Goal: Task Accomplishment & Management: Use online tool/utility

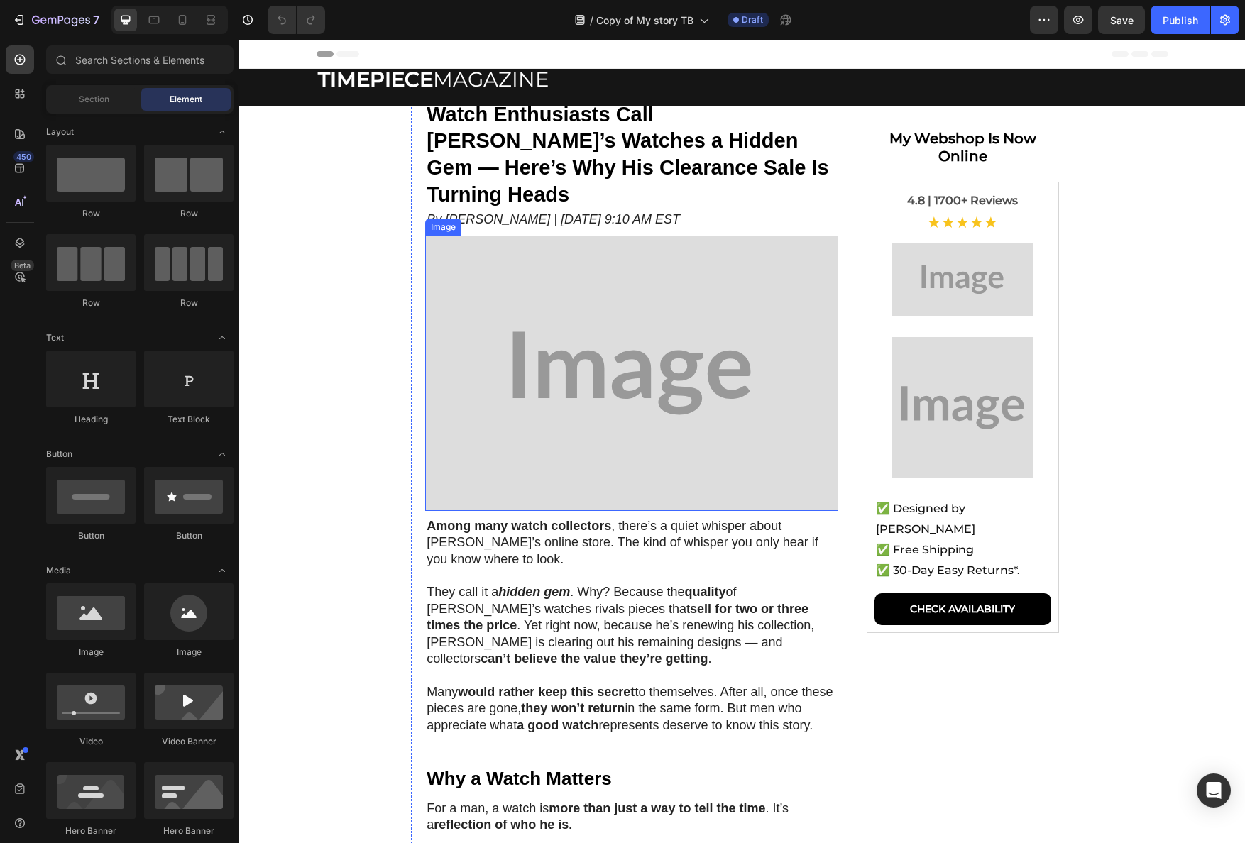
click at [664, 393] on img at bounding box center [631, 373] width 413 height 275
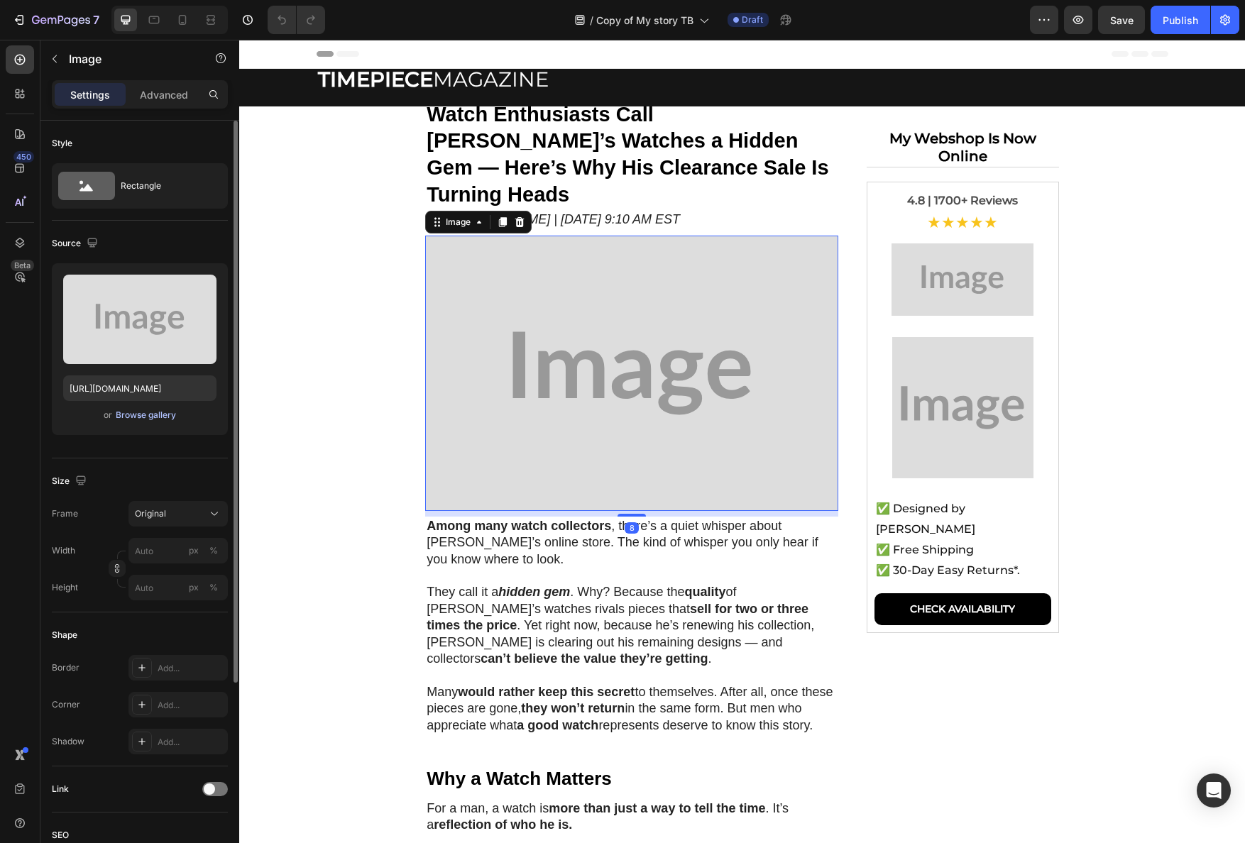
click at [118, 419] on div "Browse gallery" at bounding box center [146, 415] width 60 height 13
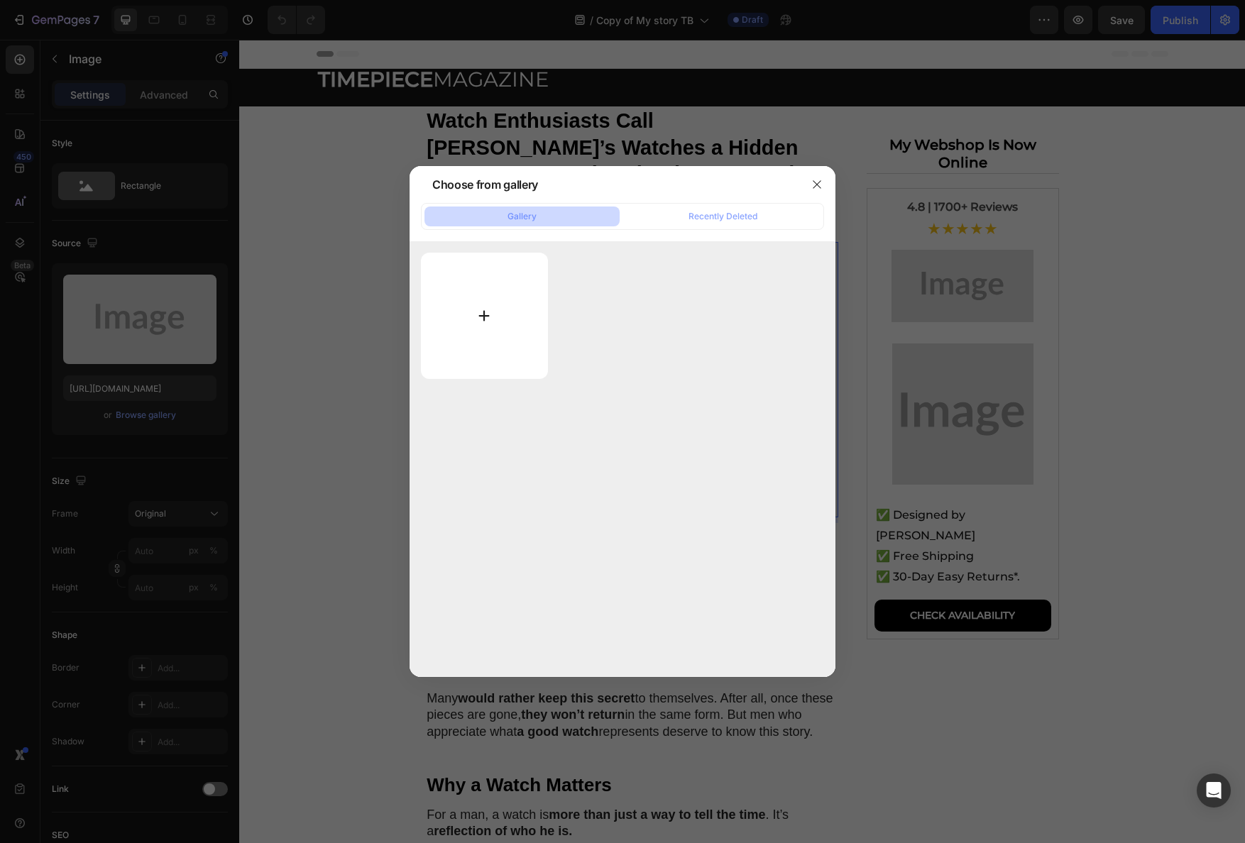
click at [468, 305] on input "file" at bounding box center [484, 316] width 127 height 126
type input "C:\fakepath\GettyImages-665467969.jpg"
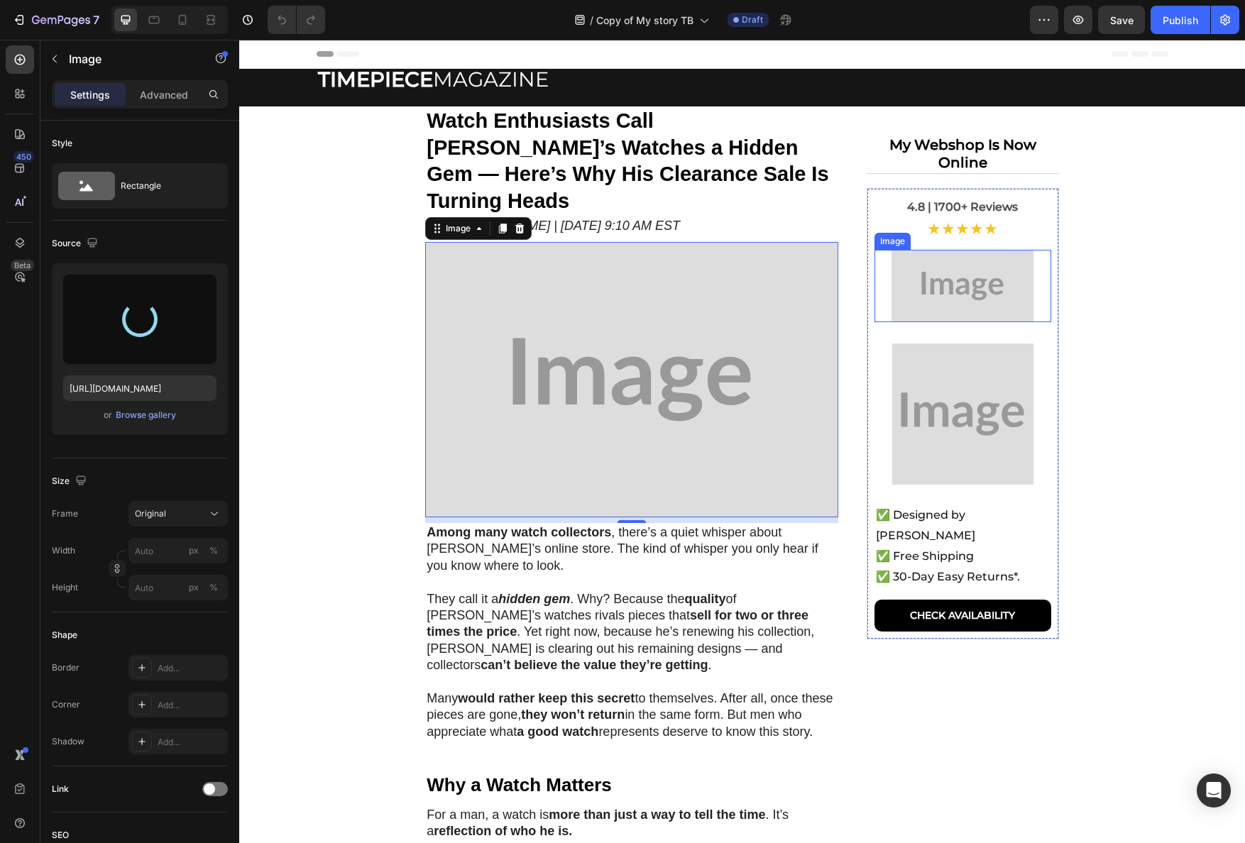
type input "https://cdn.shopify.com/s/files/1/0898/5582/0158/files/gempages_584231198612521…"
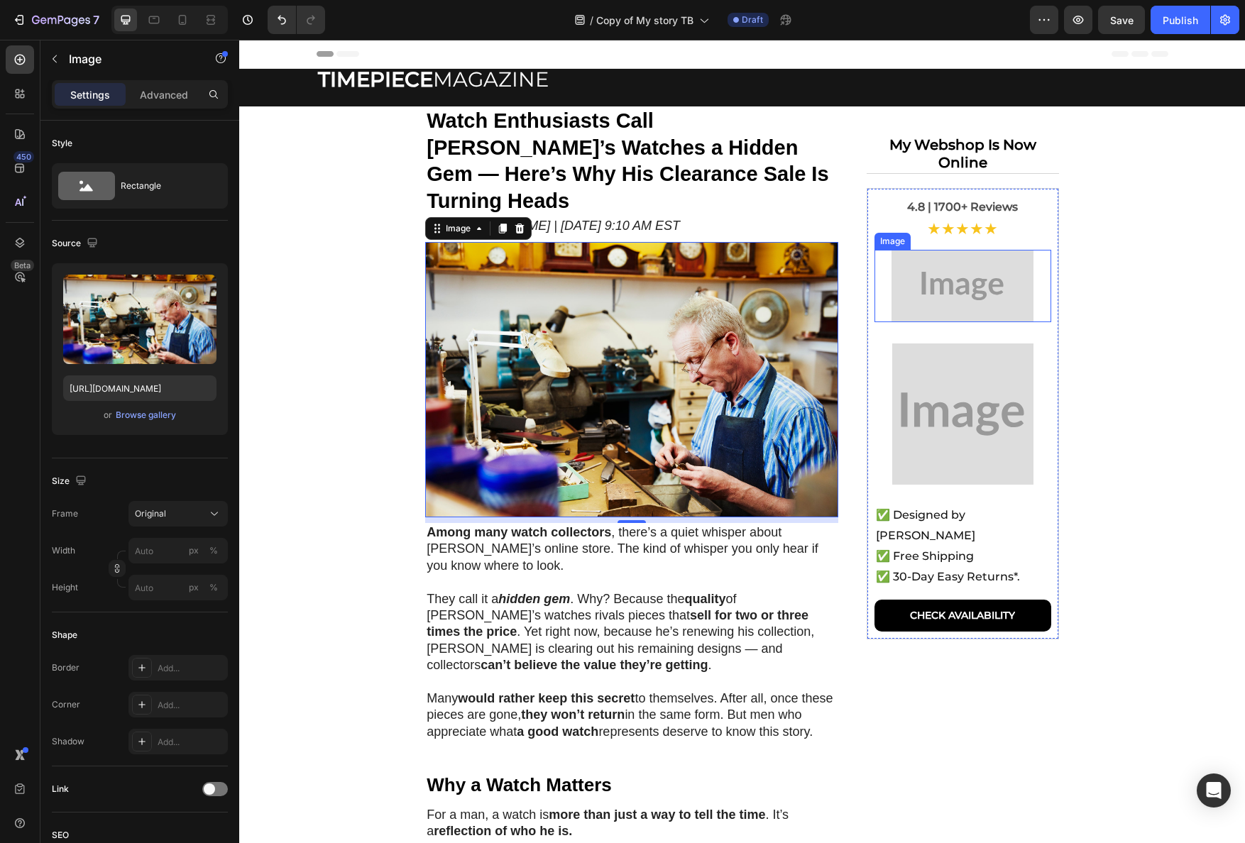
click at [935, 273] on img at bounding box center [963, 286] width 142 height 72
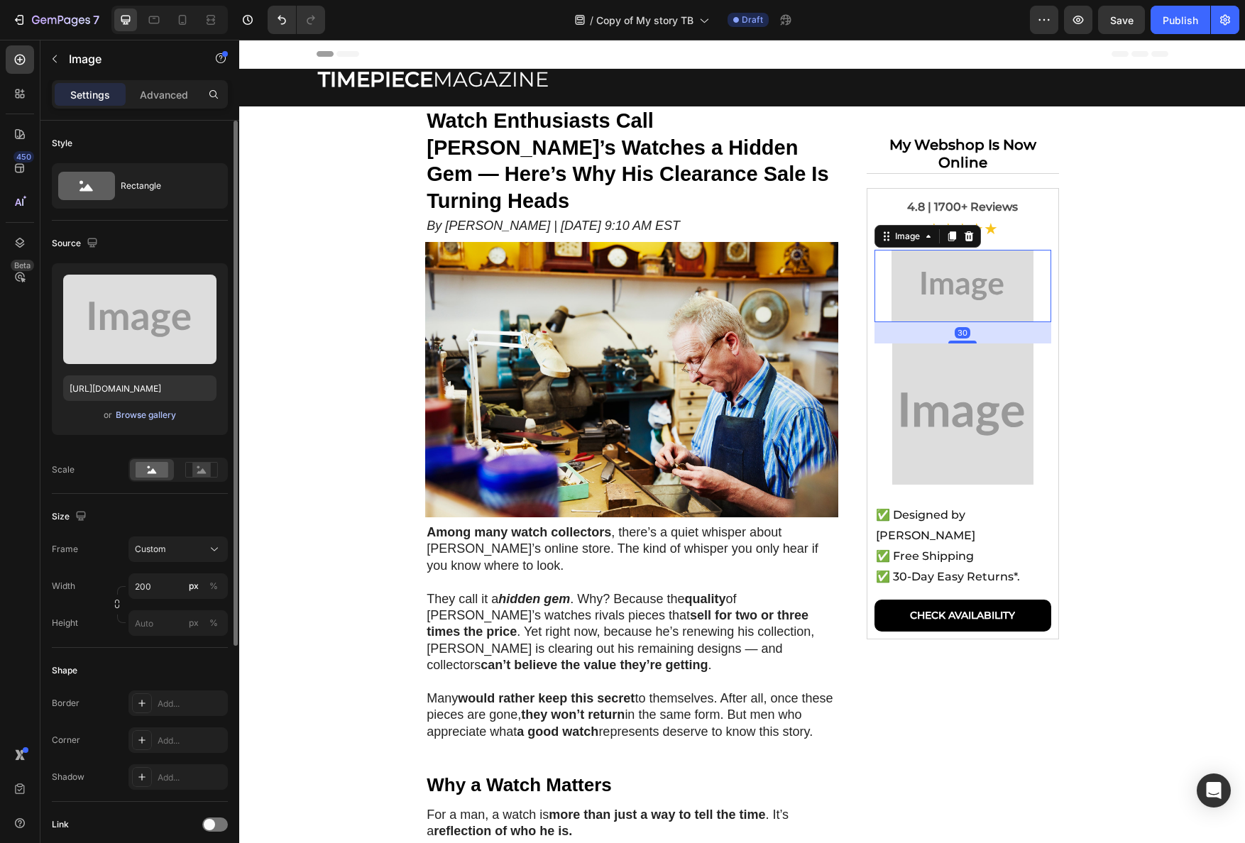
click at [137, 412] on div "Browse gallery" at bounding box center [146, 415] width 60 height 13
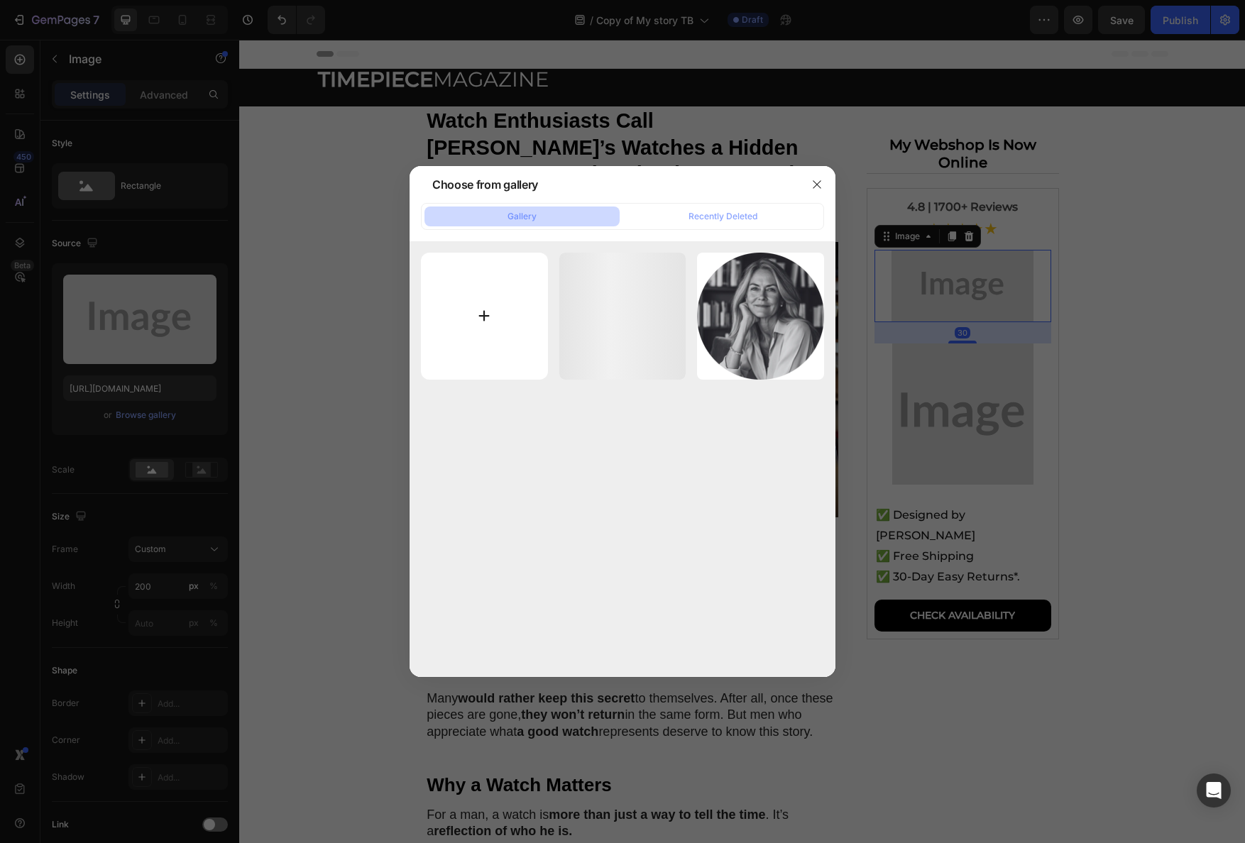
click at [447, 312] on input "file" at bounding box center [484, 316] width 127 height 127
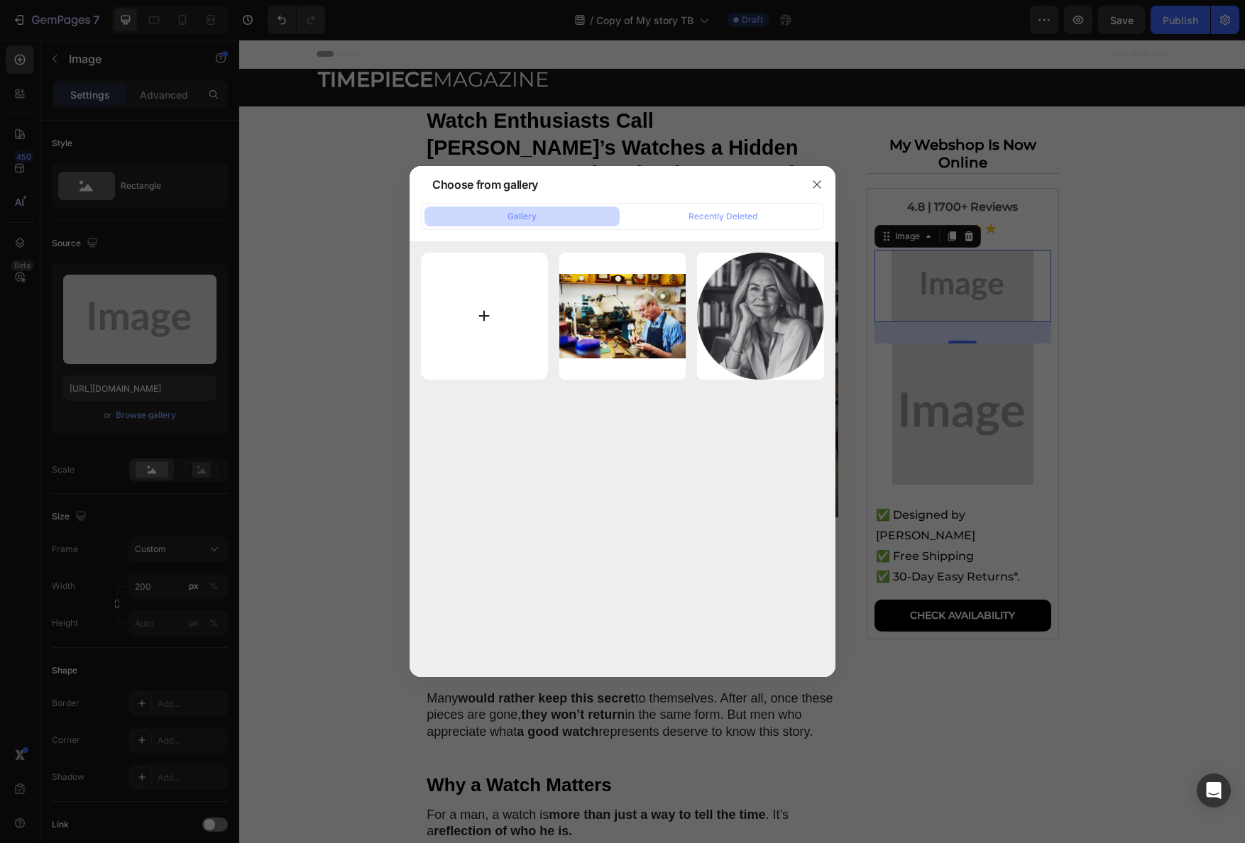
type input "C:\fakepath\Ralph-Watches.png"
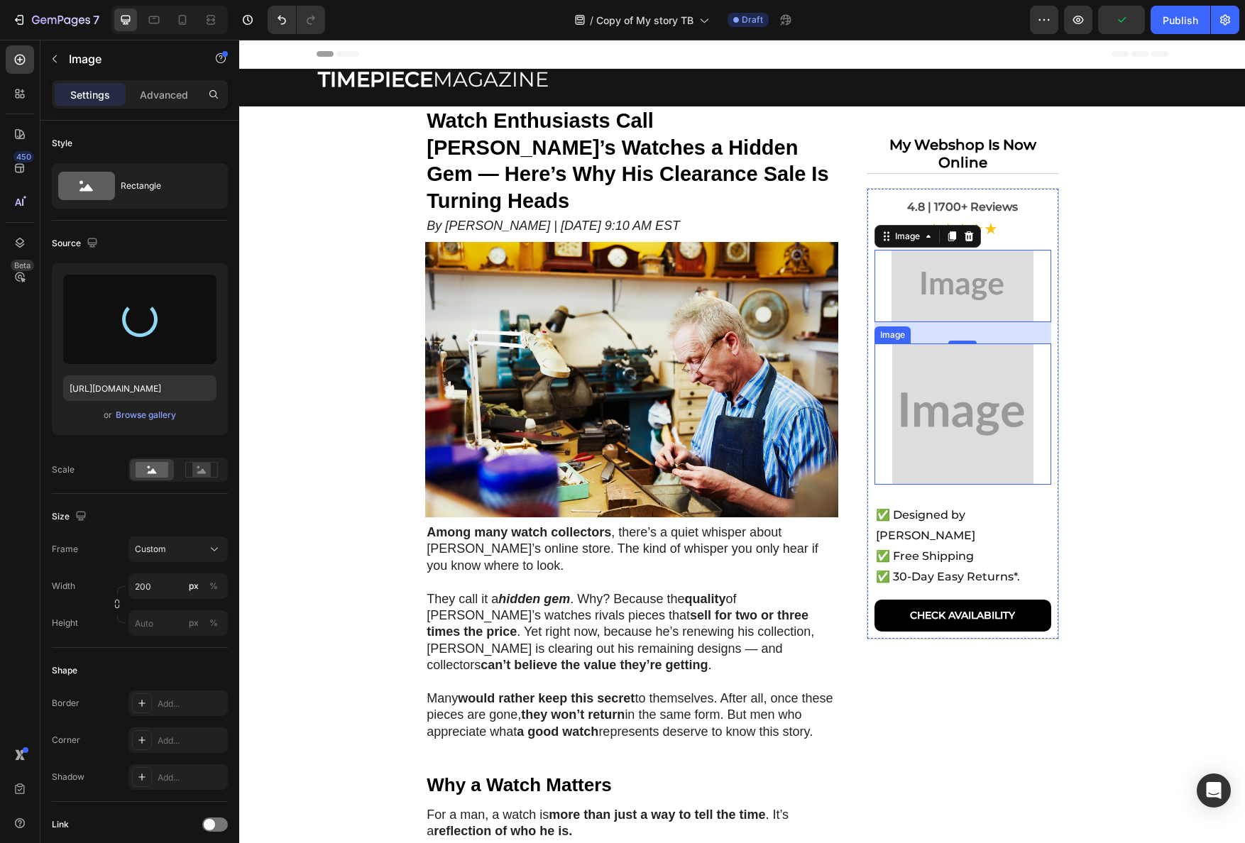
type input "https://cdn.shopify.com/s/files/1/0898/5582/0158/files/gempages_584231198612521…"
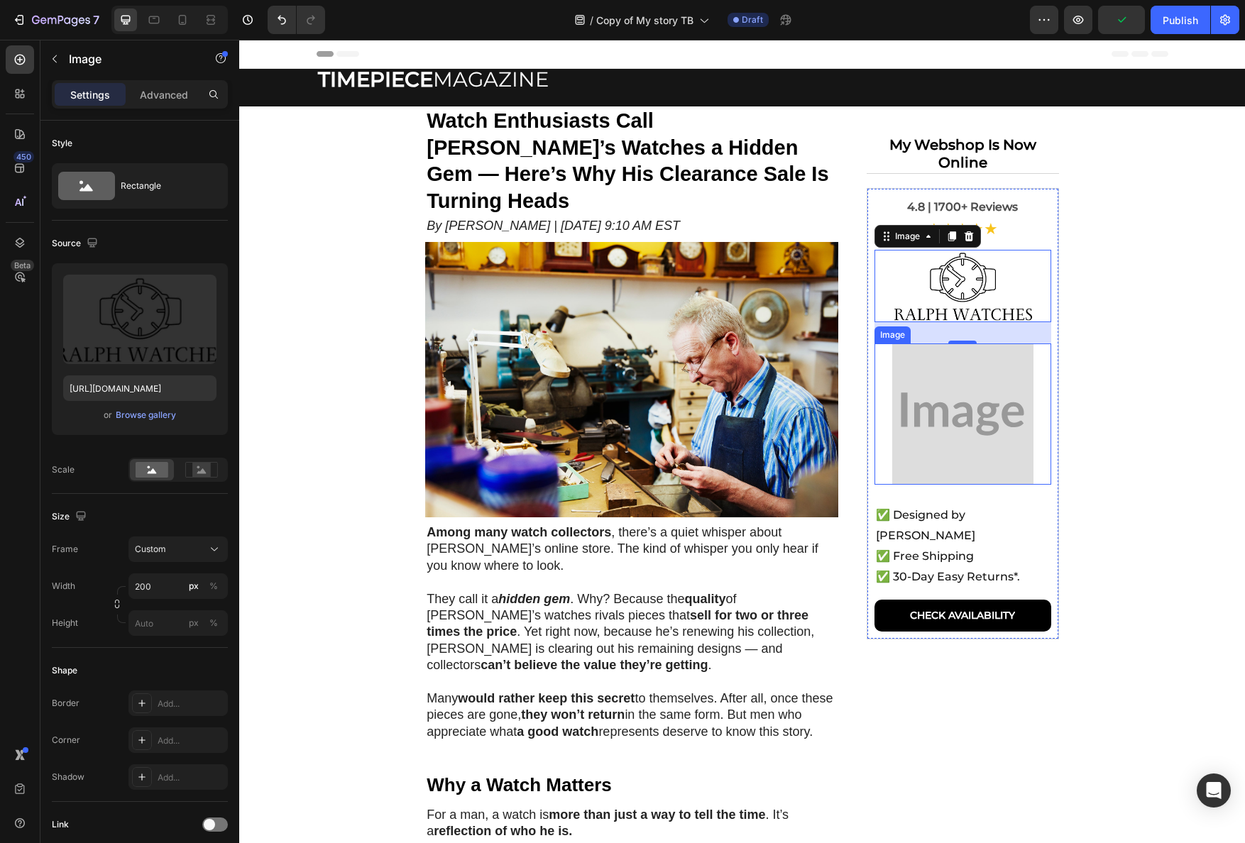
click at [932, 398] on img at bounding box center [962, 414] width 141 height 141
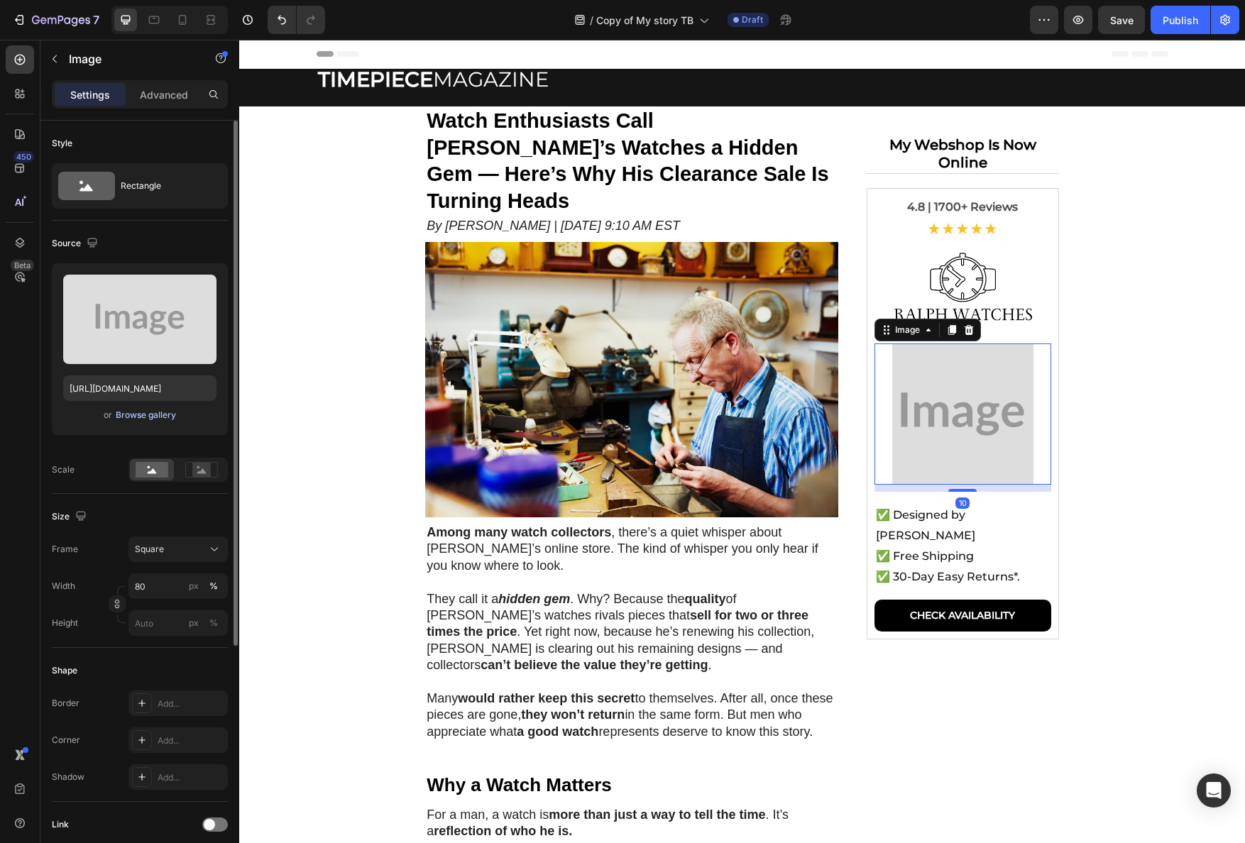
click at [158, 410] on div "Browse gallery" at bounding box center [146, 415] width 60 height 13
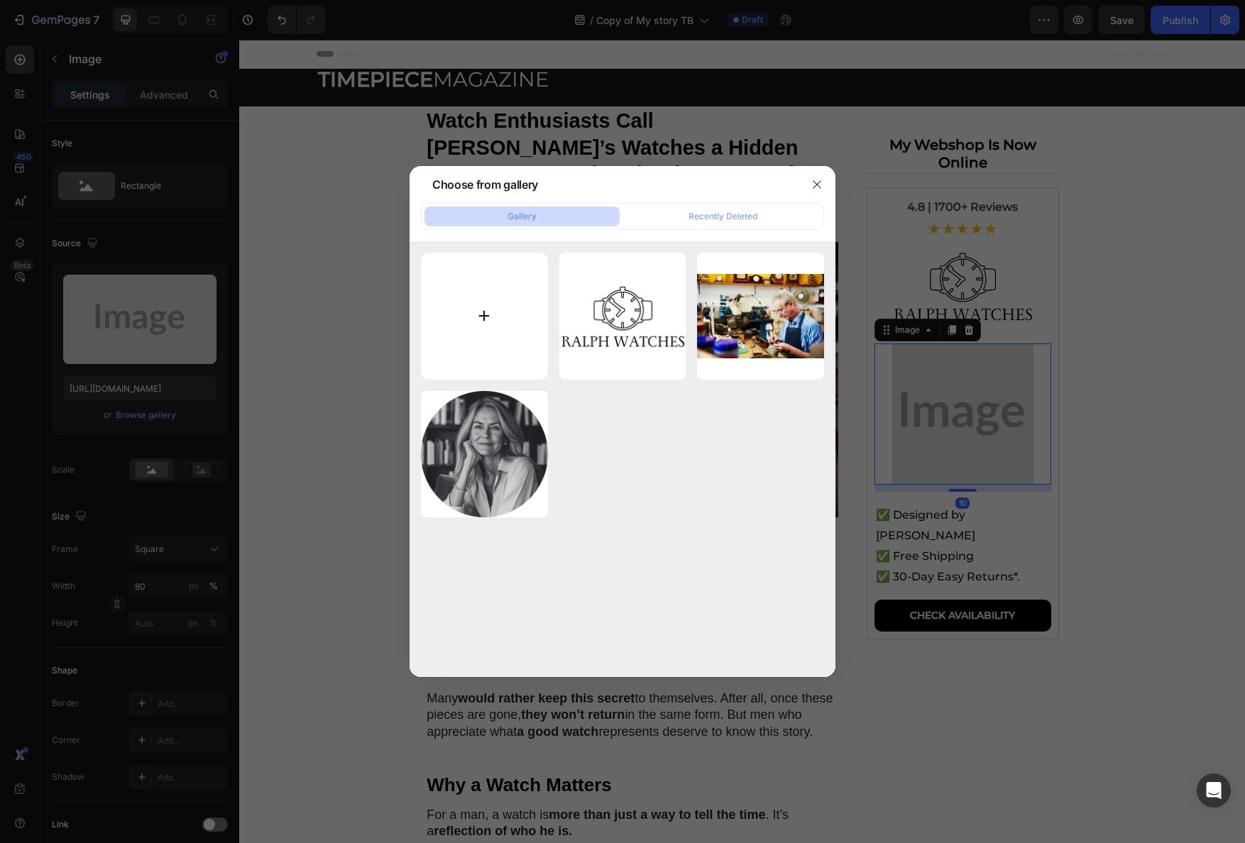
click at [520, 332] on input "file" at bounding box center [484, 316] width 127 height 127
type input "C:\fakepath\Screenshot 2025-09-25 at 10.29.43.png"
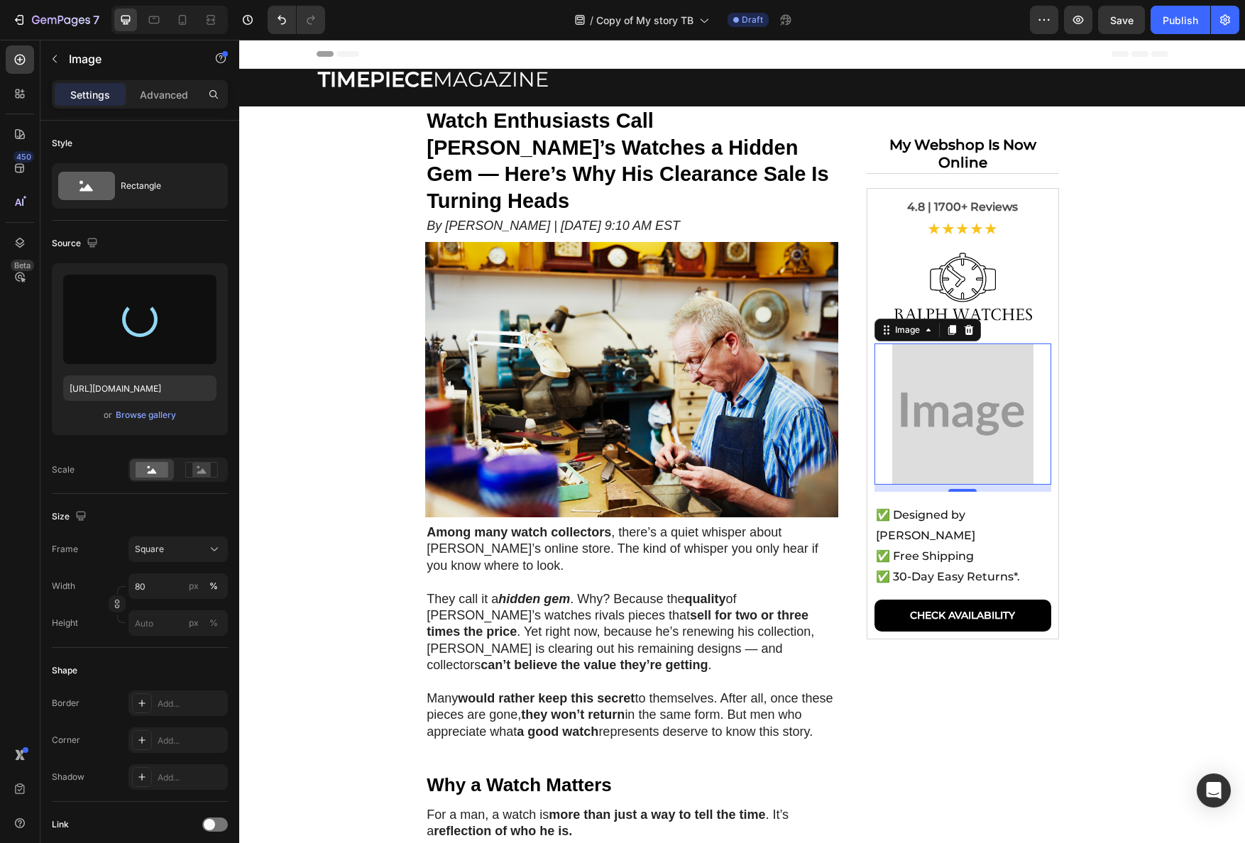
type input "https://cdn.shopify.com/s/files/1/0898/5582/0158/files/gempages_584231198612521…"
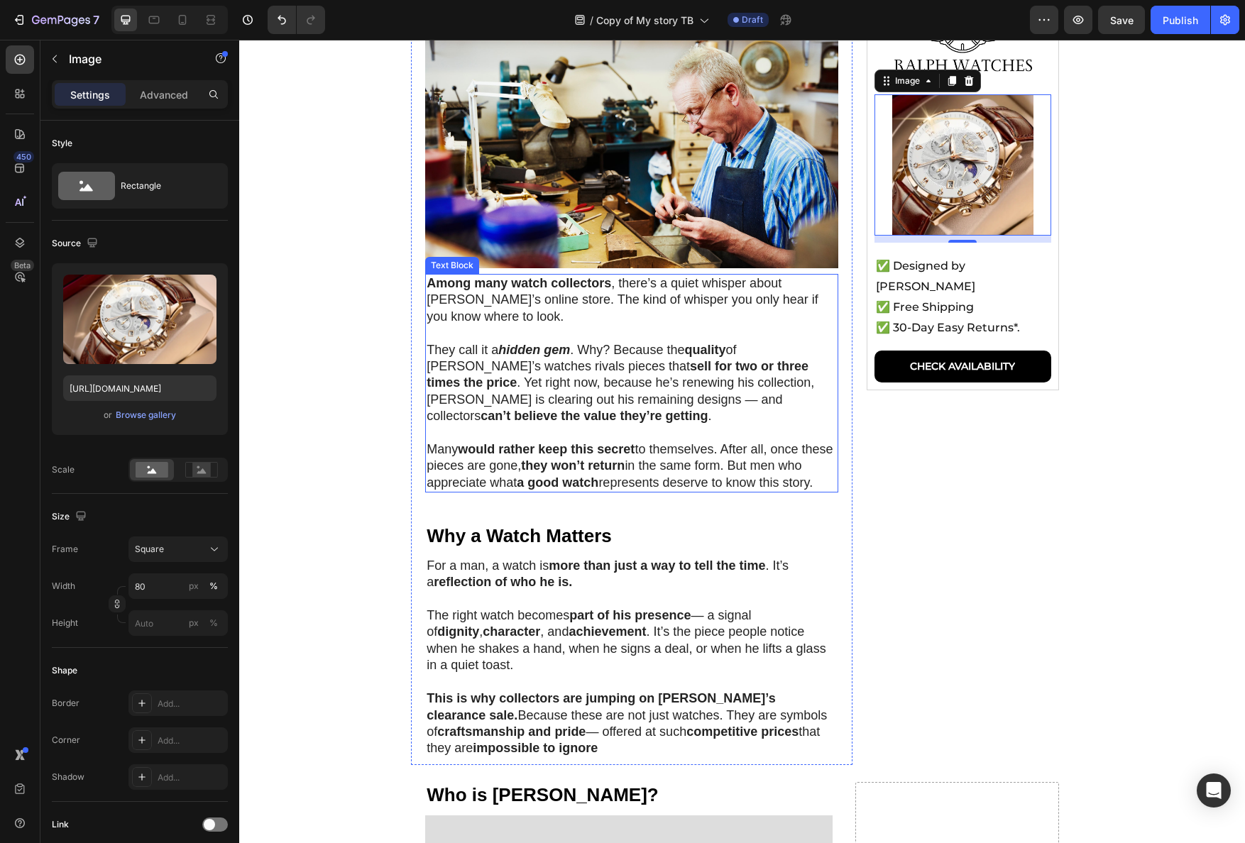
scroll to position [22, 0]
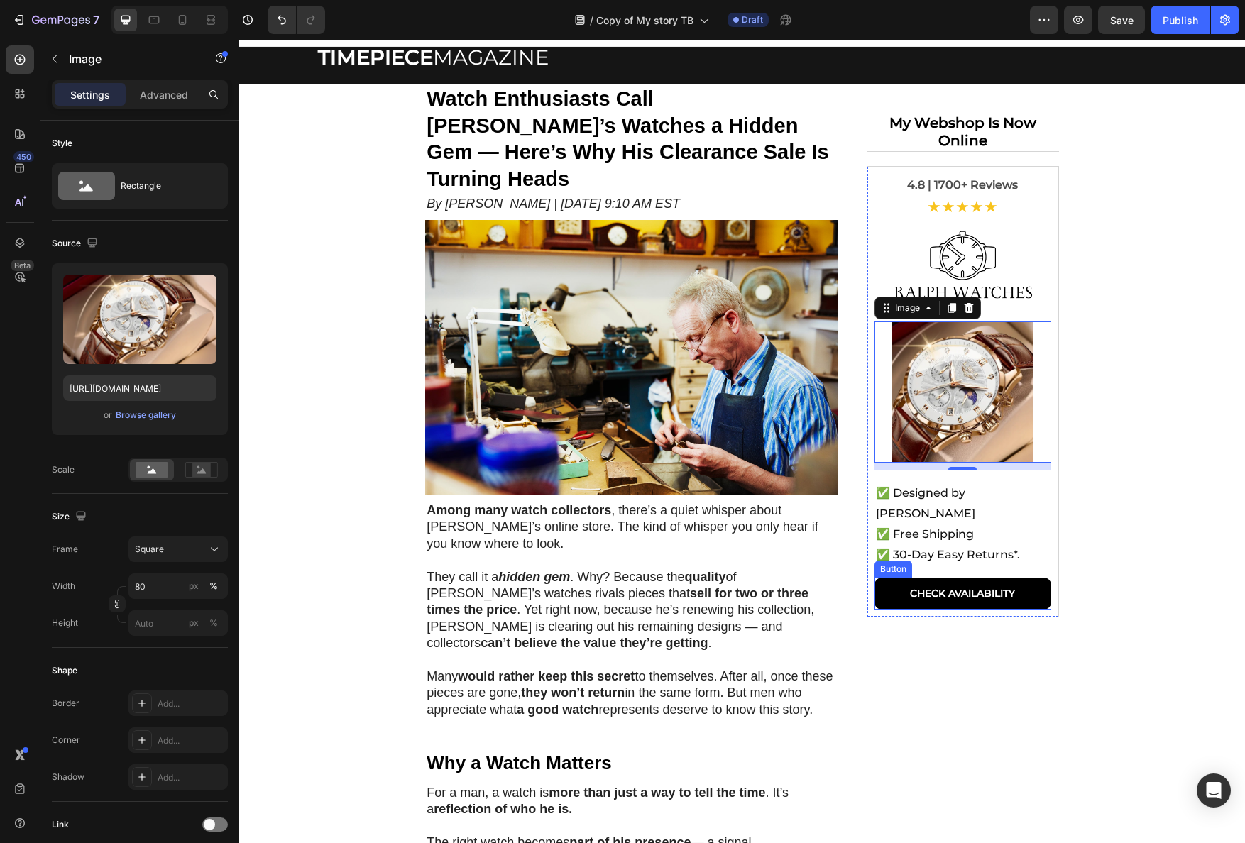
click at [877, 602] on link "CHECK AVAILABILITY" at bounding box center [963, 594] width 177 height 32
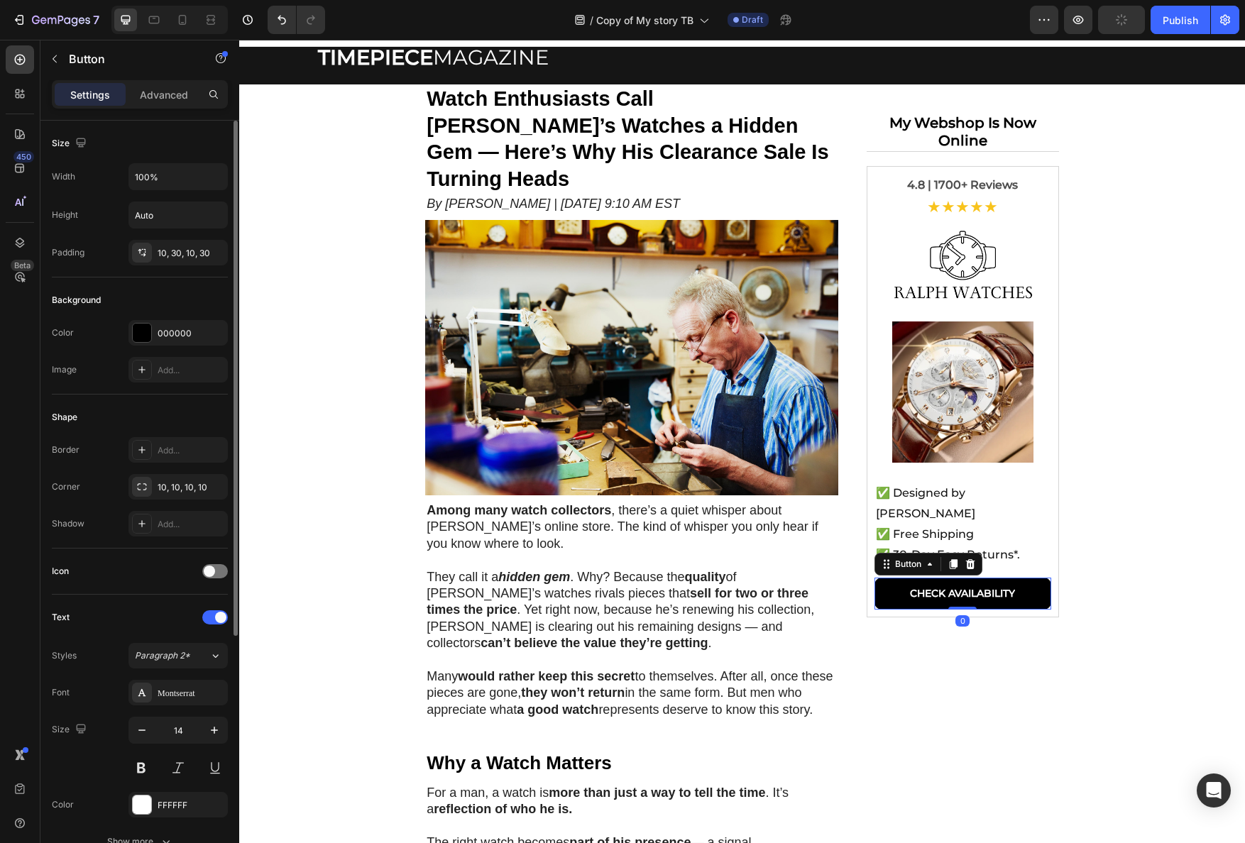
scroll to position [366, 0]
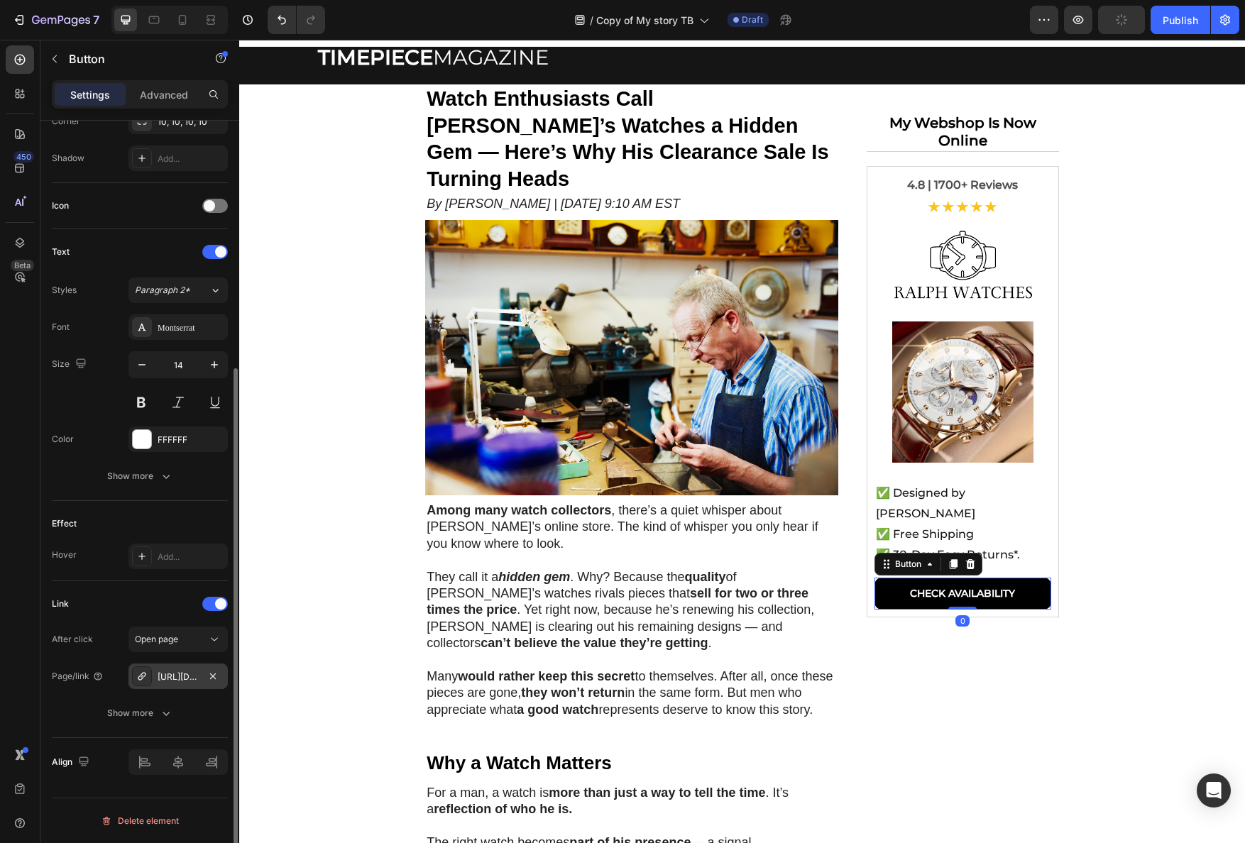
click at [167, 678] on div "https://www.nancy-clarke.com/my-legacy-collection" at bounding box center [178, 677] width 41 height 13
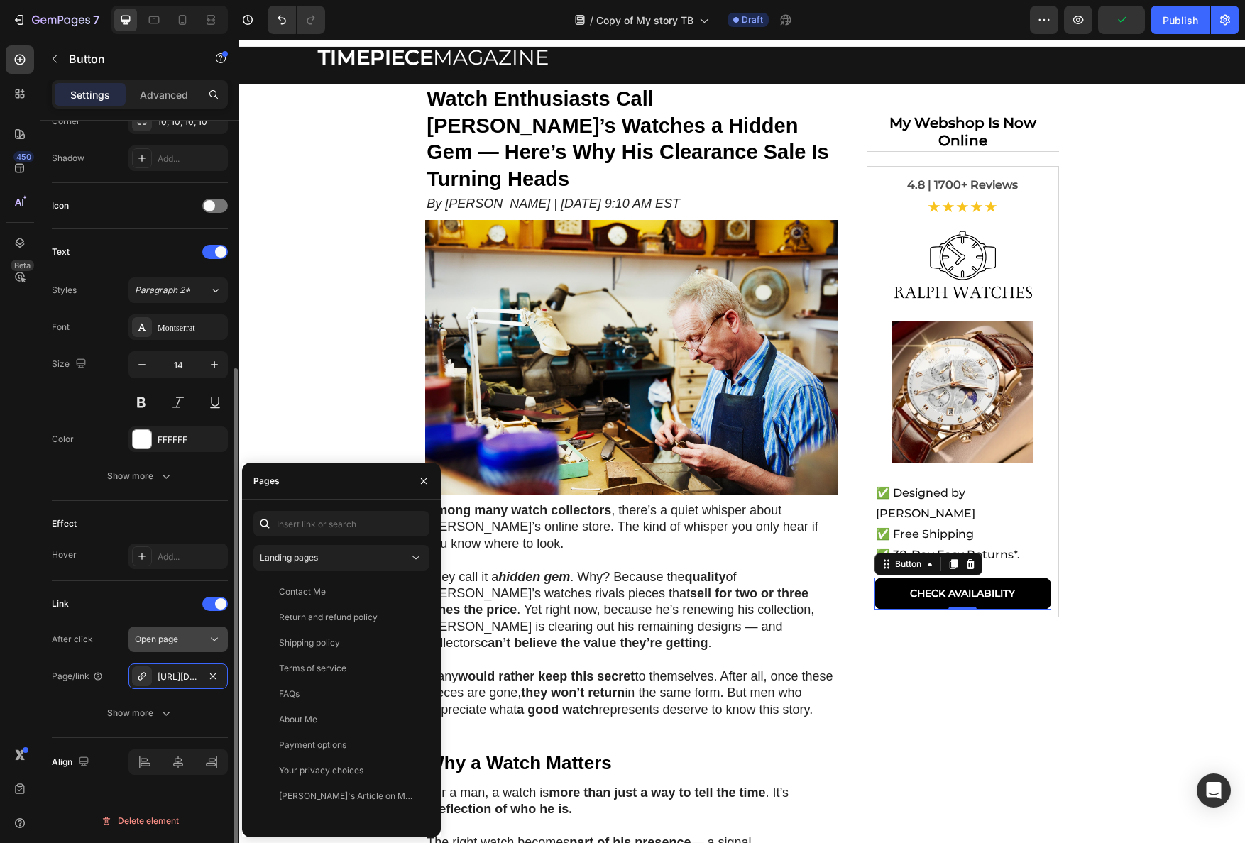
click at [217, 679] on icon "button" at bounding box center [212, 676] width 11 height 11
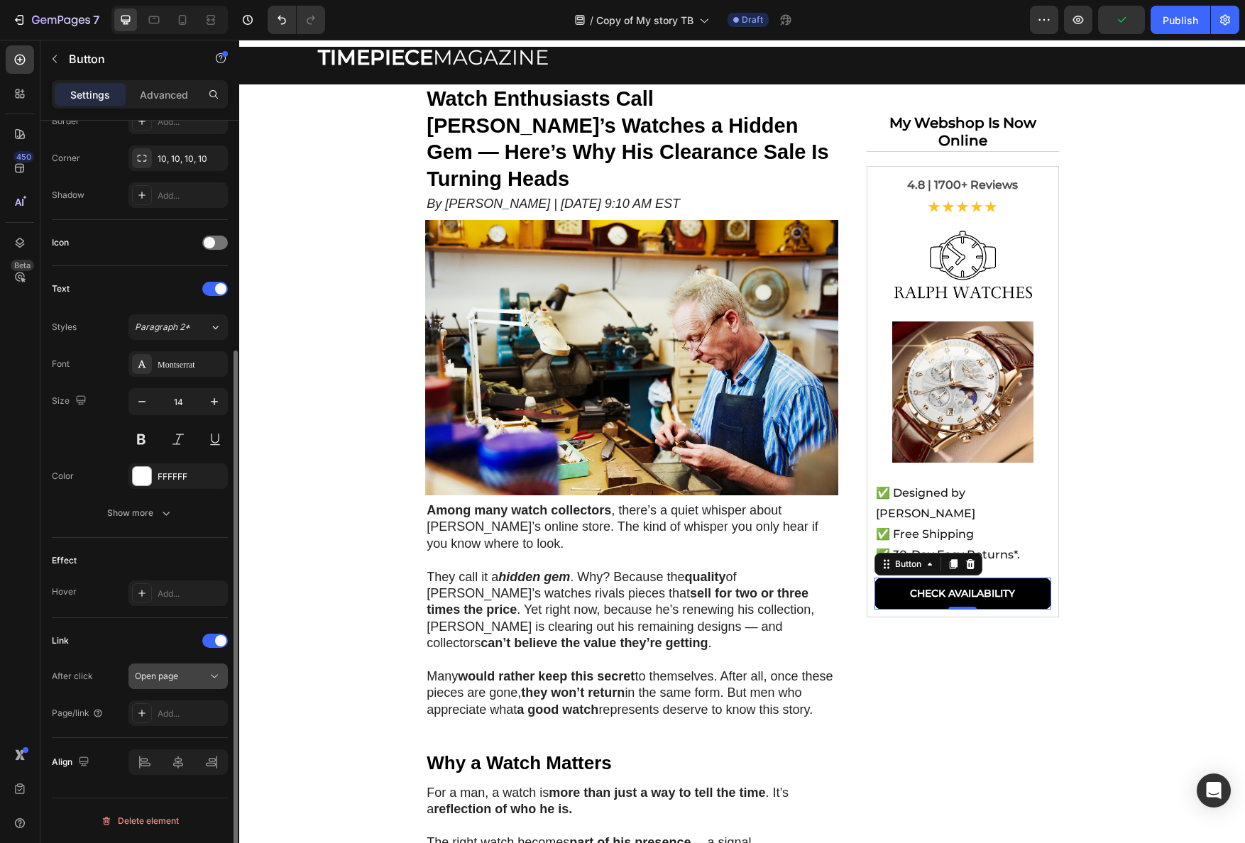
scroll to position [329, 0]
click at [181, 676] on div "Open page" at bounding box center [171, 676] width 72 height 13
click at [178, 677] on span "Open page" at bounding box center [156, 676] width 43 height 11
click at [173, 706] on div "Add..." at bounding box center [177, 714] width 99 height 26
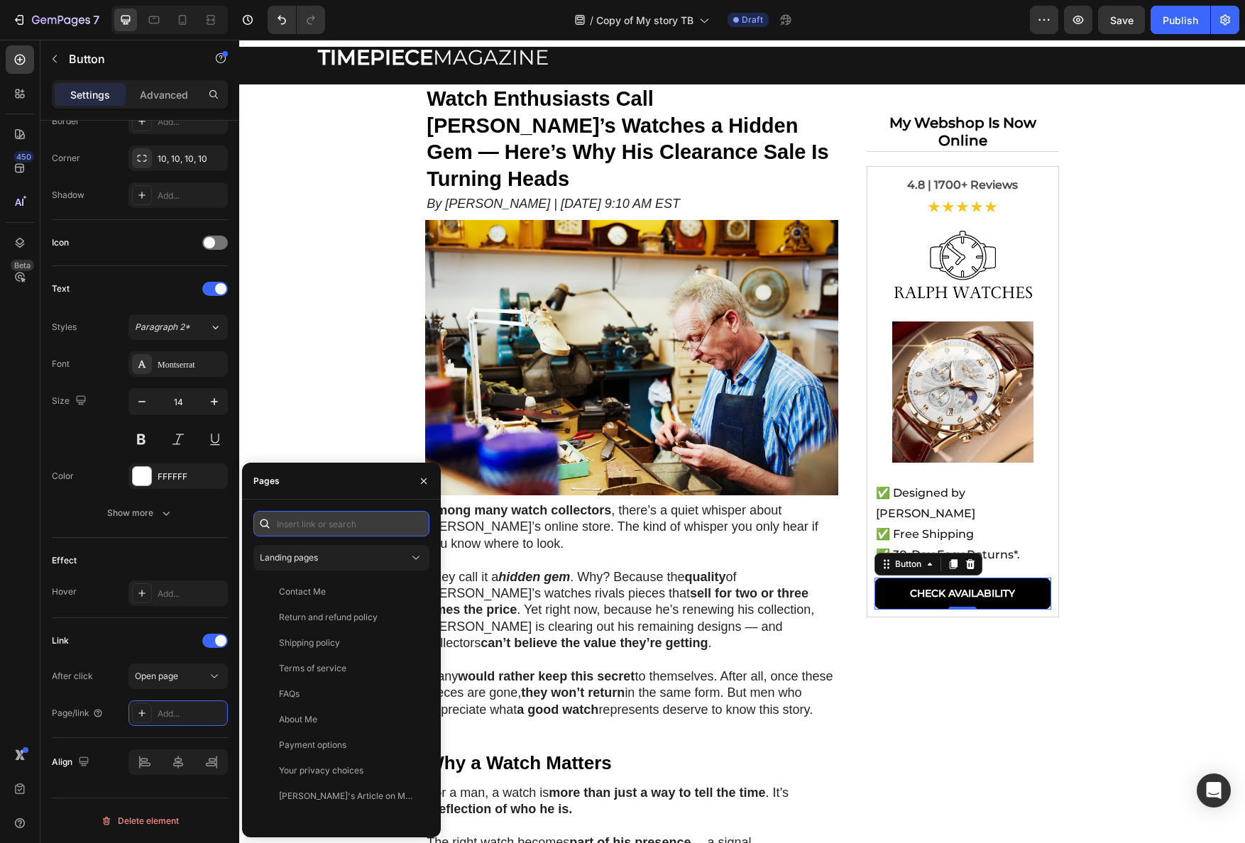
paste input "https://www.ralphwatches.com/collections/clearance-sale"
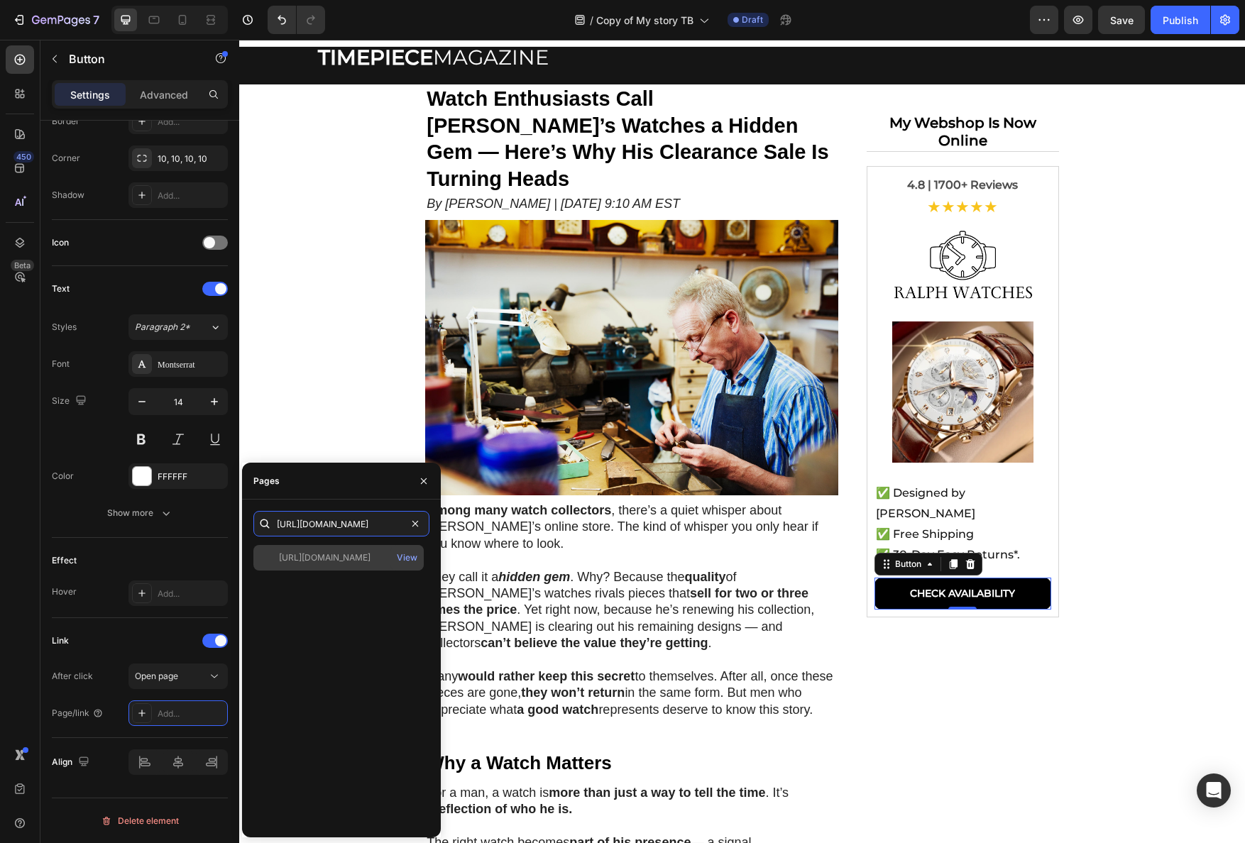
type input "https://www.ralphwatches.com/collections/clearance-sale"
click at [352, 563] on div "https://www.ralphwatches.com/collections/clearance-sale" at bounding box center [325, 558] width 92 height 13
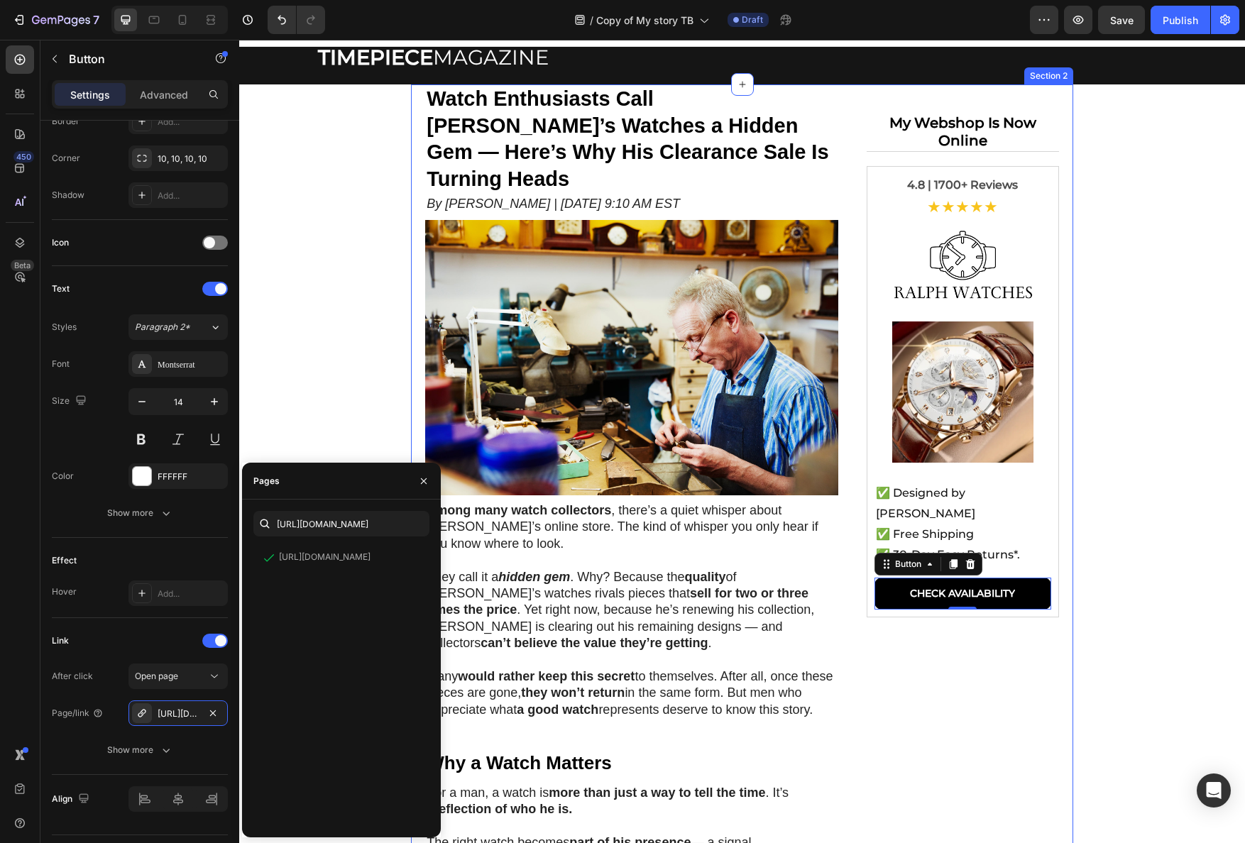
click at [944, 749] on div "My Webshop Is Now Online Text Block 4.8 | 1700+ Reviews Text Block ★★★★★ Text B…" at bounding box center [963, 538] width 221 height 908
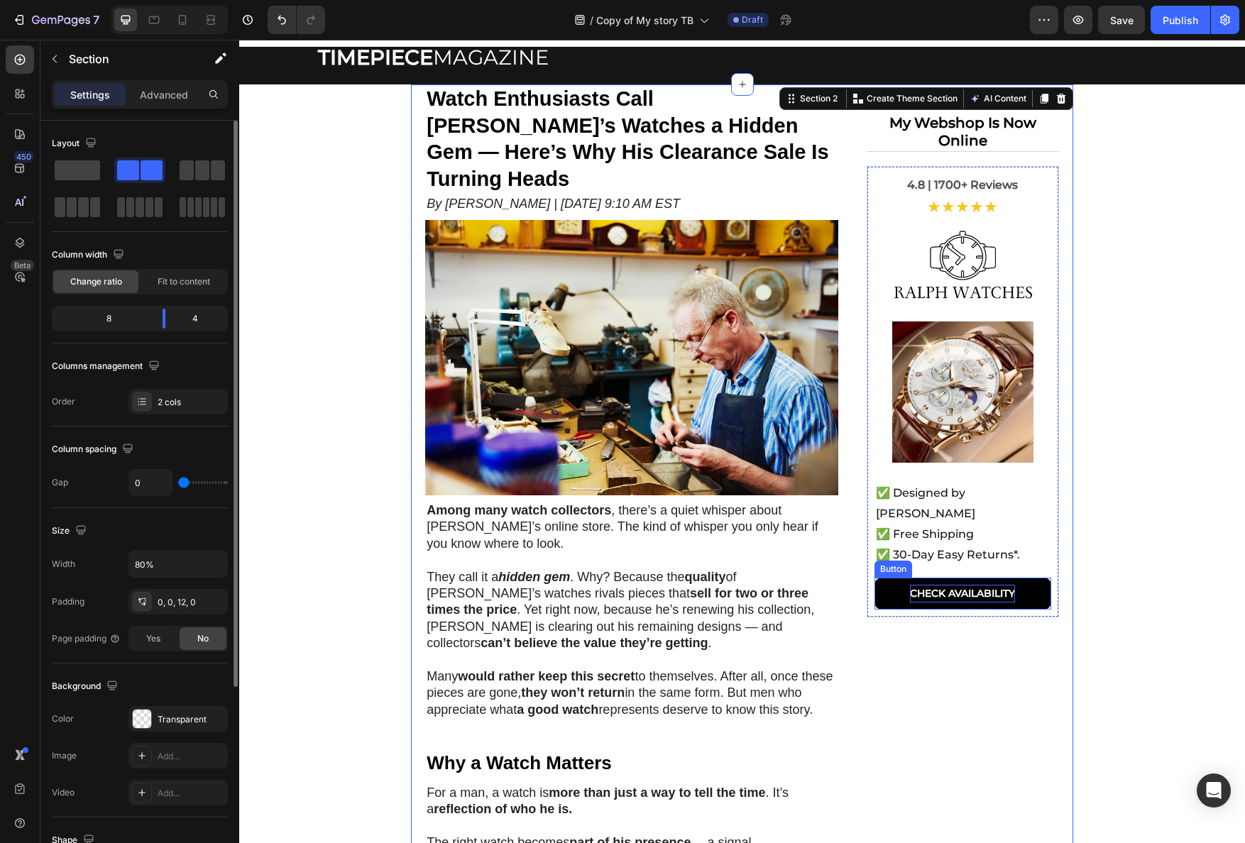
click at [1002, 594] on strong "CHECK AVAILABILITY" at bounding box center [962, 593] width 105 height 13
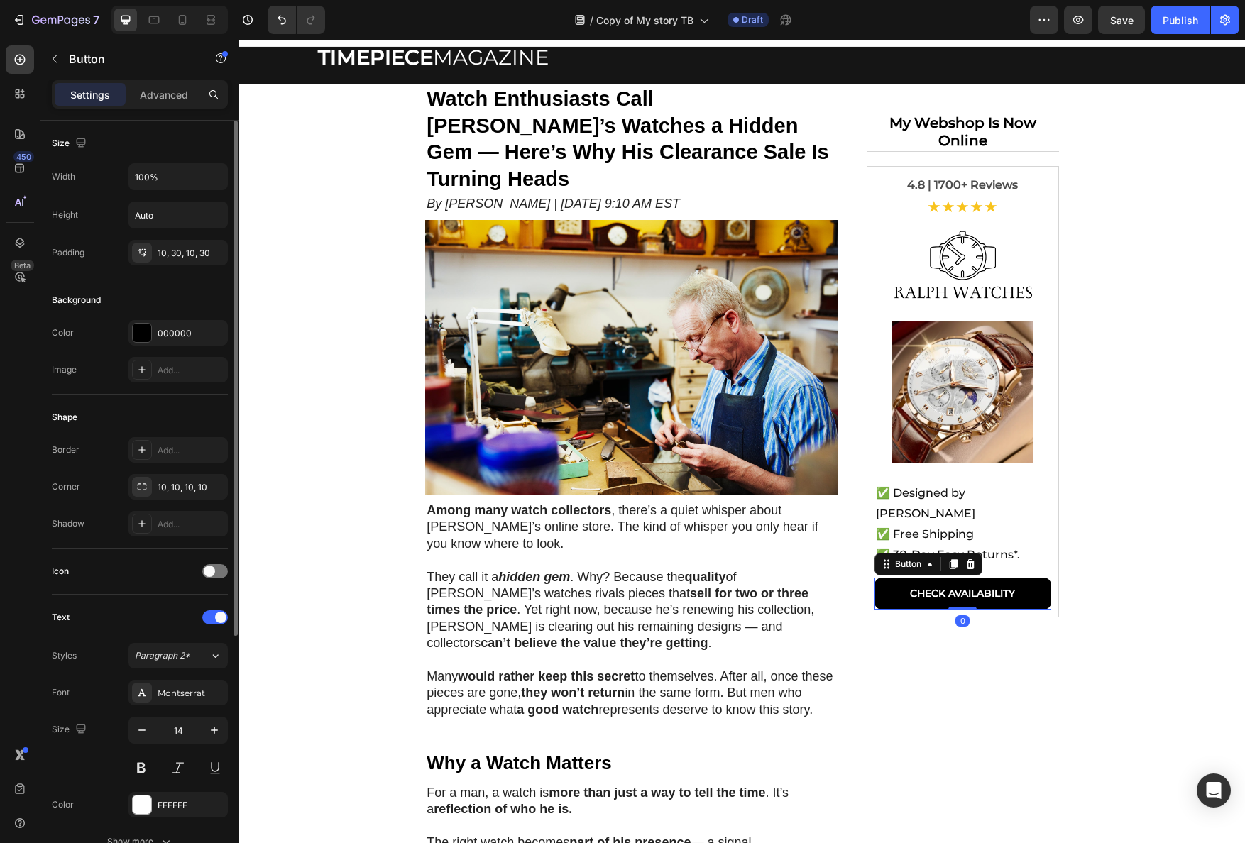
click at [1029, 589] on link "CHECK AVAILABILITY" at bounding box center [963, 594] width 177 height 32
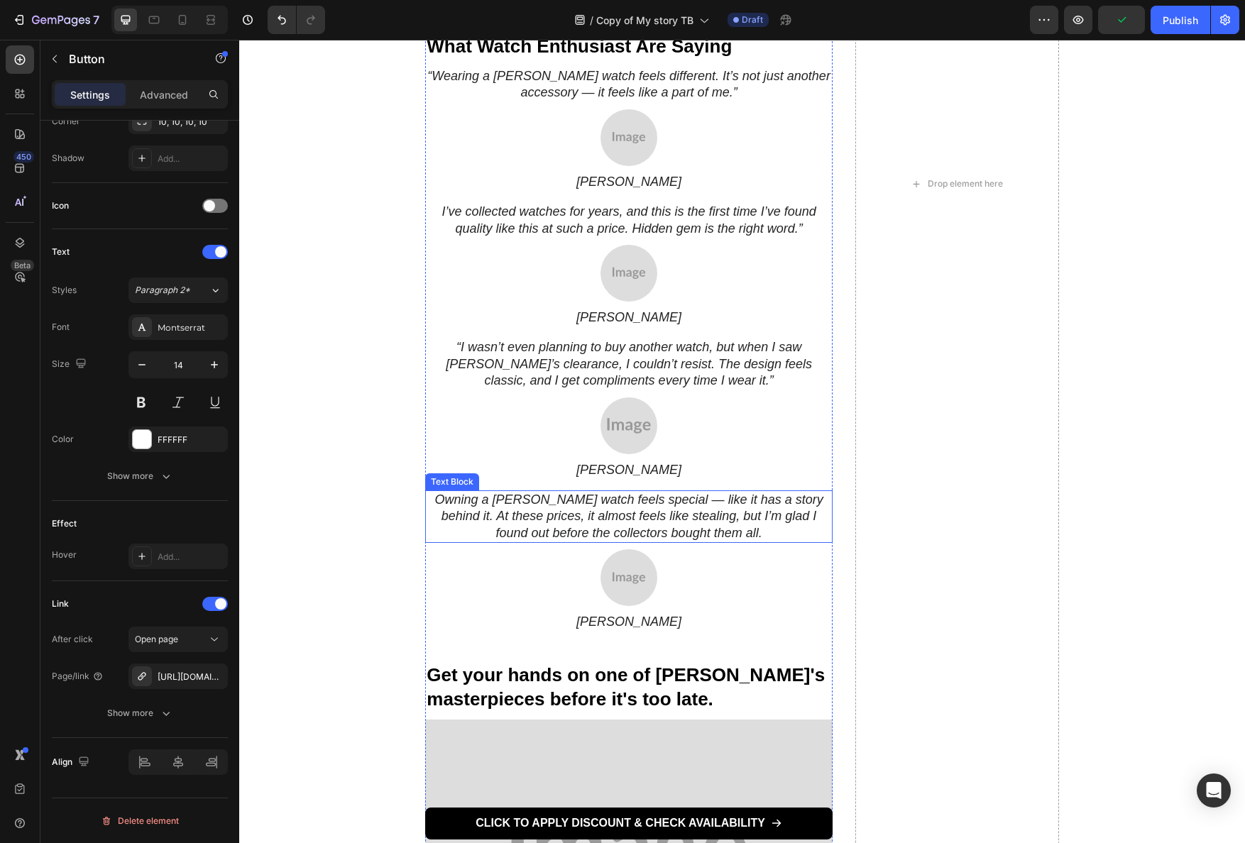
scroll to position [1684, 0]
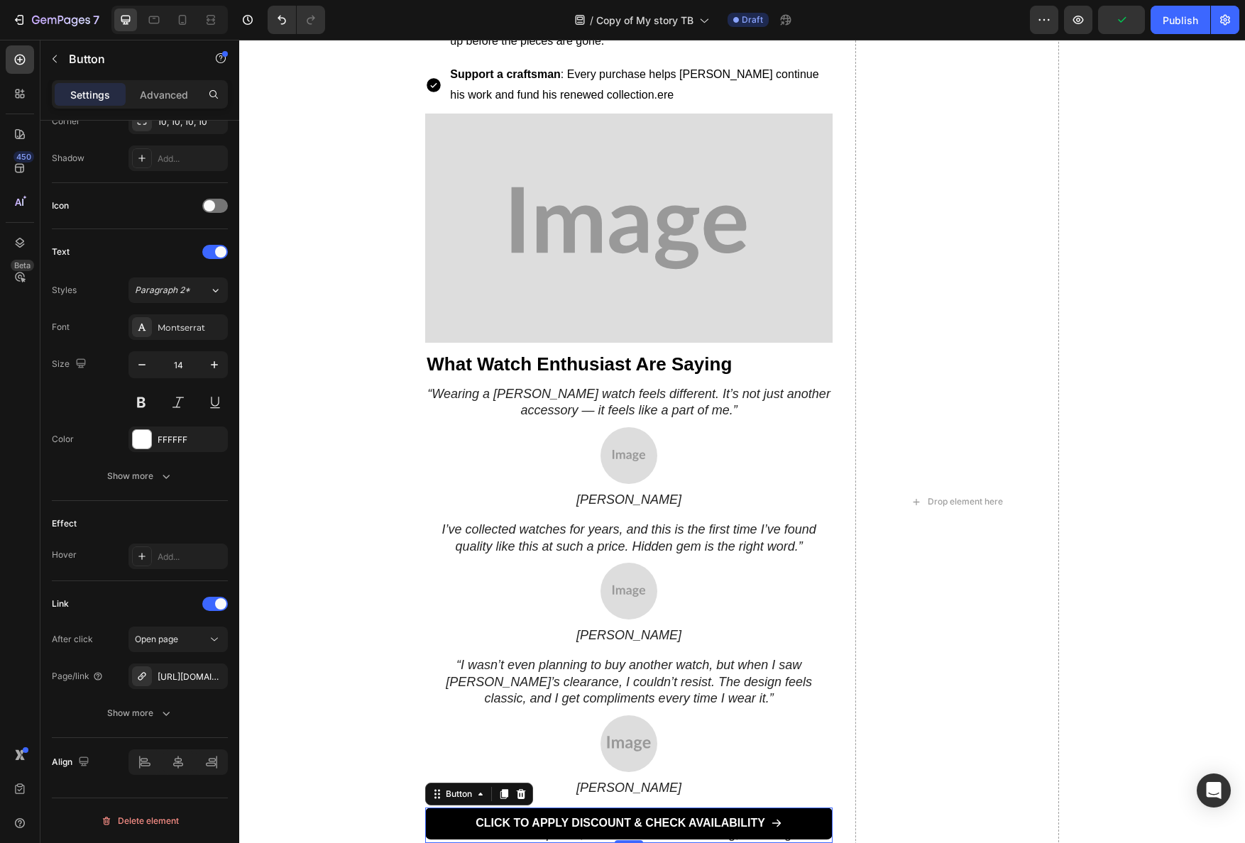
click at [822, 823] on link "CLICK TO APPLY DISCOUNT & CHECK AVAILABILITY" at bounding box center [628, 824] width 407 height 32
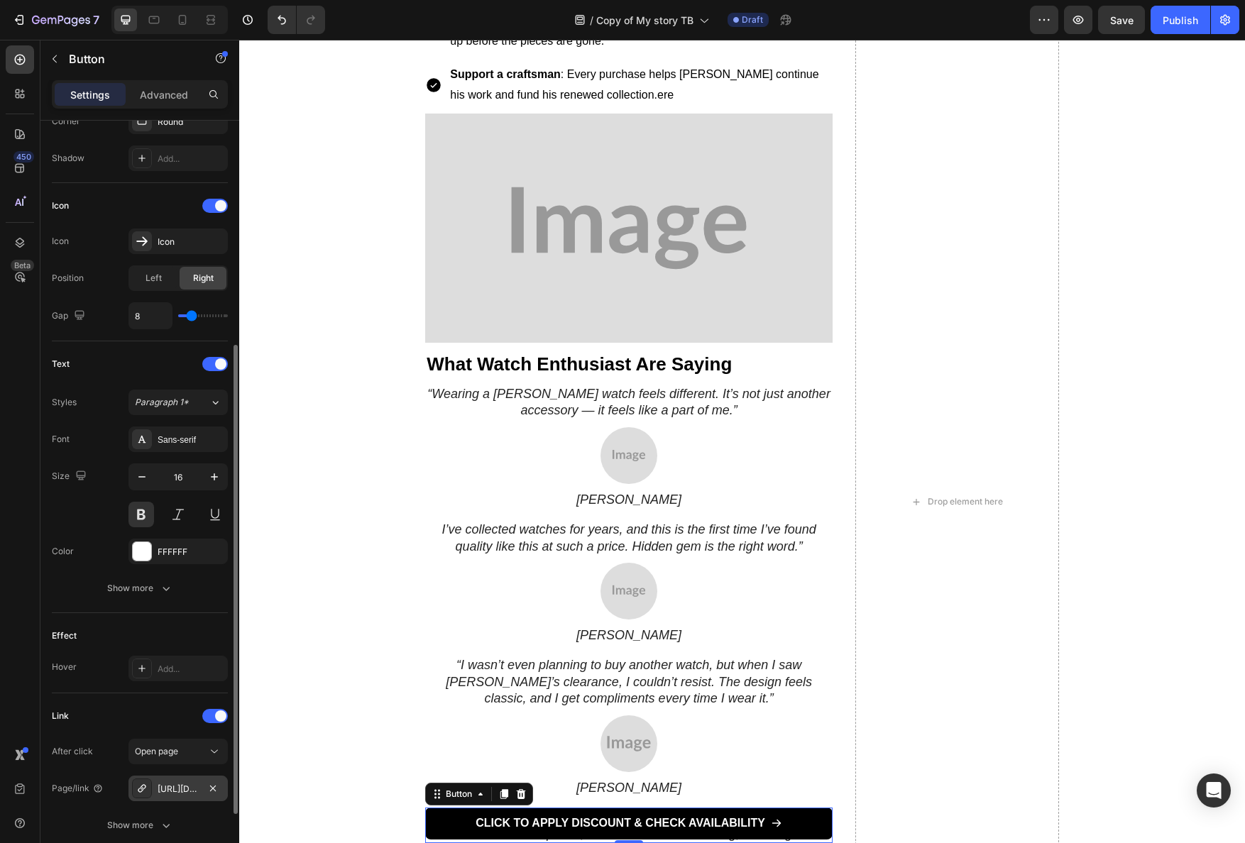
click at [190, 789] on div "https://www.nancy-clarke.com/my-legacy-collection" at bounding box center [178, 789] width 41 height 13
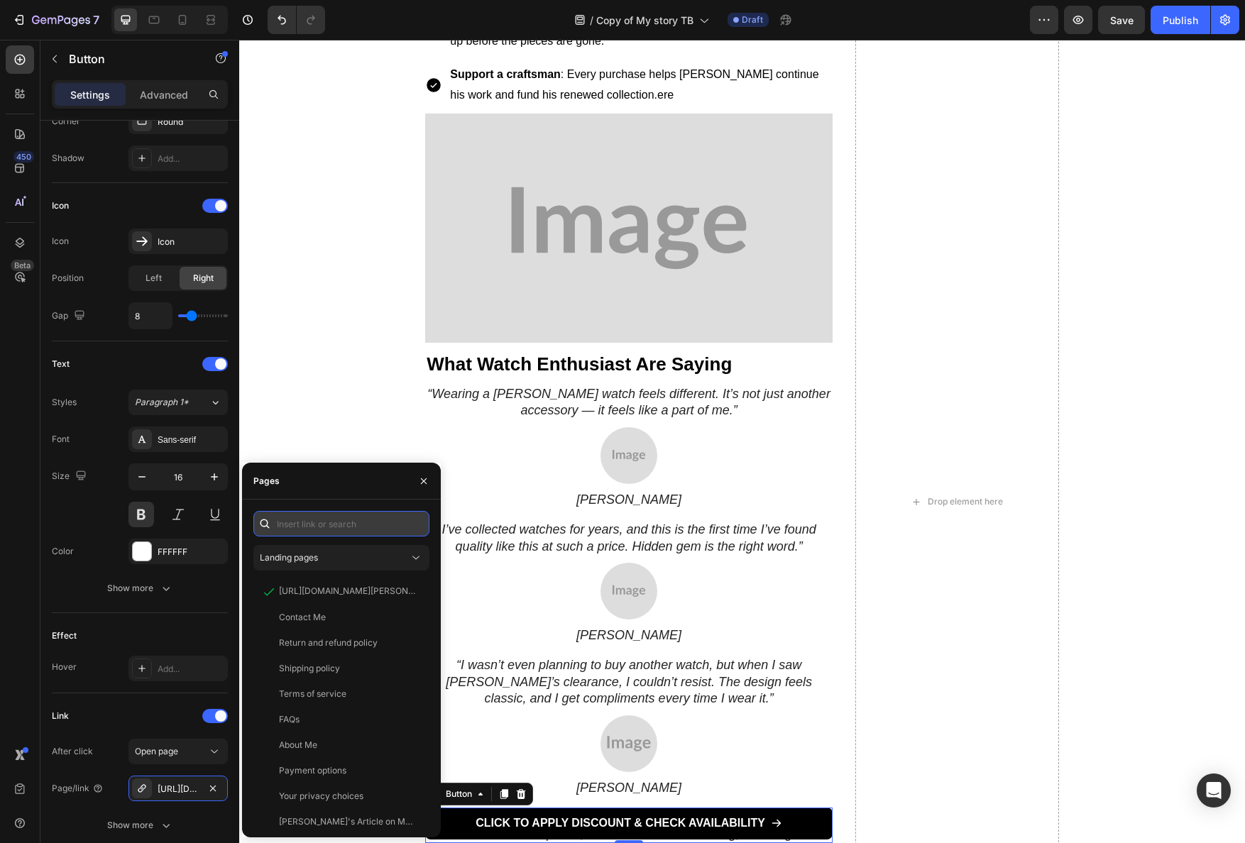
click at [322, 526] on input "text" at bounding box center [341, 524] width 176 height 26
paste input "https://www.ralphwatches.com/collections/clearance-sale"
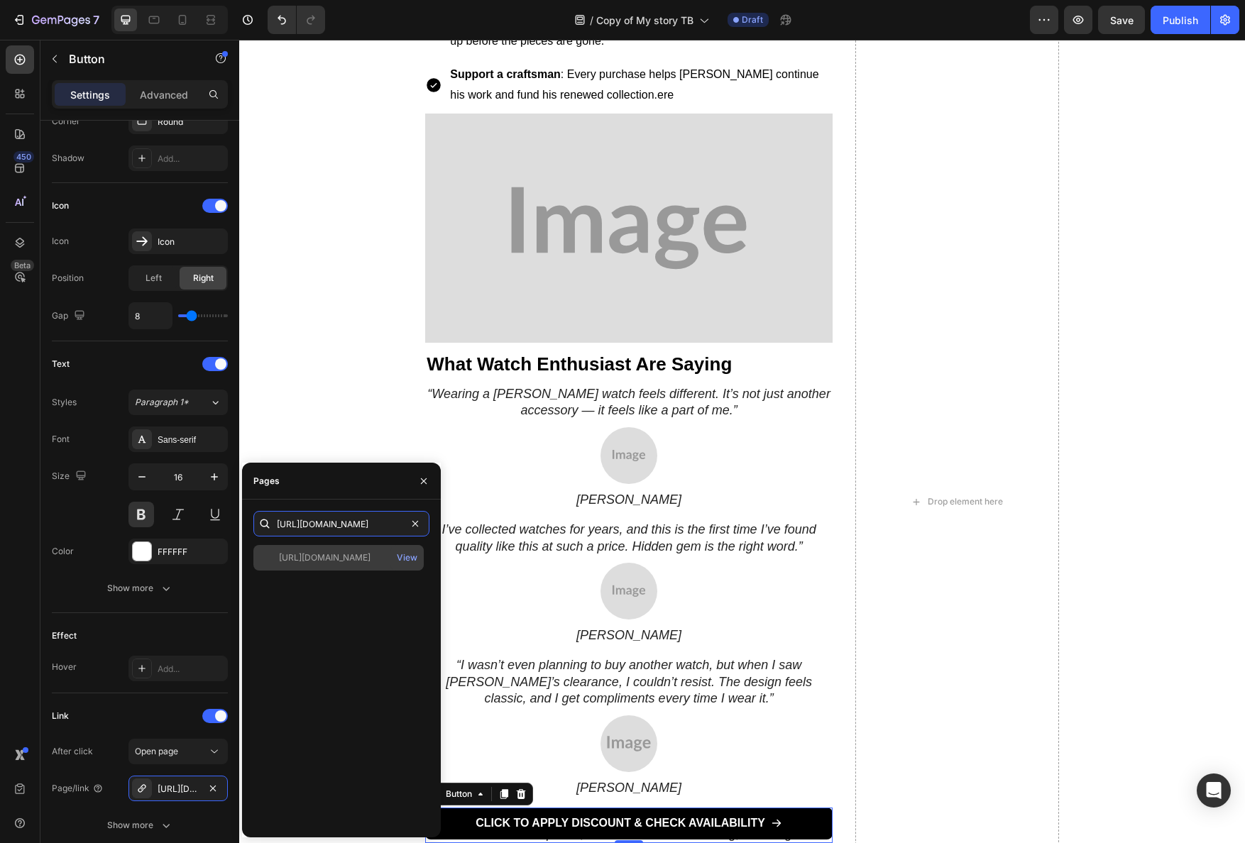
type input "https://www.ralphwatches.com/collections/clearance-sale"
click at [326, 552] on div "https://www.ralphwatches.com/collections/clearance-sale" at bounding box center [325, 558] width 92 height 13
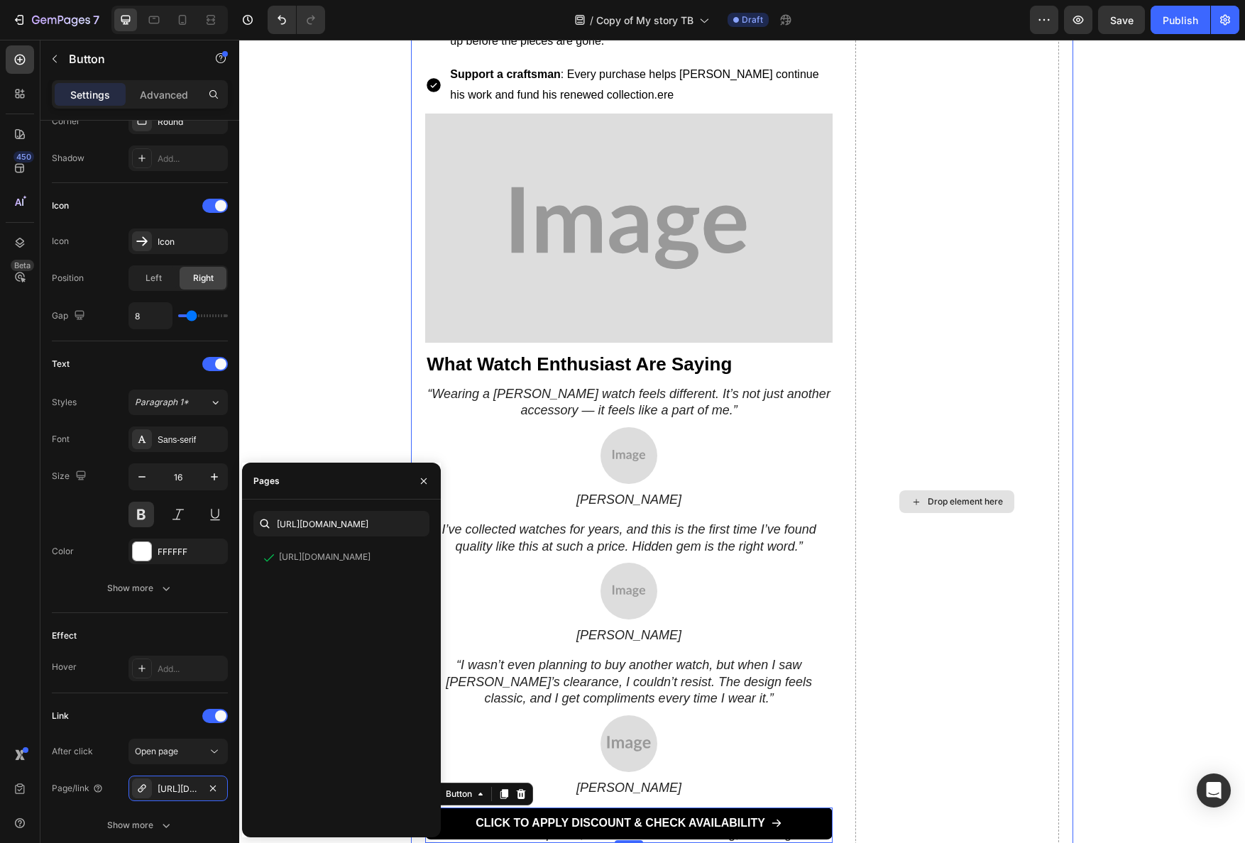
click at [960, 682] on div "Drop element here" at bounding box center [957, 501] width 204 height 2337
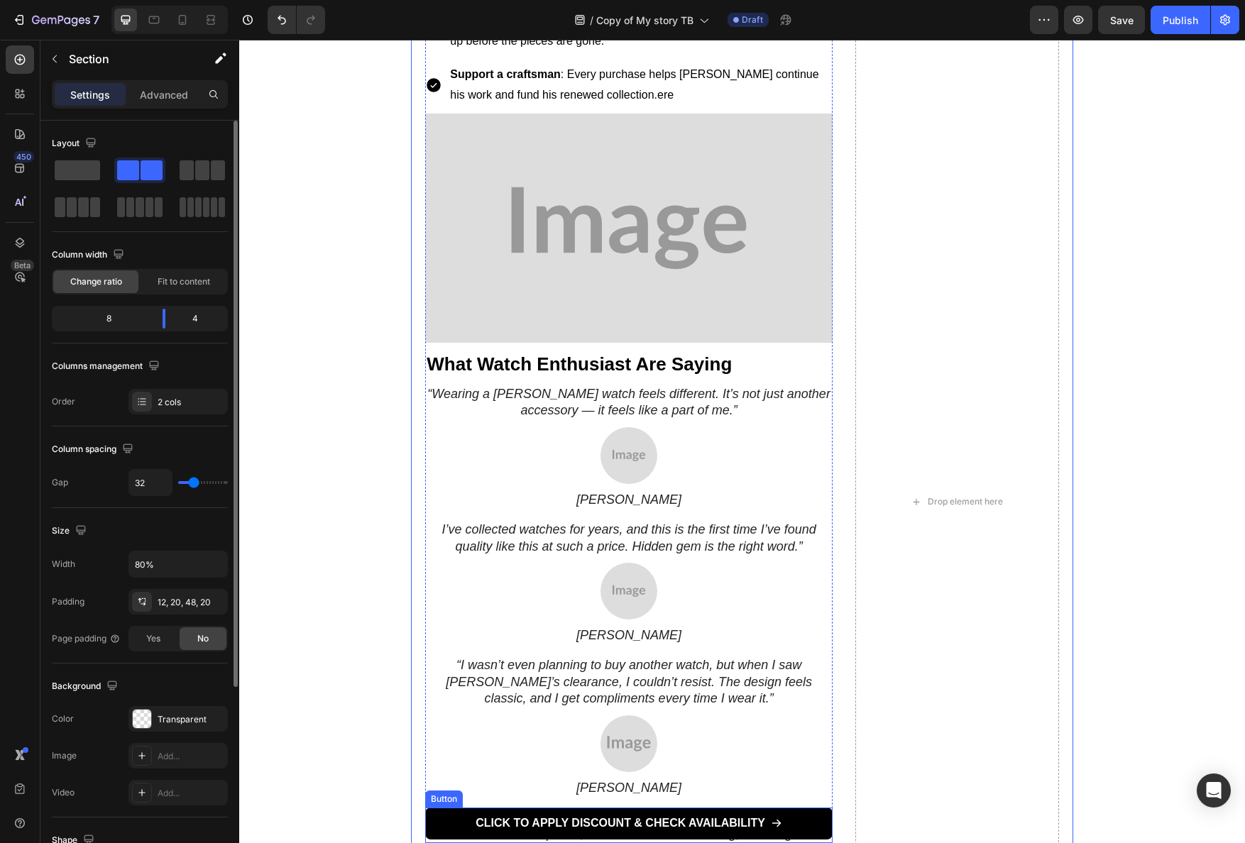
click at [799, 816] on link "CLICK TO APPLY DISCOUNT & CHECK AVAILABILITY" at bounding box center [628, 824] width 407 height 32
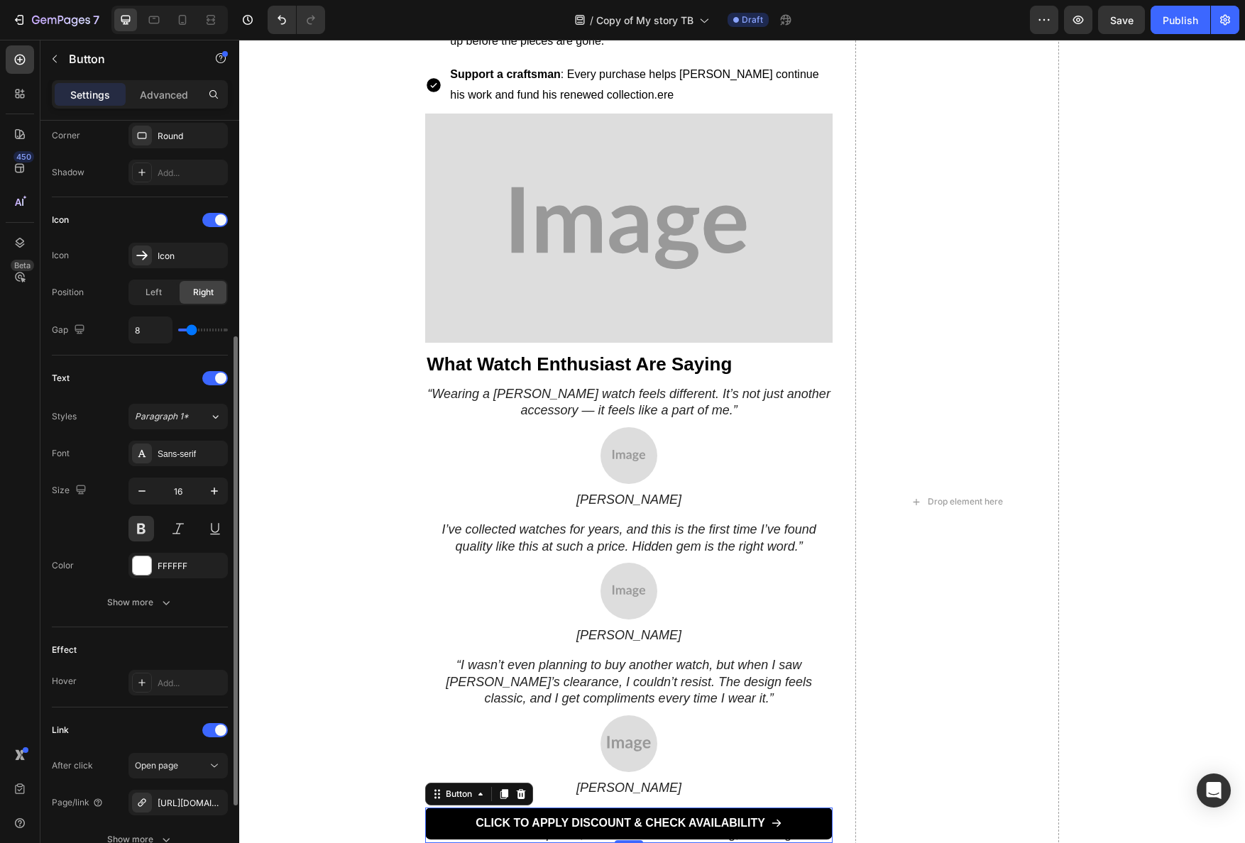
scroll to position [478, 0]
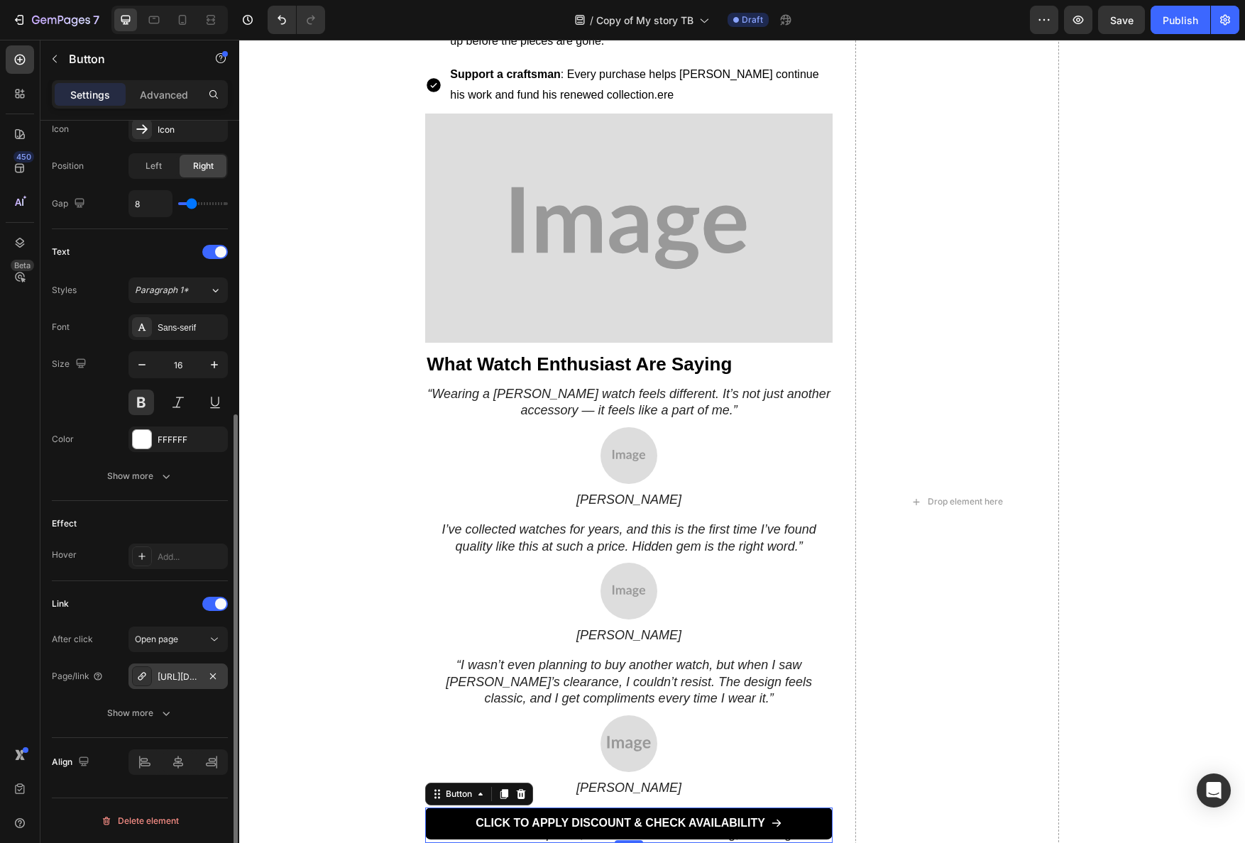
click at [174, 677] on div "https://www.ralphwatches.com/clearance-sale" at bounding box center [178, 677] width 41 height 13
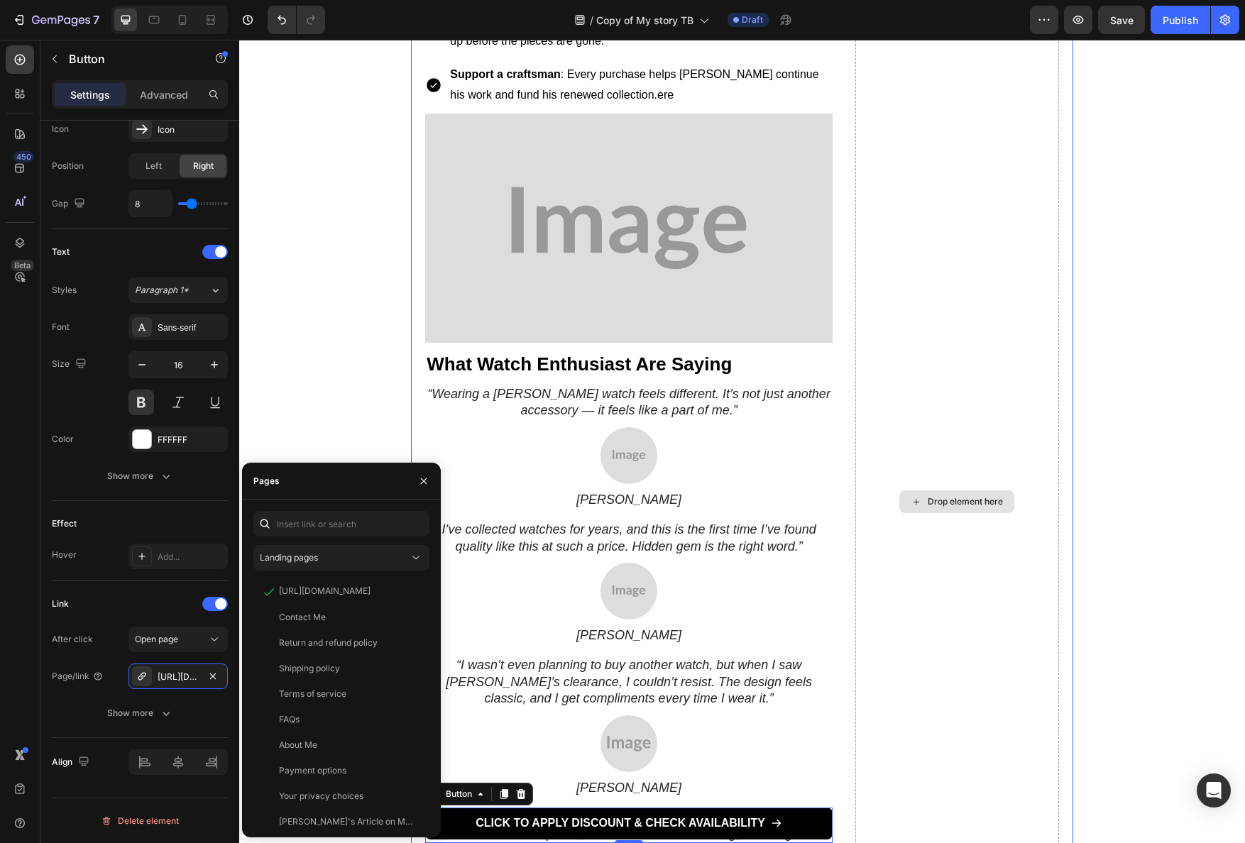
drag, startPoint x: 969, startPoint y: 649, endPoint x: 789, endPoint y: 678, distance: 181.9
click at [969, 649] on div "Drop element here" at bounding box center [957, 501] width 204 height 2337
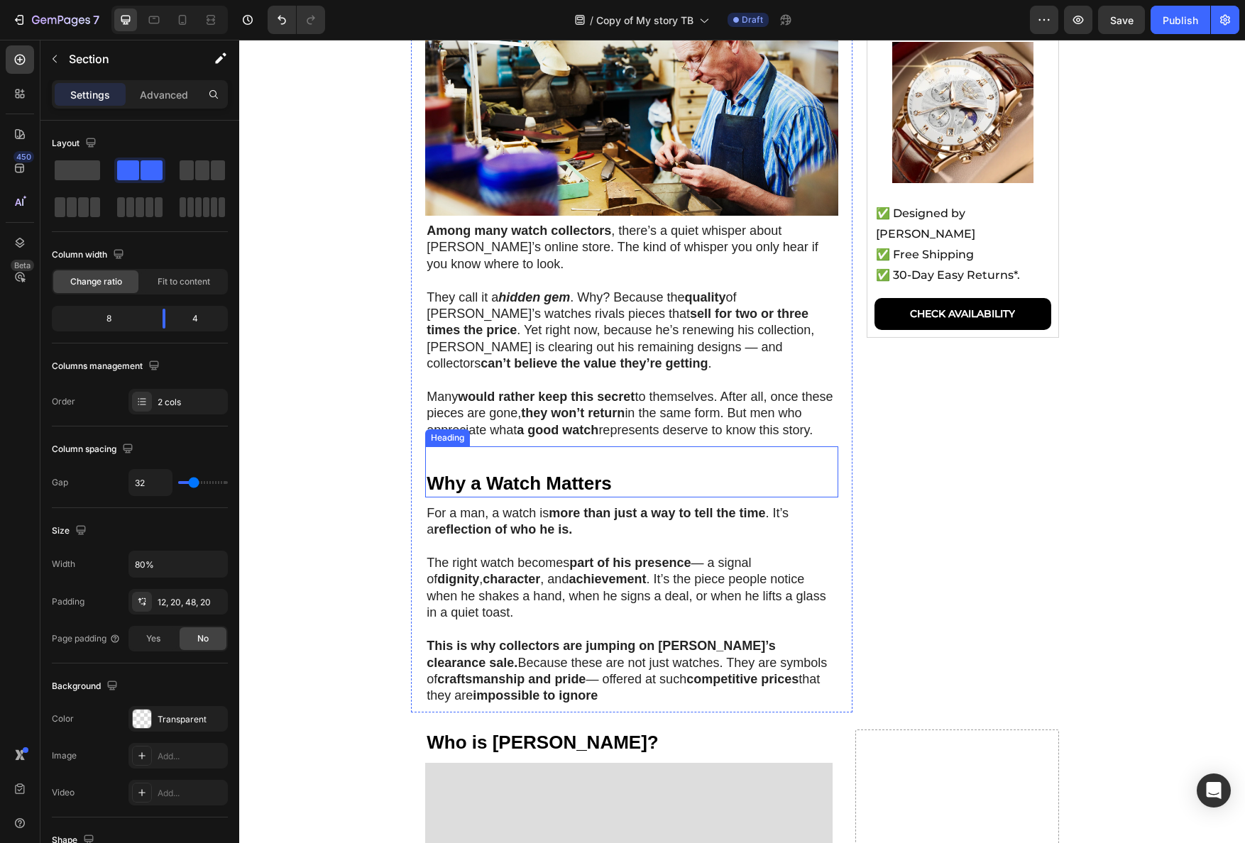
scroll to position [549, 0]
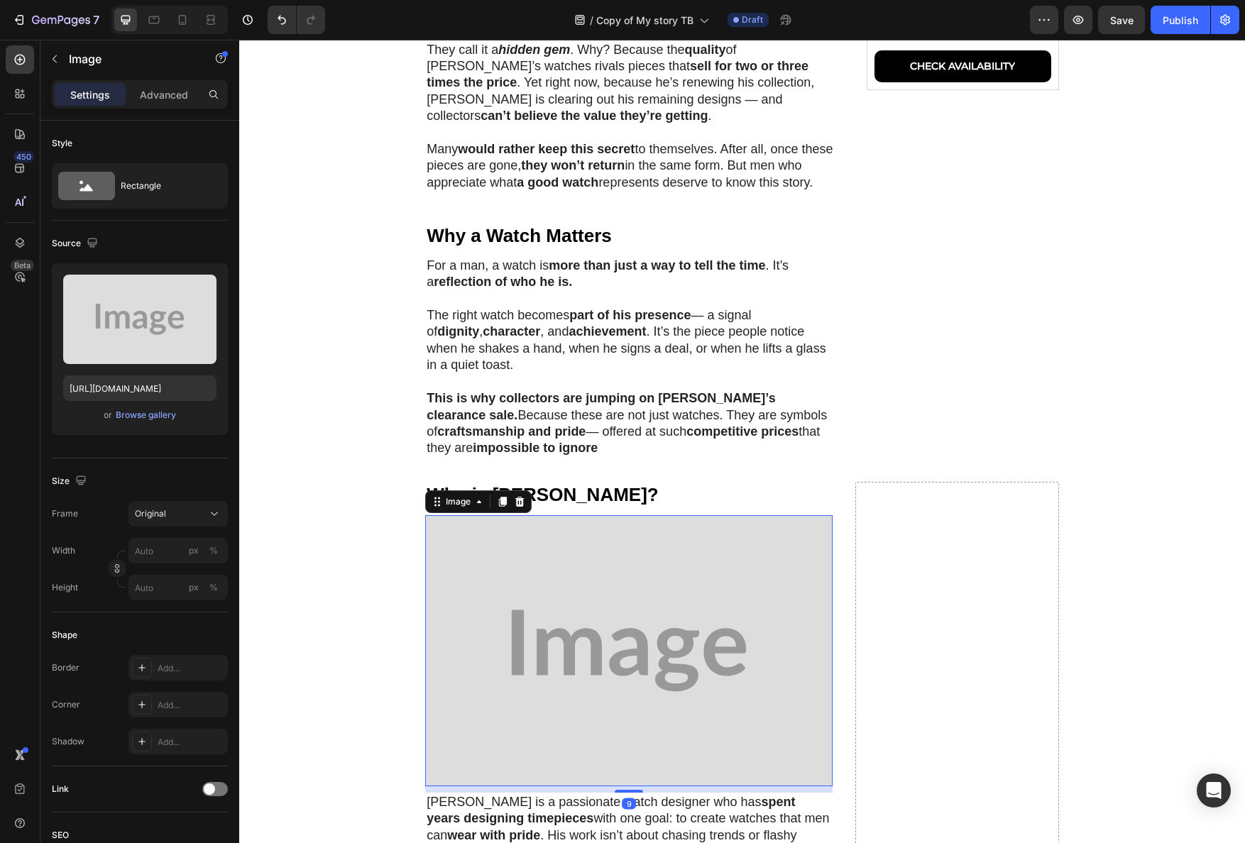
click at [650, 544] on img at bounding box center [628, 650] width 407 height 271
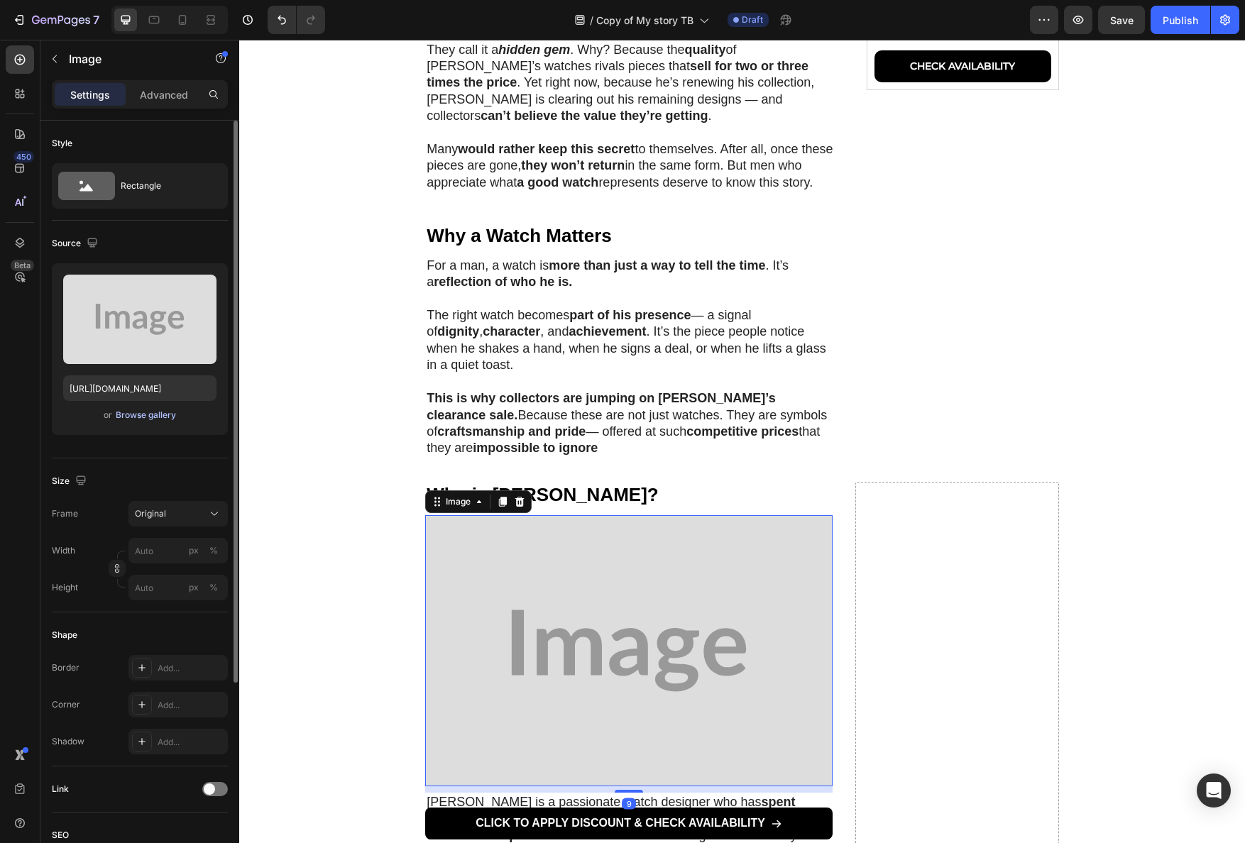
click at [135, 413] on div "Browse gallery" at bounding box center [146, 415] width 60 height 13
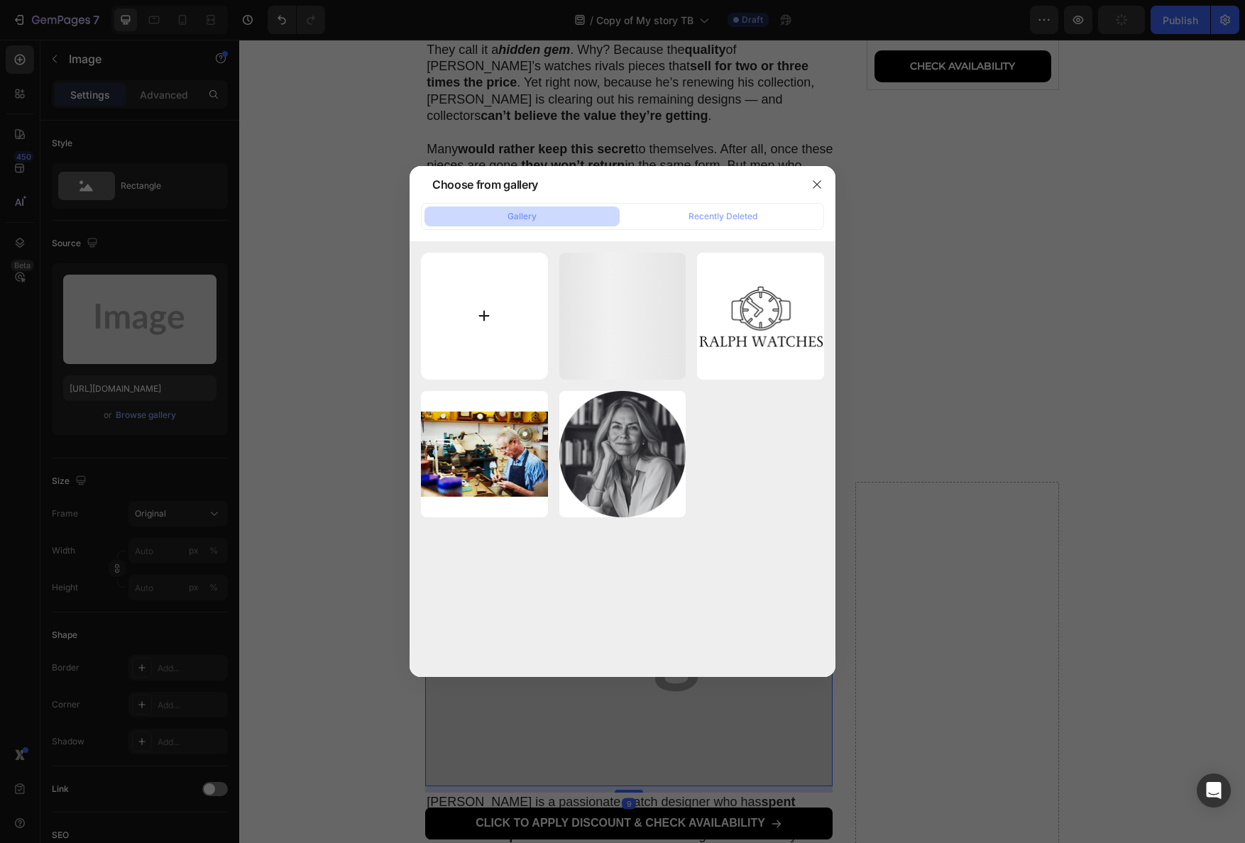
click at [471, 307] on input "file" at bounding box center [484, 316] width 127 height 127
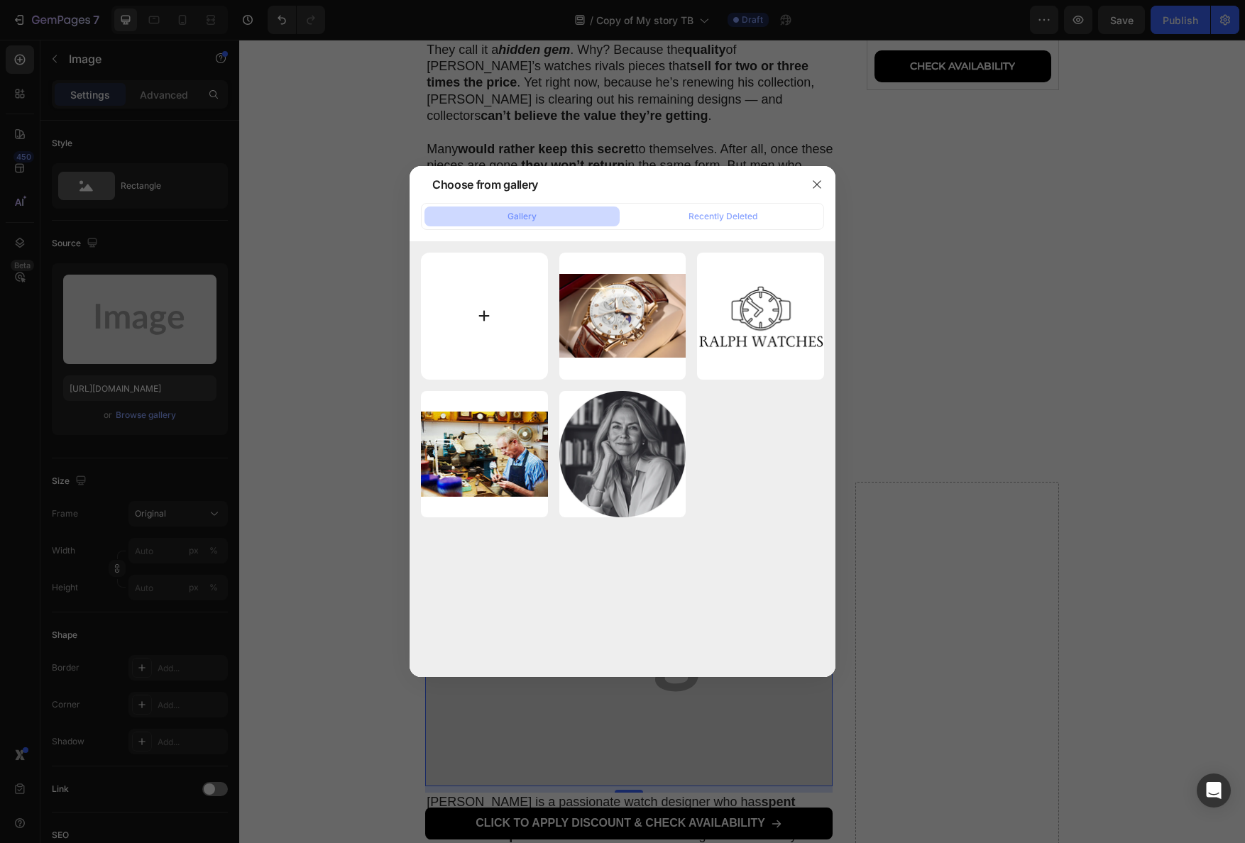
type input "C:\fakepath\GettyImages-665467965.jpg"
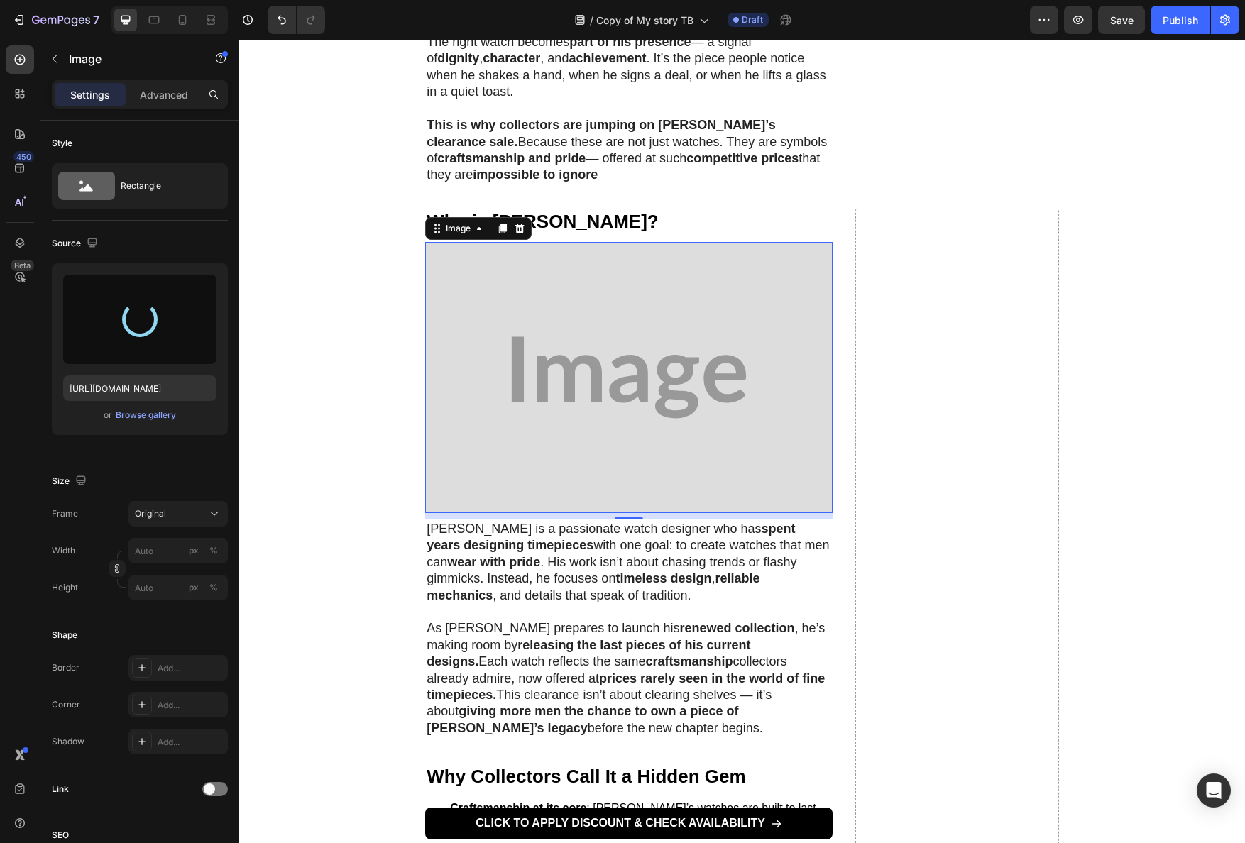
scroll to position [978, 0]
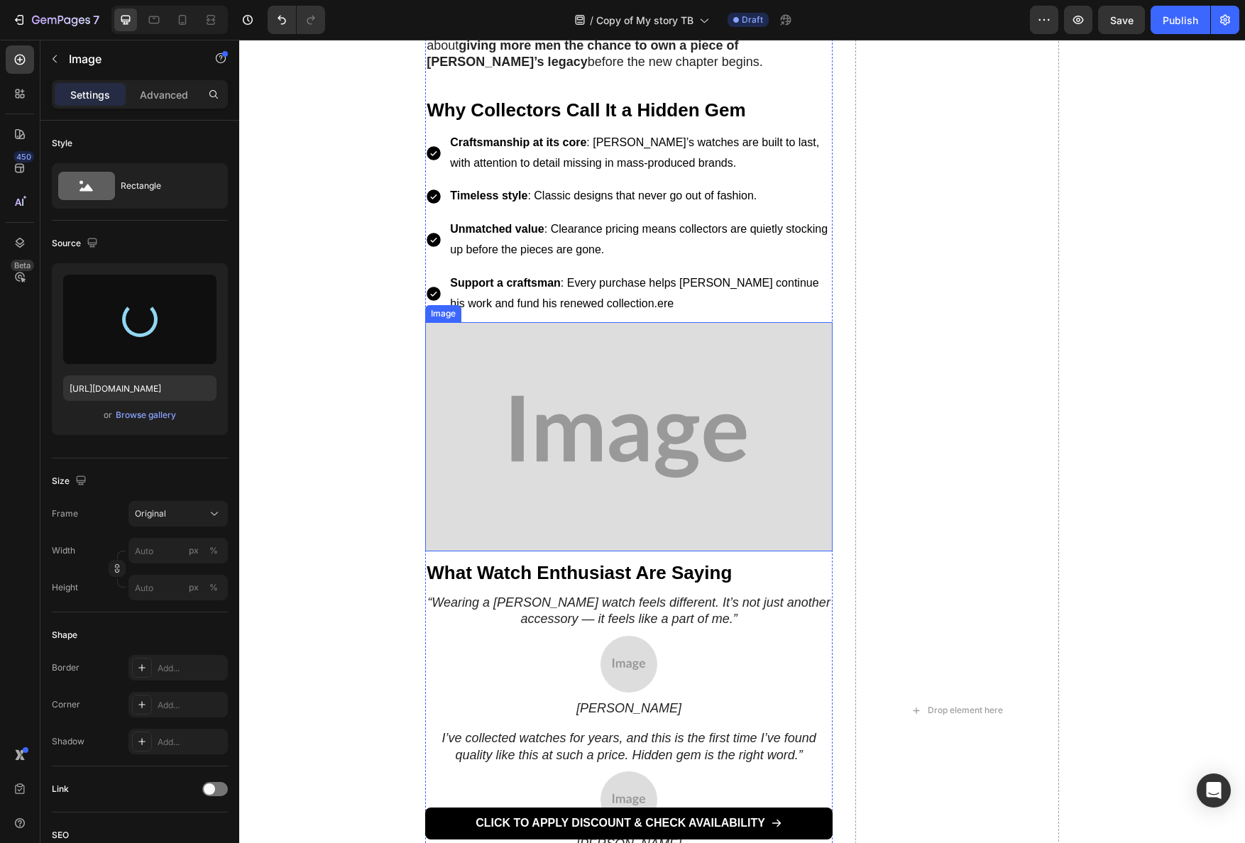
type input "https://cdn.shopify.com/s/files/1/0898/5582/0158/files/gempages_584231198612521…"
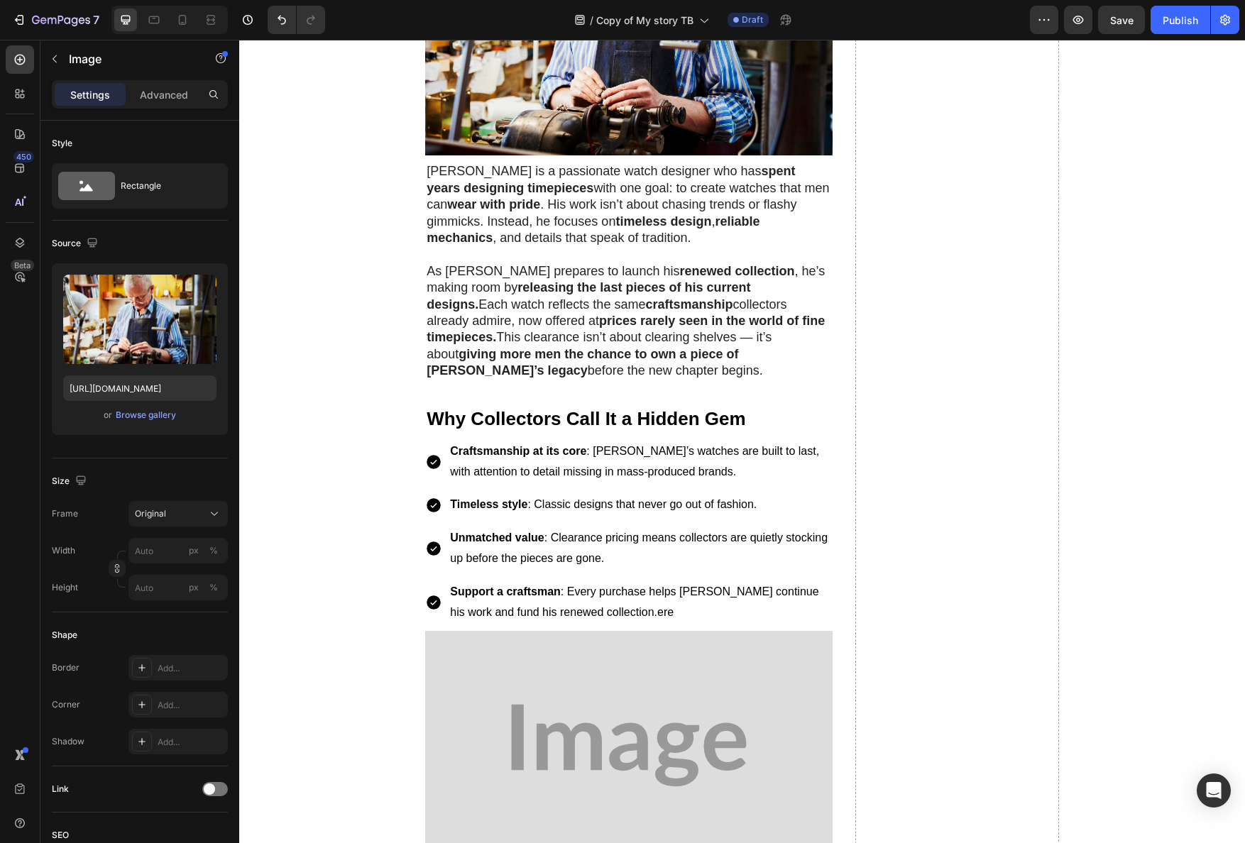
scroll to position [1468, 0]
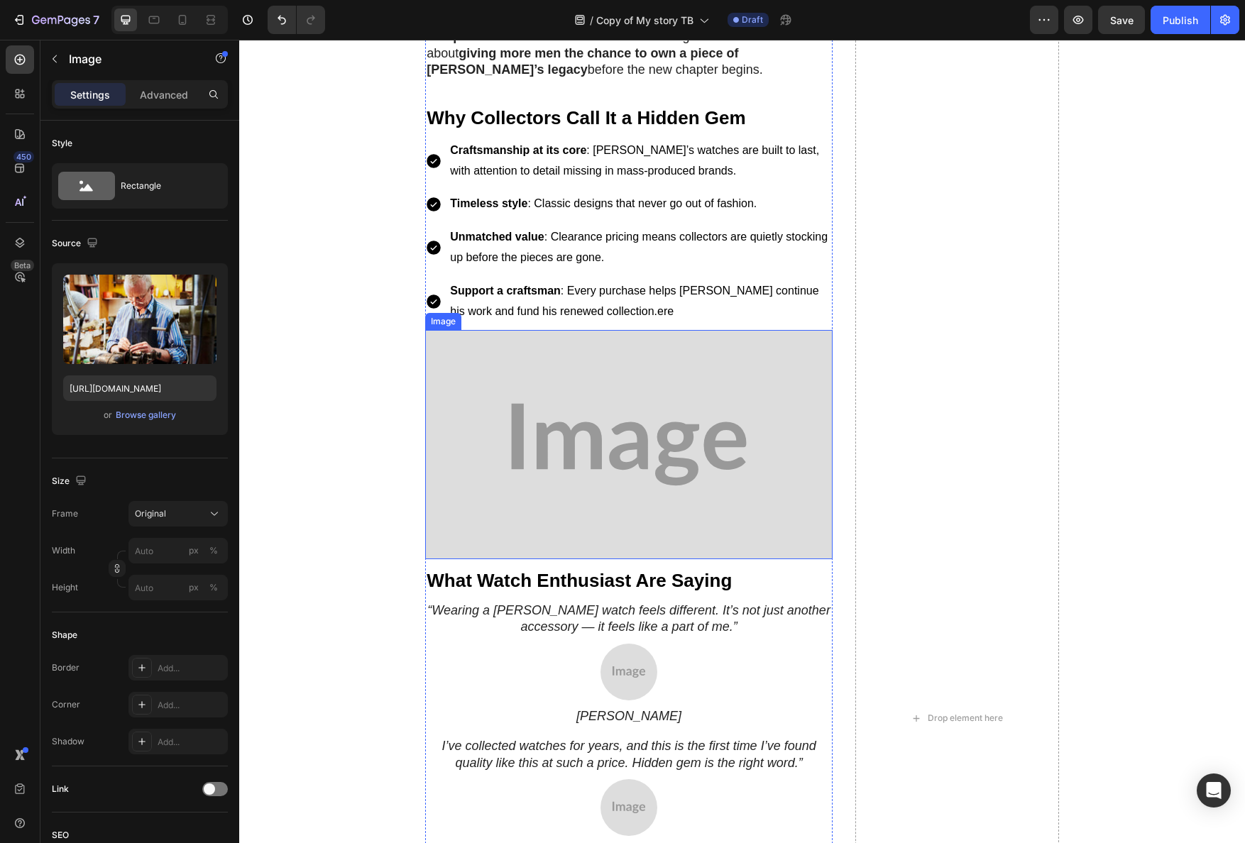
click at [610, 464] on img at bounding box center [628, 444] width 407 height 229
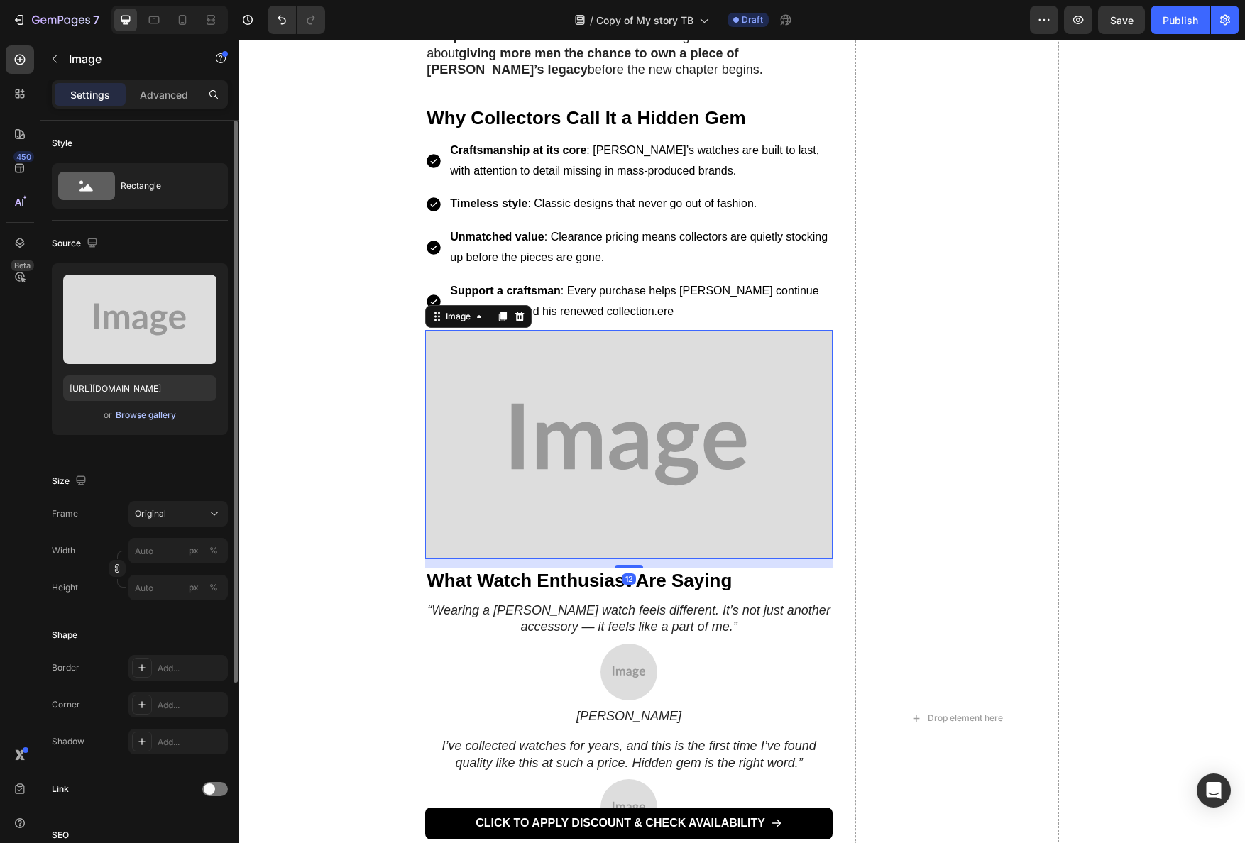
click at [135, 417] on div "Browse gallery" at bounding box center [146, 415] width 60 height 13
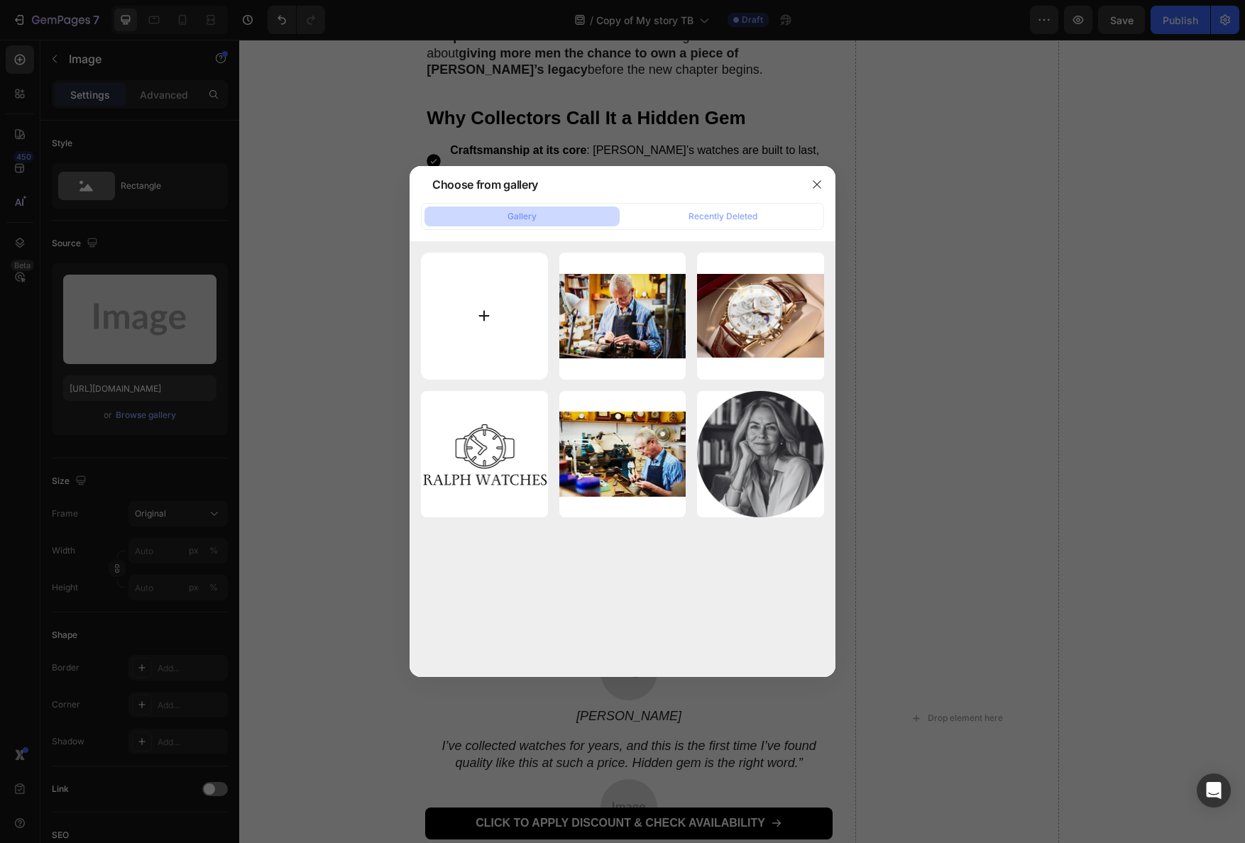
click at [502, 338] on input "file" at bounding box center [484, 316] width 127 height 127
type input "C:\fakepath\Desktop-Image-10.png"
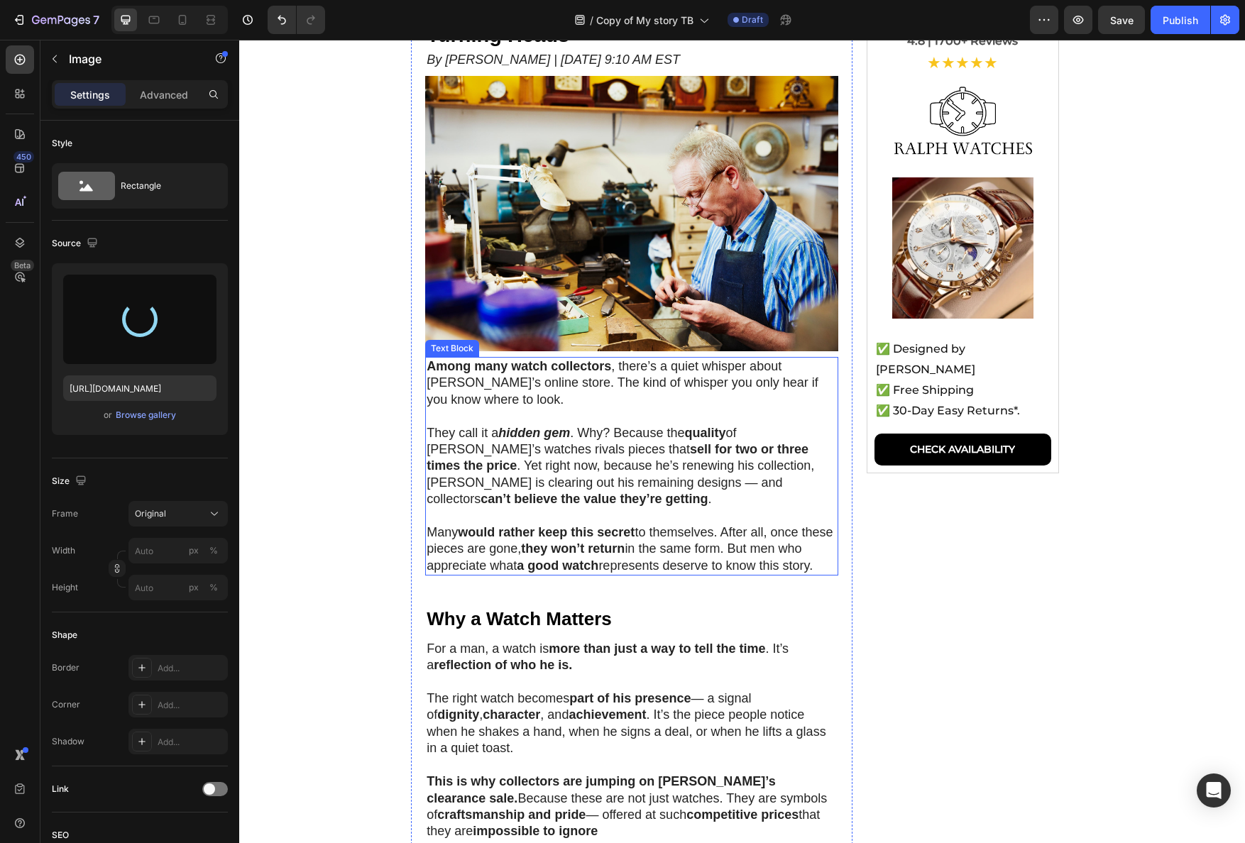
scroll to position [11, 0]
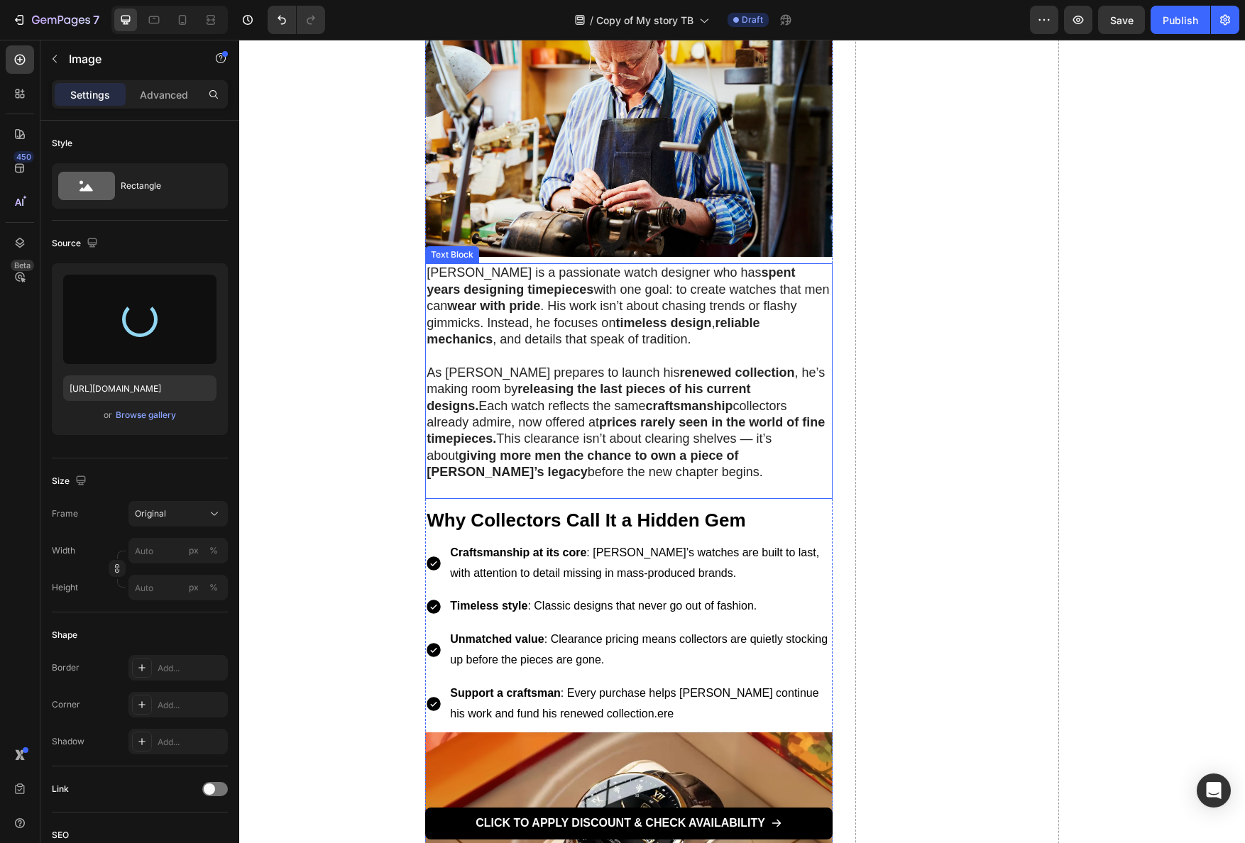
type input "https://cdn.shopify.com/s/files/1/0898/5582/0158/files/gempages_584231198612521…"
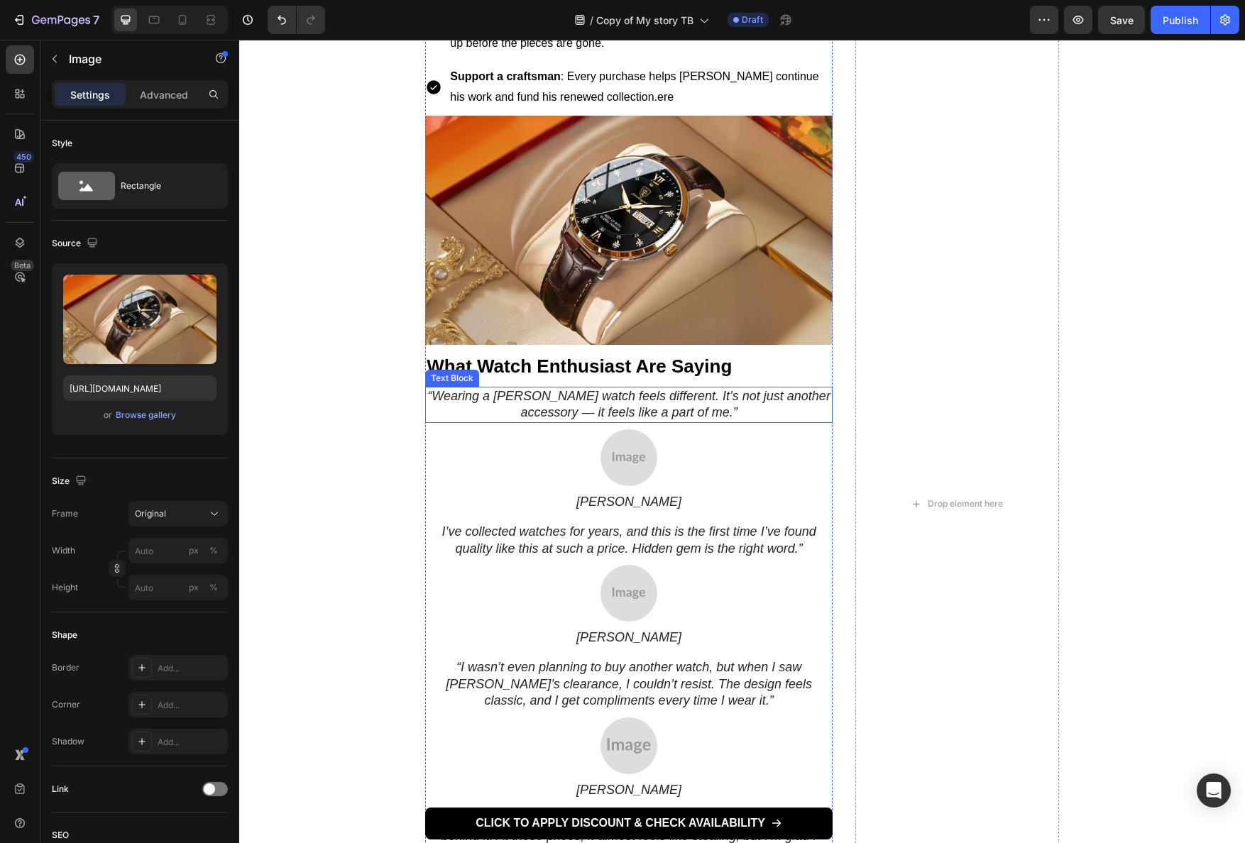
scroll to position [1701, 0]
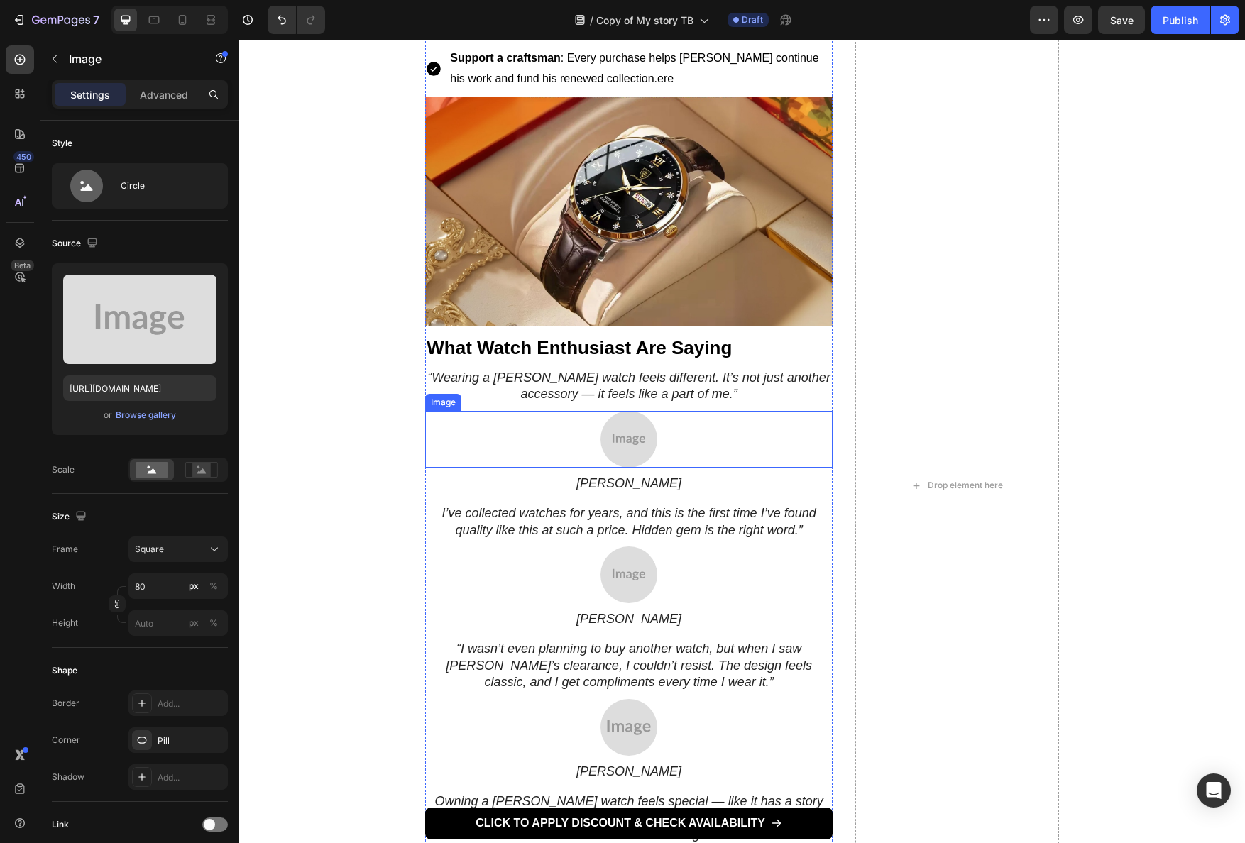
click at [618, 418] on img at bounding box center [629, 439] width 57 height 57
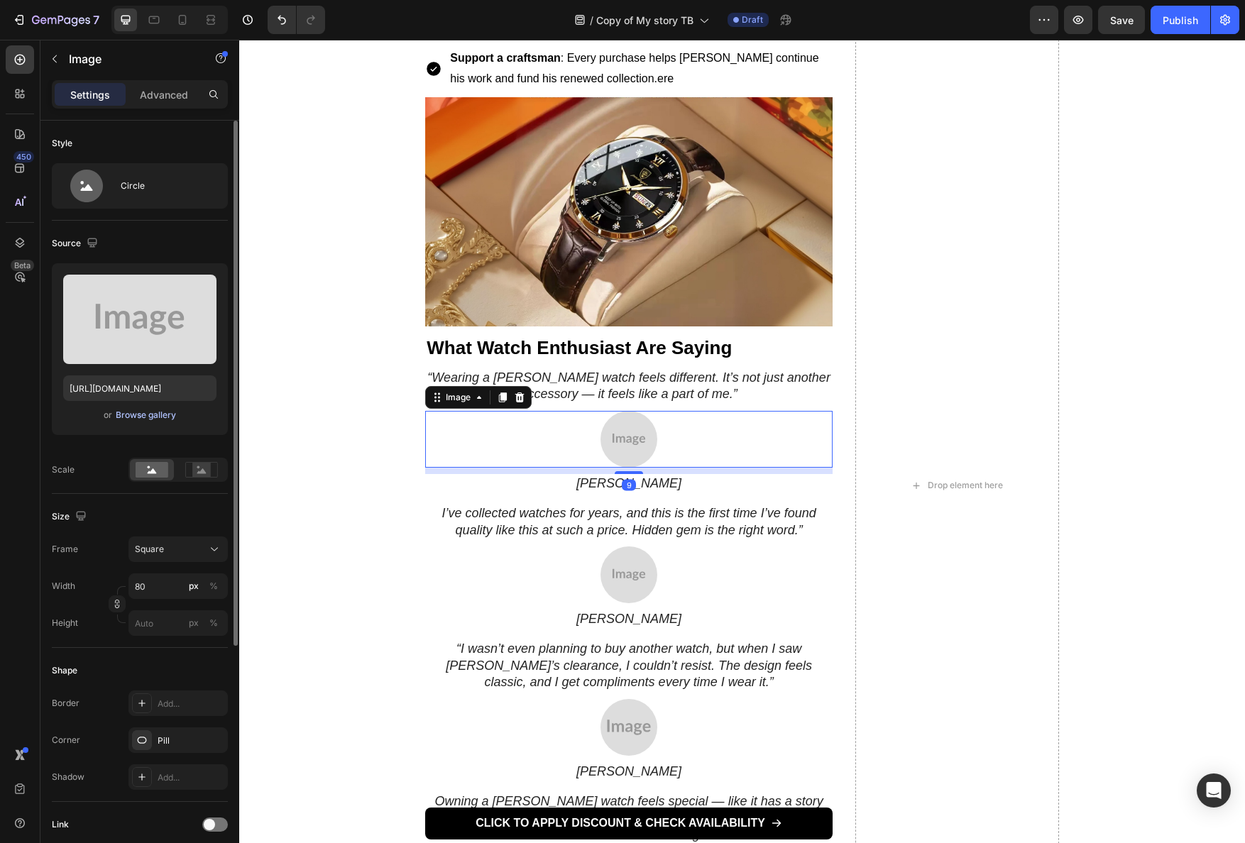
click at [146, 417] on div "Browse gallery" at bounding box center [146, 415] width 60 height 13
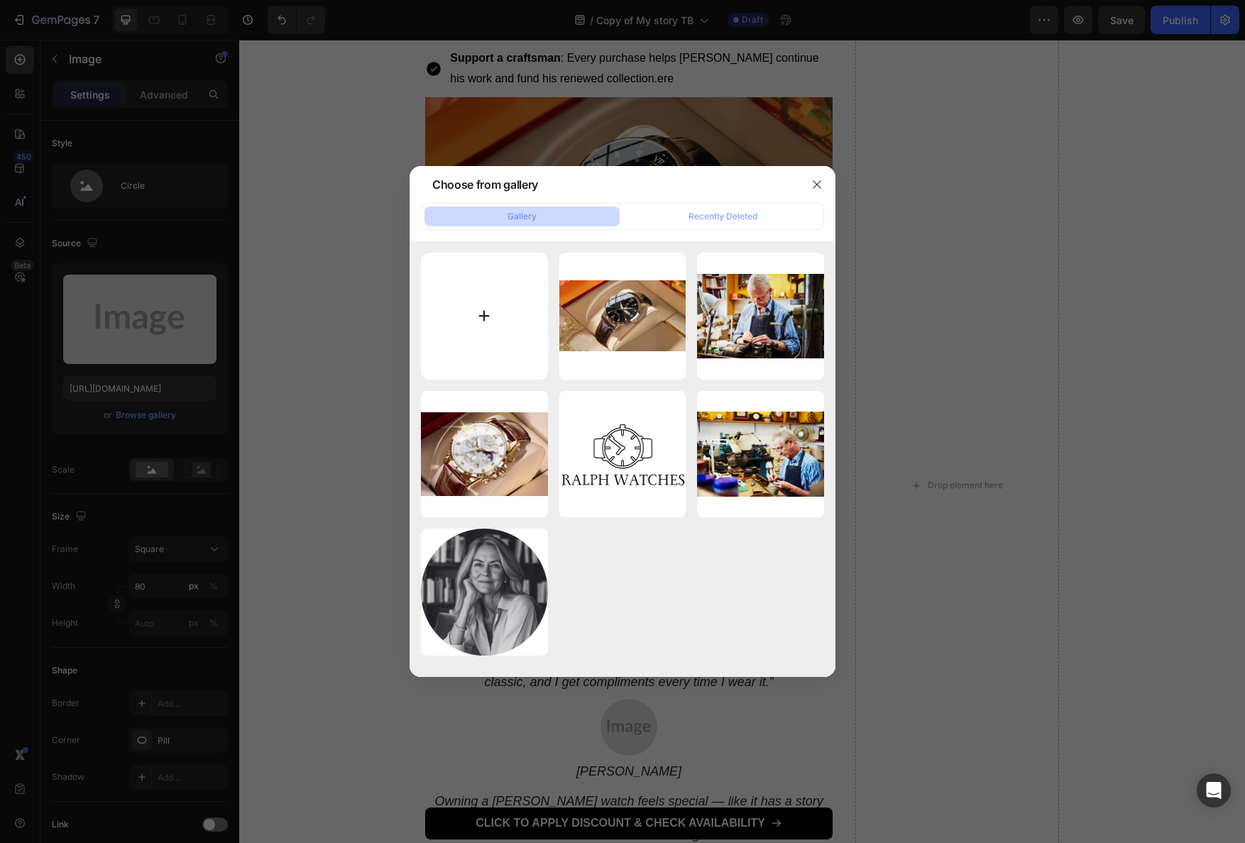
click at [486, 289] on input "file" at bounding box center [484, 316] width 127 height 127
type input "C:\fakepath\Screenshot 2025-09-26 at 15.53.57.png"
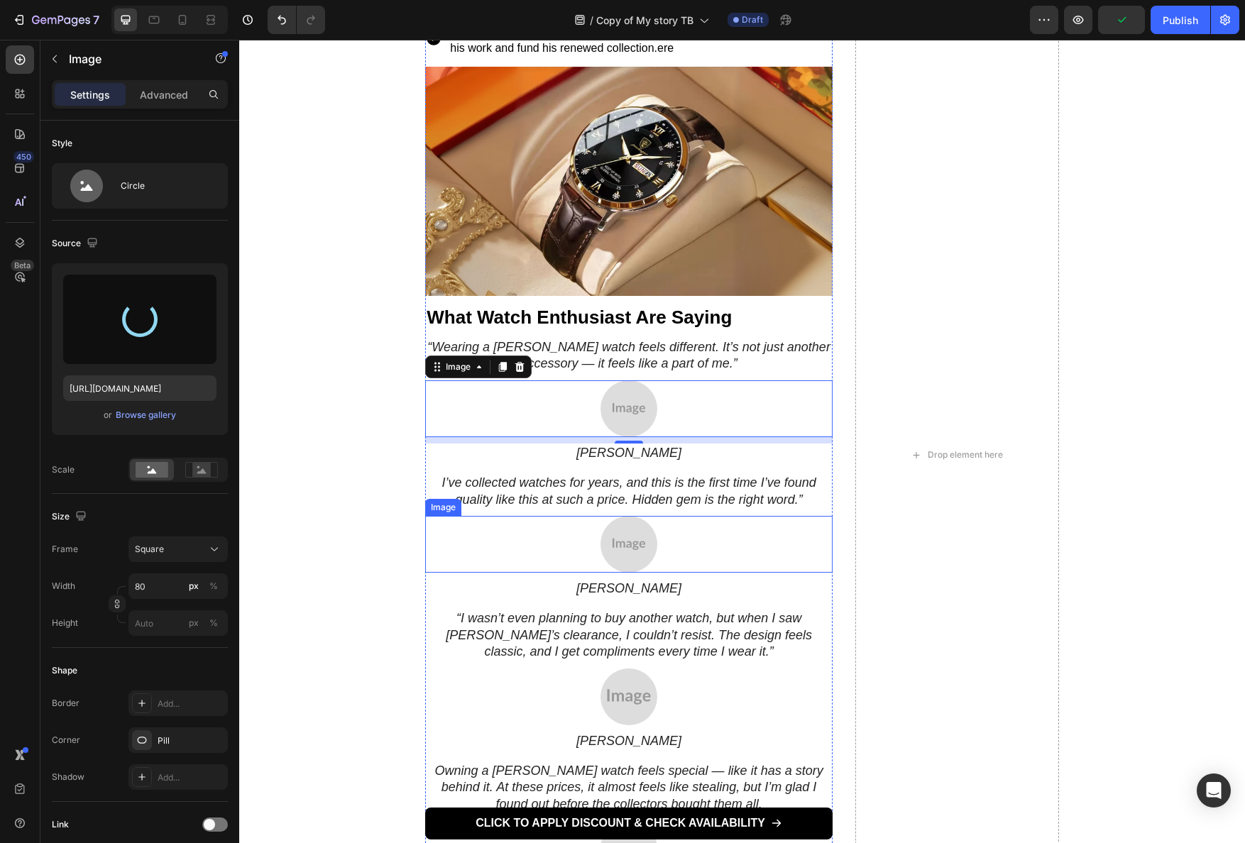
scroll to position [1750, 0]
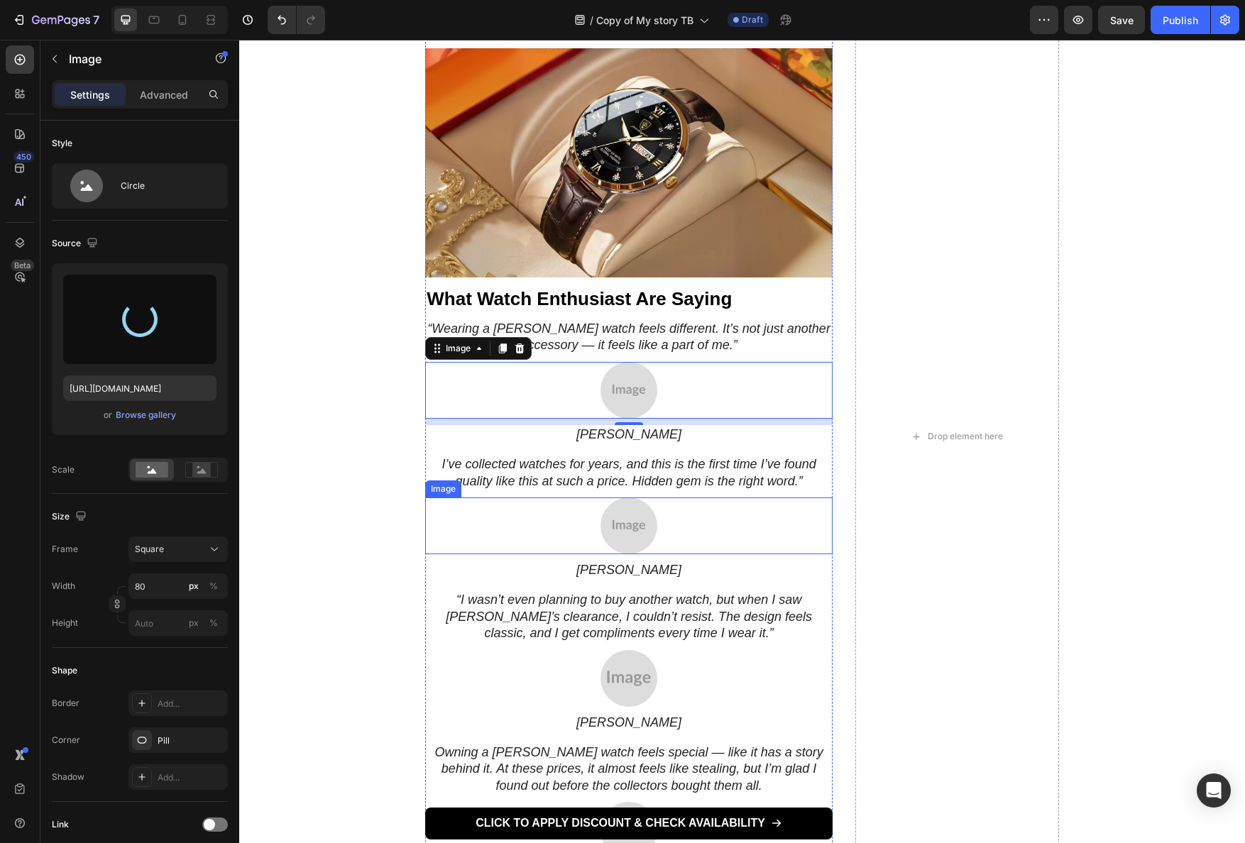
type input "https://cdn.shopify.com/s/files/1/0898/5582/0158/files/gempages_584231198612521…"
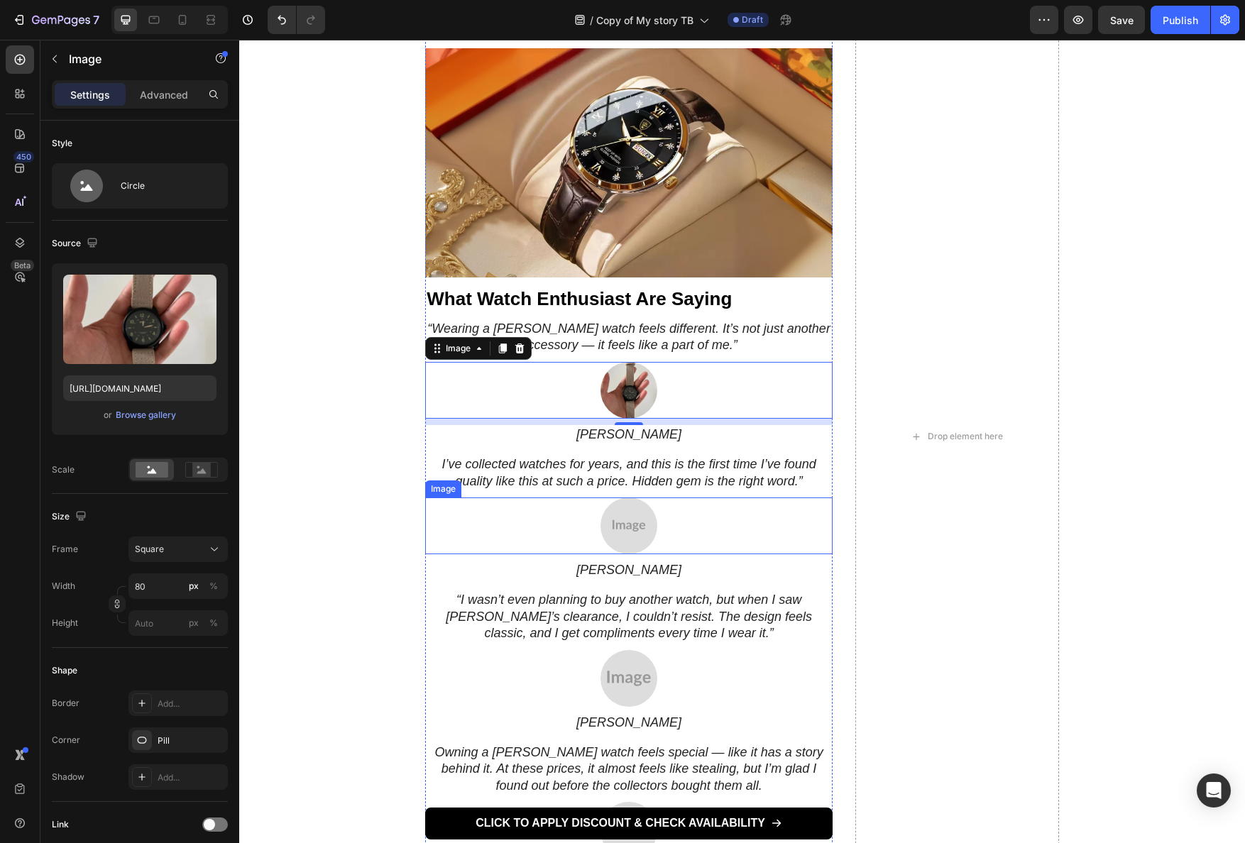
drag, startPoint x: 627, startPoint y: 525, endPoint x: 548, endPoint y: 495, distance: 84.5
click at [626, 527] on img at bounding box center [629, 526] width 57 height 57
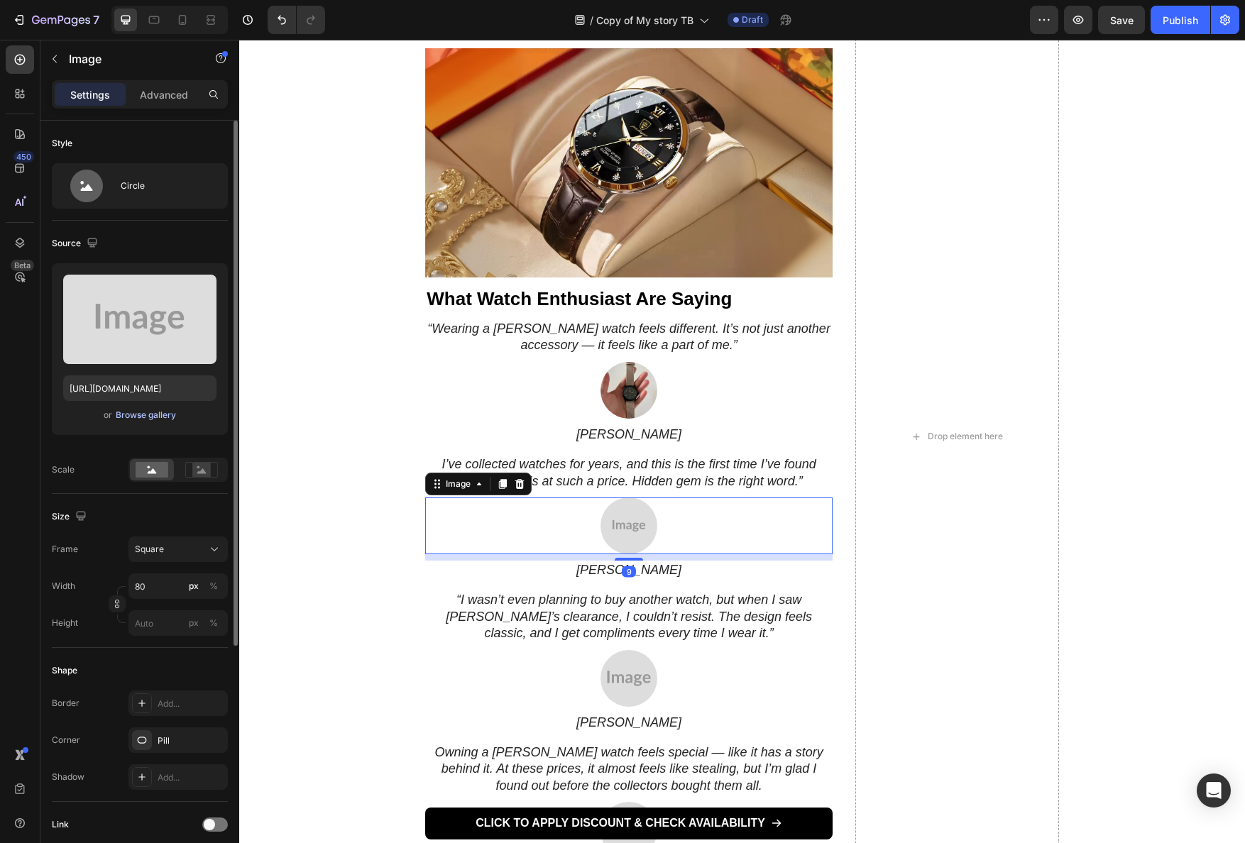
click at [151, 414] on div "Browse gallery" at bounding box center [146, 415] width 60 height 13
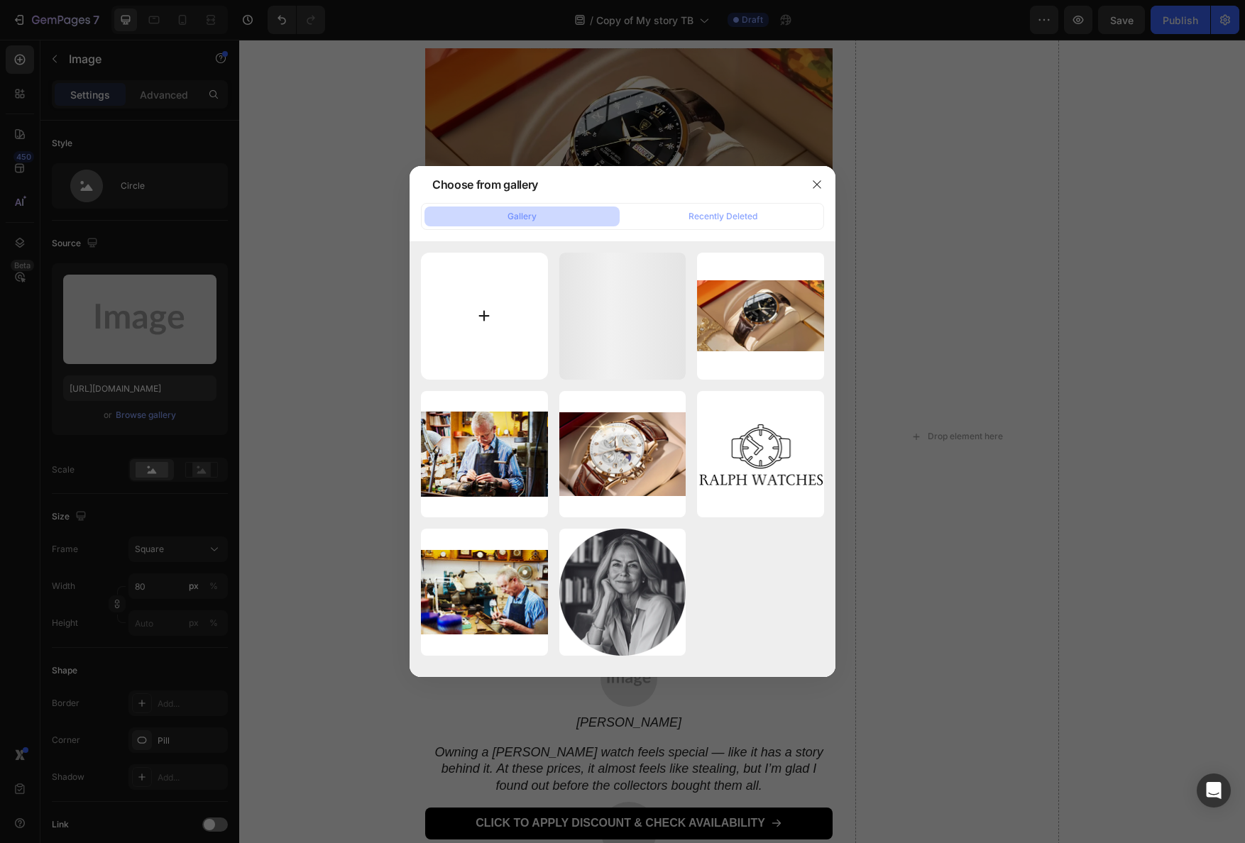
click at [456, 363] on input "file" at bounding box center [484, 316] width 127 height 127
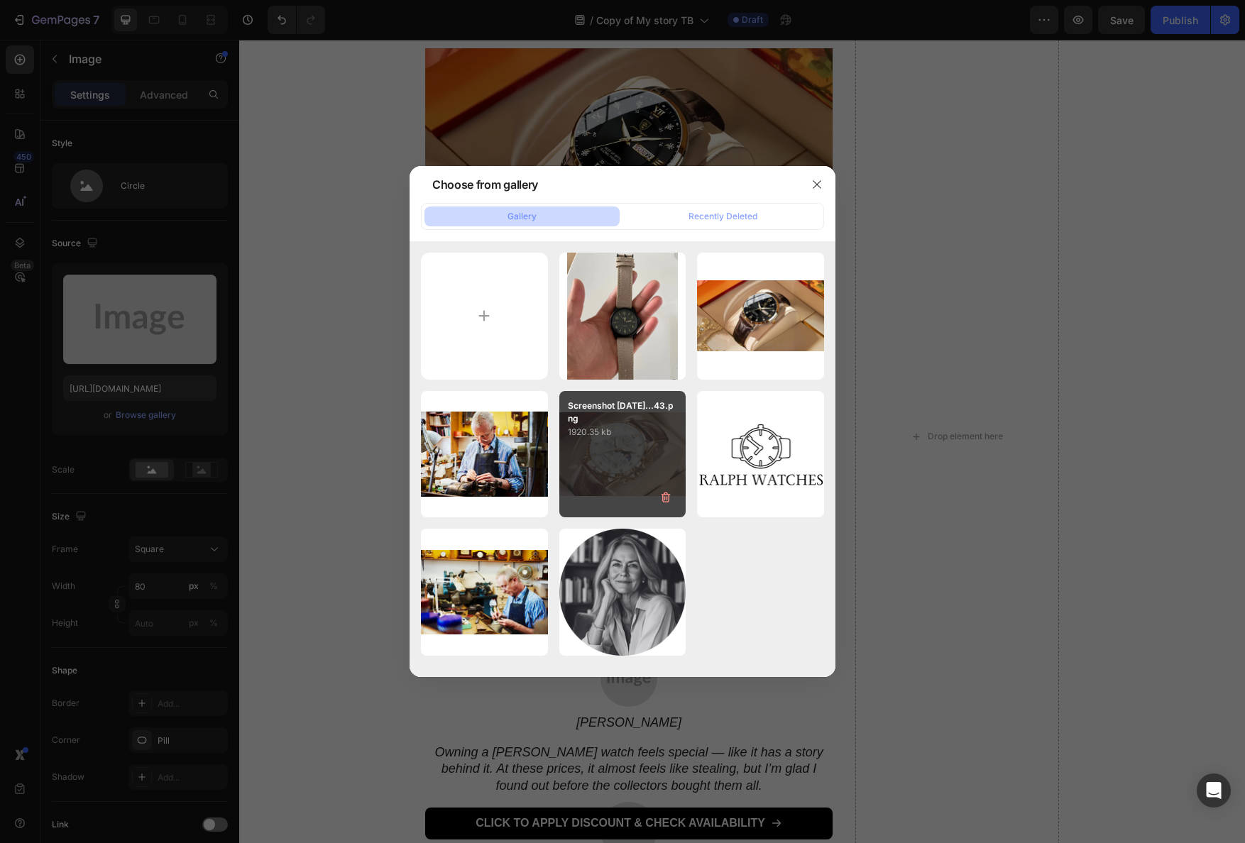
type input "C:\fakepath\QC2SQv8O_orig.webp"
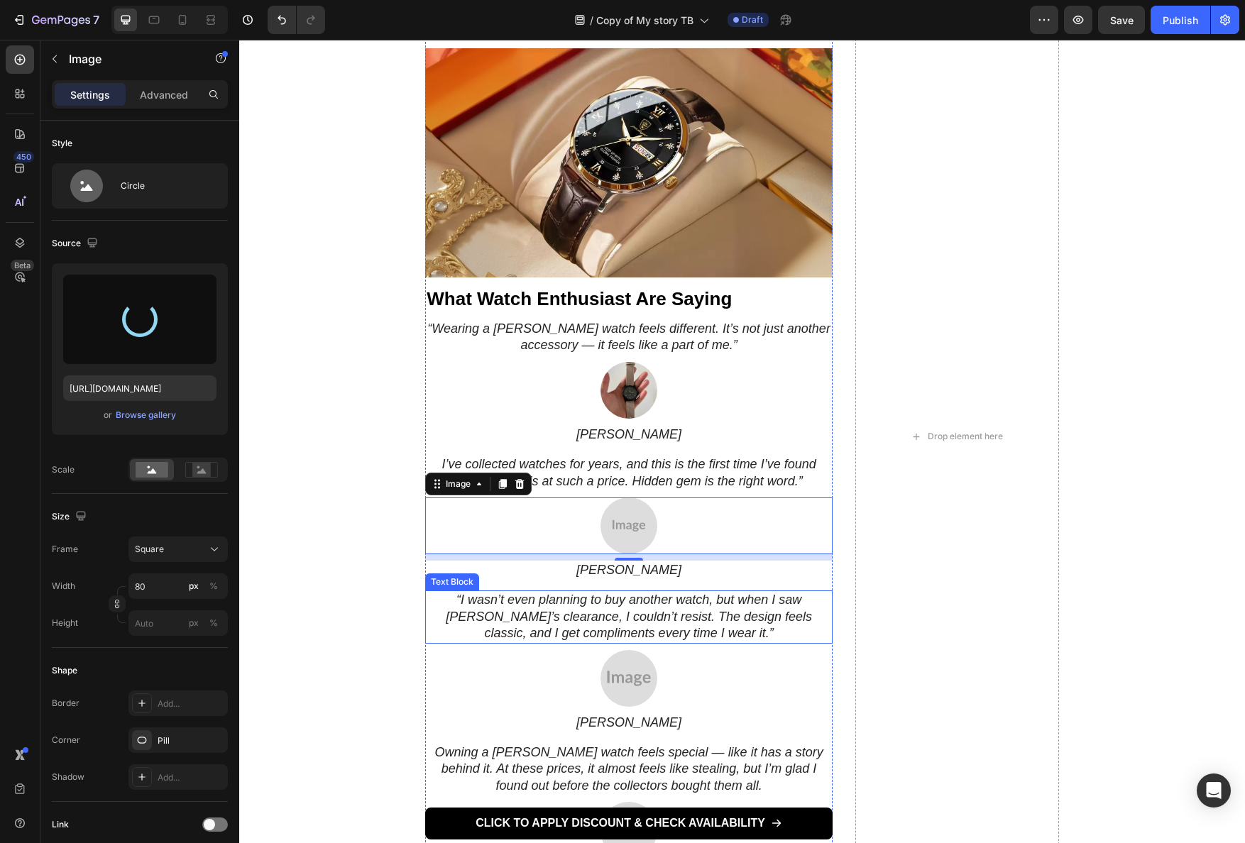
scroll to position [1998, 0]
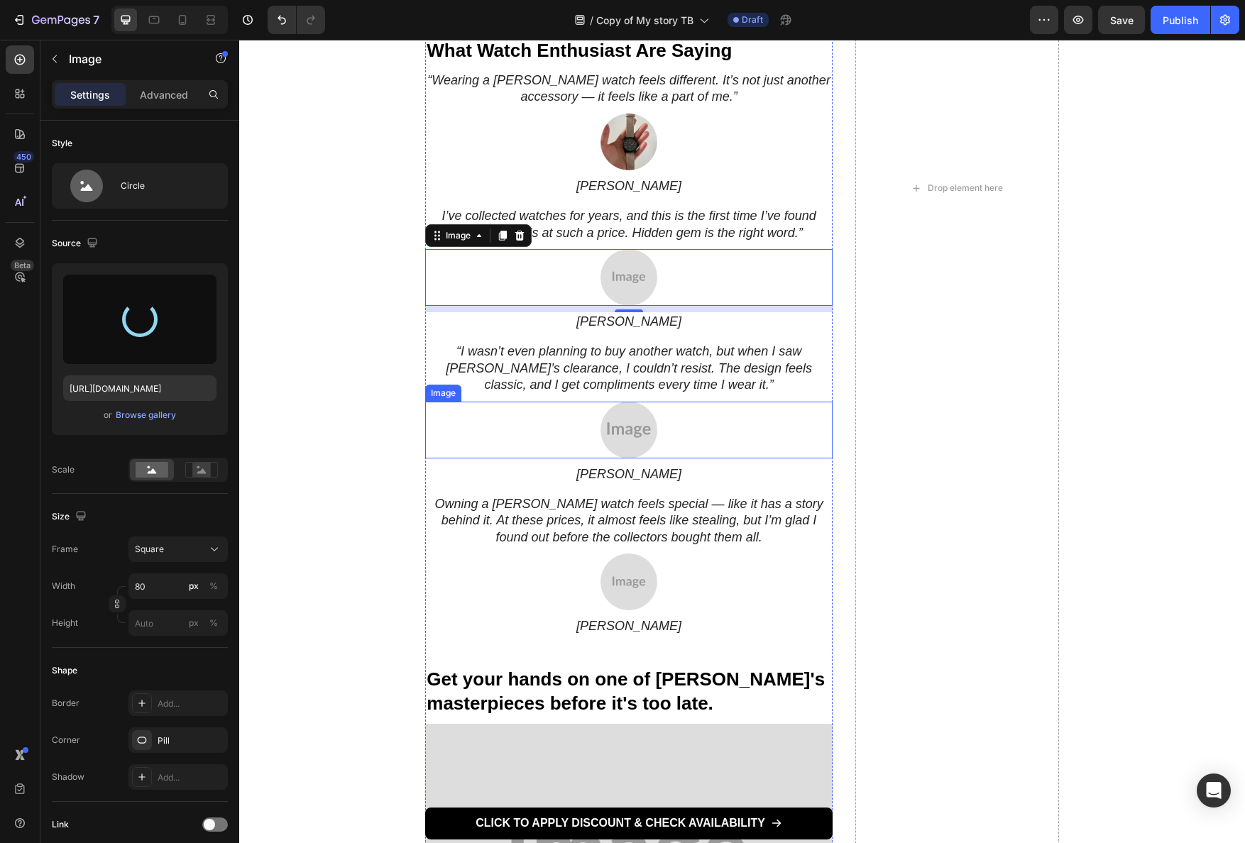
type input "https://cdn.shopify.com/s/files/1/0898/5582/0158/files/gempages_584231198612521…"
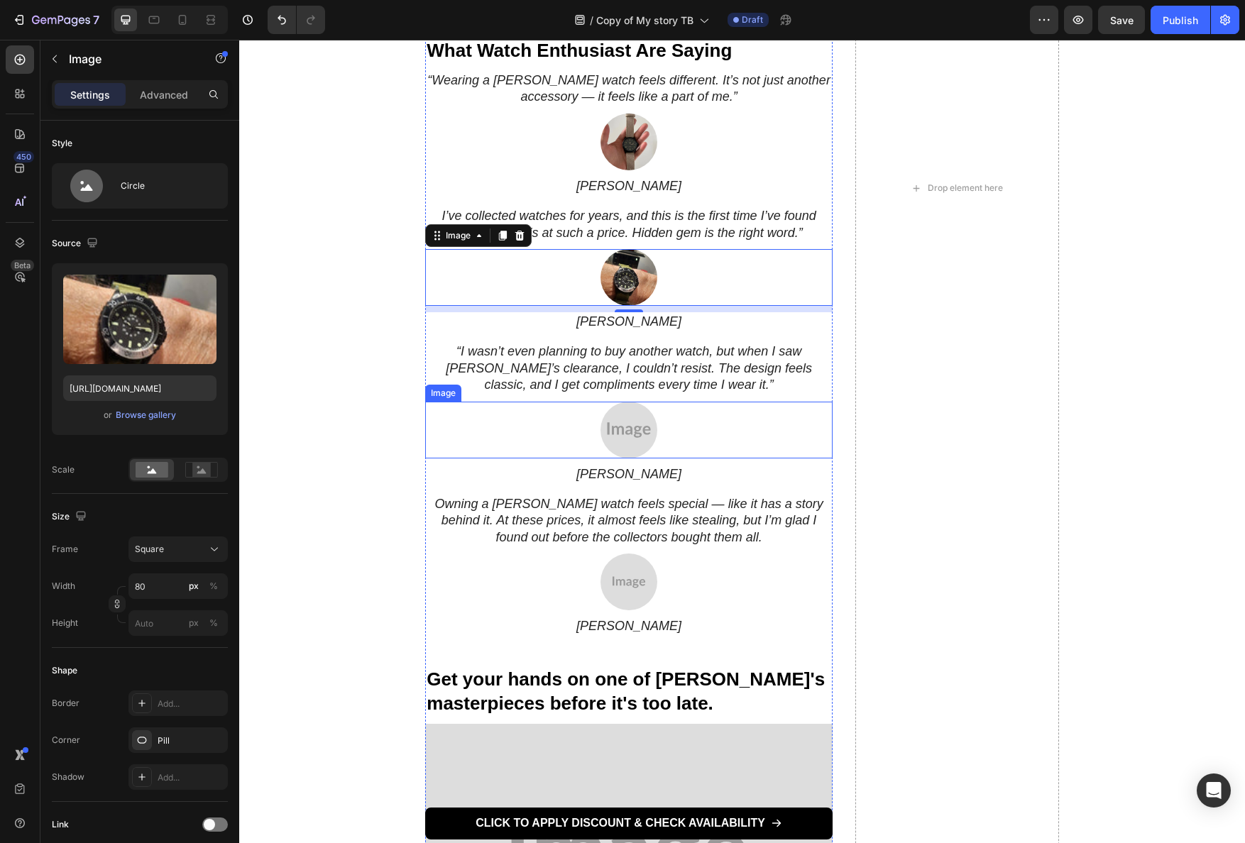
click at [618, 426] on img at bounding box center [629, 430] width 57 height 57
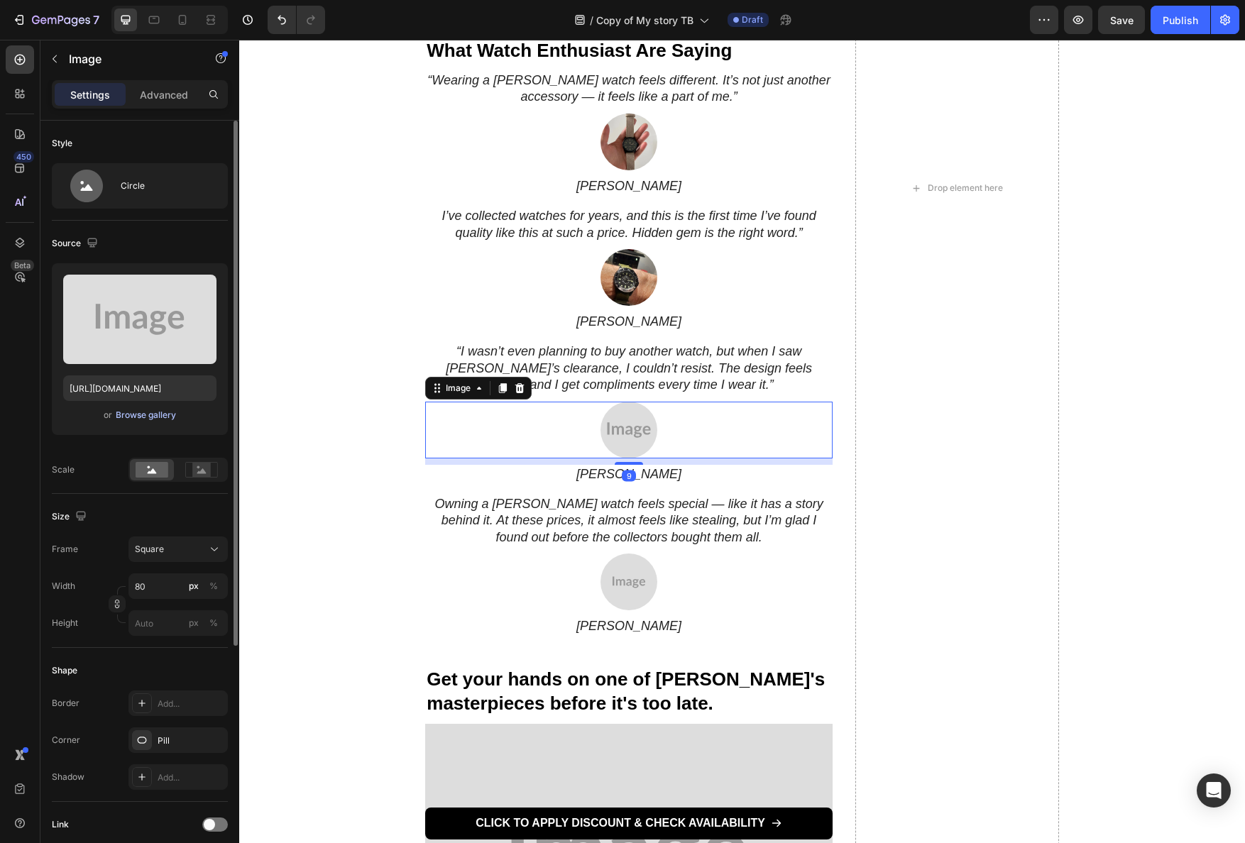
click at [133, 414] on div "Browse gallery" at bounding box center [146, 415] width 60 height 13
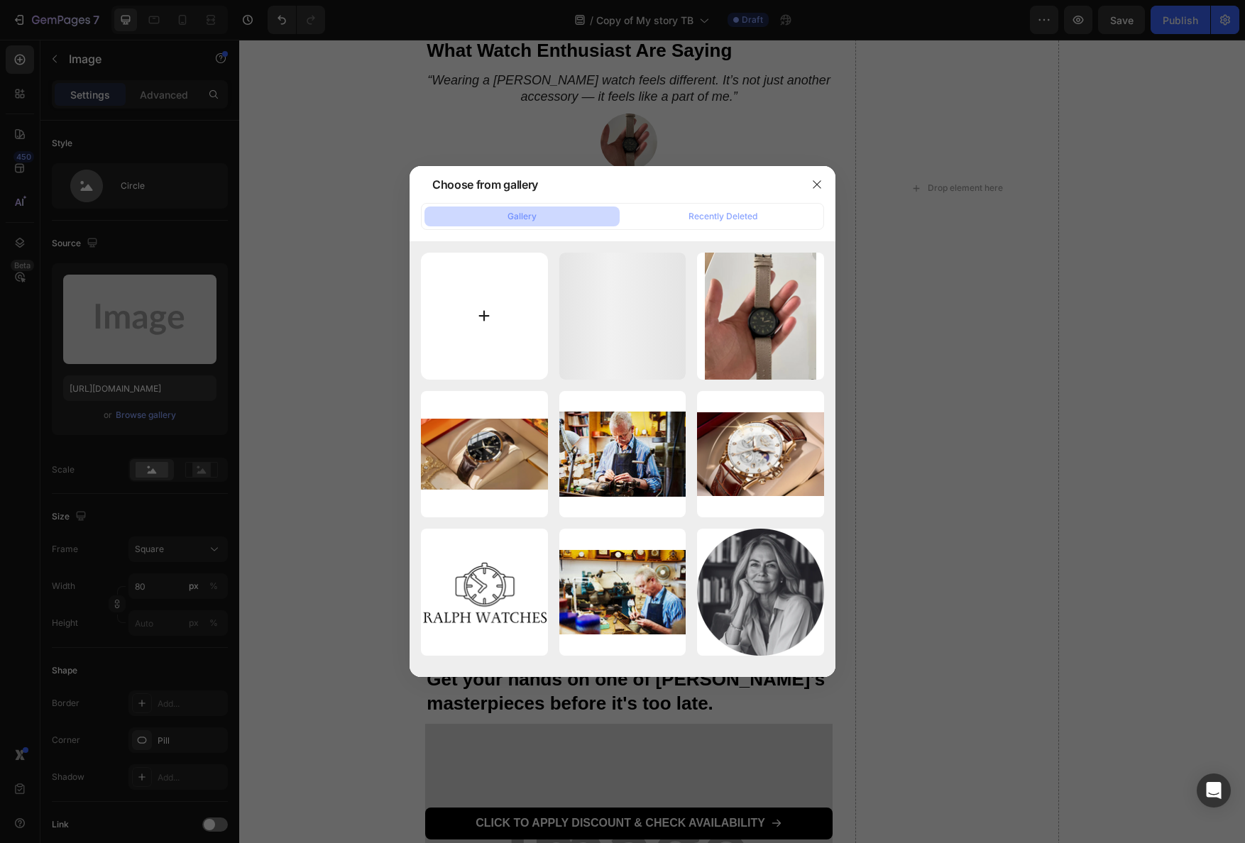
click at [483, 325] on input "file" at bounding box center [484, 316] width 127 height 127
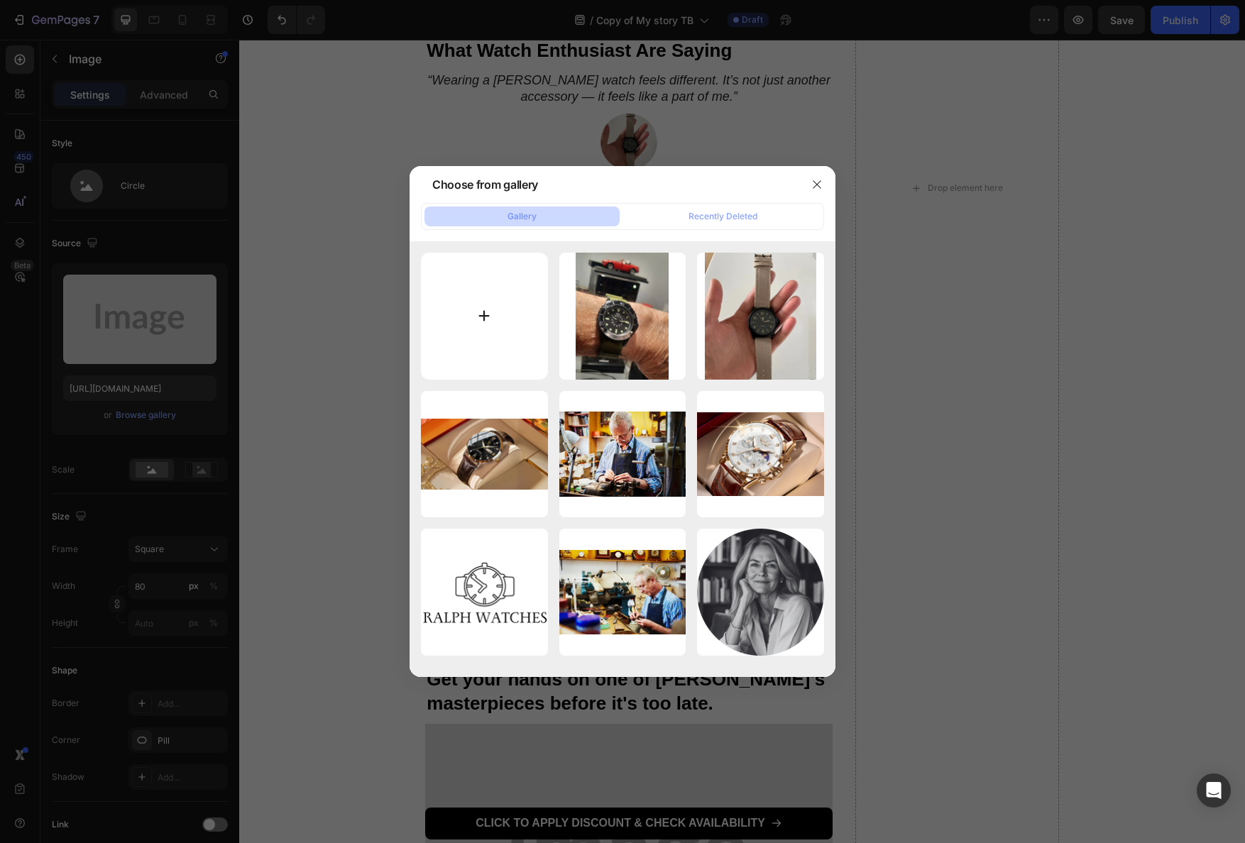
type input "C:\fakepath\2_abcb57be-a674-4147-87bb-6a3613c2fa91.webp"
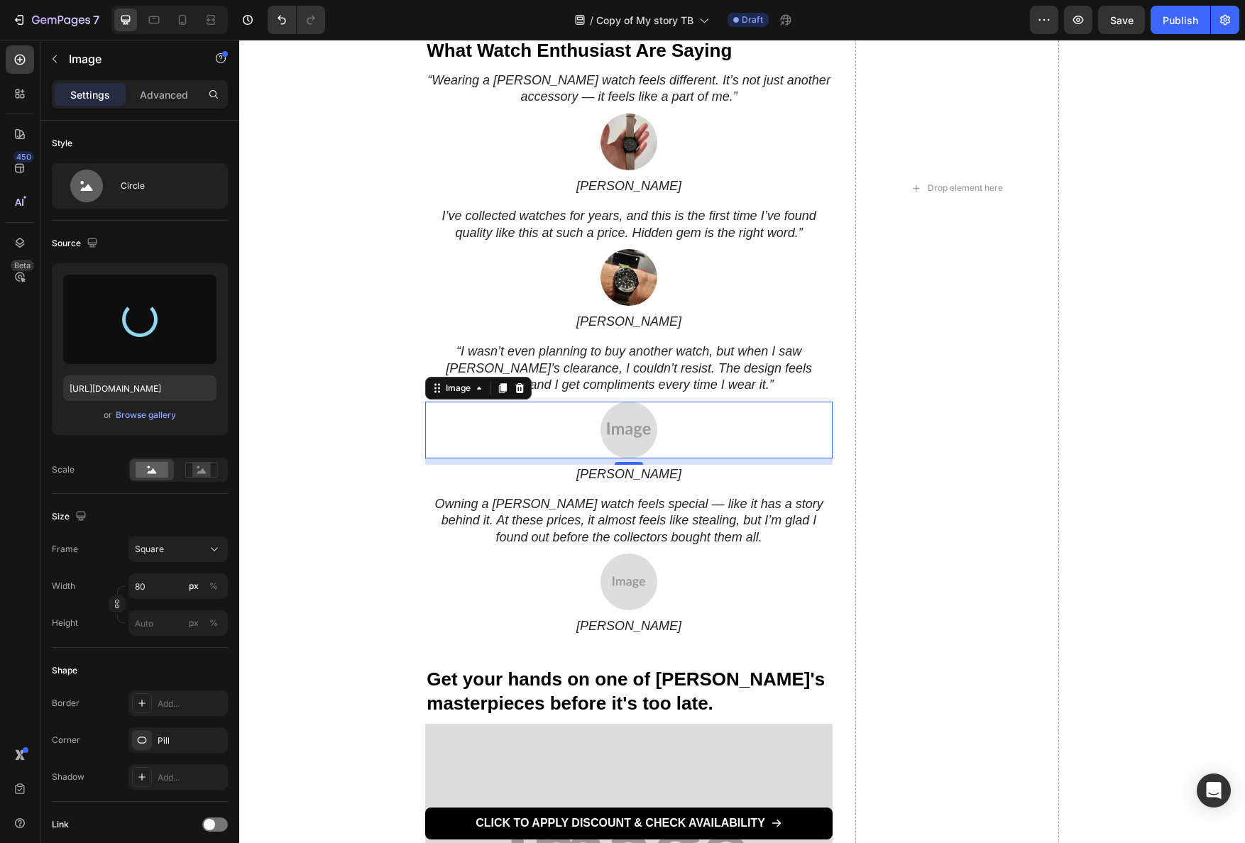
type input "https://cdn.shopify.com/s/files/1/0898/5582/0158/files/gempages_584231198612521…"
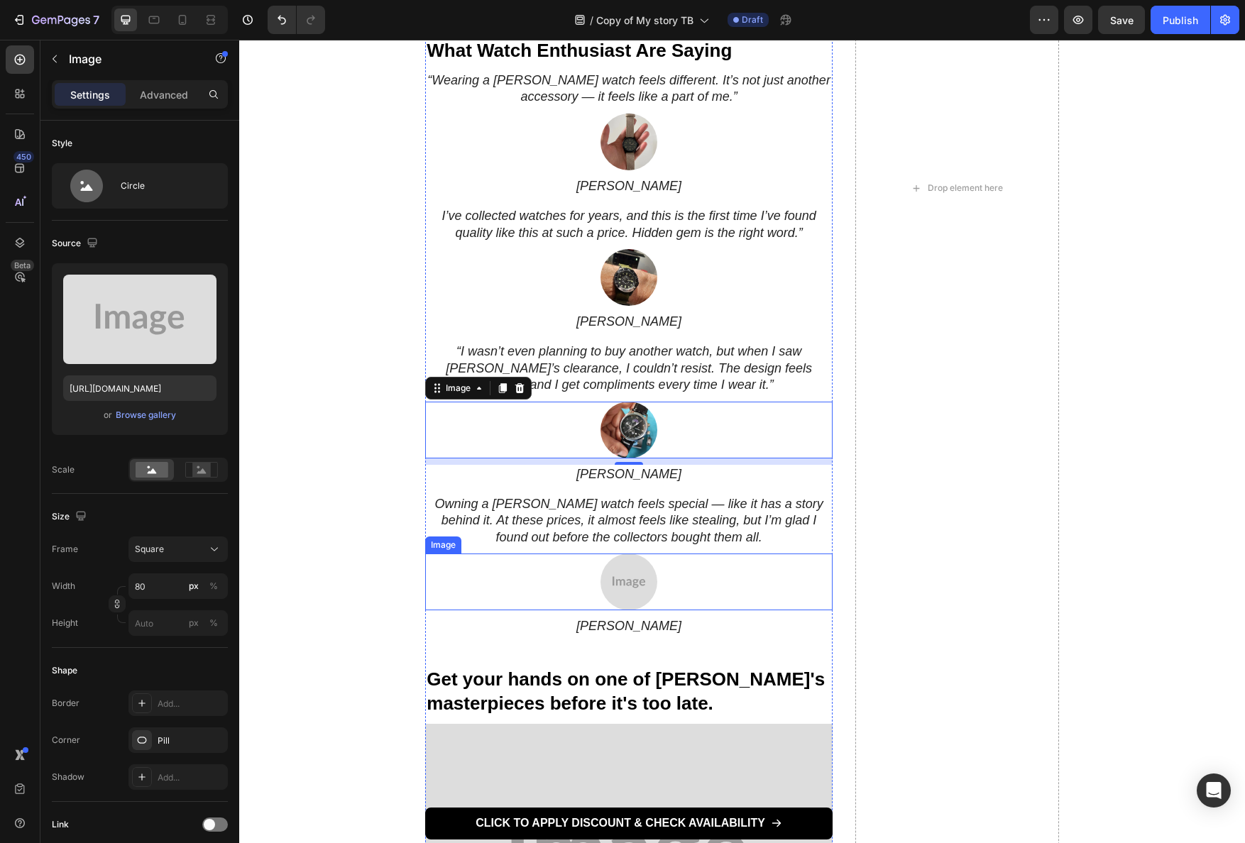
click at [611, 579] on img at bounding box center [629, 582] width 57 height 57
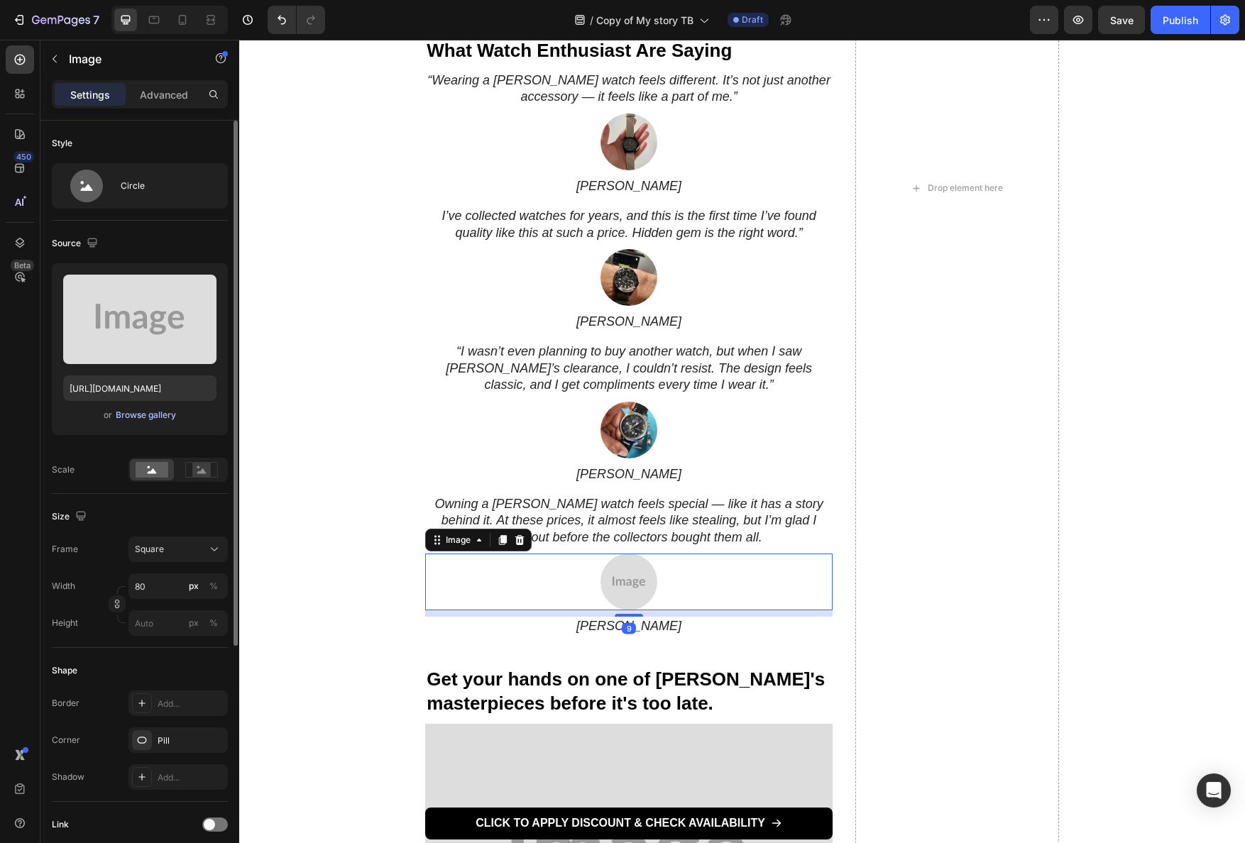
click at [162, 414] on div "Browse gallery" at bounding box center [146, 415] width 60 height 13
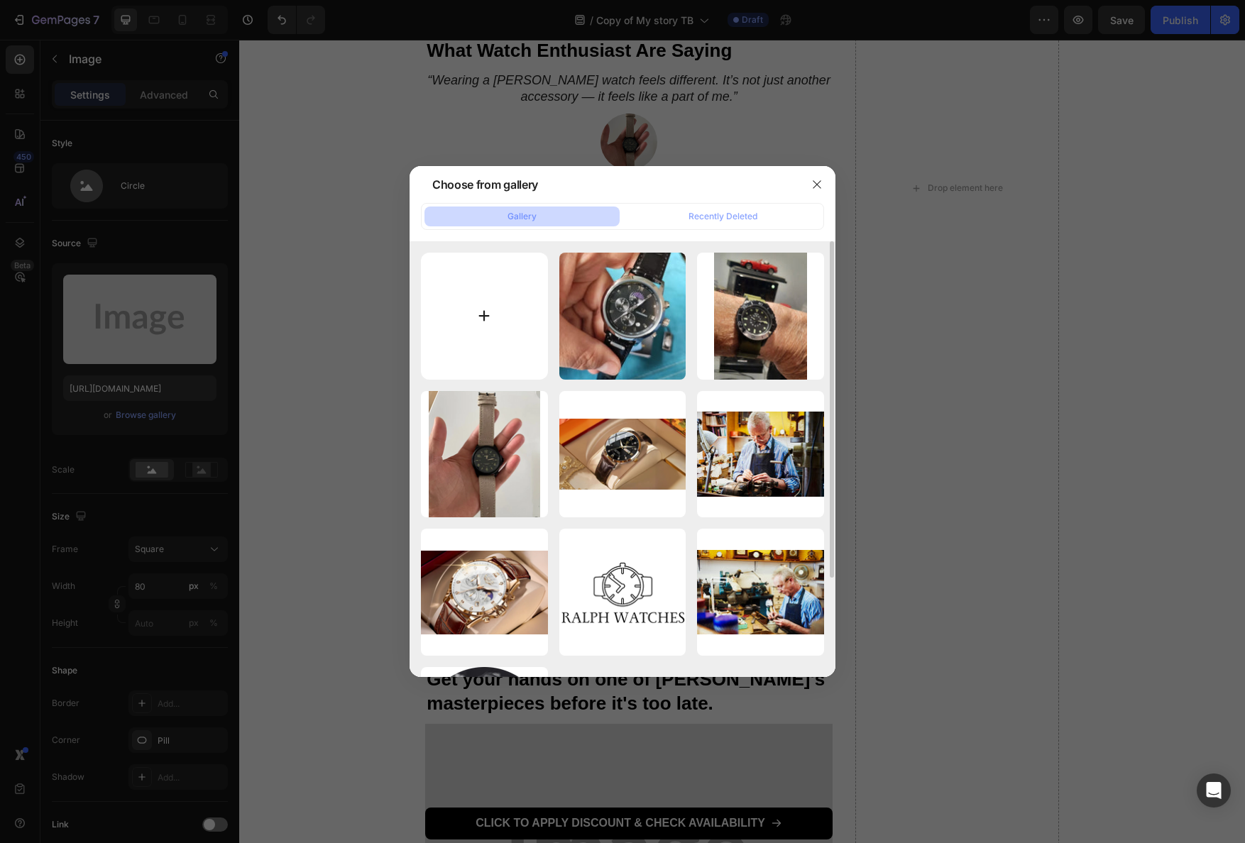
click at [480, 297] on input "file" at bounding box center [484, 316] width 127 height 127
type input "C:\fakepath\A57u9XosO_orig.webp"
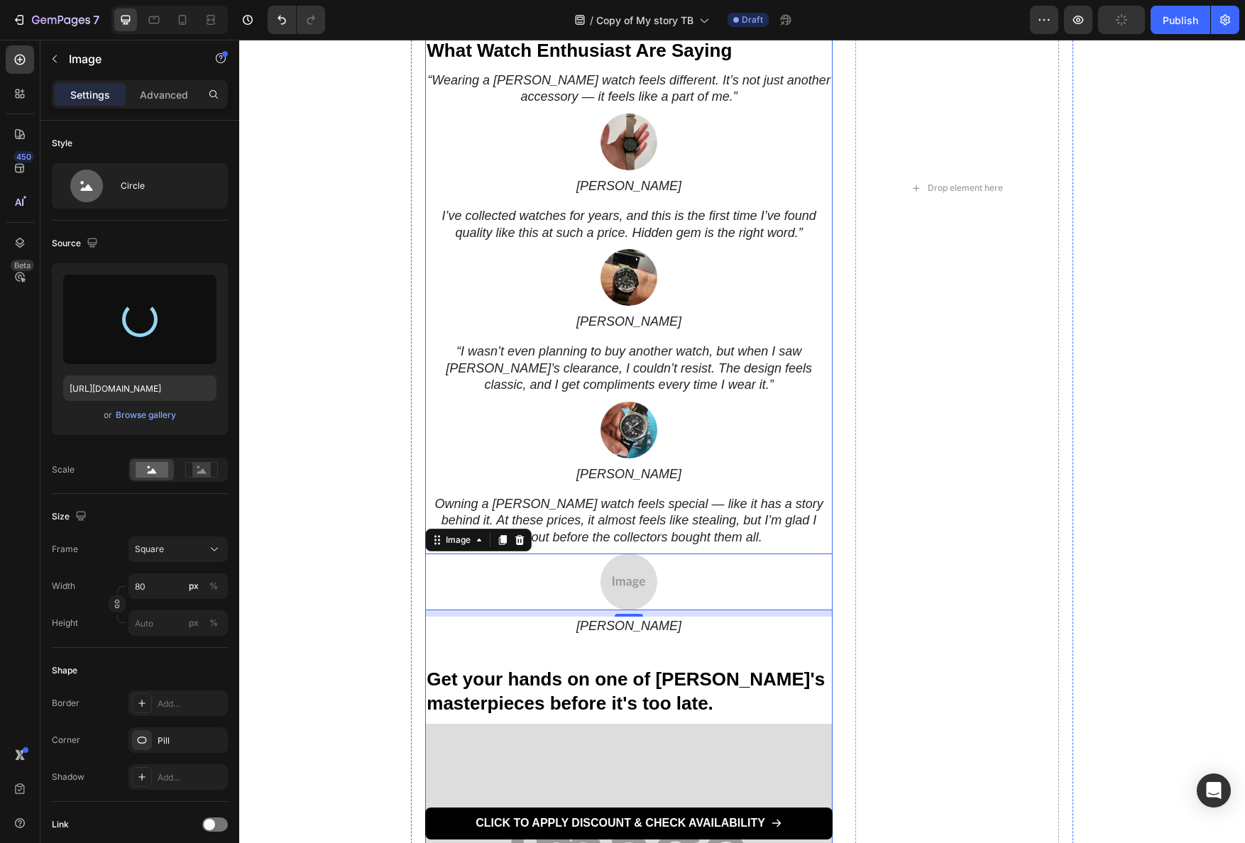
scroll to position [1969, 0]
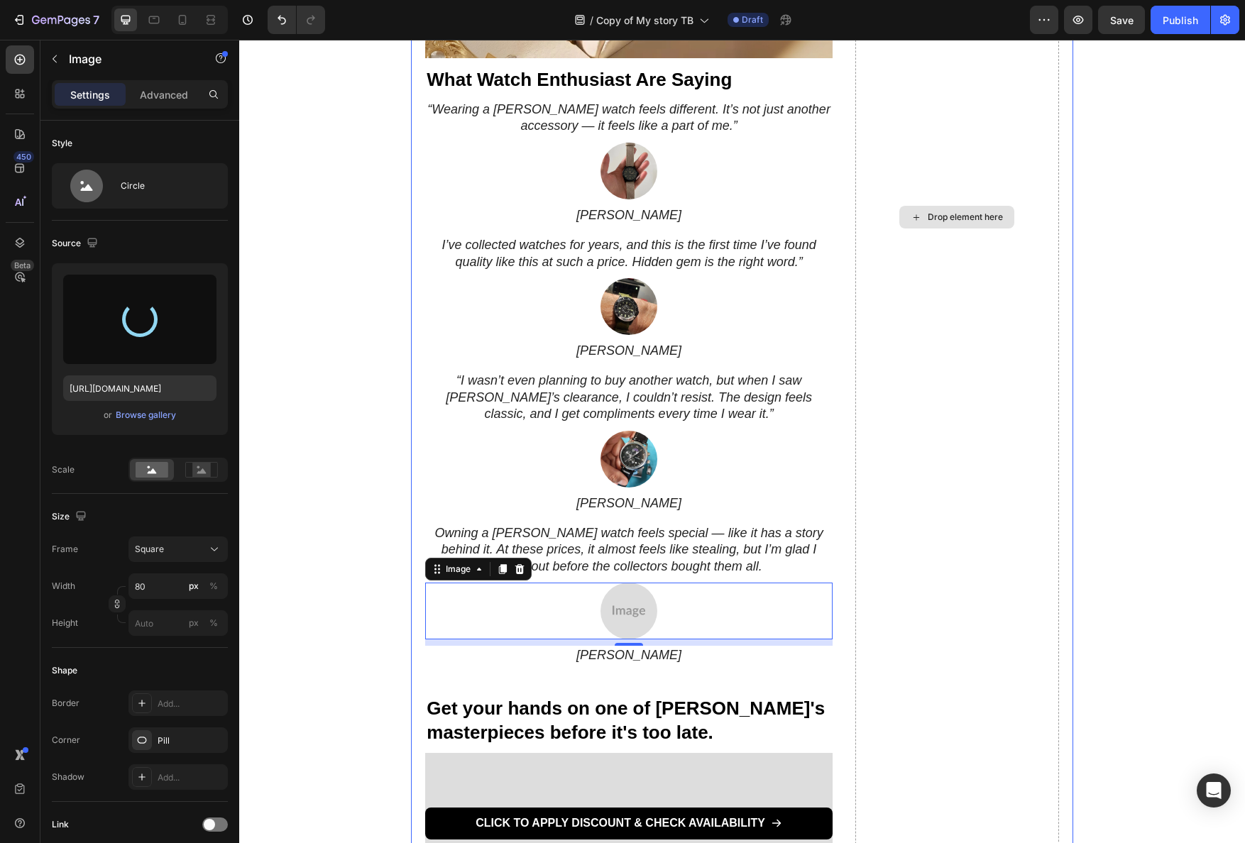
type input "https://cdn.shopify.com/s/files/1/0898/5582/0158/files/gempages_584231198612521…"
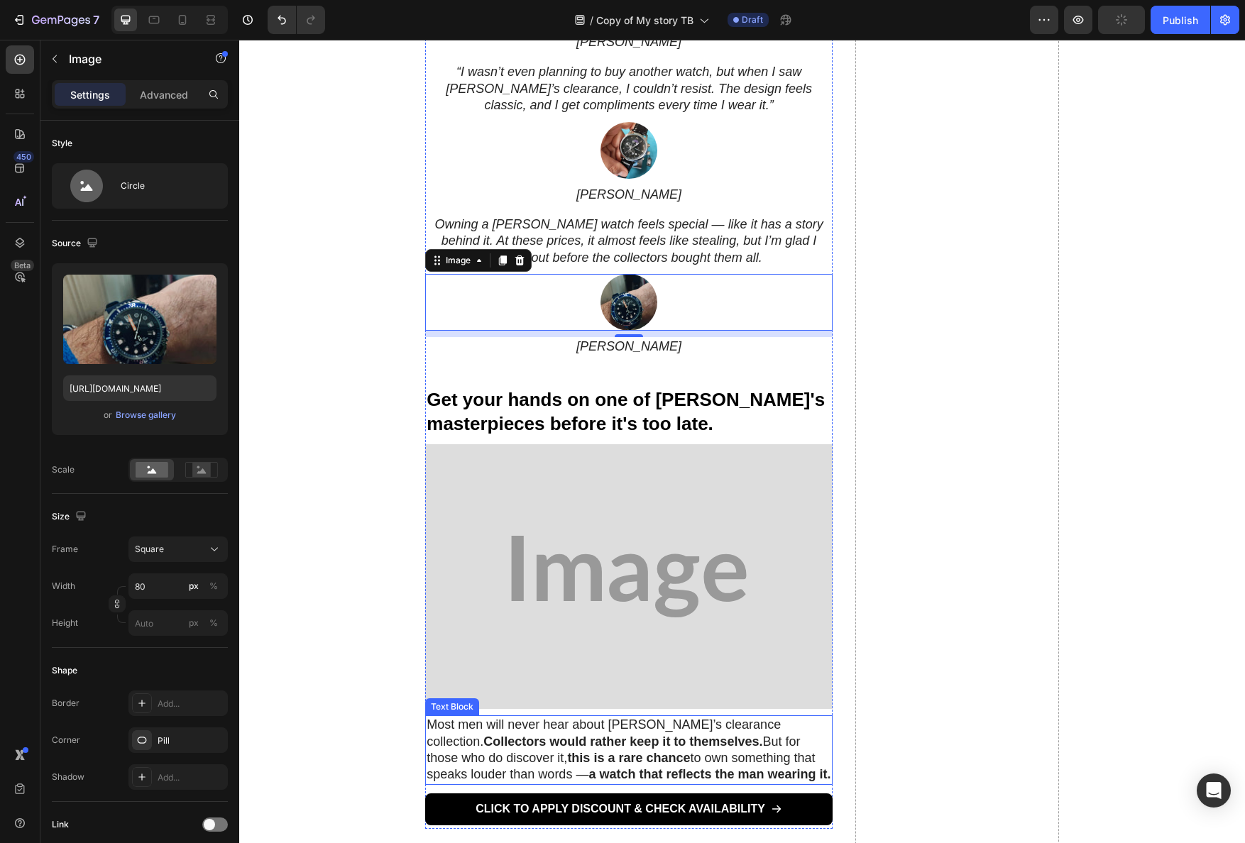
scroll to position [2506, 0]
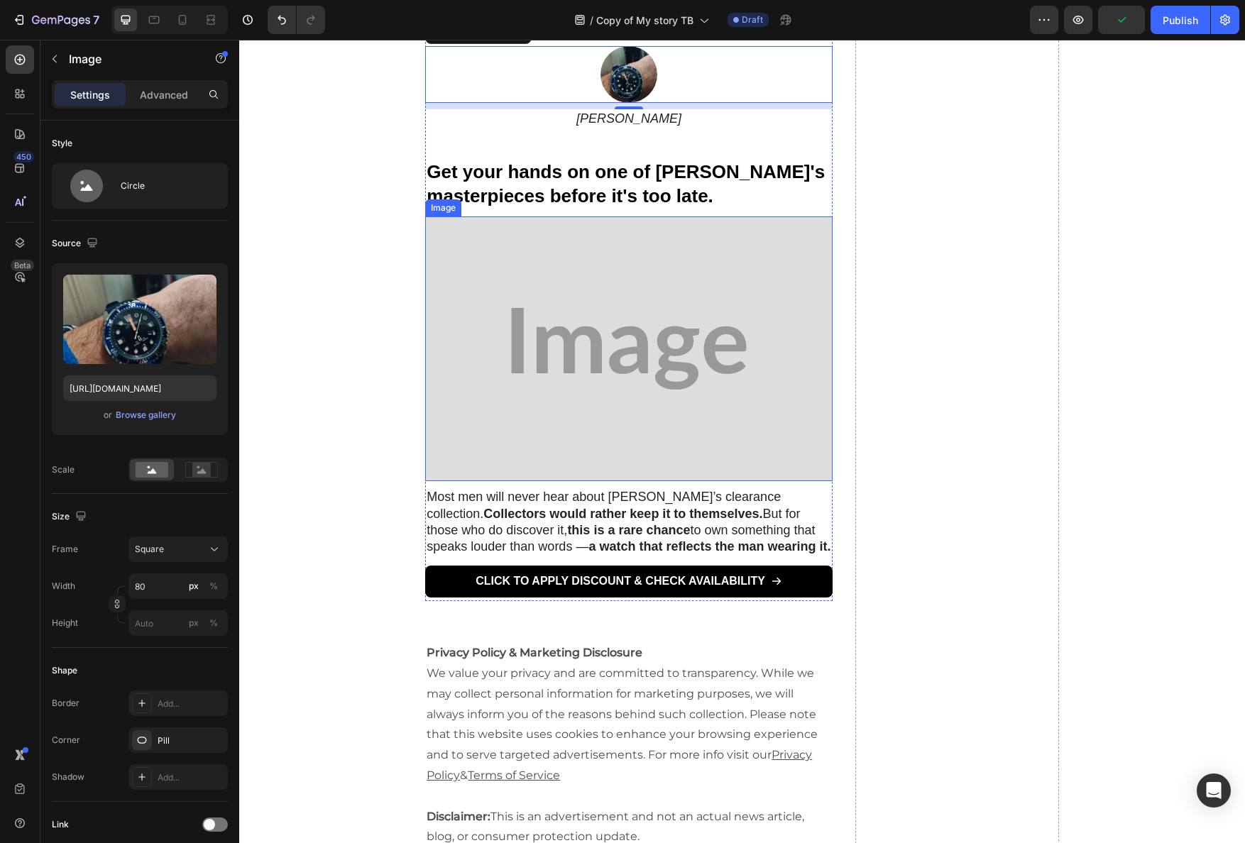
drag, startPoint x: 575, startPoint y: 416, endPoint x: 296, endPoint y: 415, distance: 279.0
click at [575, 416] on img at bounding box center [628, 349] width 407 height 265
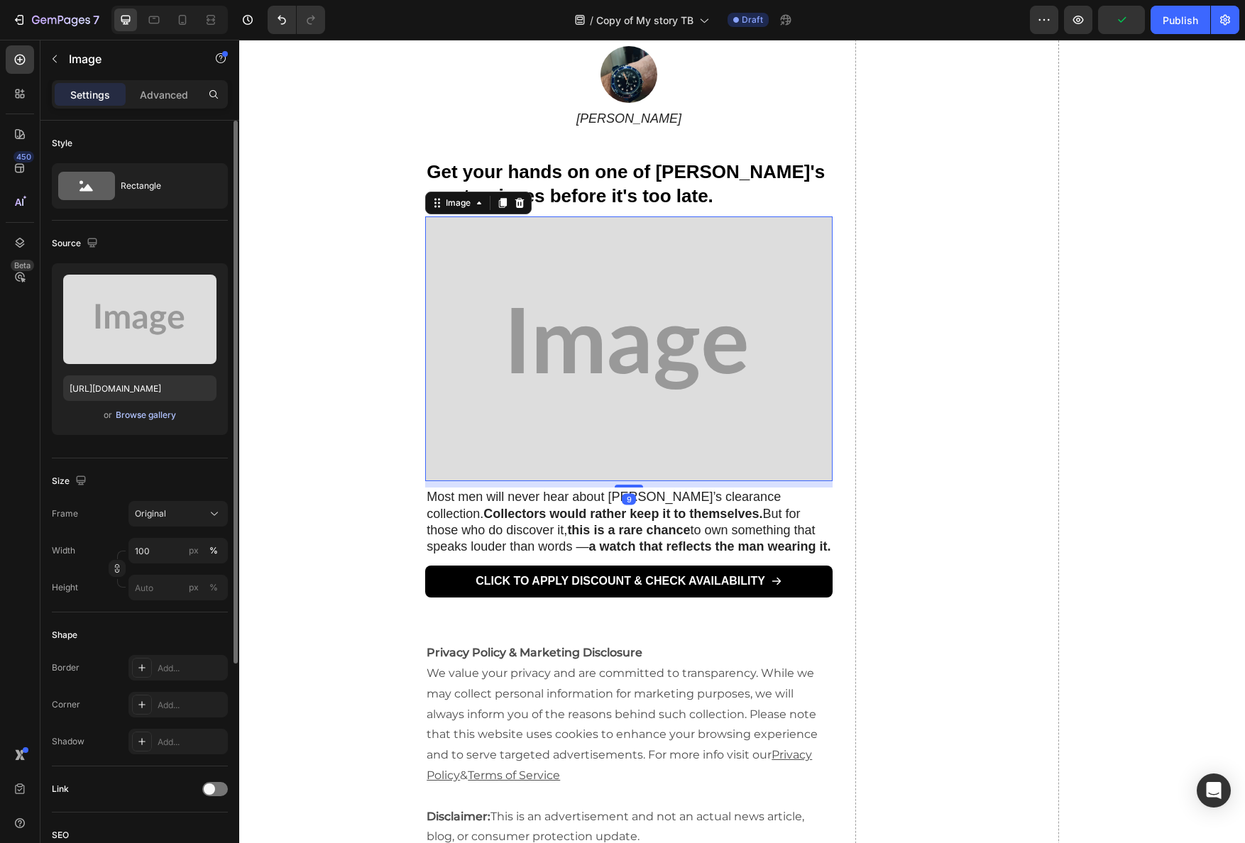
click at [122, 416] on div "Browse gallery" at bounding box center [146, 415] width 60 height 13
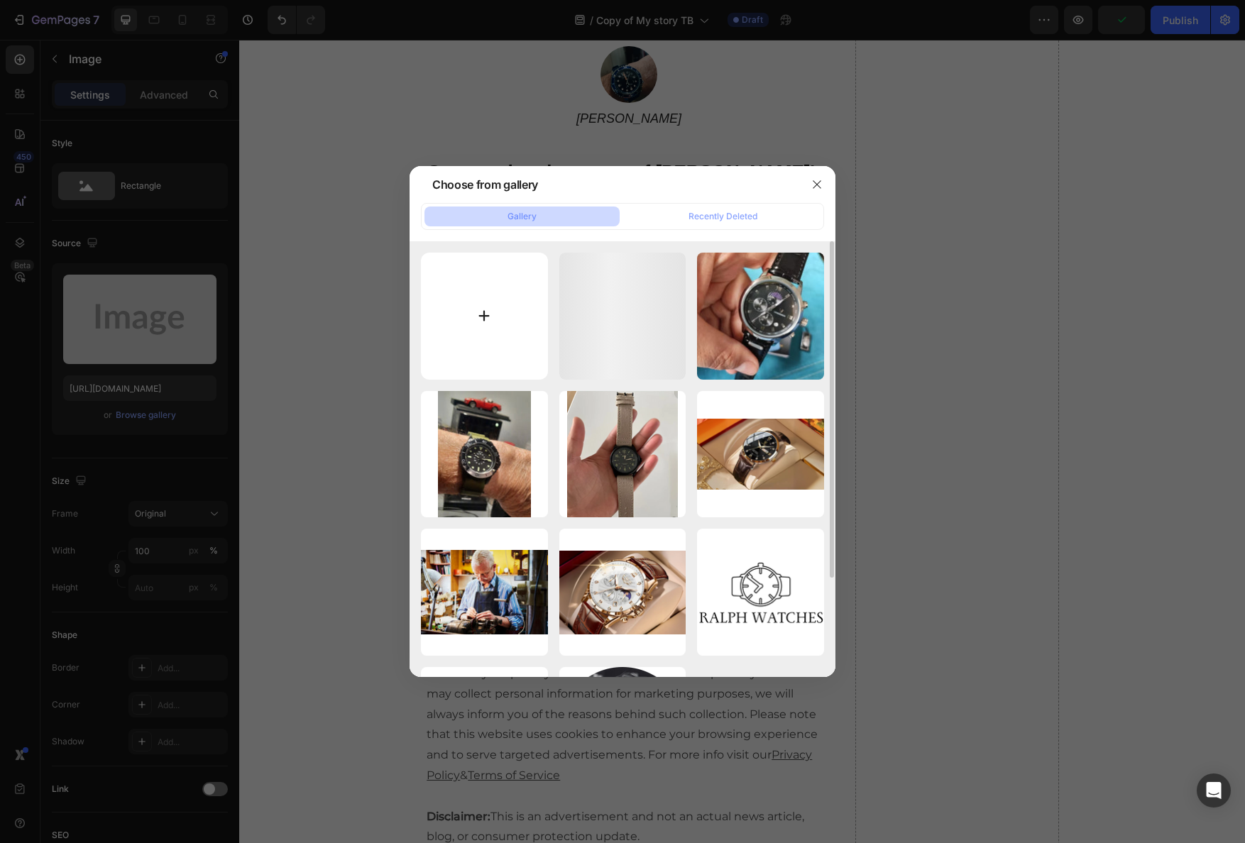
click at [460, 278] on input "file" at bounding box center [484, 316] width 127 height 127
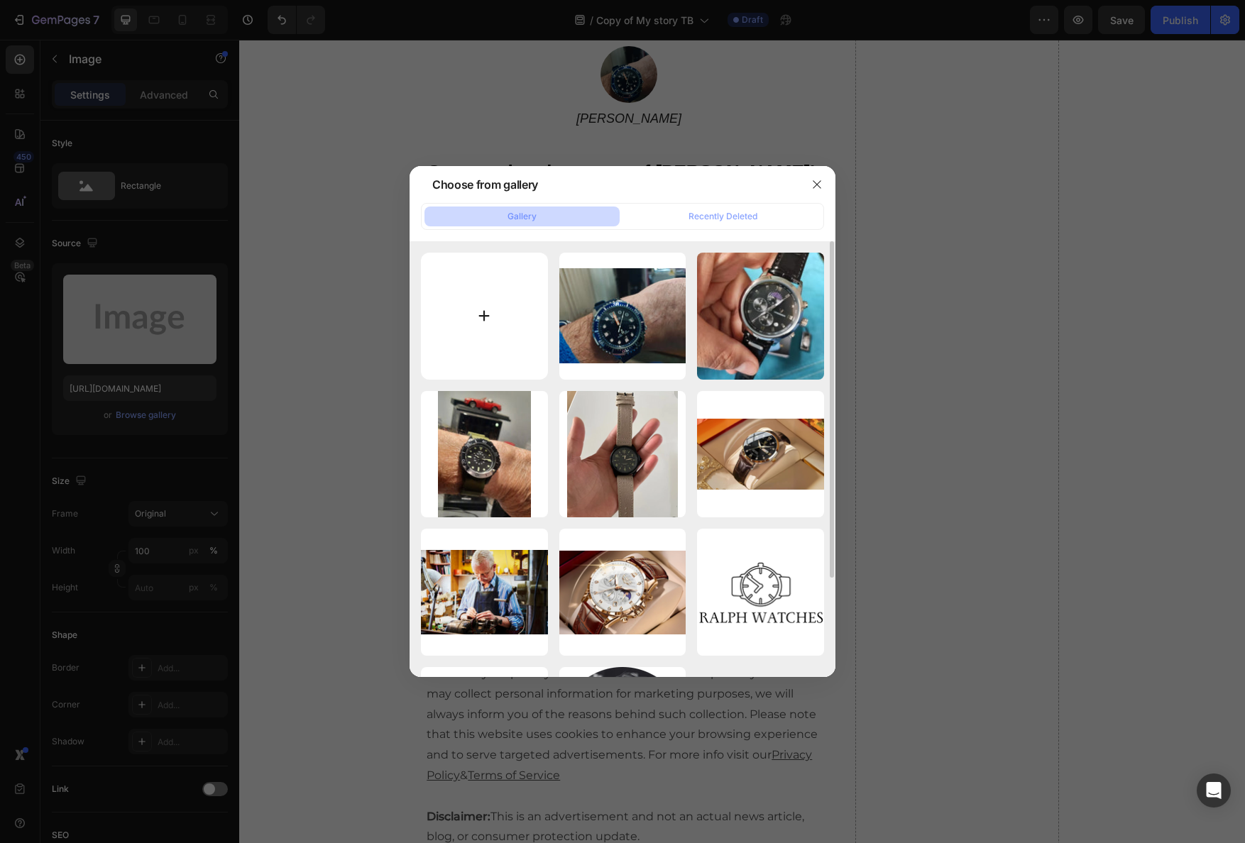
type input "C:\fakepath\Screenshot 2025-09-26 at 16.03.50.png"
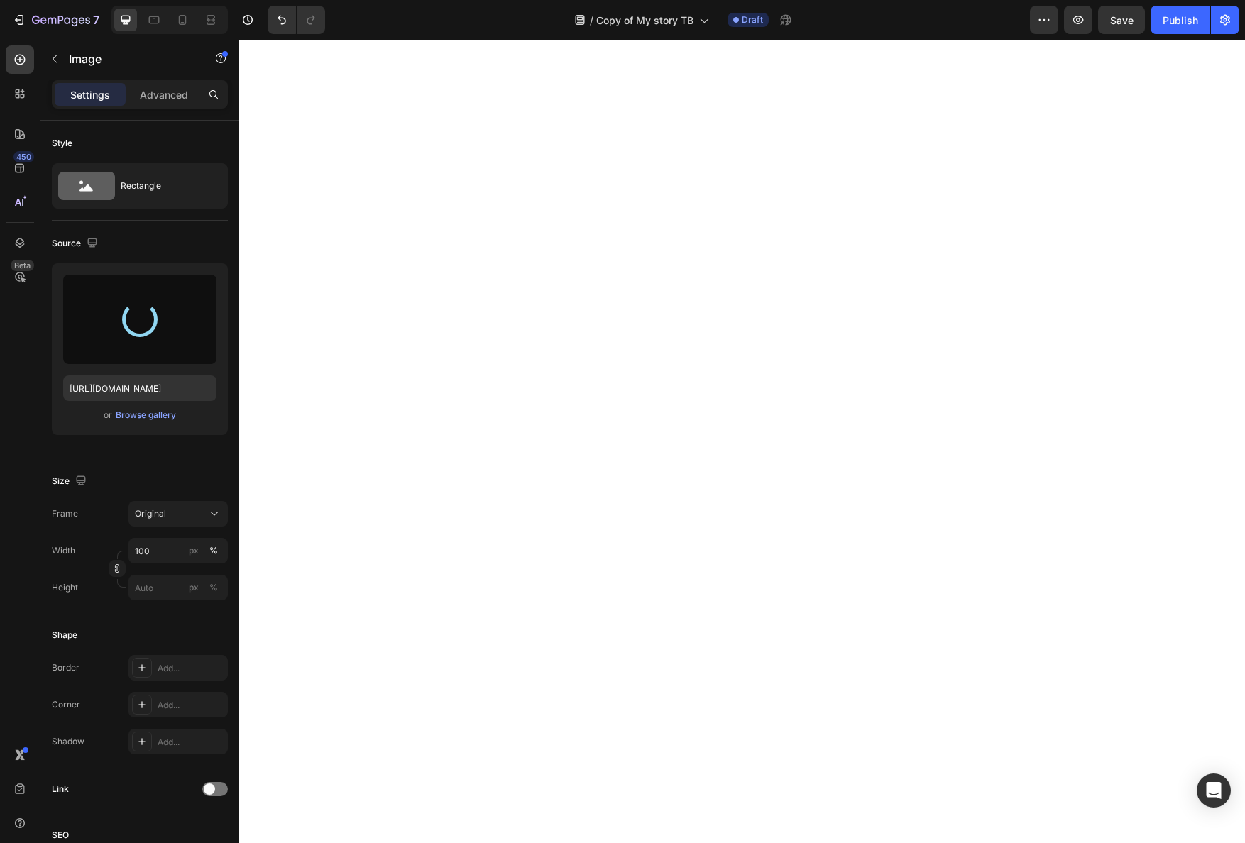
scroll to position [0, 0]
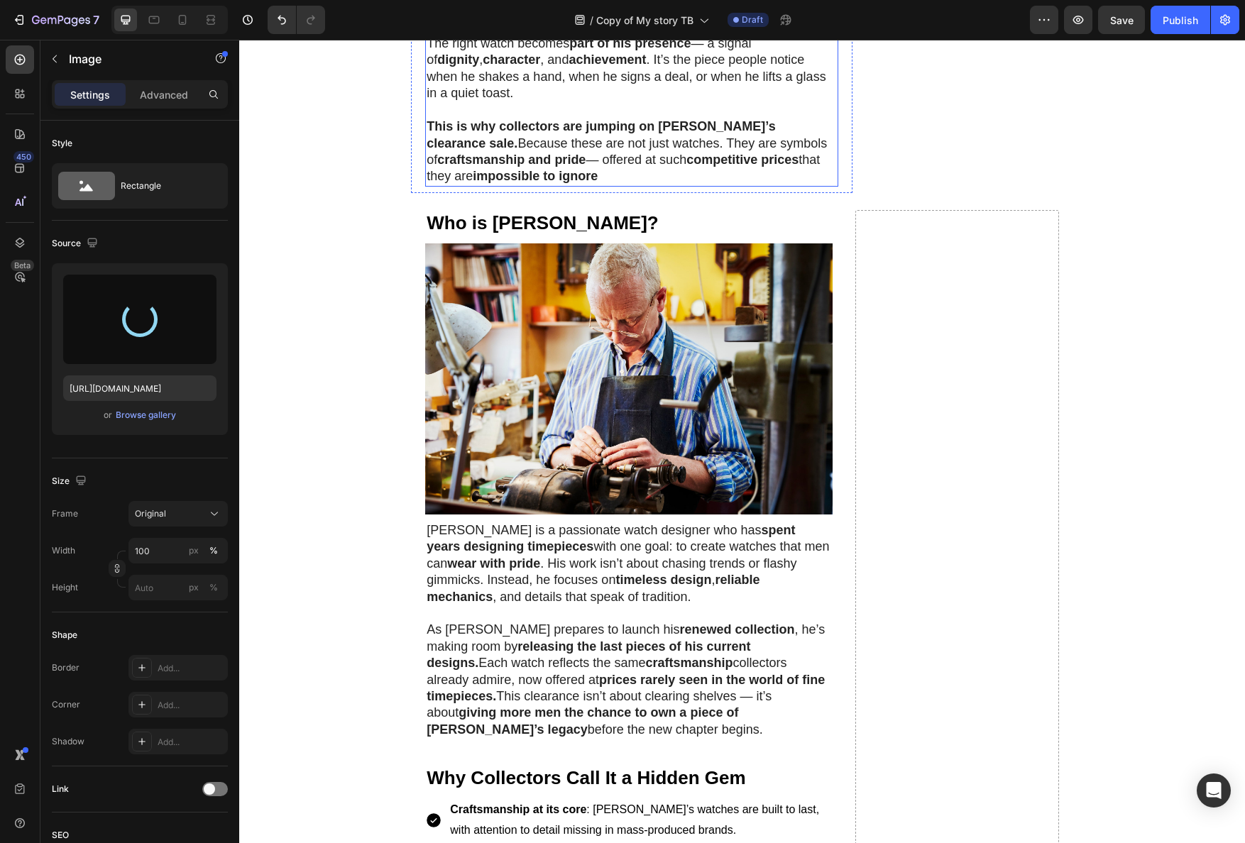
type input "https://cdn.shopify.com/s/files/1/0898/5582/0158/files/gempages_584231198612521…"
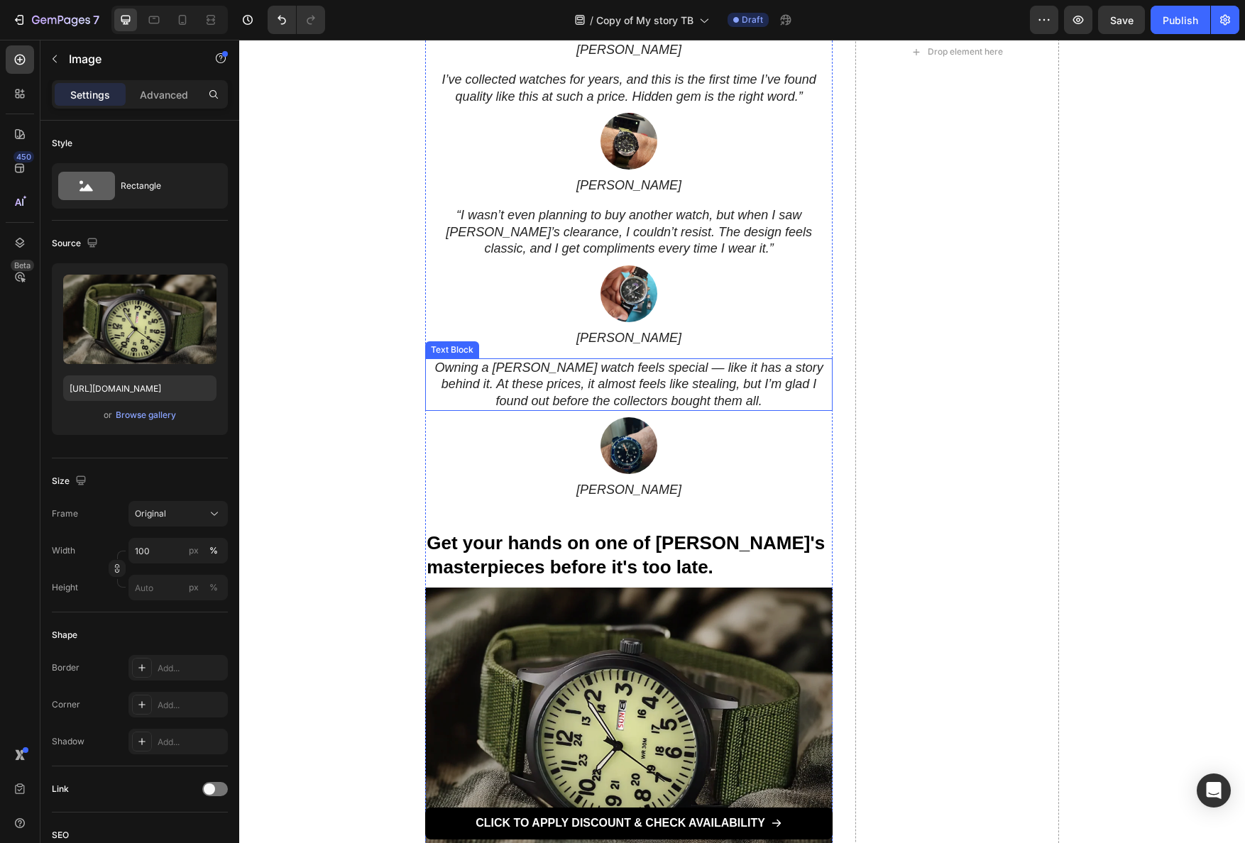
scroll to position [2409, 0]
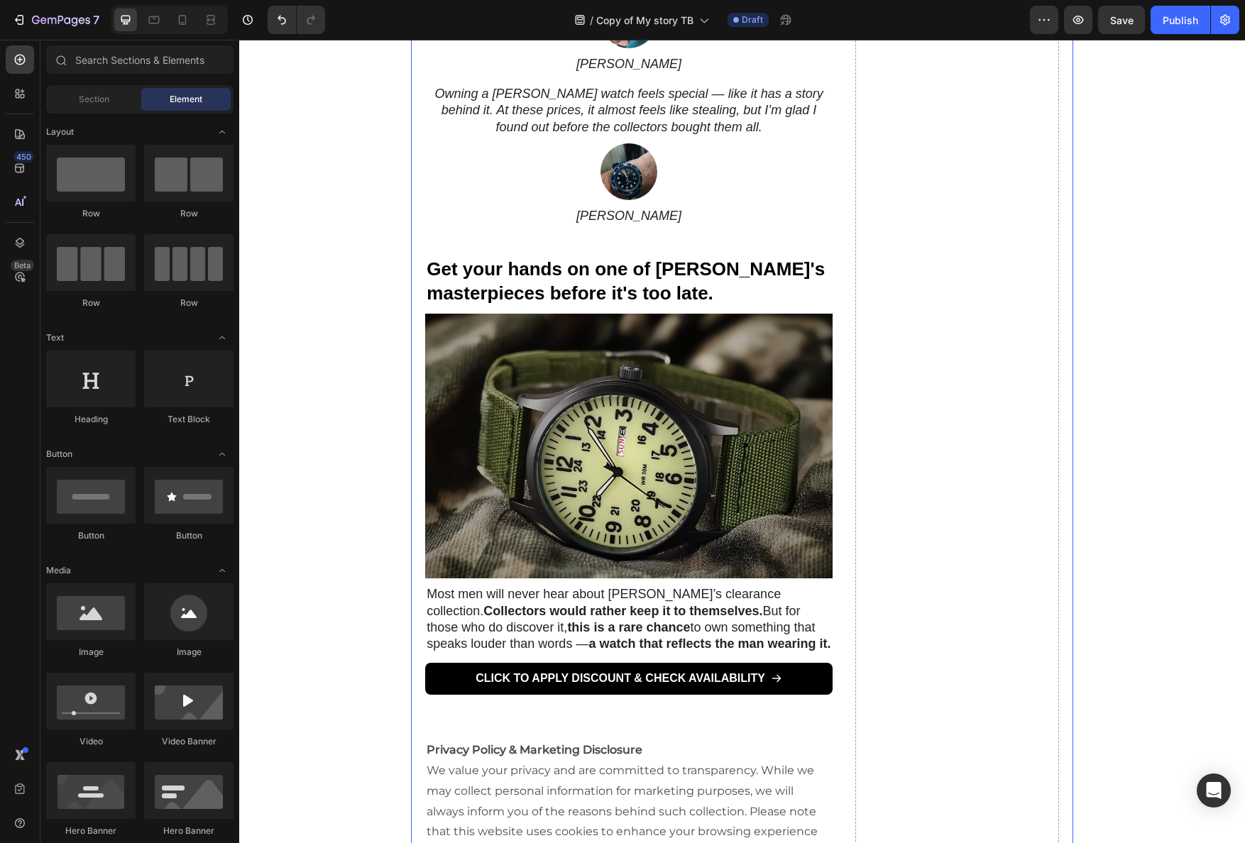
scroll to position [0, 0]
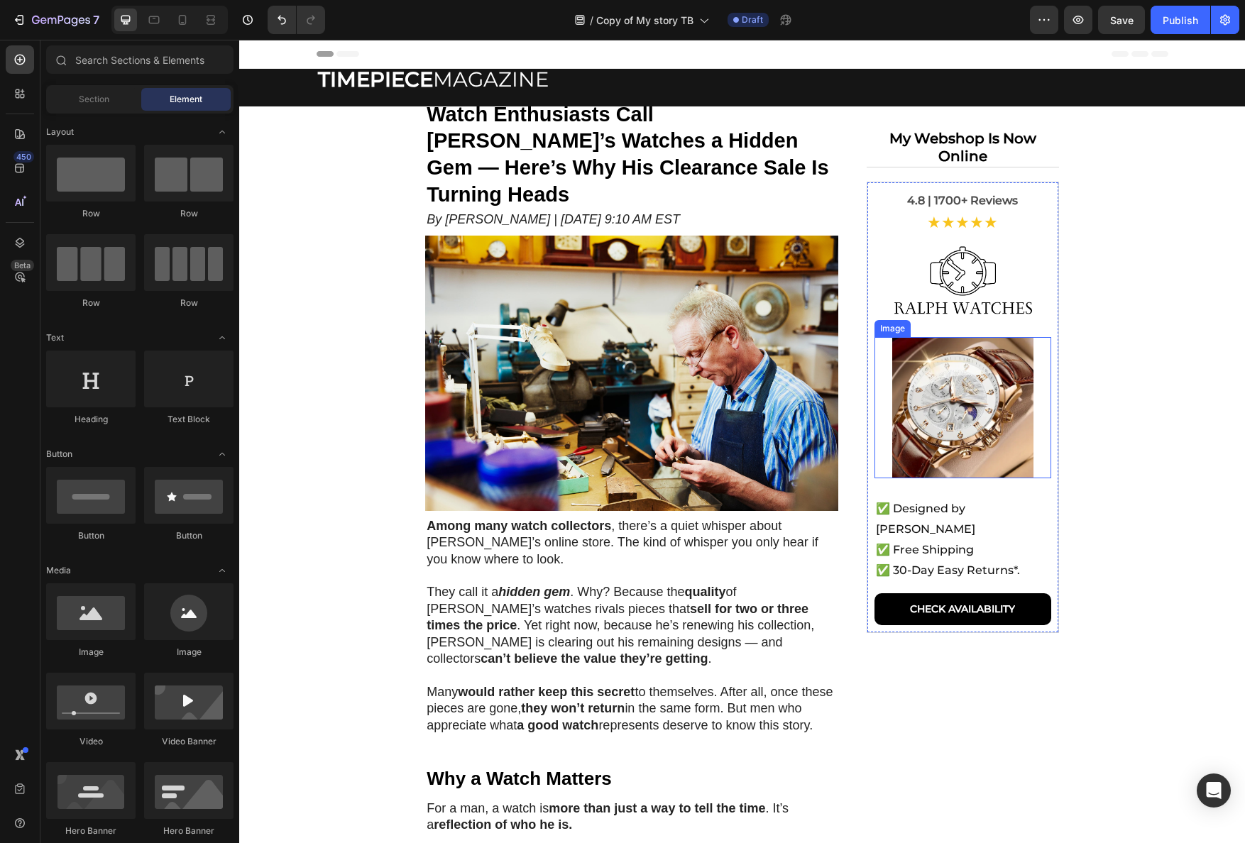
click at [975, 389] on img at bounding box center [962, 407] width 141 height 141
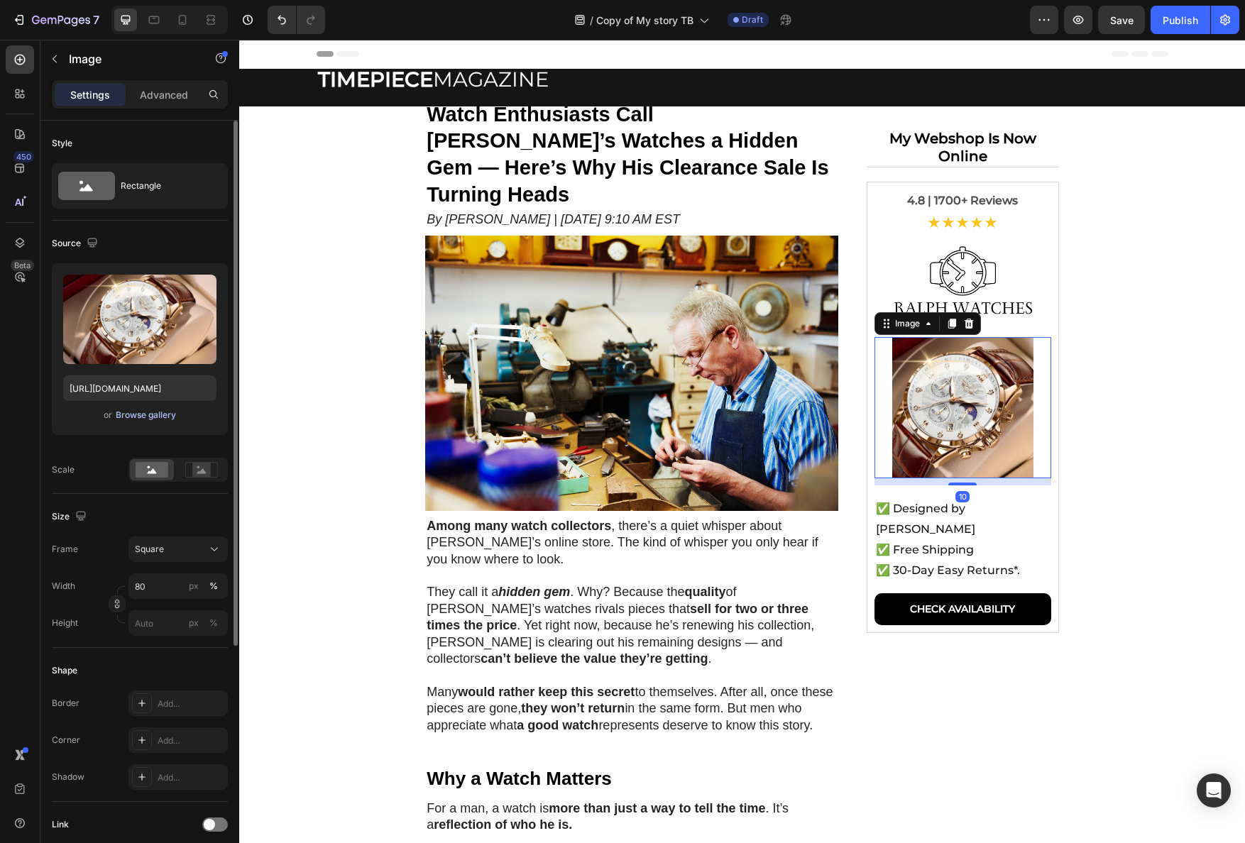
click at [160, 417] on div "Browse gallery" at bounding box center [146, 415] width 60 height 13
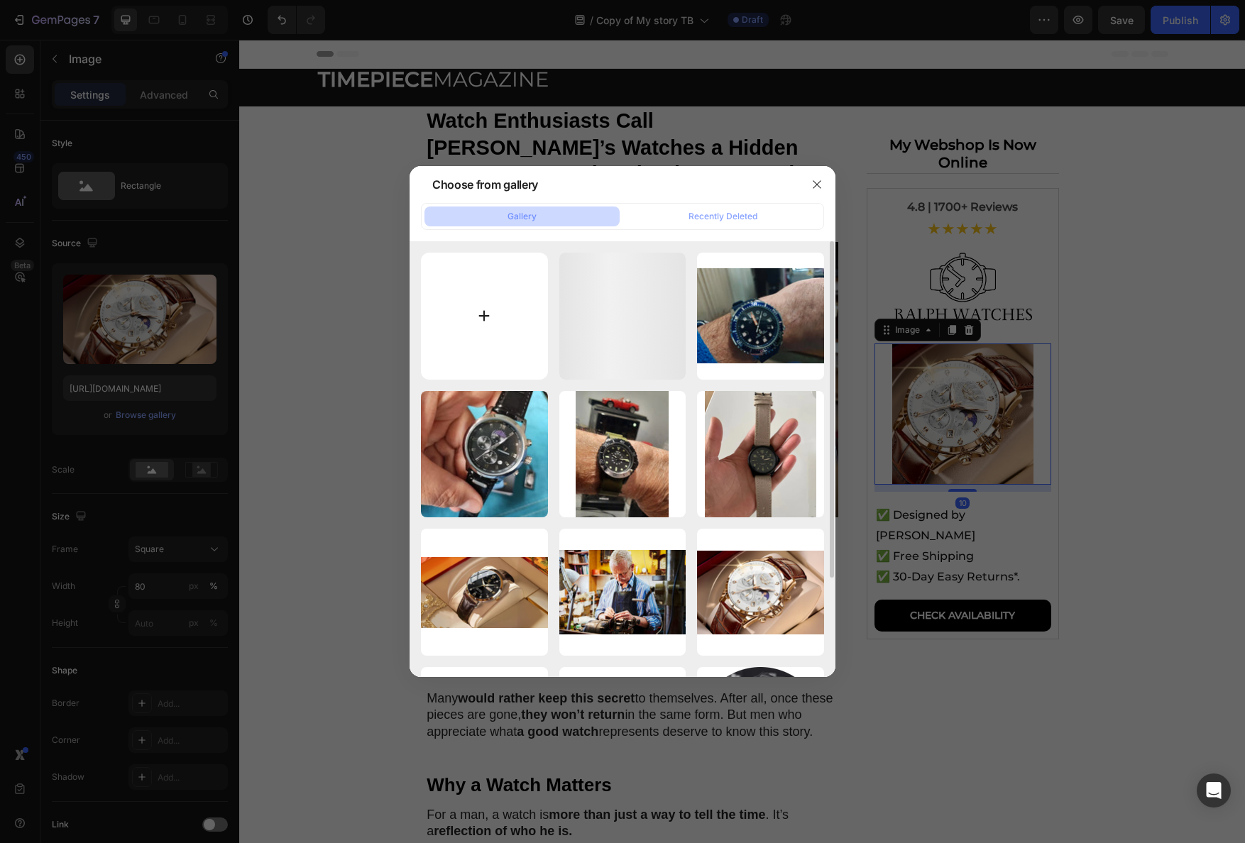
click at [510, 343] on input "file" at bounding box center [484, 316] width 127 height 127
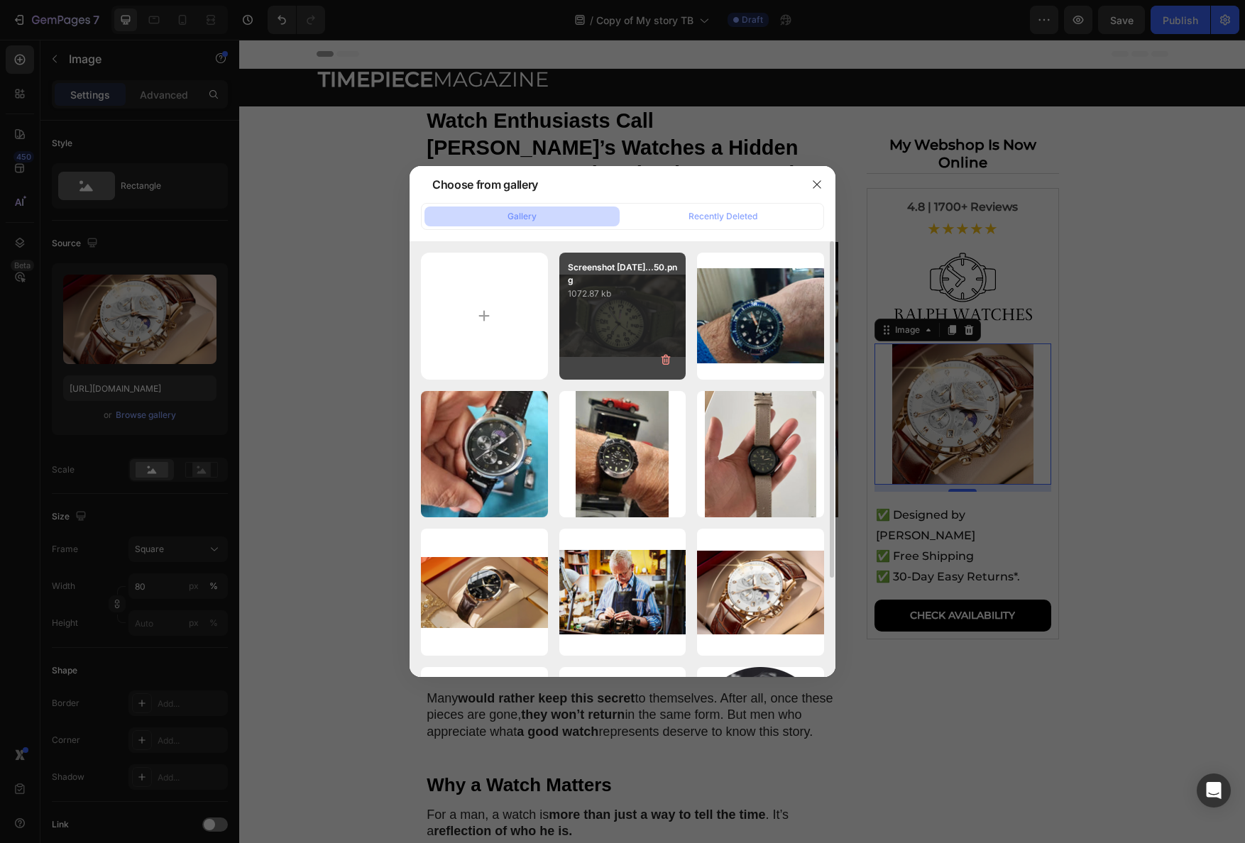
click at [608, 331] on div "Screenshot 2025-09-26...50.png 1072.87 kb" at bounding box center [622, 316] width 127 height 127
type input "https://cdn.shopify.com/s/files/1/0898/5582/0158/files/gempages_584231198612521…"
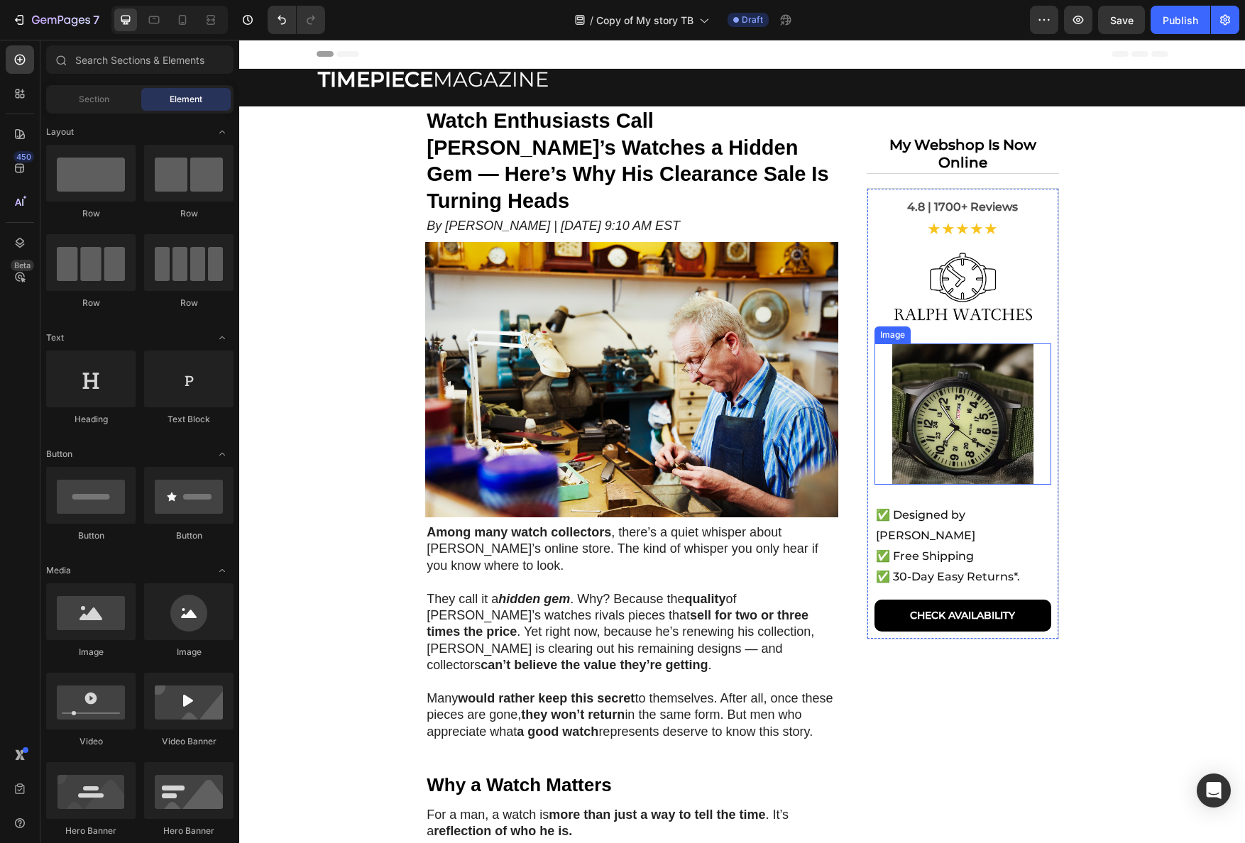
click at [941, 399] on img at bounding box center [962, 414] width 141 height 141
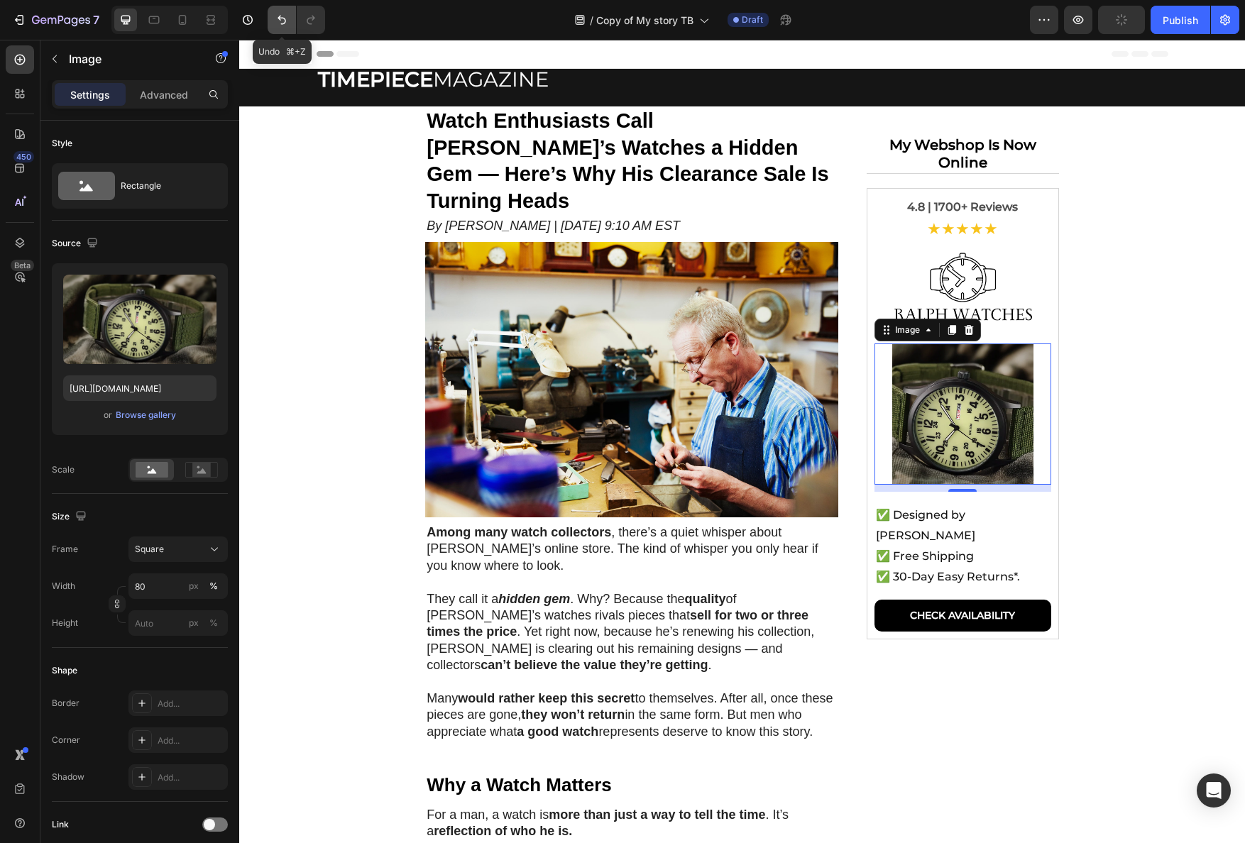
click at [287, 23] on icon "Undo/Redo" at bounding box center [282, 20] width 14 height 14
type input "https://cdn.shopify.com/s/files/1/0898/5582/0158/files/gempages_584231198612521…"
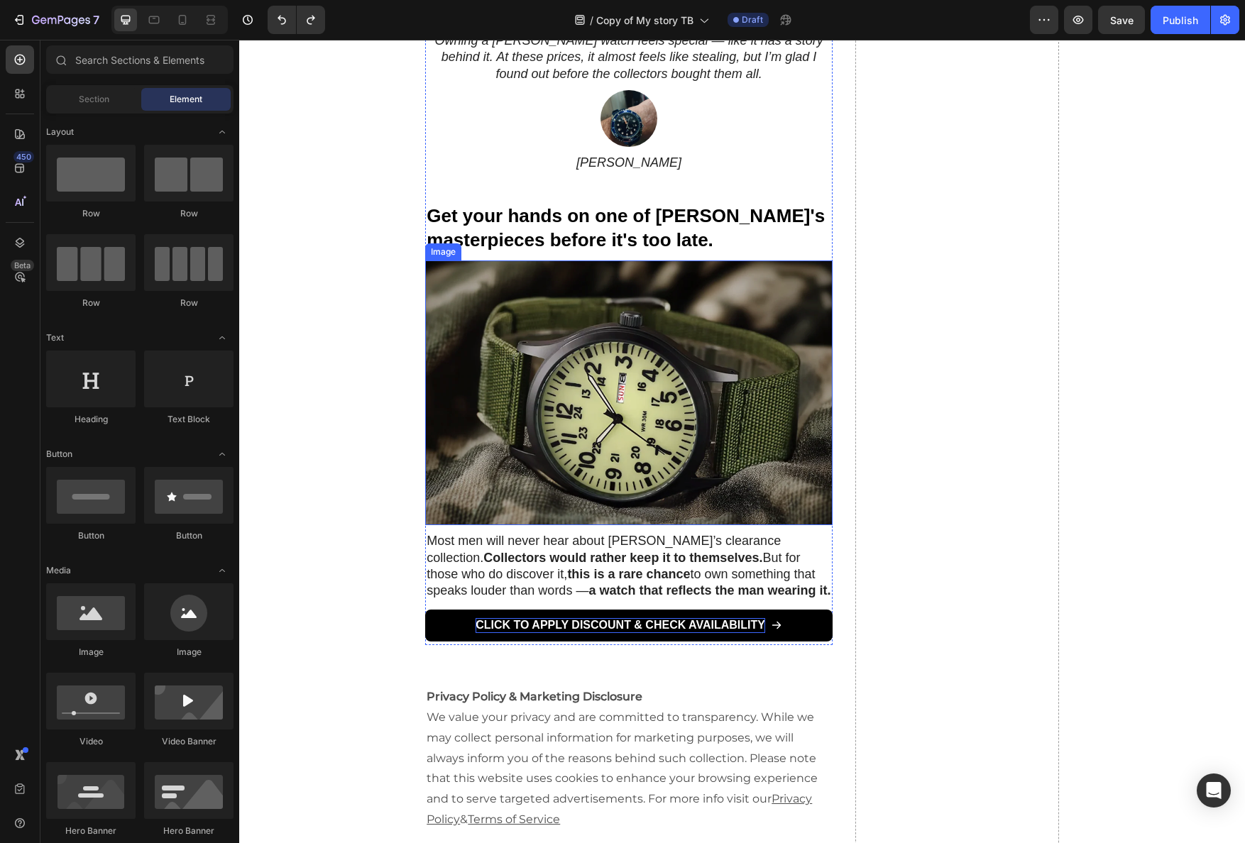
scroll to position [2707, 0]
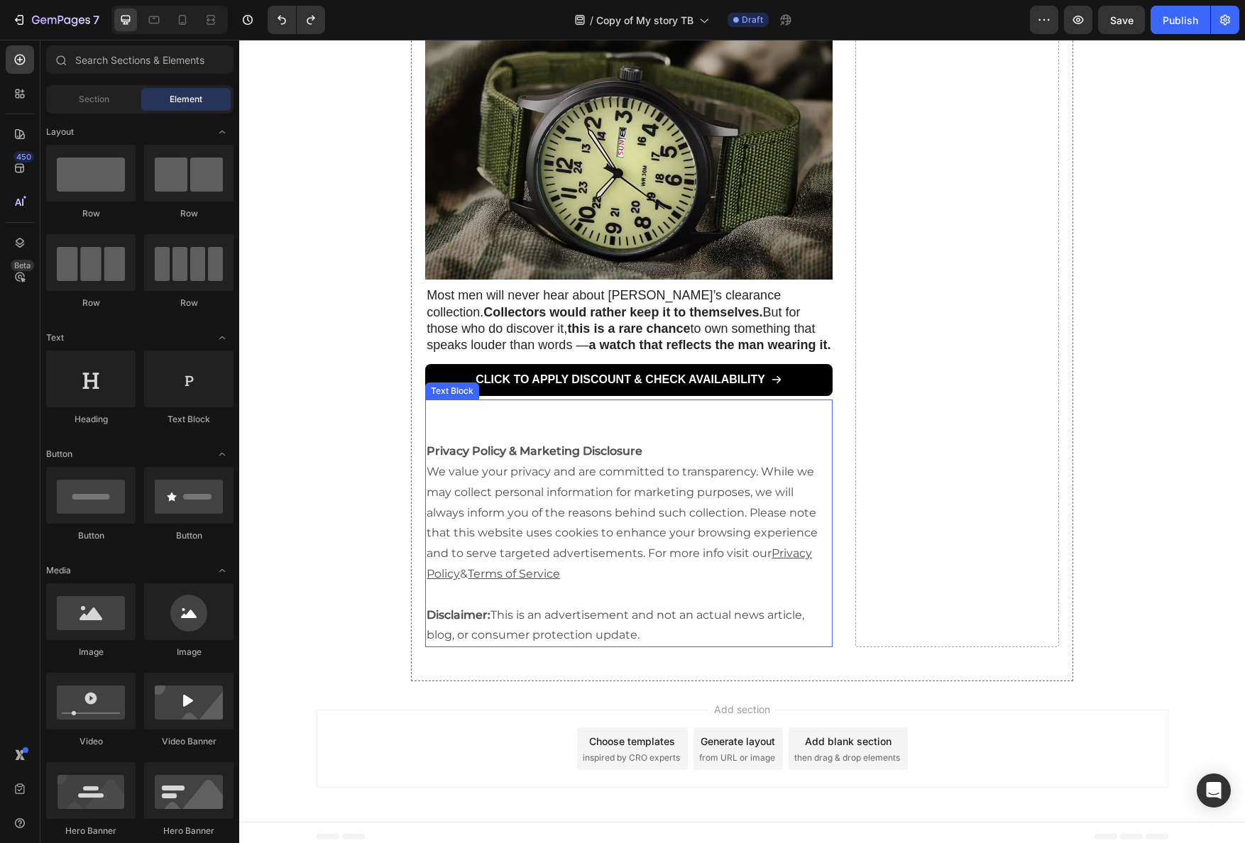
click at [779, 547] on u "Privacy Policy" at bounding box center [619, 564] width 385 height 34
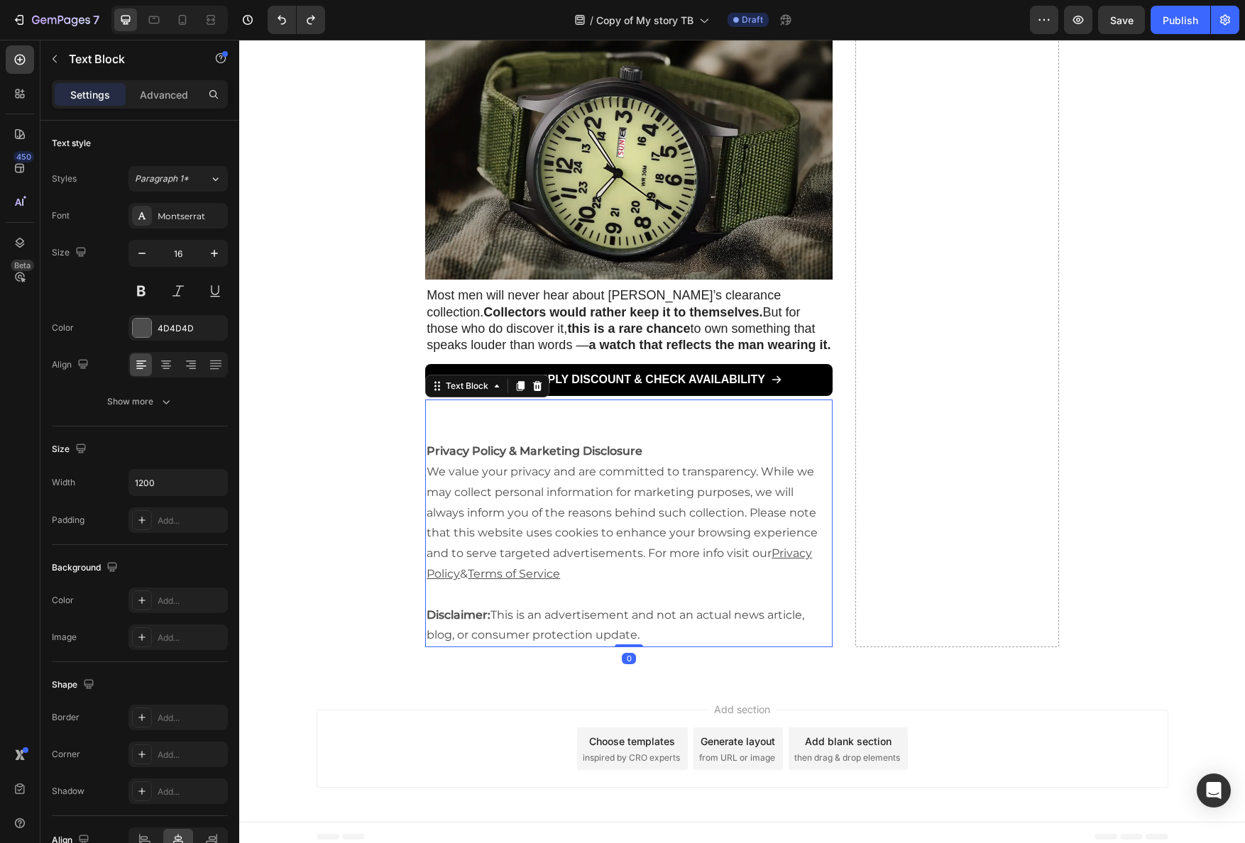
click at [782, 547] on u "Privacy Policy" at bounding box center [619, 564] width 385 height 34
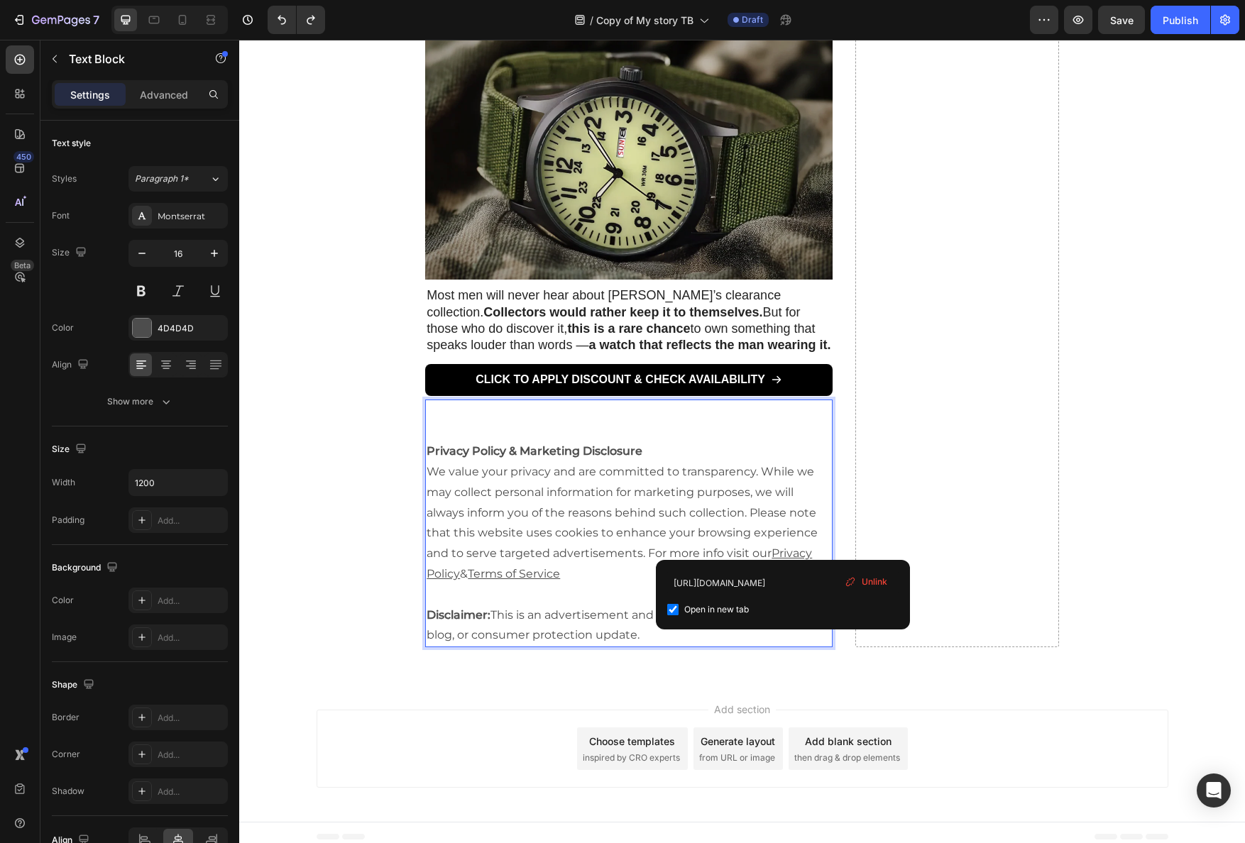
click at [687, 513] on p "We value your privacy and are committed to transparency. While we may collect p…" at bounding box center [629, 523] width 405 height 123
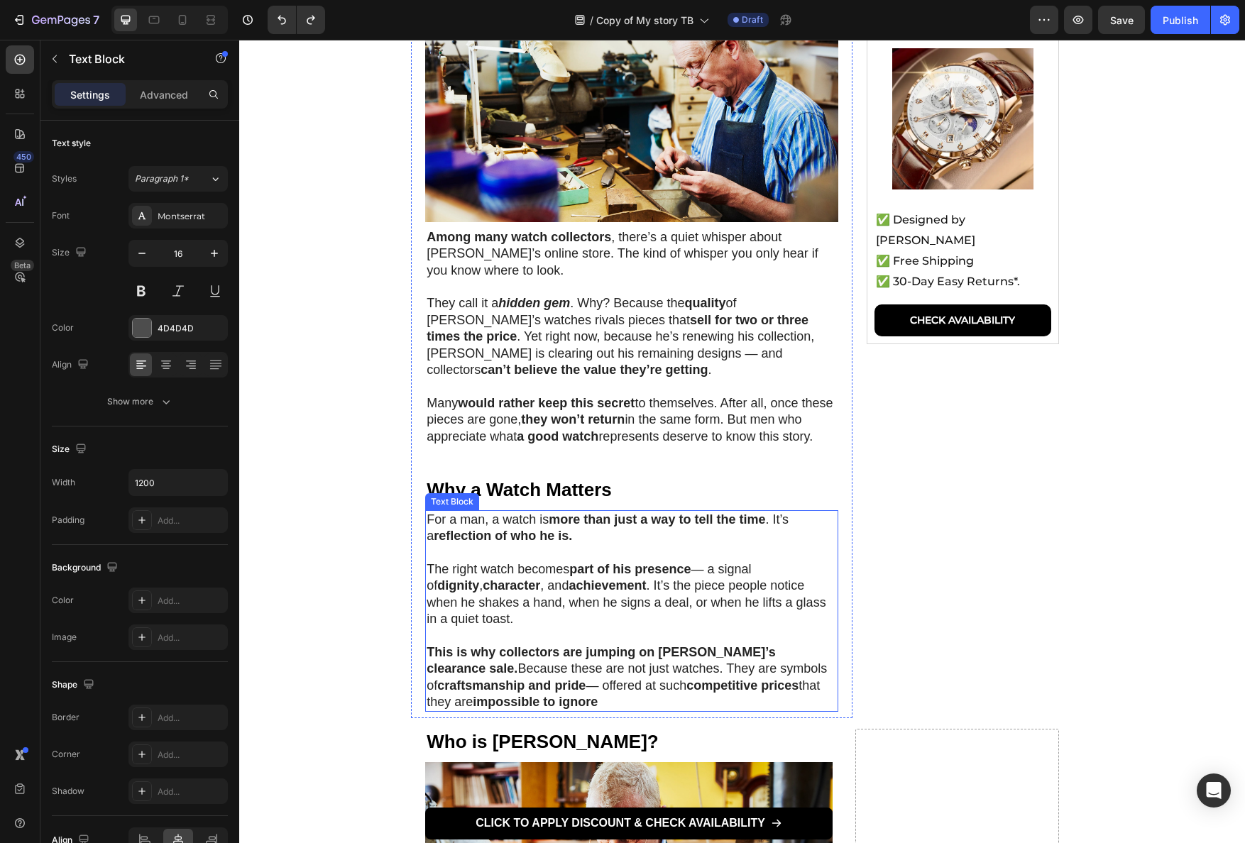
scroll to position [0, 0]
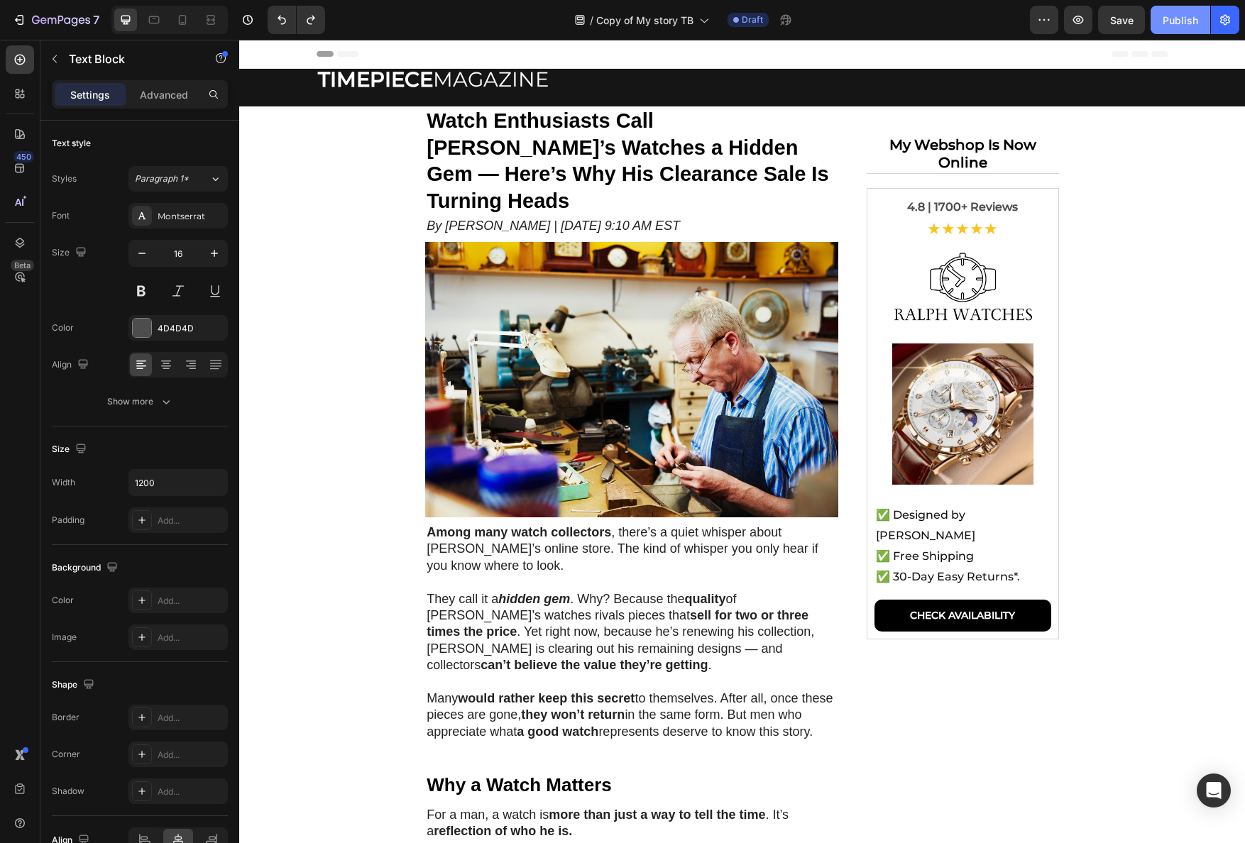
click at [1161, 20] on button "Publish" at bounding box center [1181, 20] width 60 height 28
click at [182, 21] on icon at bounding box center [182, 20] width 14 height 14
type input "14"
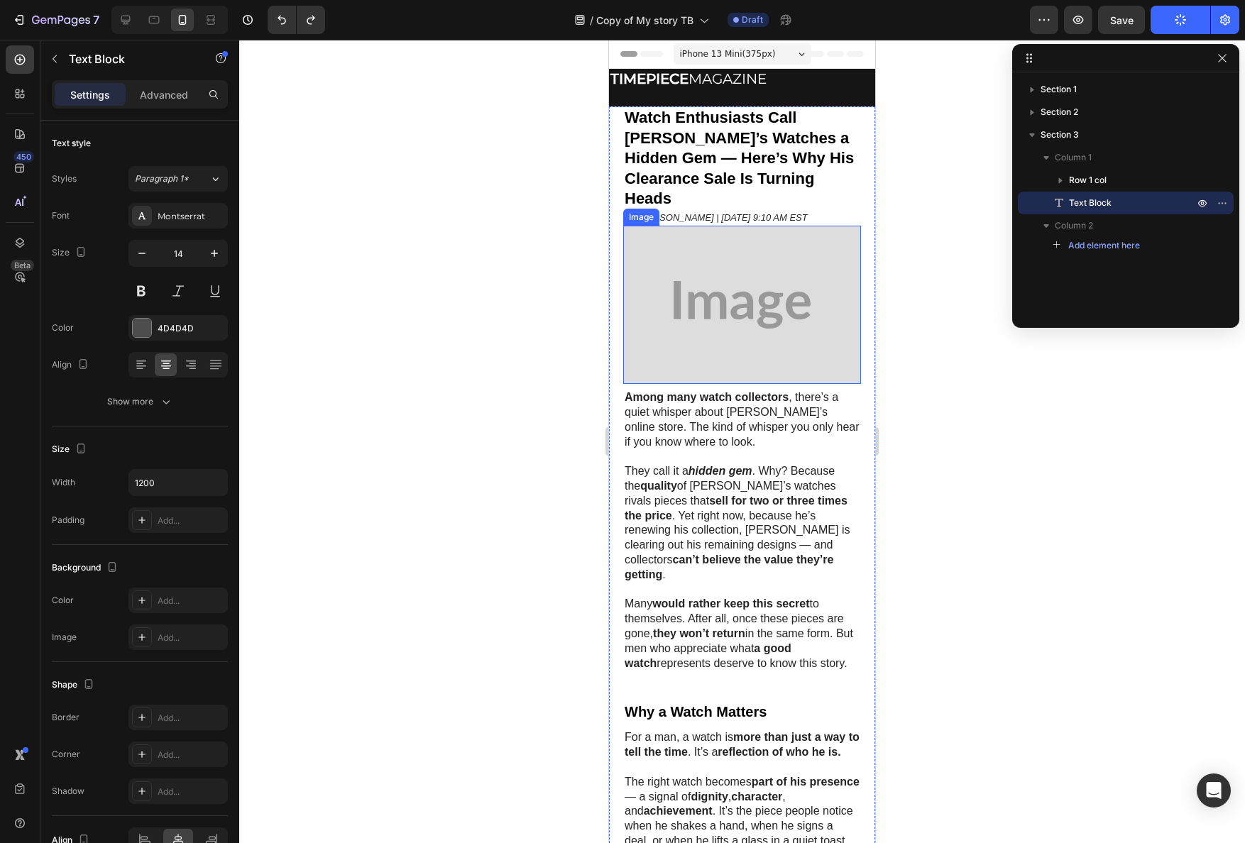
drag, startPoint x: 752, startPoint y: 324, endPoint x: 718, endPoint y: 319, distance: 34.4
click at [752, 324] on img at bounding box center [742, 305] width 238 height 158
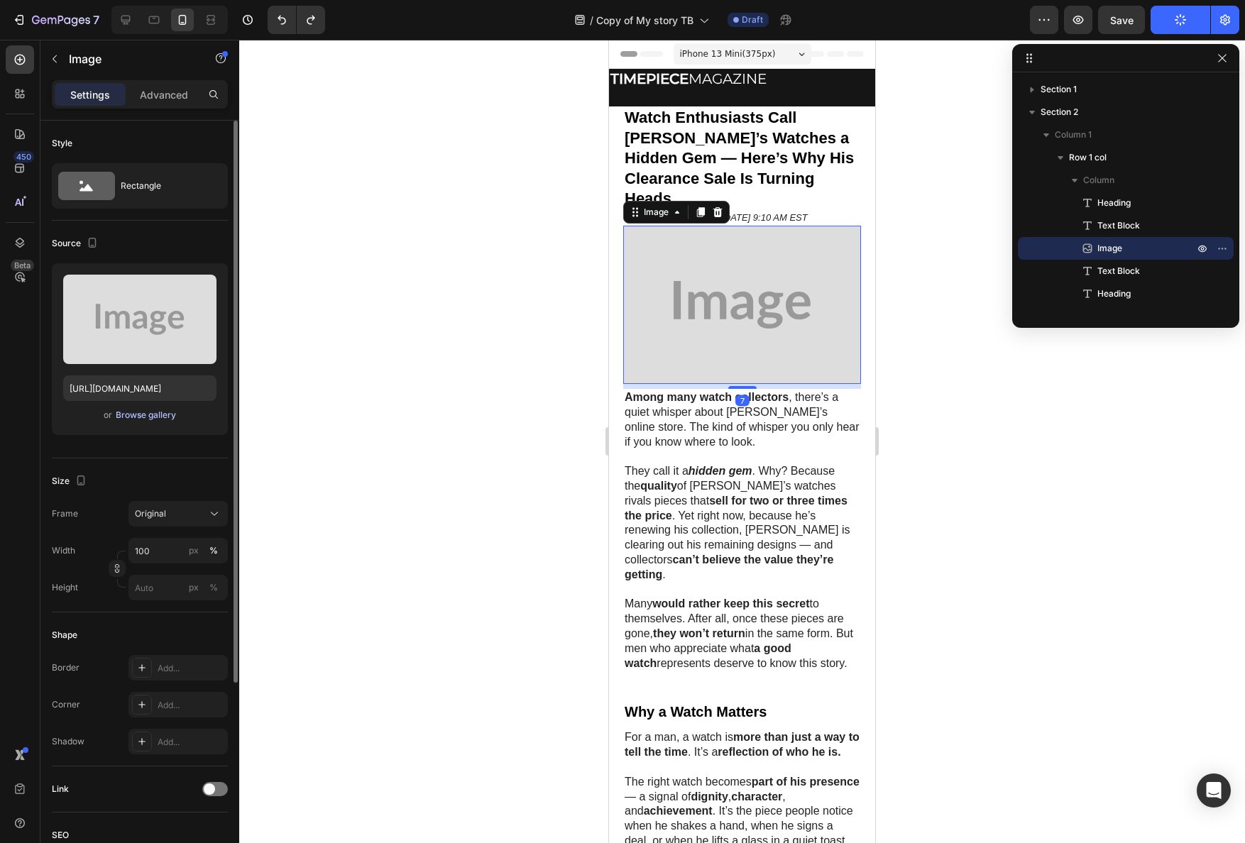
click at [122, 415] on div "Browse gallery" at bounding box center [146, 415] width 60 height 13
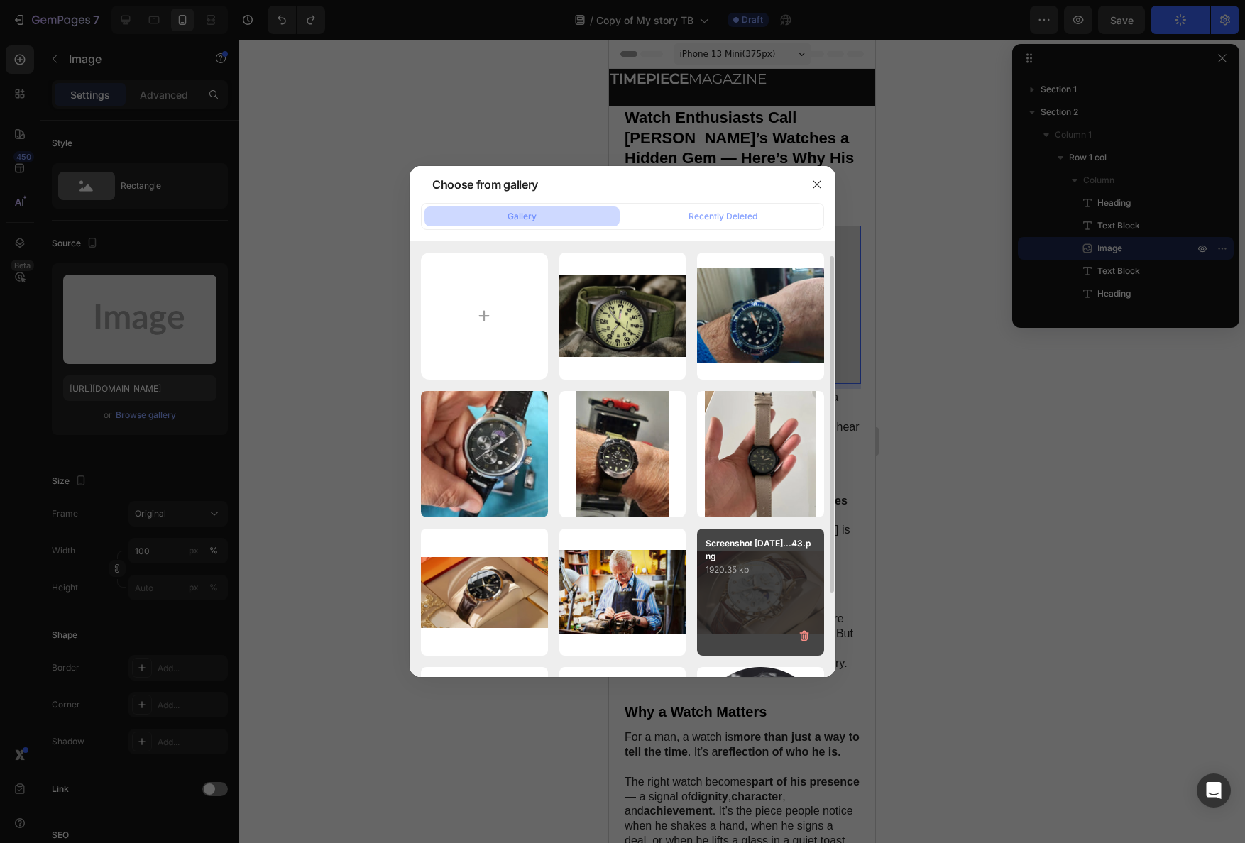
scroll to position [128, 0]
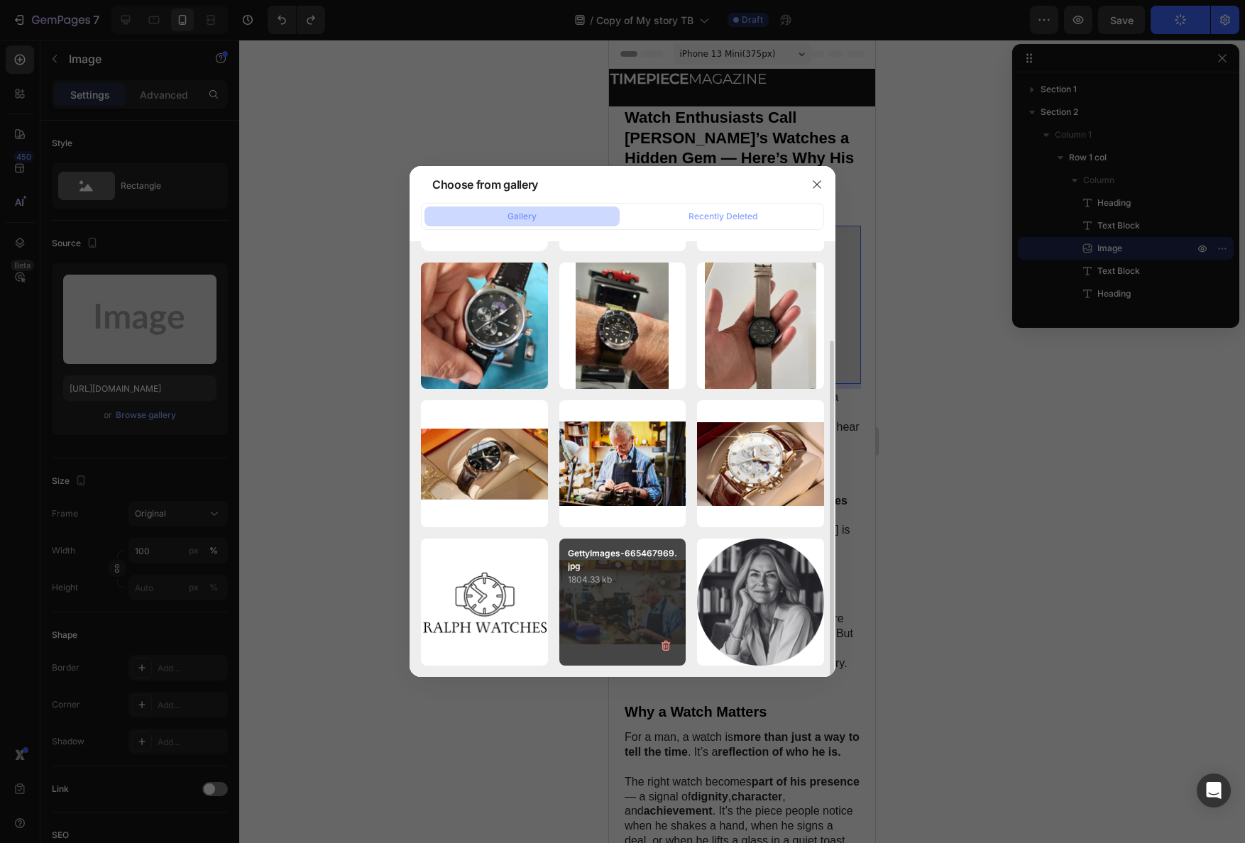
click at [613, 600] on div "GettyImages-665467969.jpg 1804.33 kb" at bounding box center [622, 602] width 127 height 127
type input "https://cdn.shopify.com/s/files/1/0898/5582/0158/files/gempages_584231198612521…"
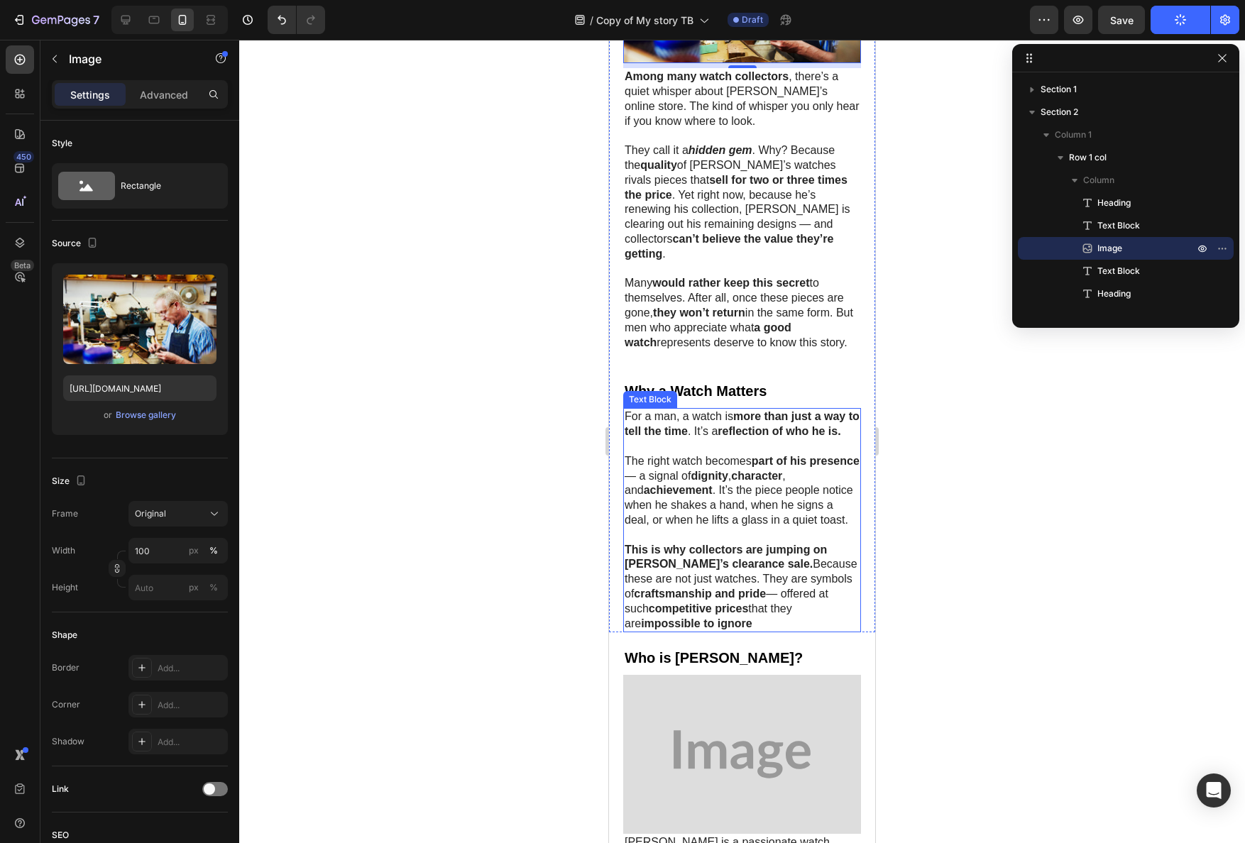
scroll to position [493, 0]
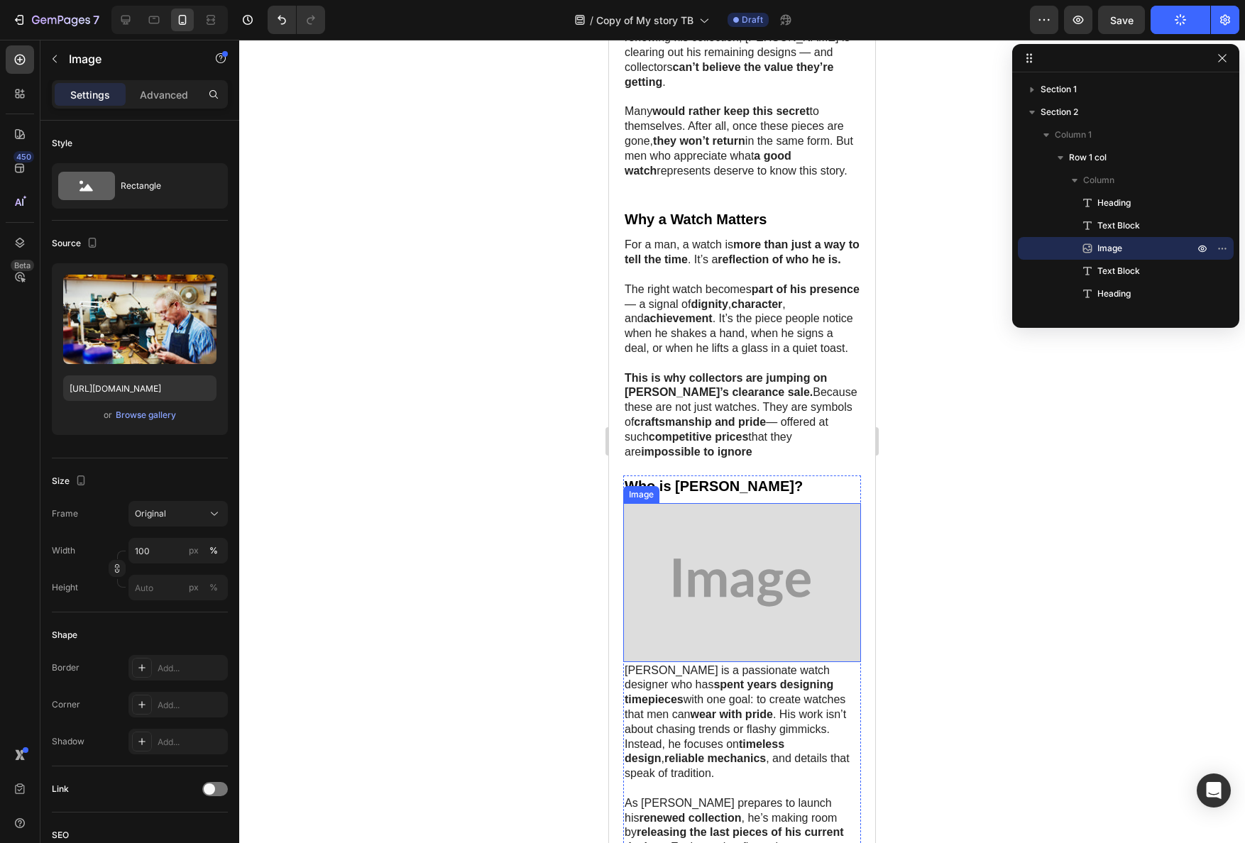
click at [730, 581] on img at bounding box center [742, 582] width 238 height 158
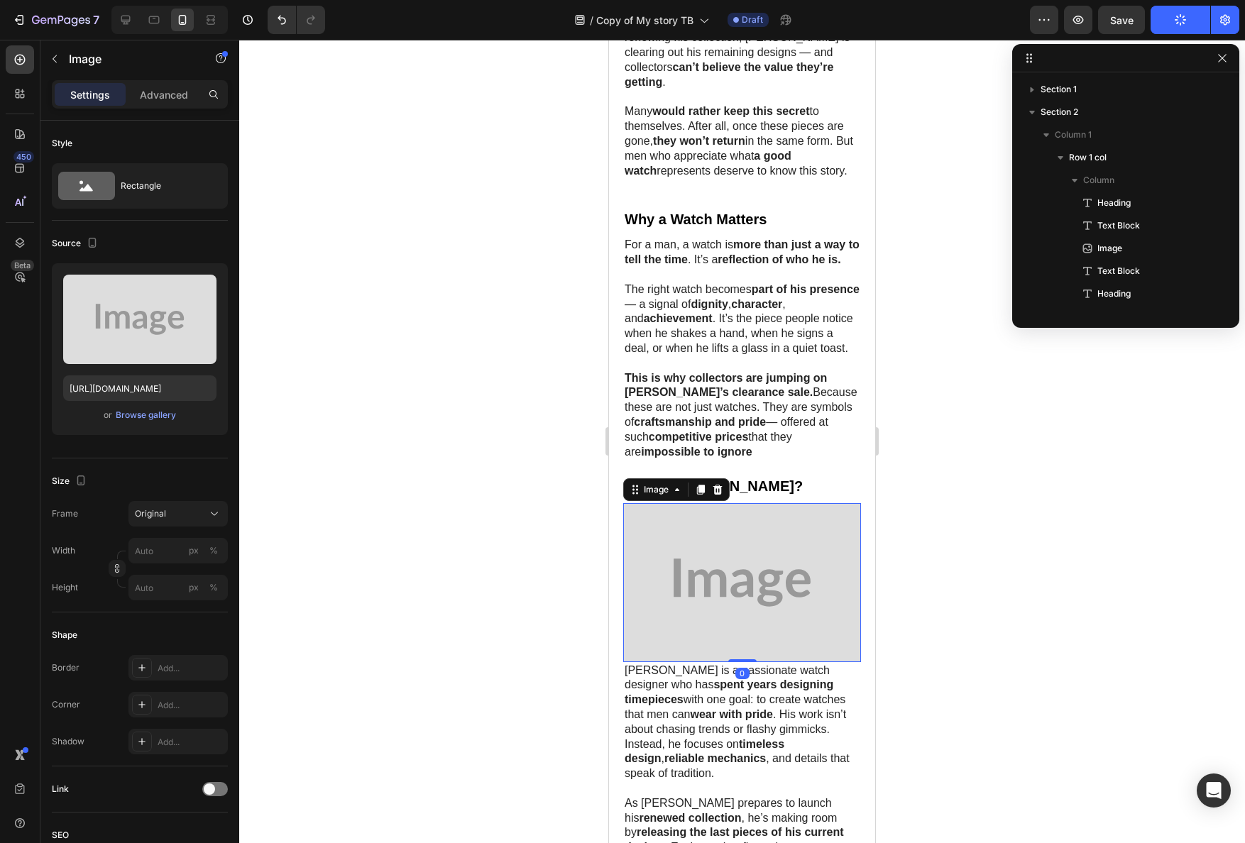
scroll to position [314, 0]
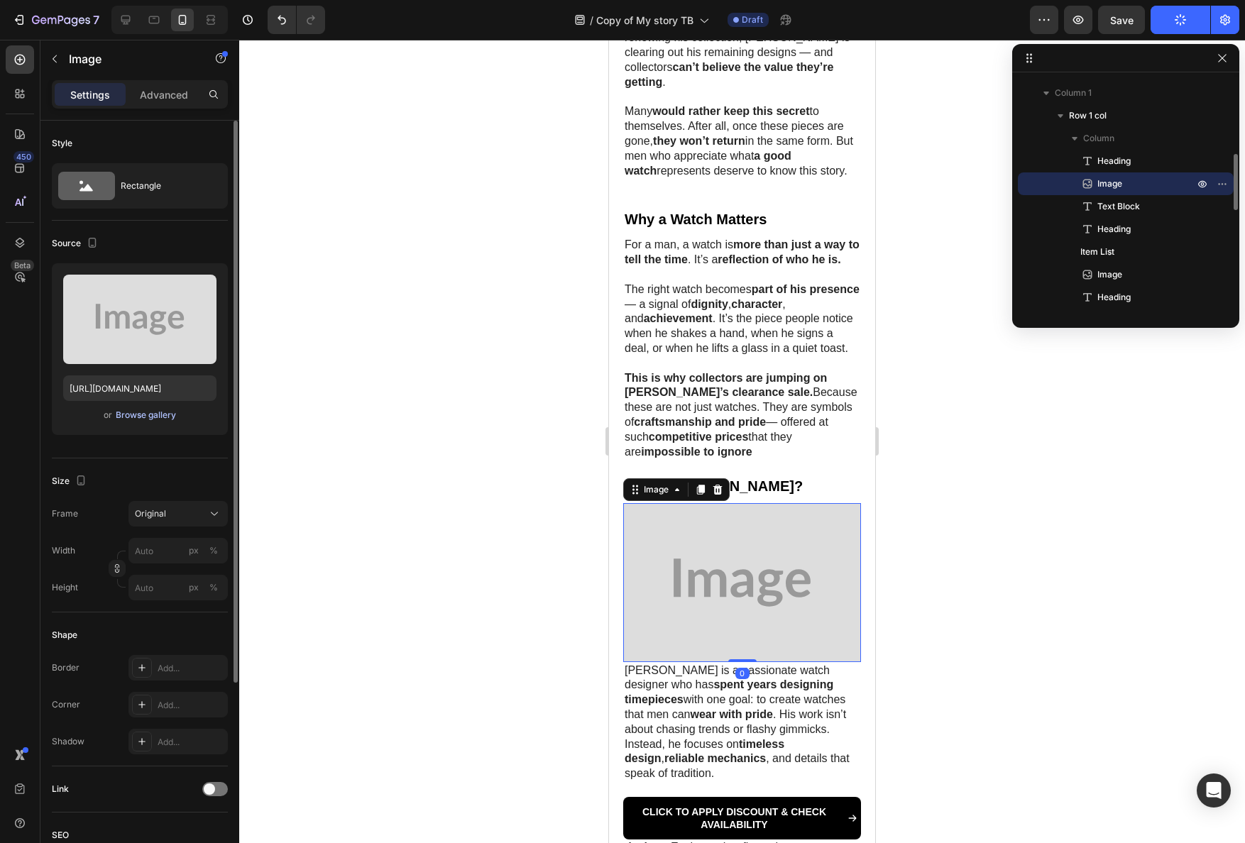
click at [157, 414] on div "Browse gallery" at bounding box center [146, 415] width 60 height 13
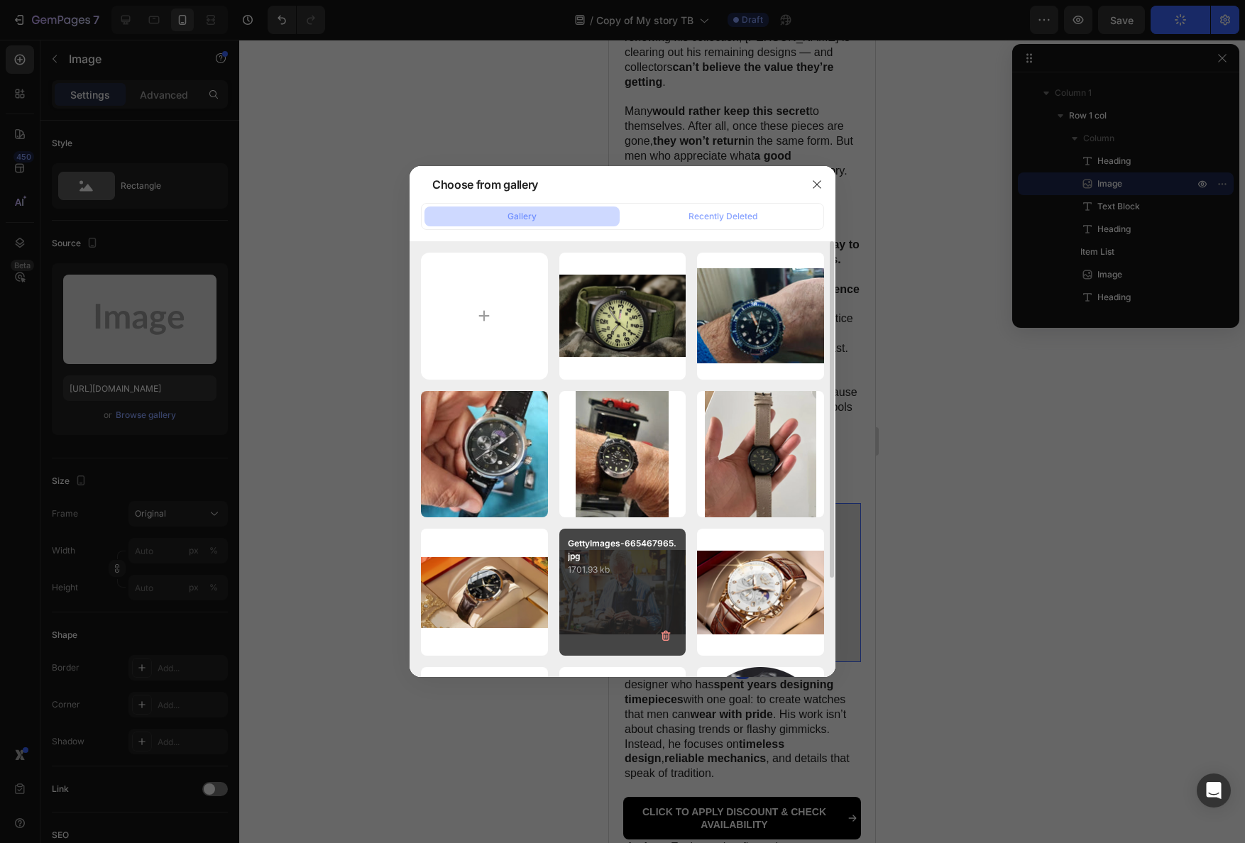
click at [595, 592] on div "GettyImages-665467965.jpg 1701.93 kb" at bounding box center [622, 592] width 127 height 127
type input "https://cdn.shopify.com/s/files/1/0898/5582/0158/files/gempages_584231198612521…"
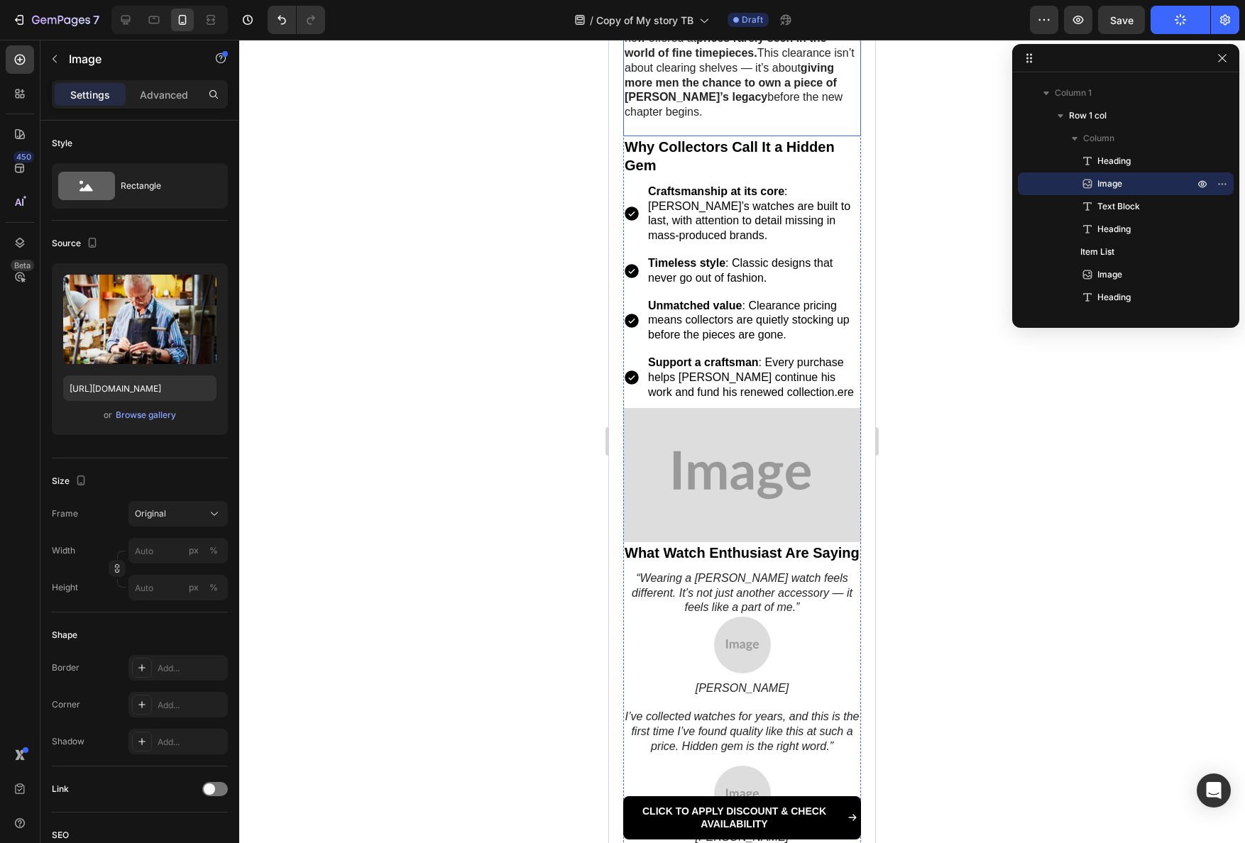
scroll to position [1594, 0]
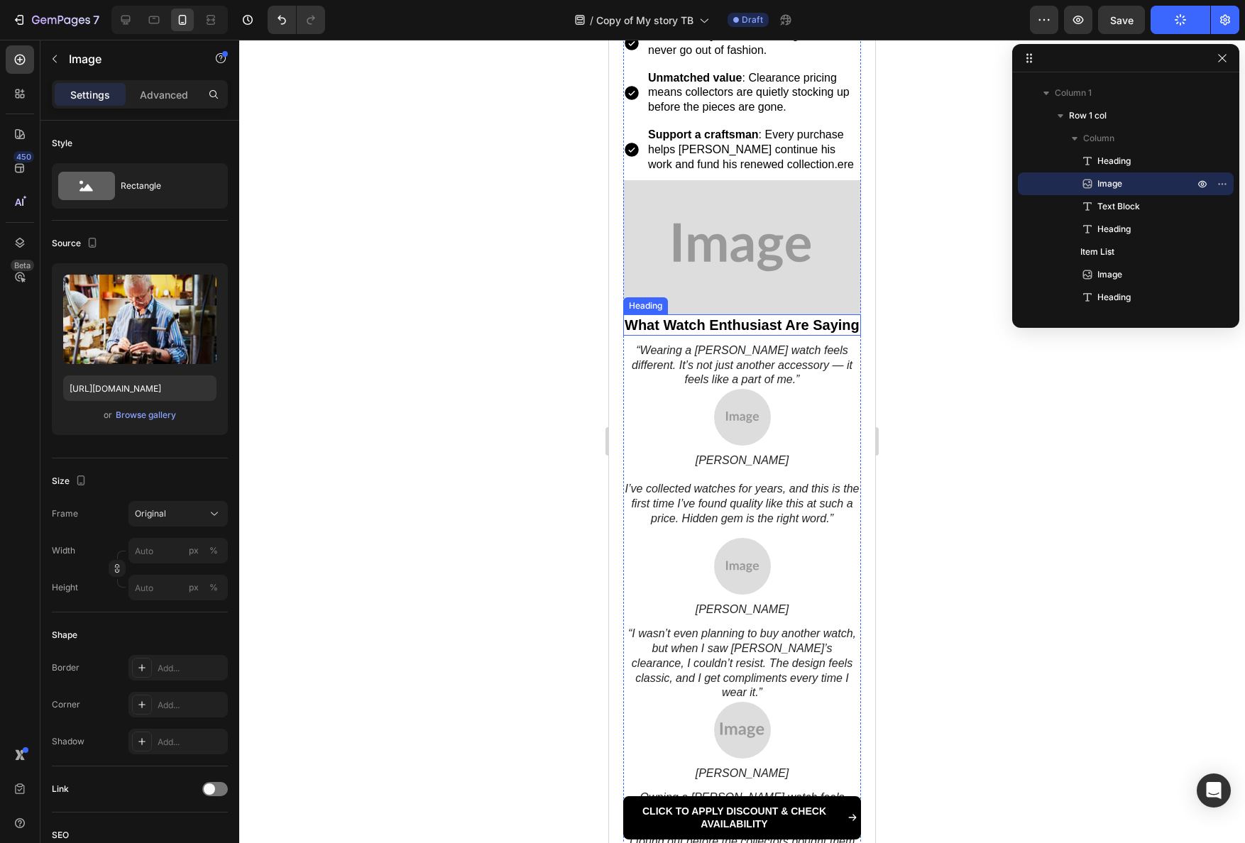
click at [752, 266] on img at bounding box center [742, 246] width 238 height 133
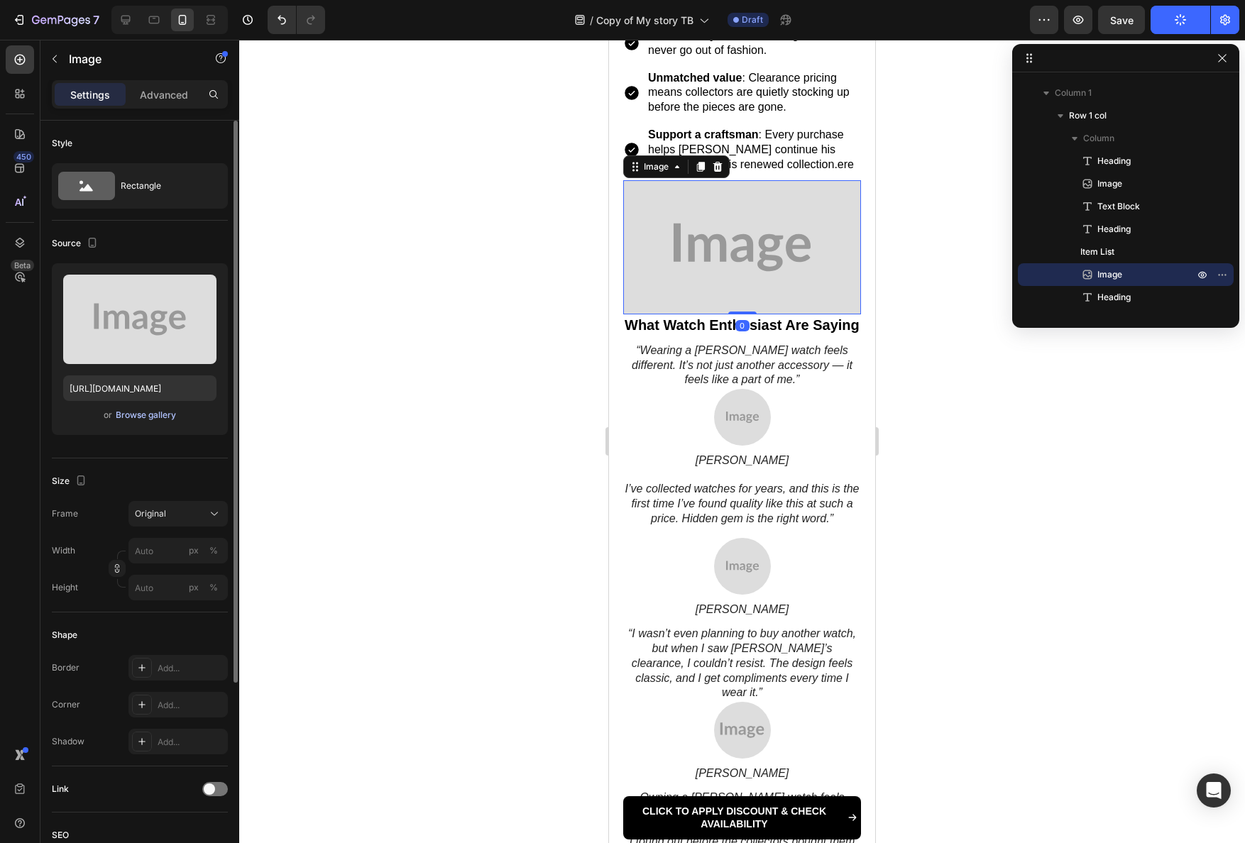
click at [148, 410] on div "Browse gallery" at bounding box center [146, 415] width 60 height 13
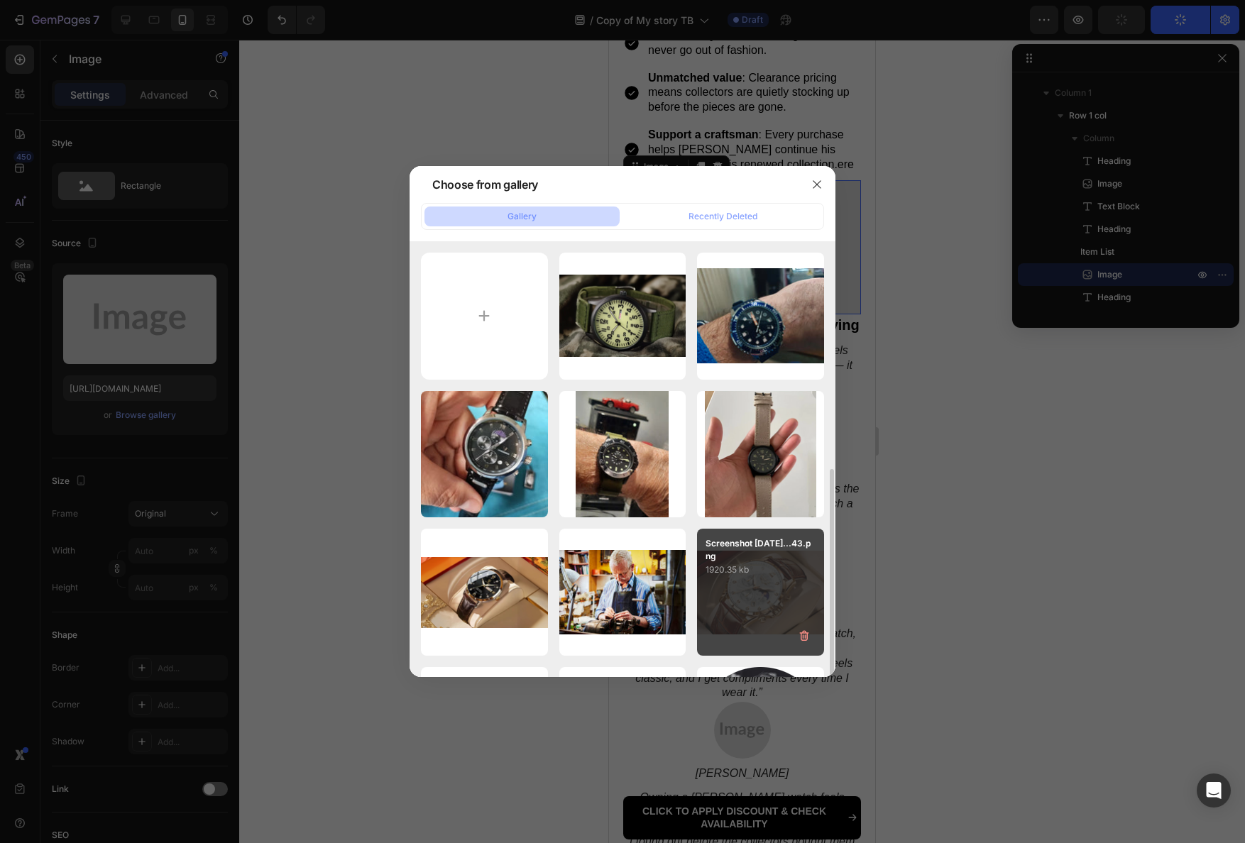
scroll to position [128, 0]
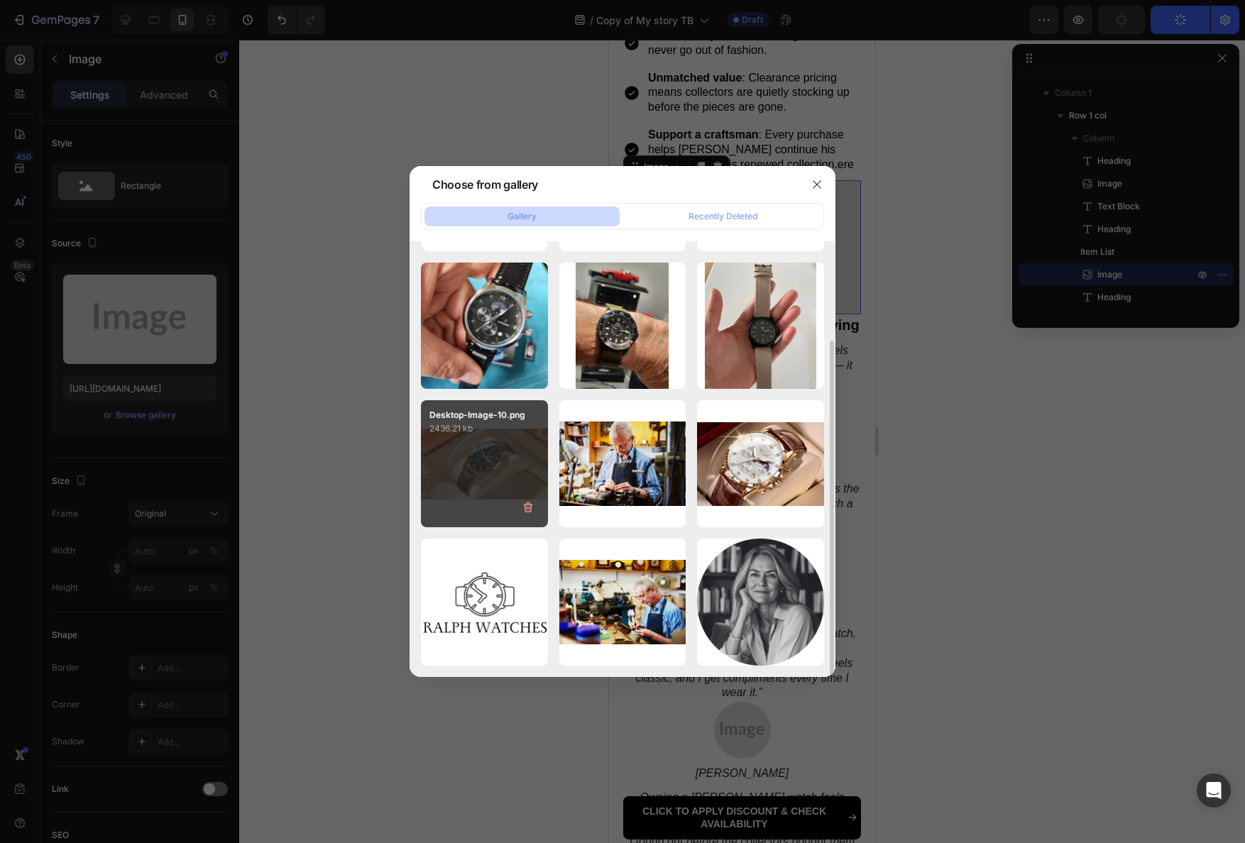
click at [500, 456] on div "Desktop-Image-10.png 2436.21 kb" at bounding box center [484, 463] width 127 height 127
type input "https://cdn.shopify.com/s/files/1/0898/5582/0158/files/gempages_584231198612521…"
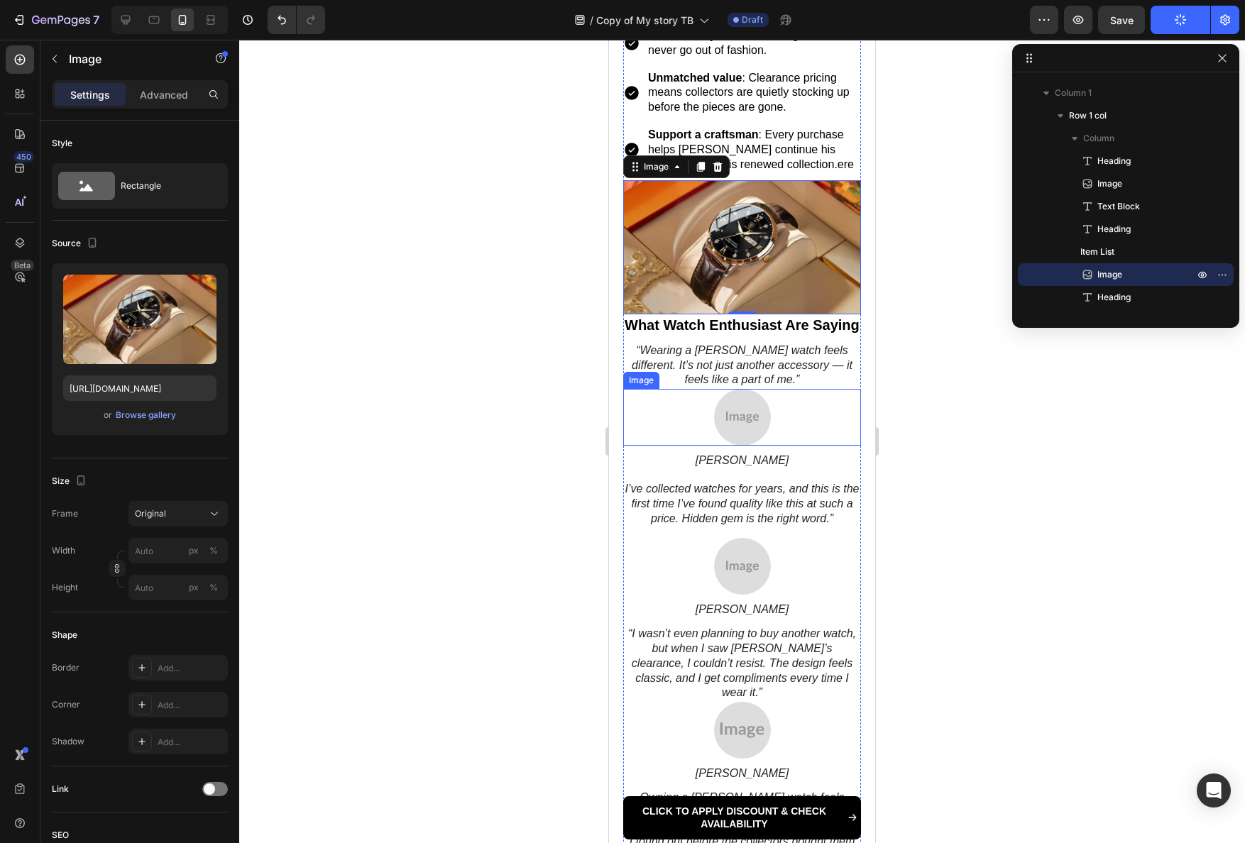
click at [719, 427] on img at bounding box center [742, 417] width 57 height 57
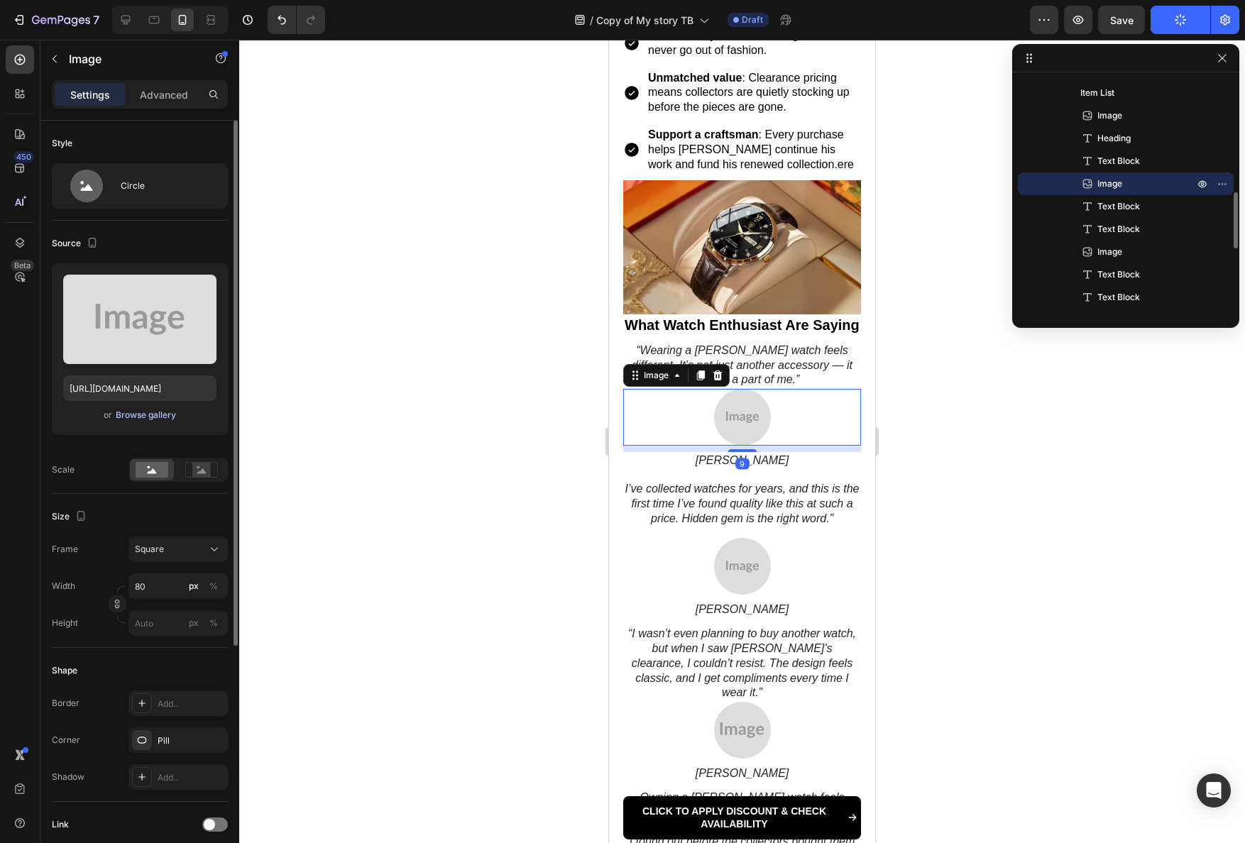
click at [173, 420] on button "Browse gallery" at bounding box center [146, 415] width 62 height 14
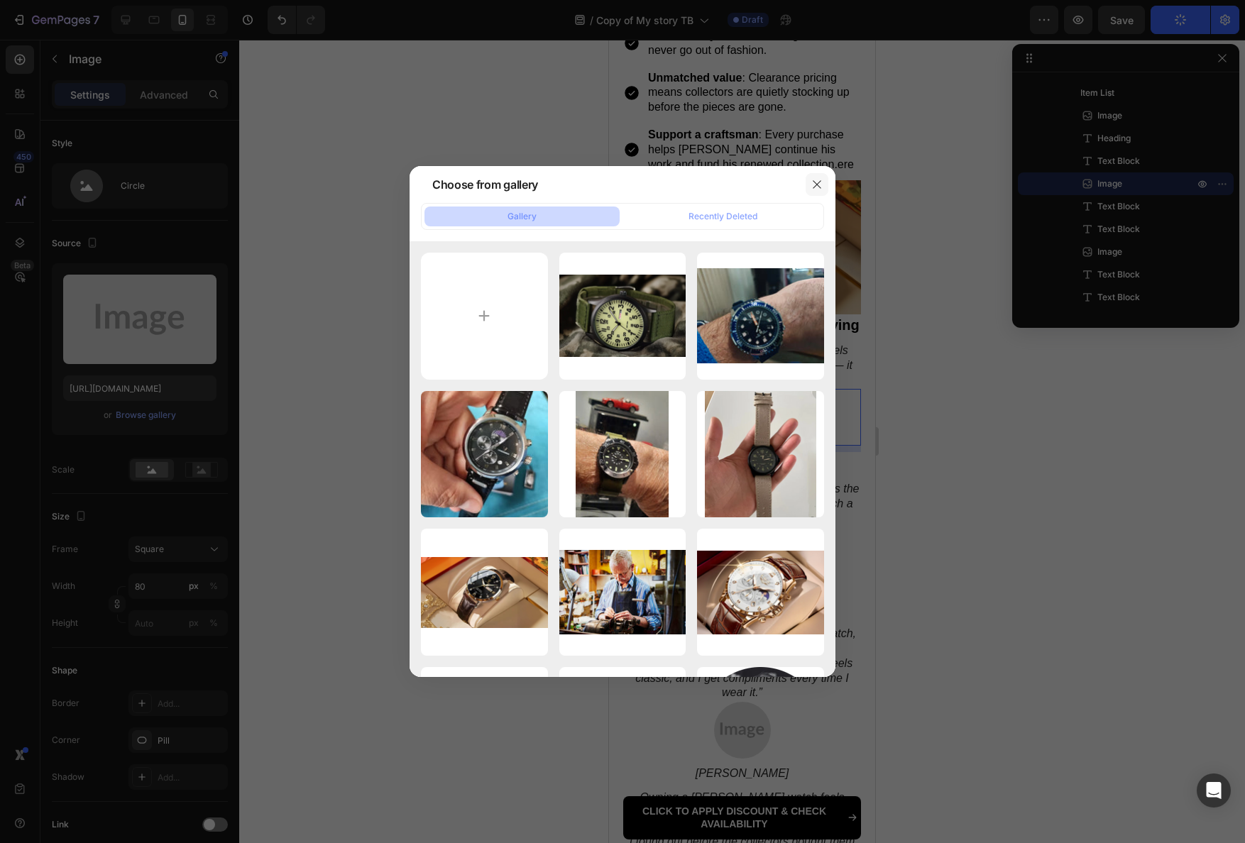
click at [811, 183] on icon "button" at bounding box center [816, 184] width 11 height 11
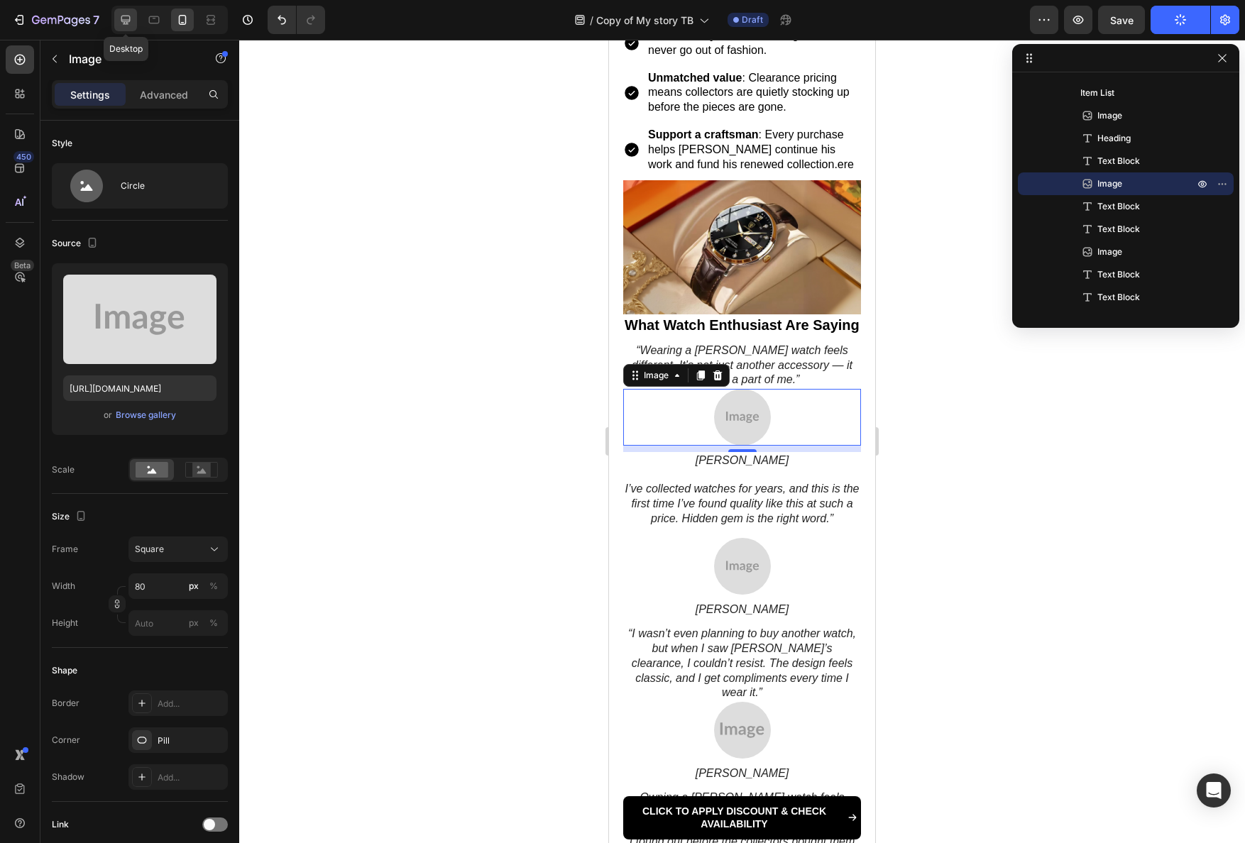
click at [129, 22] on icon at bounding box center [125, 20] width 9 height 9
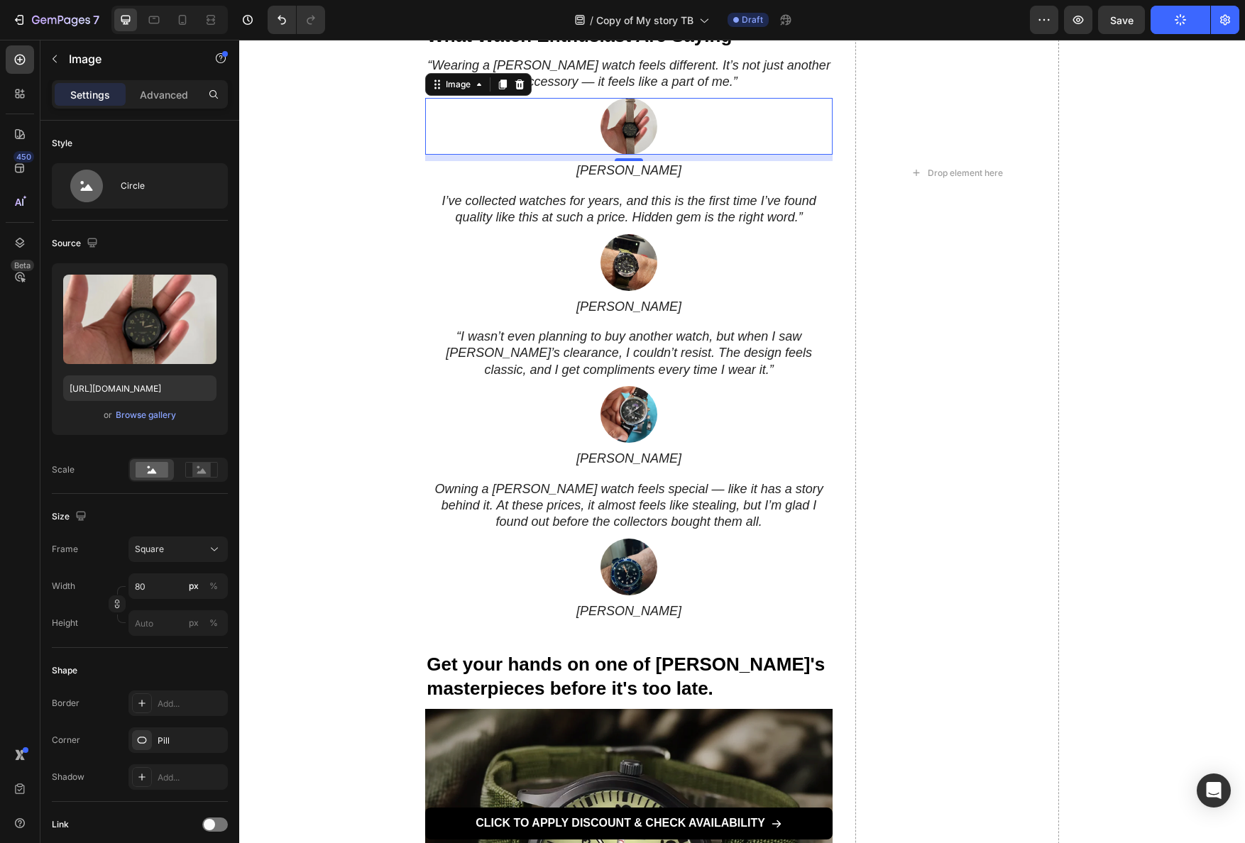
scroll to position [2004, 0]
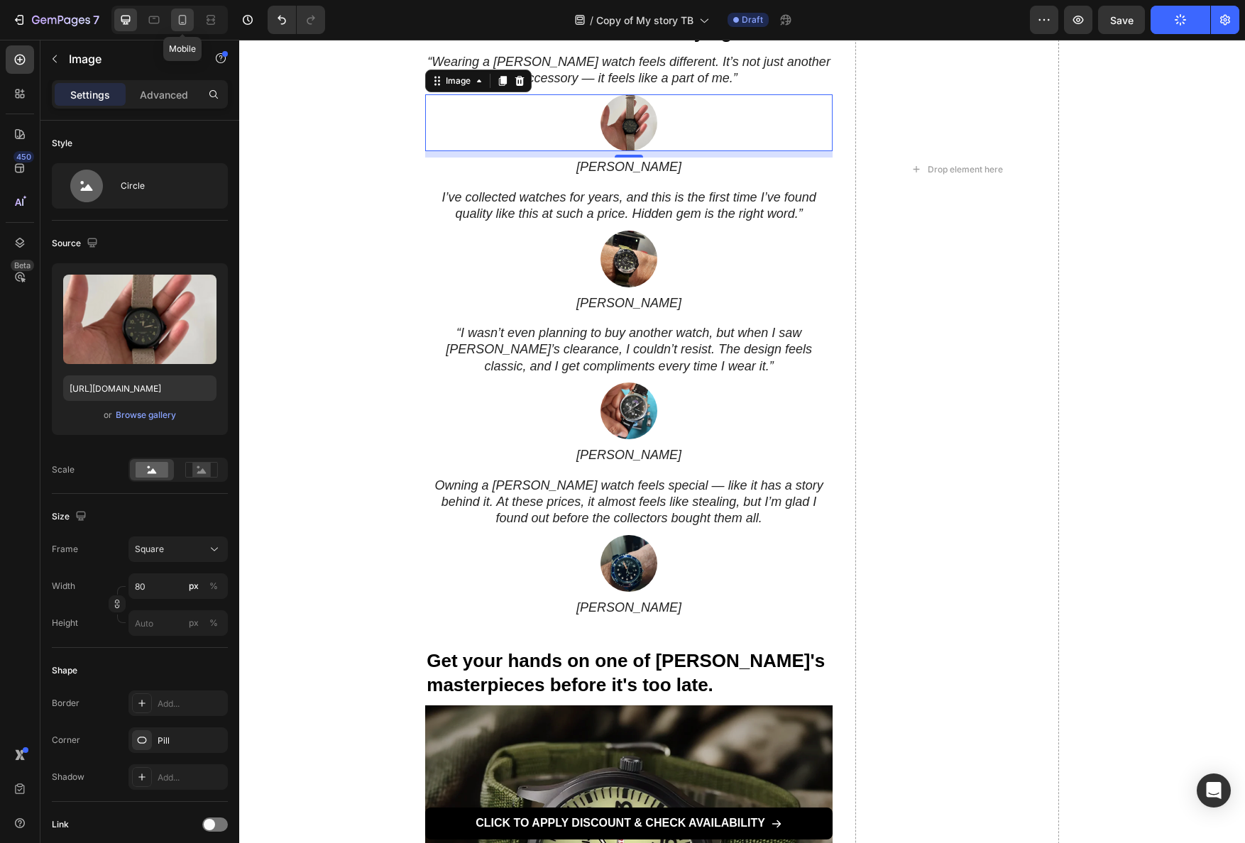
click at [185, 21] on icon at bounding box center [183, 20] width 8 height 10
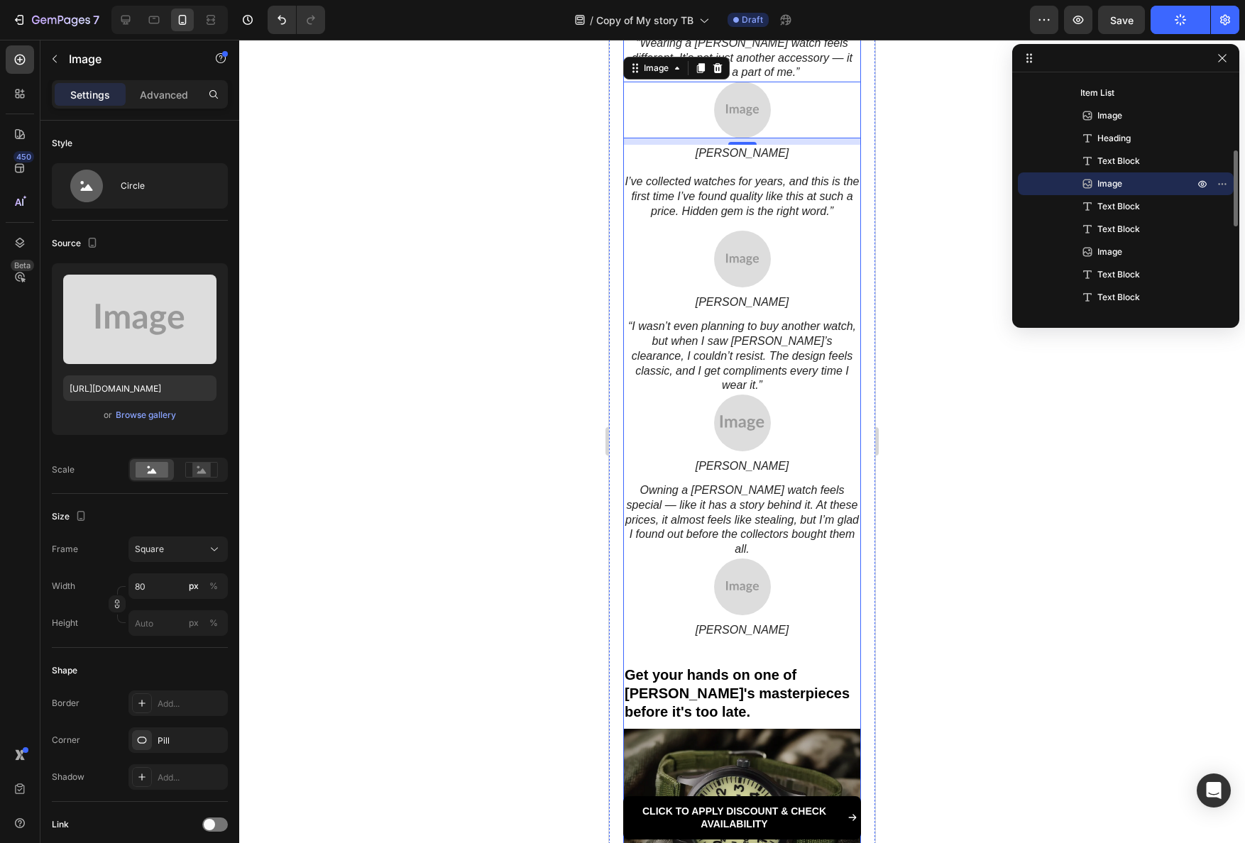
scroll to position [1899, 0]
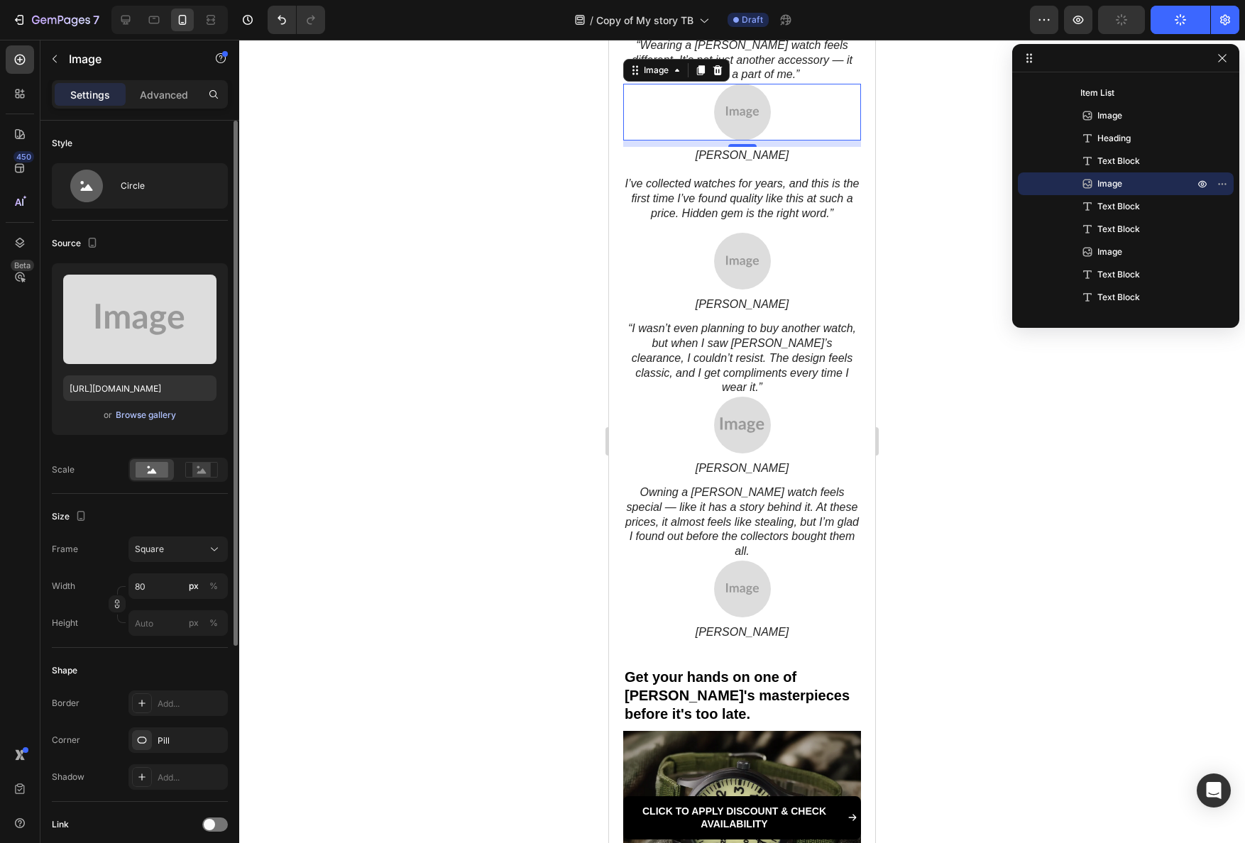
click at [149, 410] on div "Browse gallery" at bounding box center [146, 415] width 60 height 13
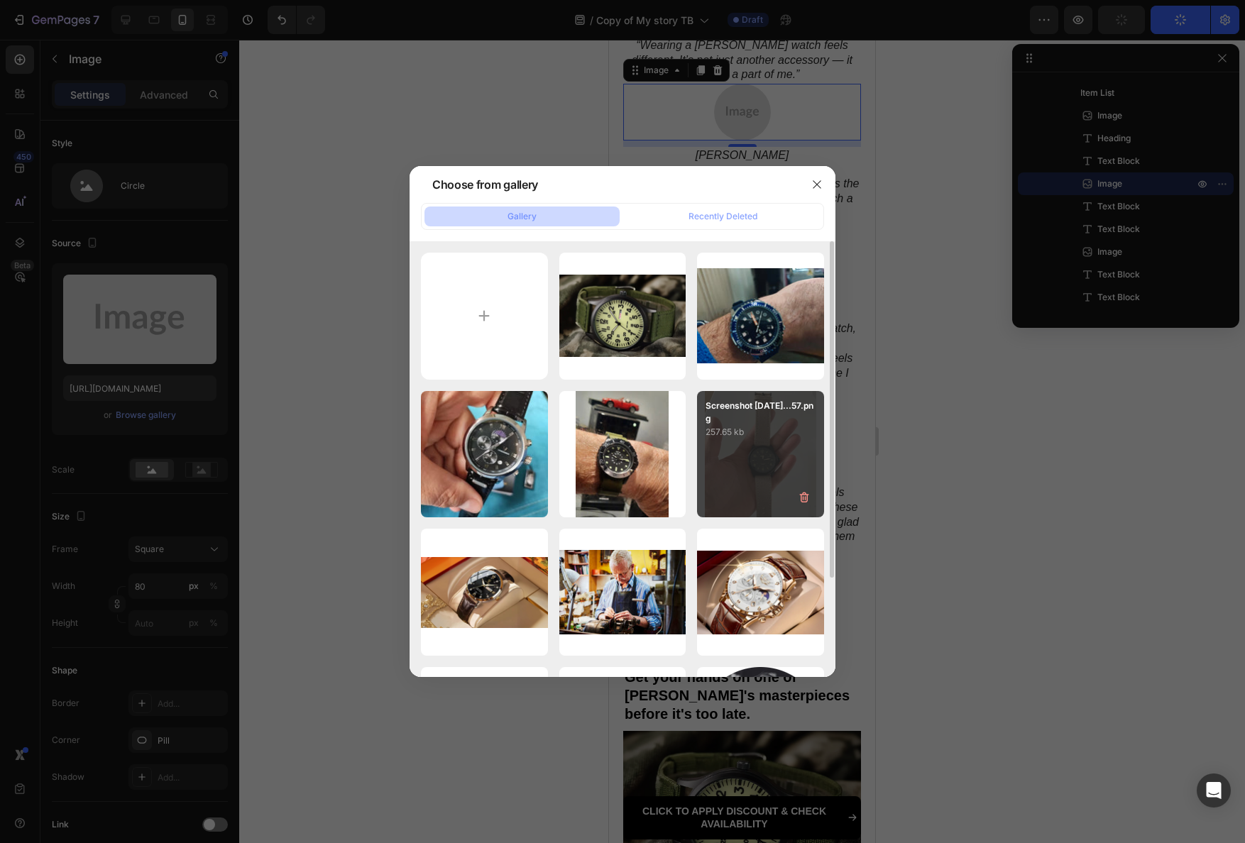
click at [769, 474] on div "Screenshot 2025-09-26...57.png 257.65 kb" at bounding box center [760, 454] width 127 height 127
type input "https://cdn.shopify.com/s/files/1/0898/5582/0158/files/gempages_584231198612521…"
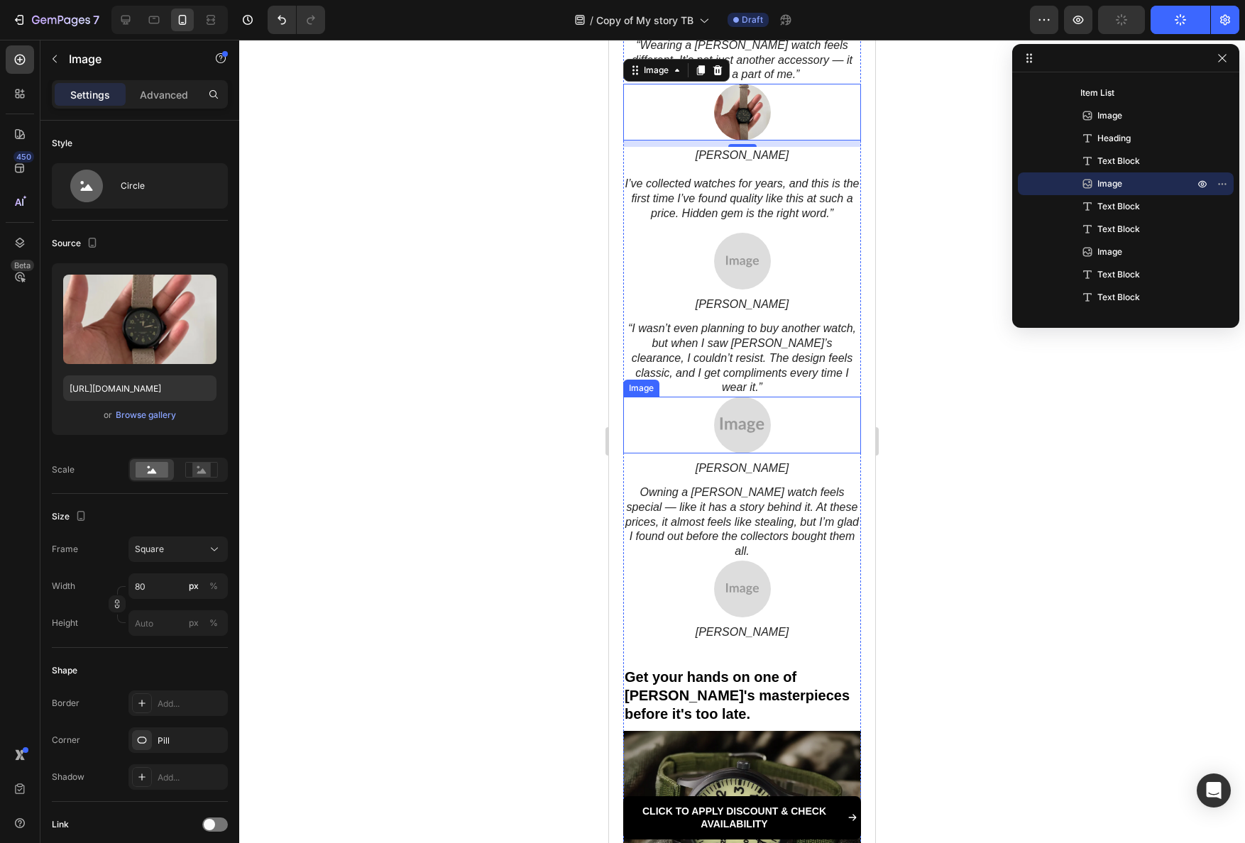
click at [728, 415] on img at bounding box center [742, 425] width 57 height 57
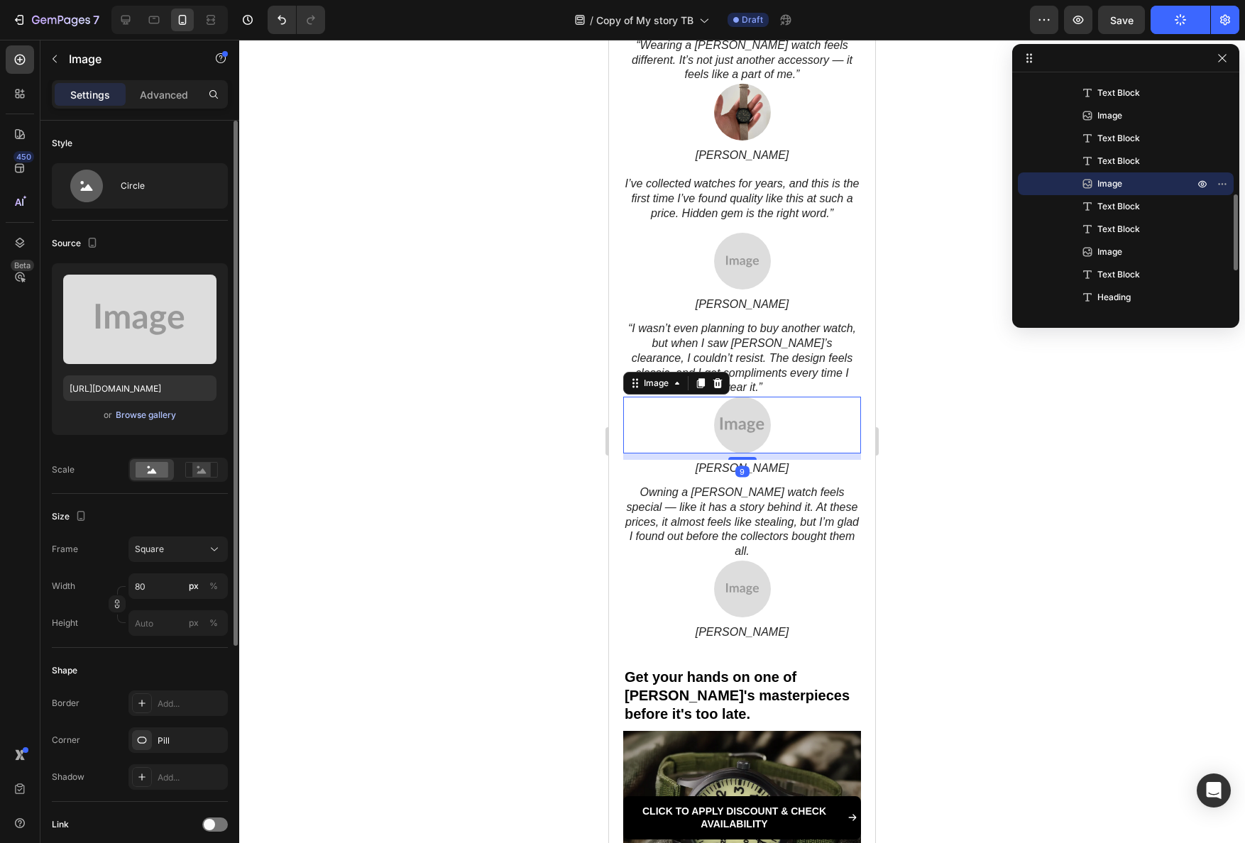
click at [146, 410] on div "Browse gallery" at bounding box center [146, 415] width 60 height 13
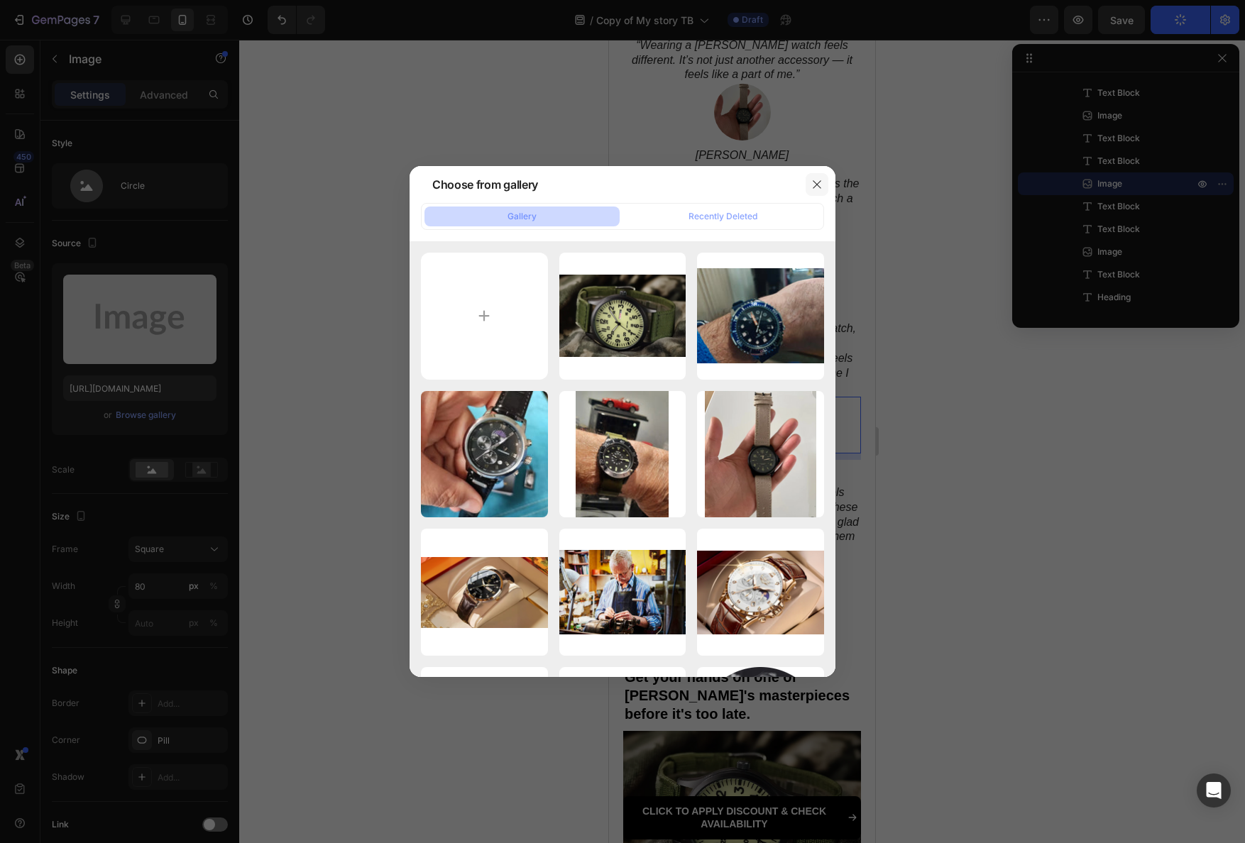
click at [814, 184] on icon "button" at bounding box center [816, 184] width 11 height 11
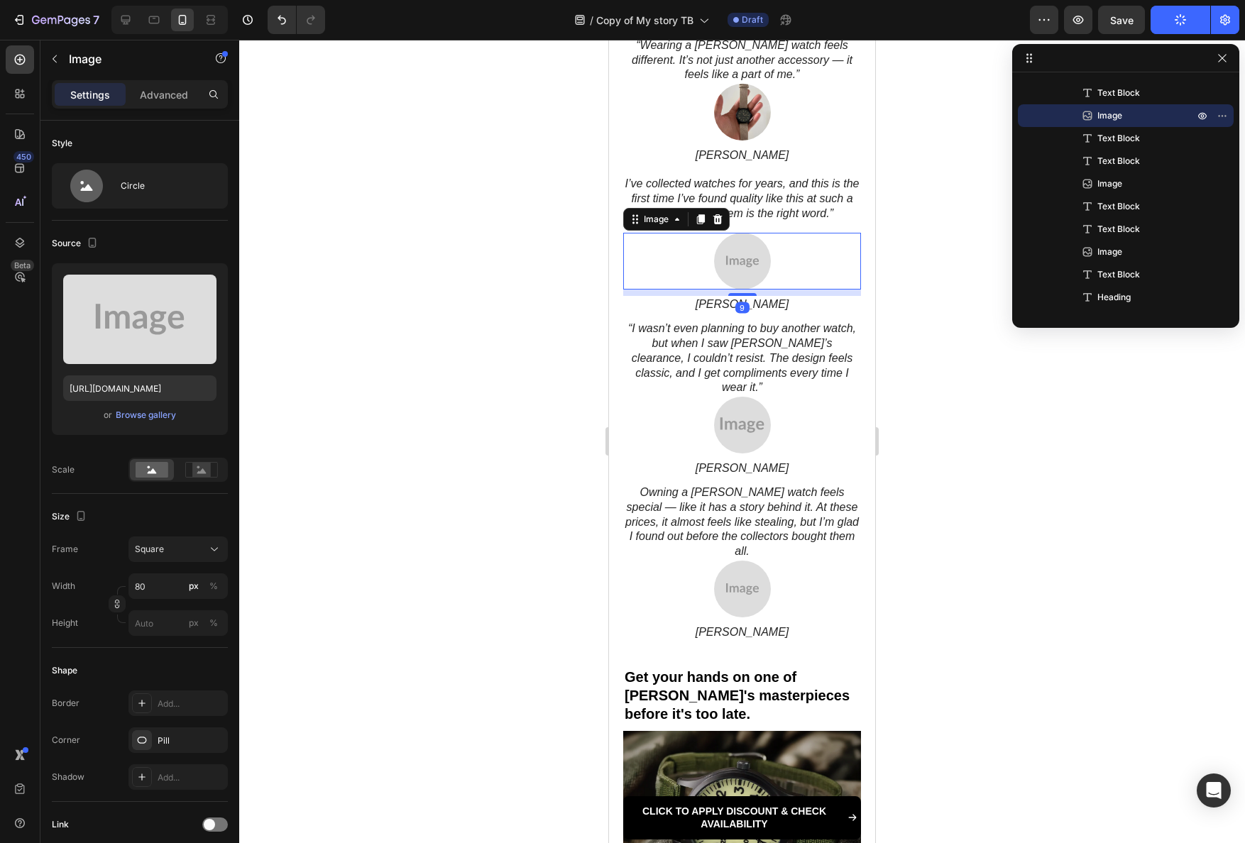
click at [731, 259] on img at bounding box center [742, 261] width 57 height 57
click at [145, 421] on div "Browse gallery" at bounding box center [146, 415] width 60 height 13
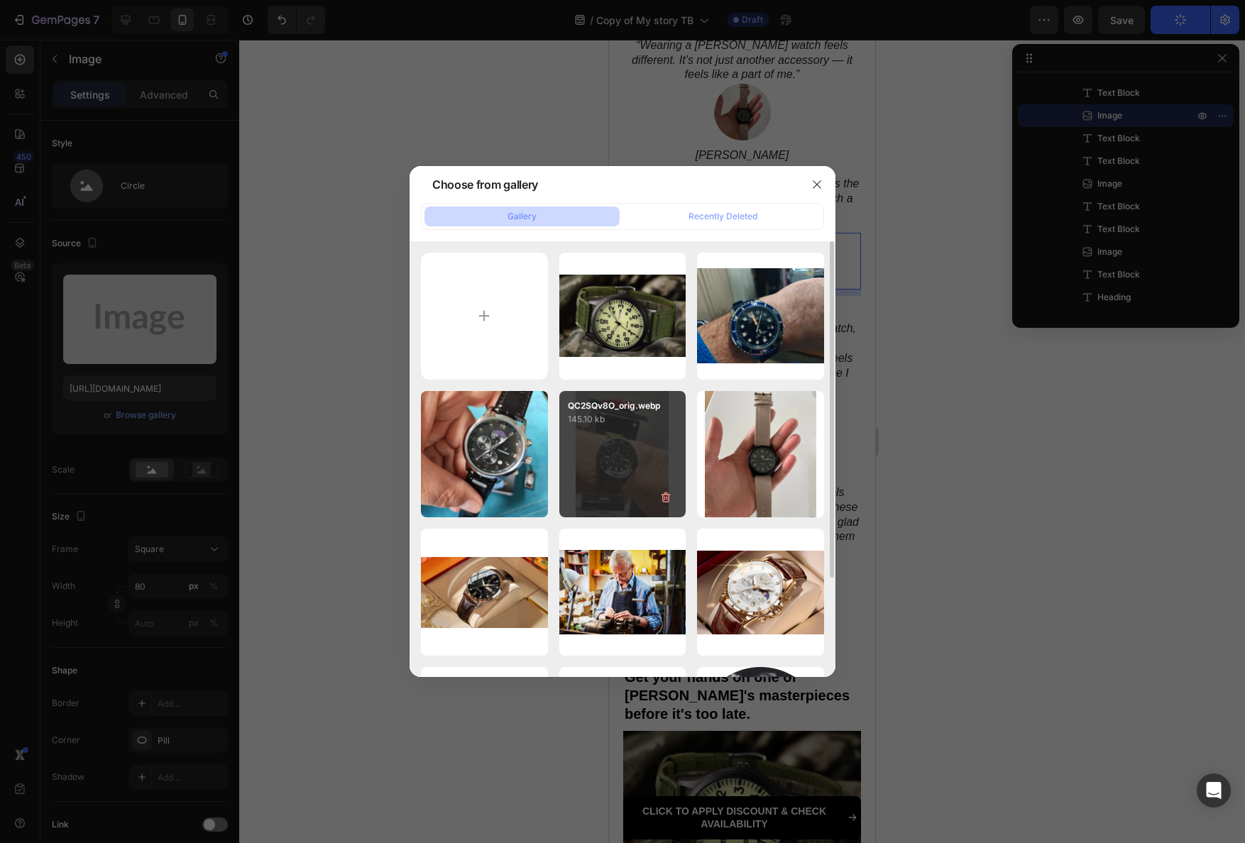
click at [602, 449] on div "QC2SQv8O_orig.webp 145.10 kb" at bounding box center [622, 454] width 127 height 127
type input "https://cdn.shopify.com/s/files/1/0898/5582/0158/files/gempages_584231198612521…"
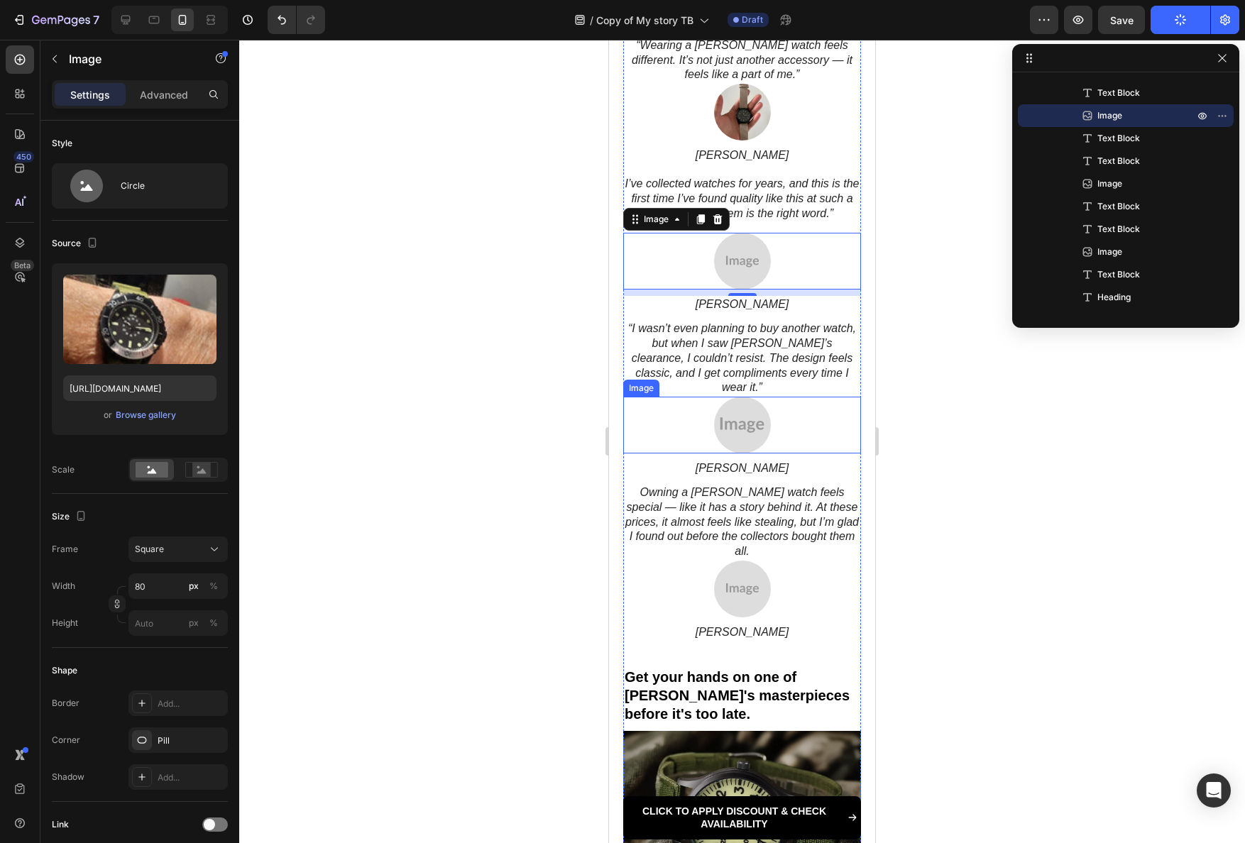
click at [732, 411] on img at bounding box center [742, 425] width 57 height 57
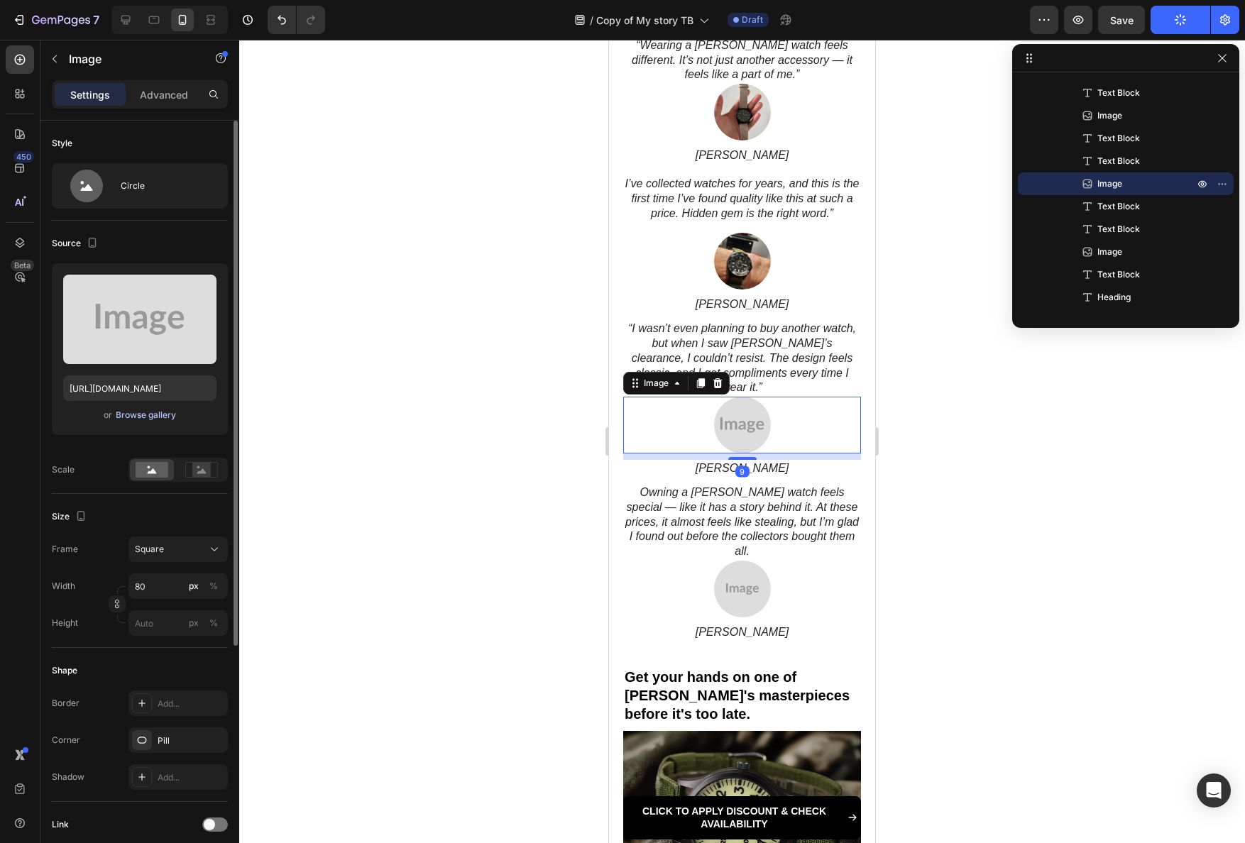
click at [165, 412] on div "Browse gallery" at bounding box center [146, 415] width 60 height 13
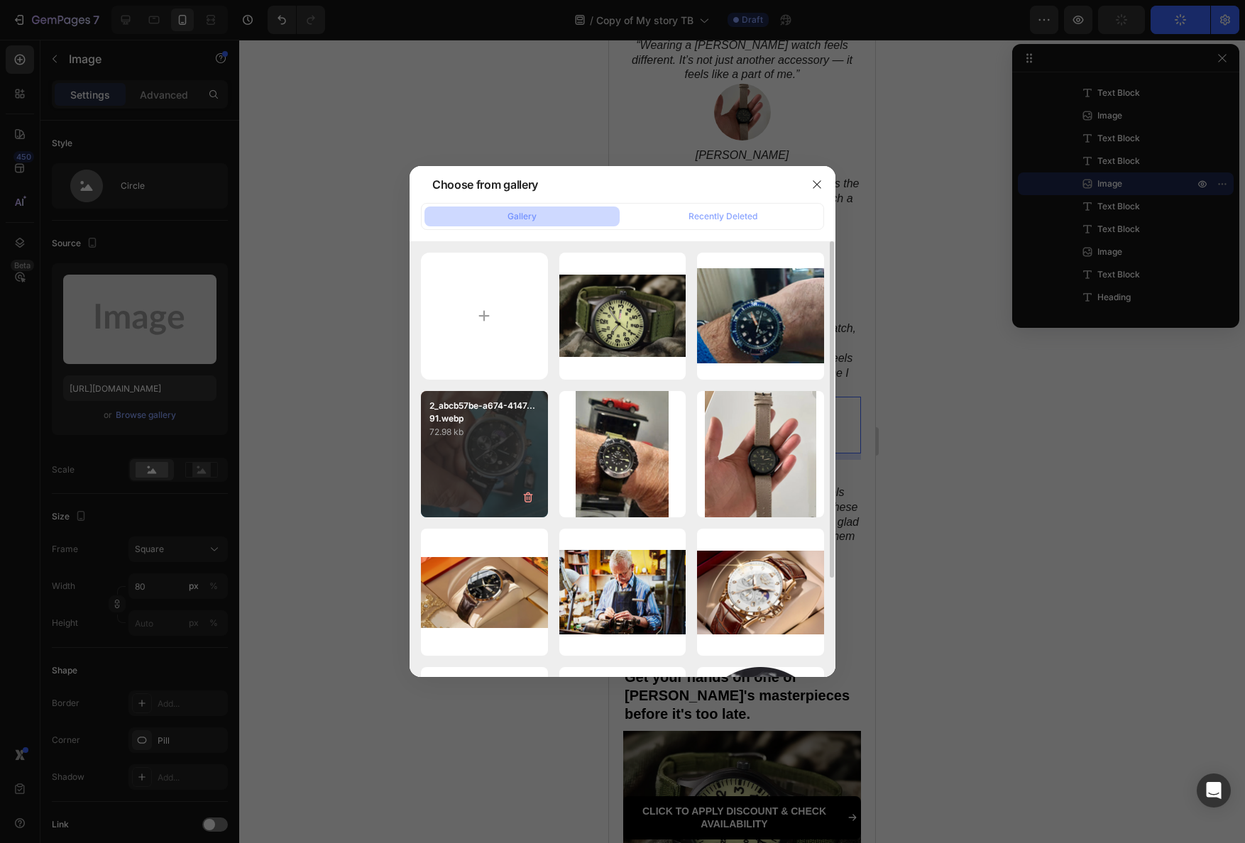
click at [466, 442] on div "2_abcb57be-a674-4147...91.webp 72.98 kb" at bounding box center [484, 454] width 127 height 127
type input "https://cdn.shopify.com/s/files/1/0898/5582/0158/files/gempages_584231198612521…"
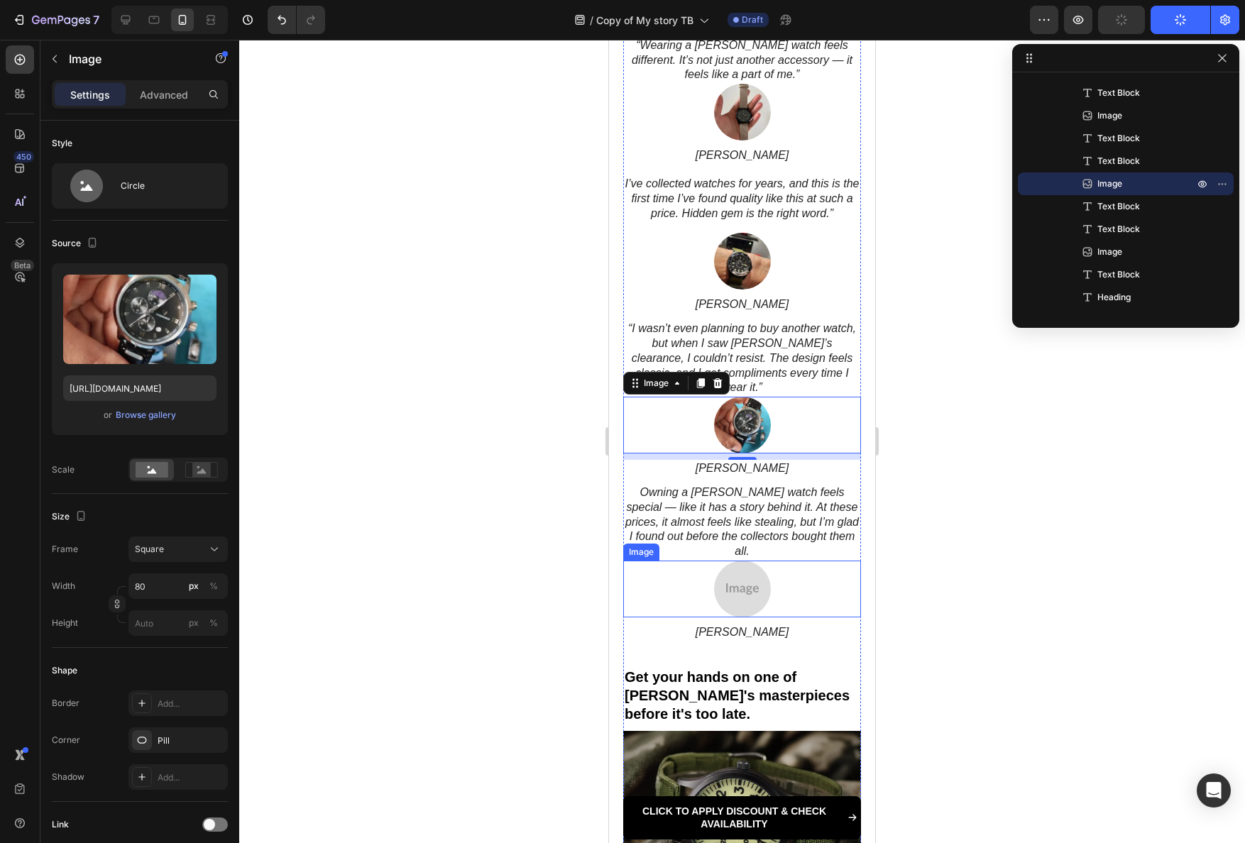
drag, startPoint x: 1181, startPoint y: 603, endPoint x: 654, endPoint y: 578, distance: 528.0
click at [739, 584] on img at bounding box center [742, 589] width 57 height 57
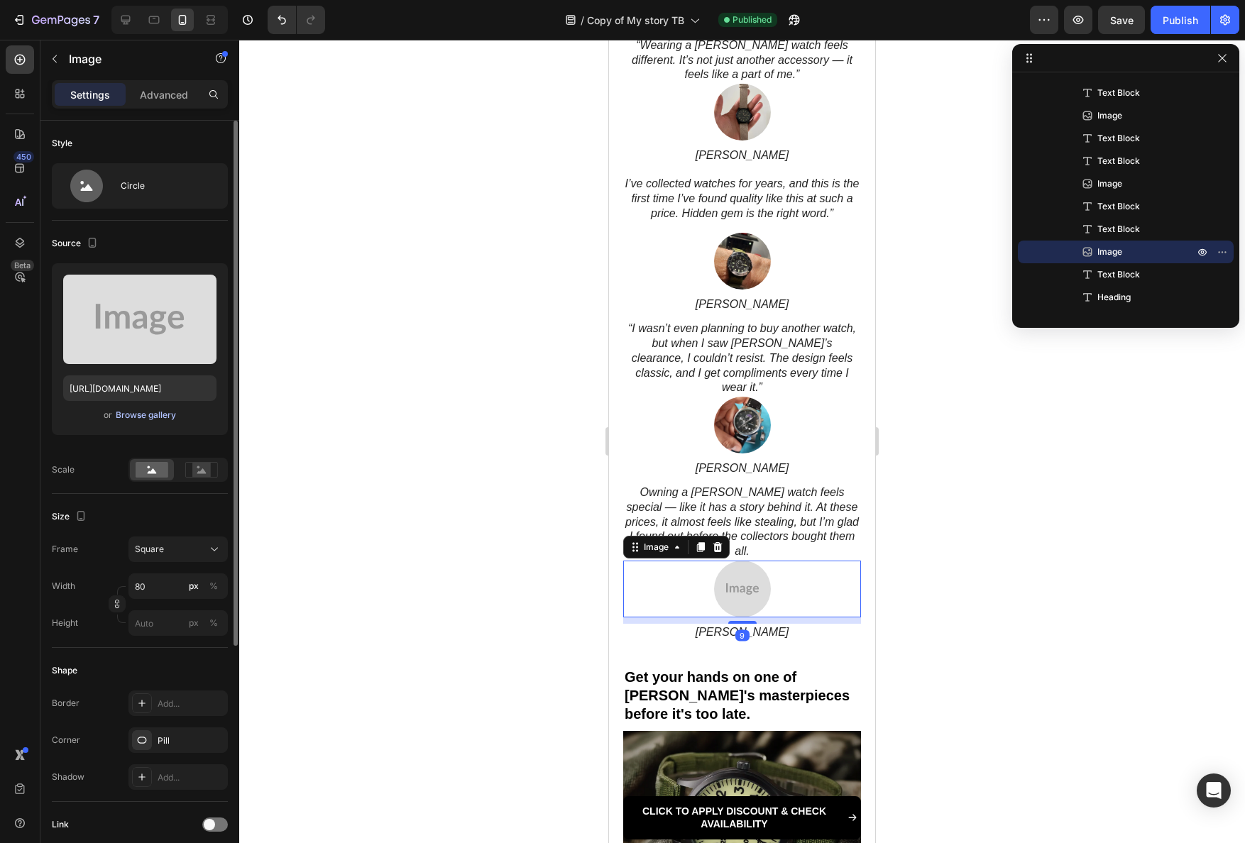
click at [169, 420] on div "Browse gallery" at bounding box center [146, 415] width 60 height 13
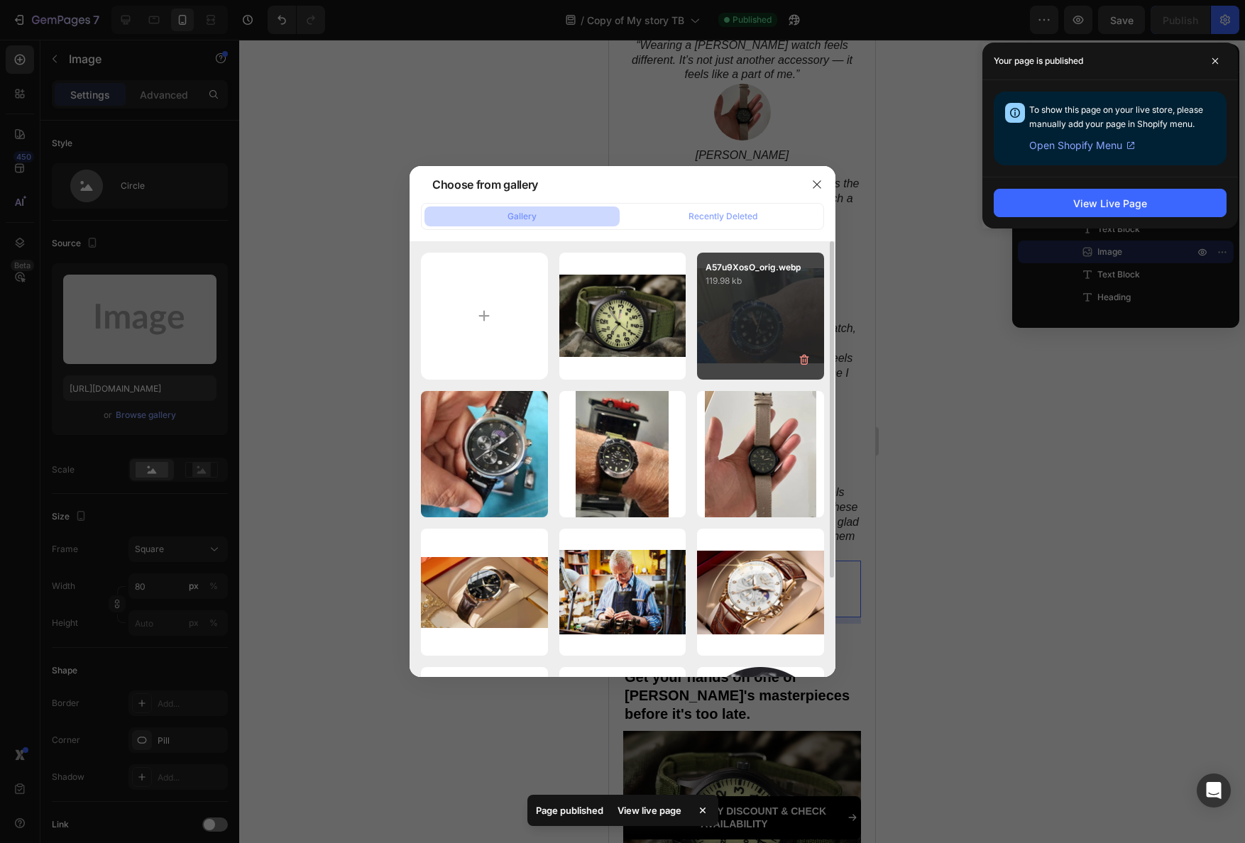
click at [744, 312] on div "A57u9XosO_orig.webp 119.98 kb" at bounding box center [760, 316] width 127 height 127
type input "https://cdn.shopify.com/s/files/1/0898/5582/0158/files/gempages_584231198612521…"
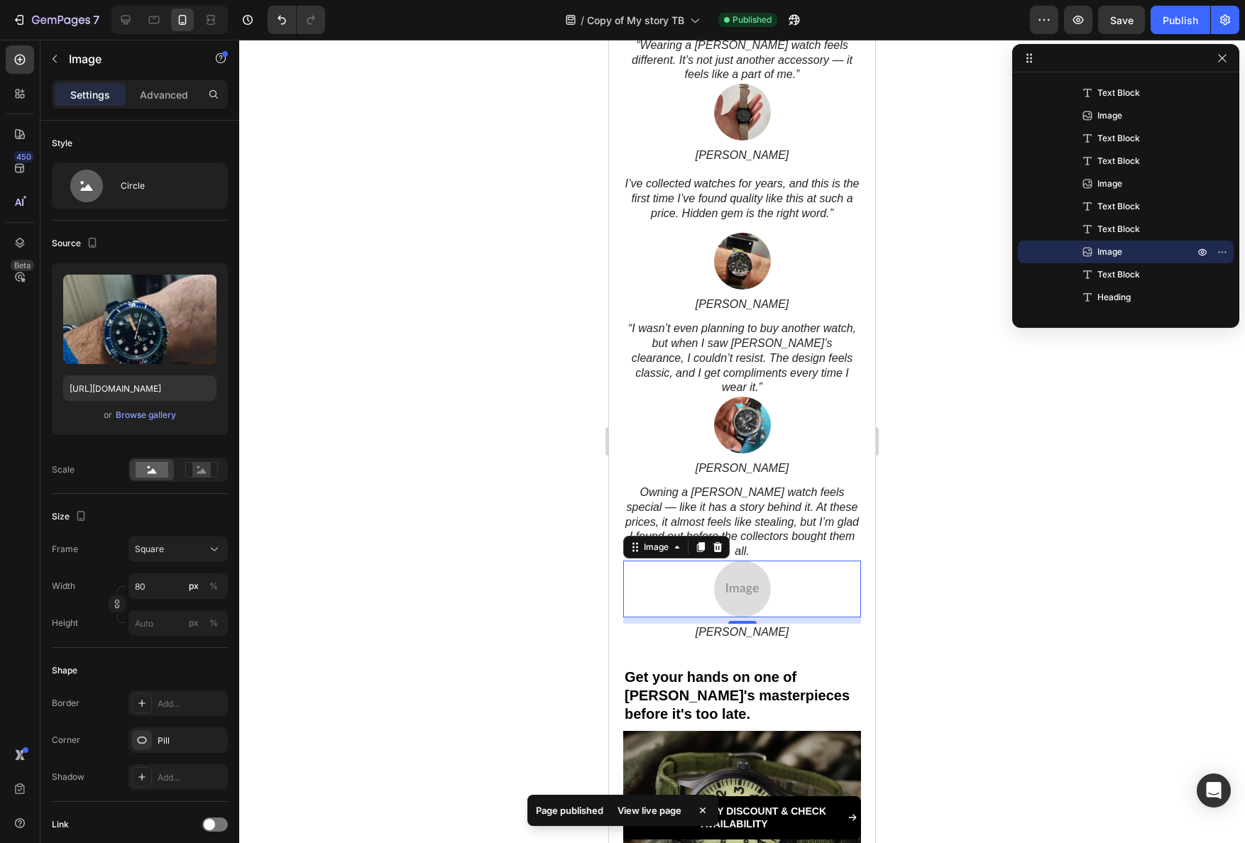
click at [985, 395] on div at bounding box center [742, 442] width 1006 height 804
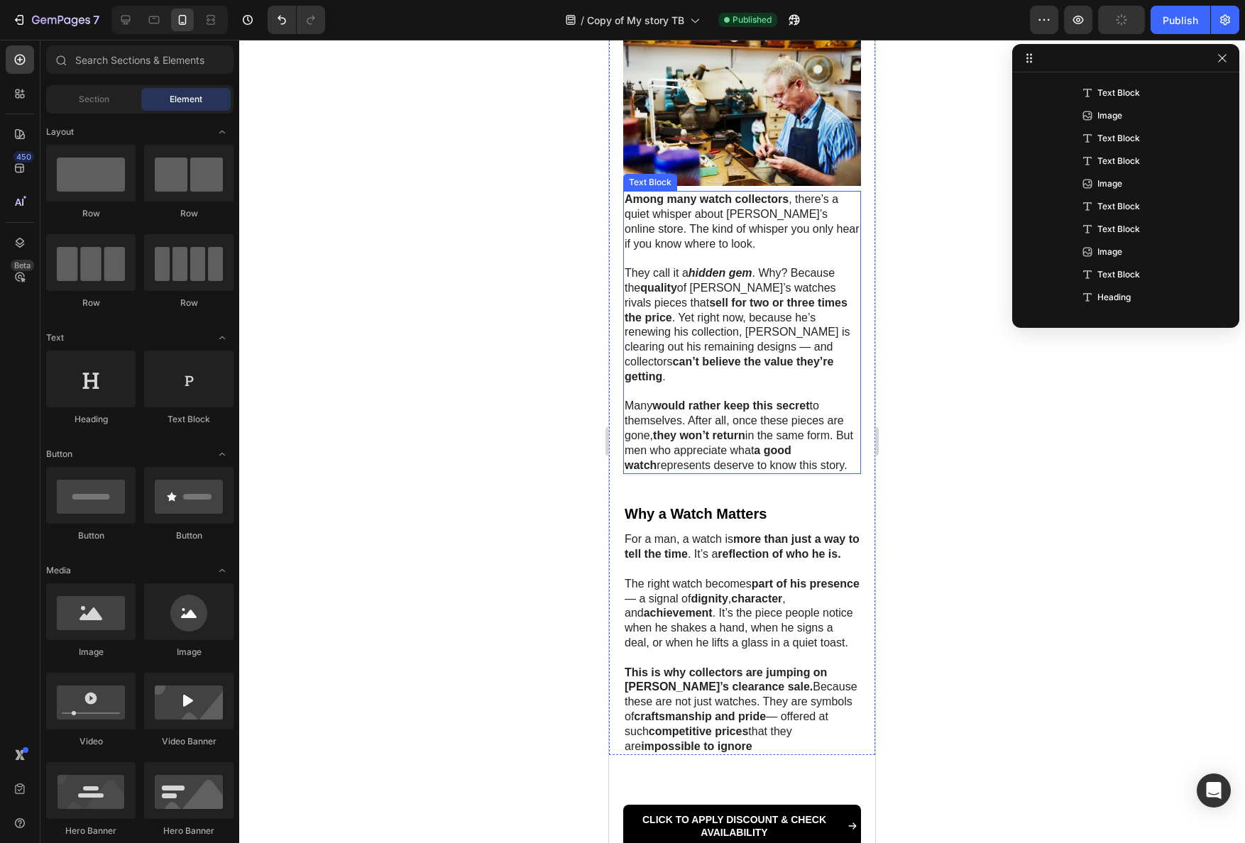
scroll to position [0, 0]
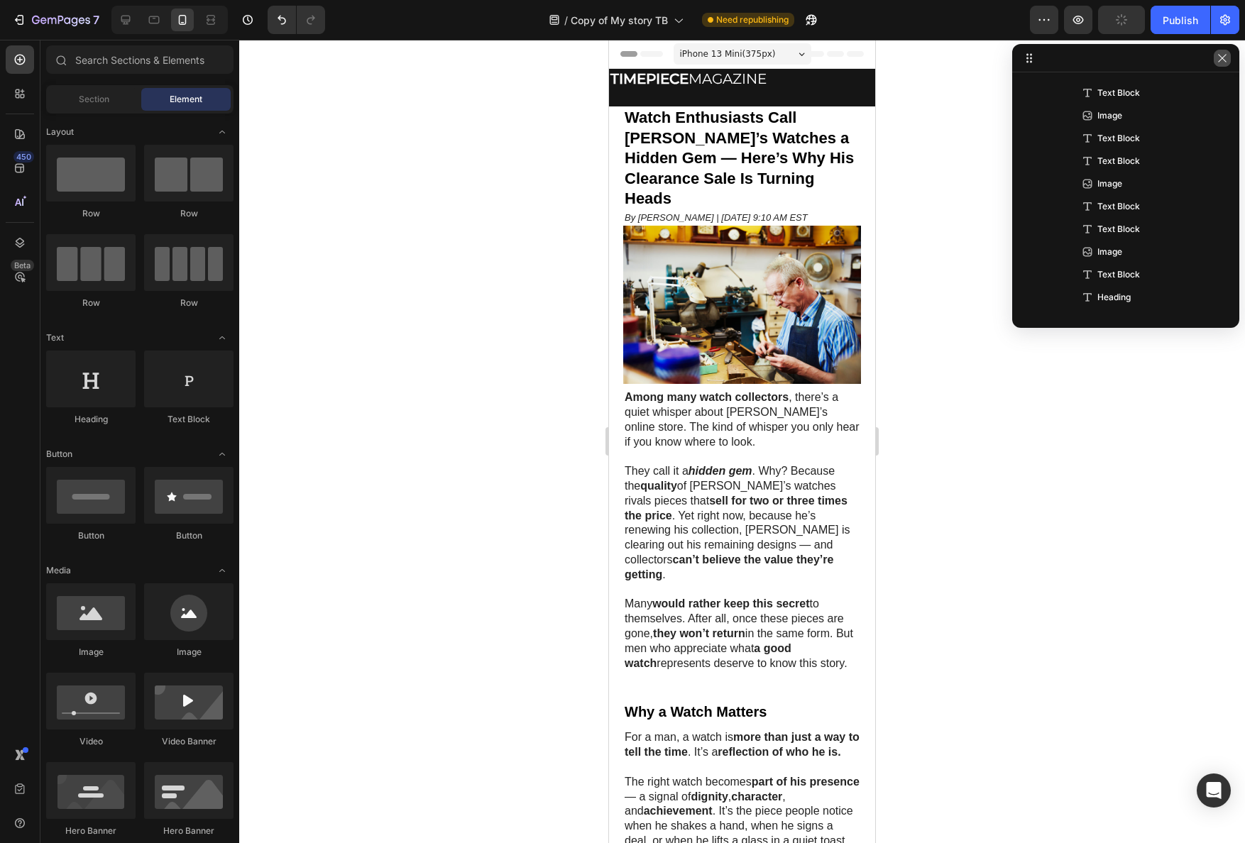
click at [1225, 57] on icon "button" at bounding box center [1222, 58] width 11 height 11
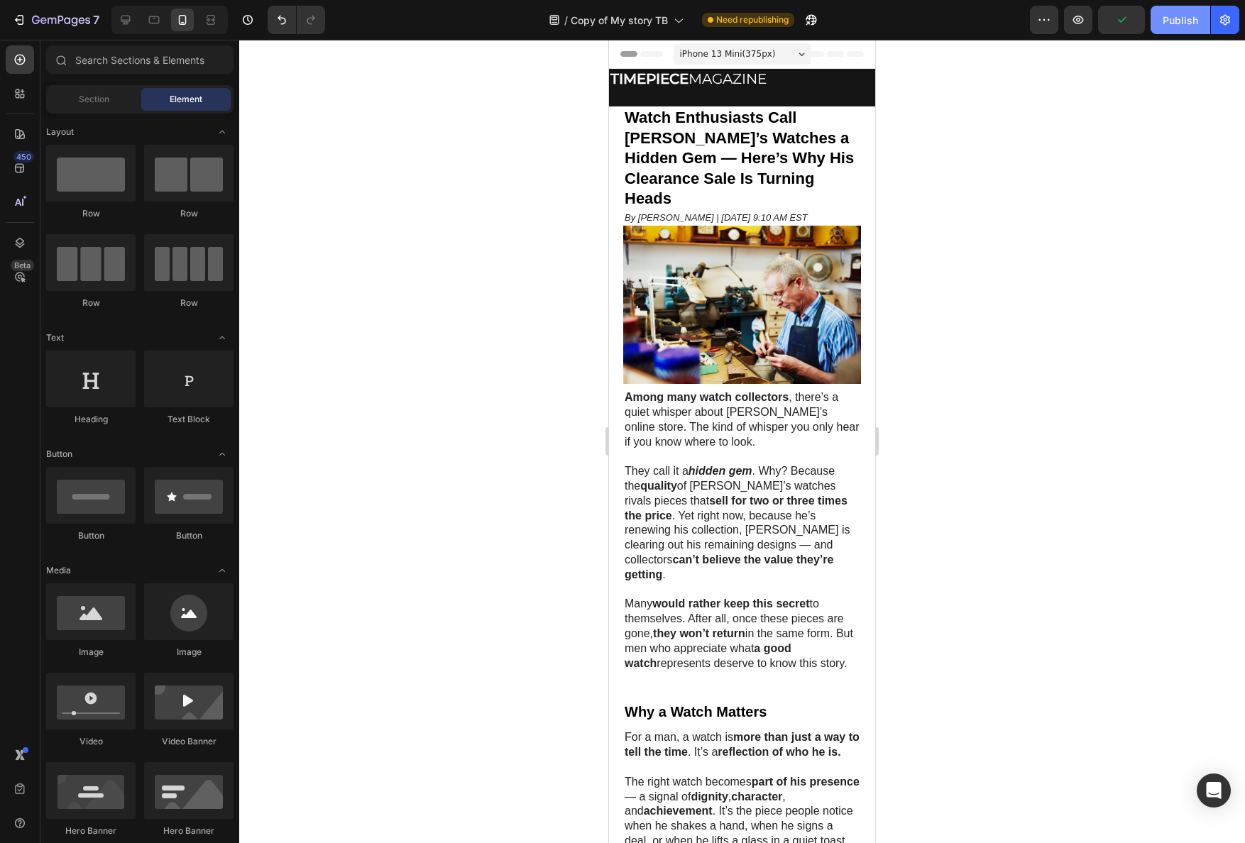
click at [1178, 33] on button "Publish" at bounding box center [1181, 20] width 60 height 28
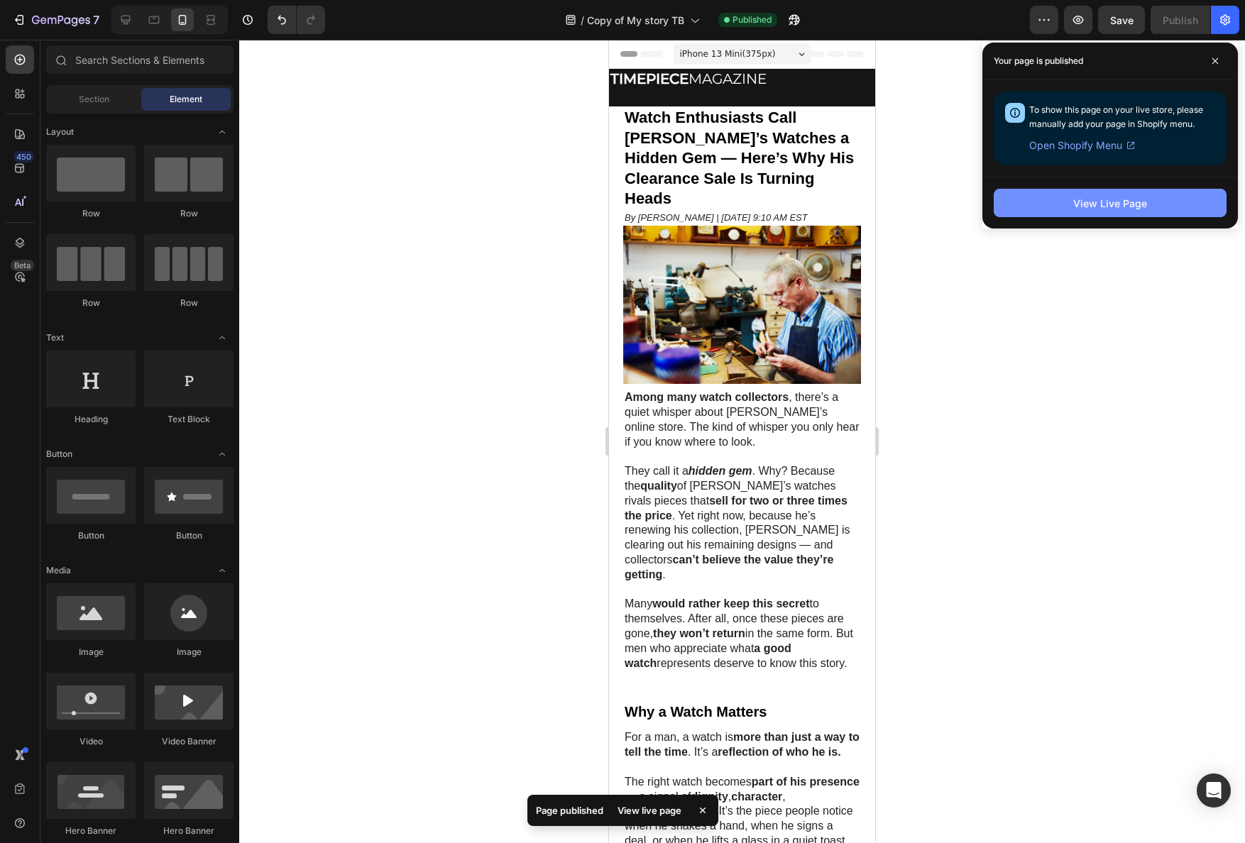
click at [1149, 214] on button "View Live Page" at bounding box center [1110, 203] width 233 height 28
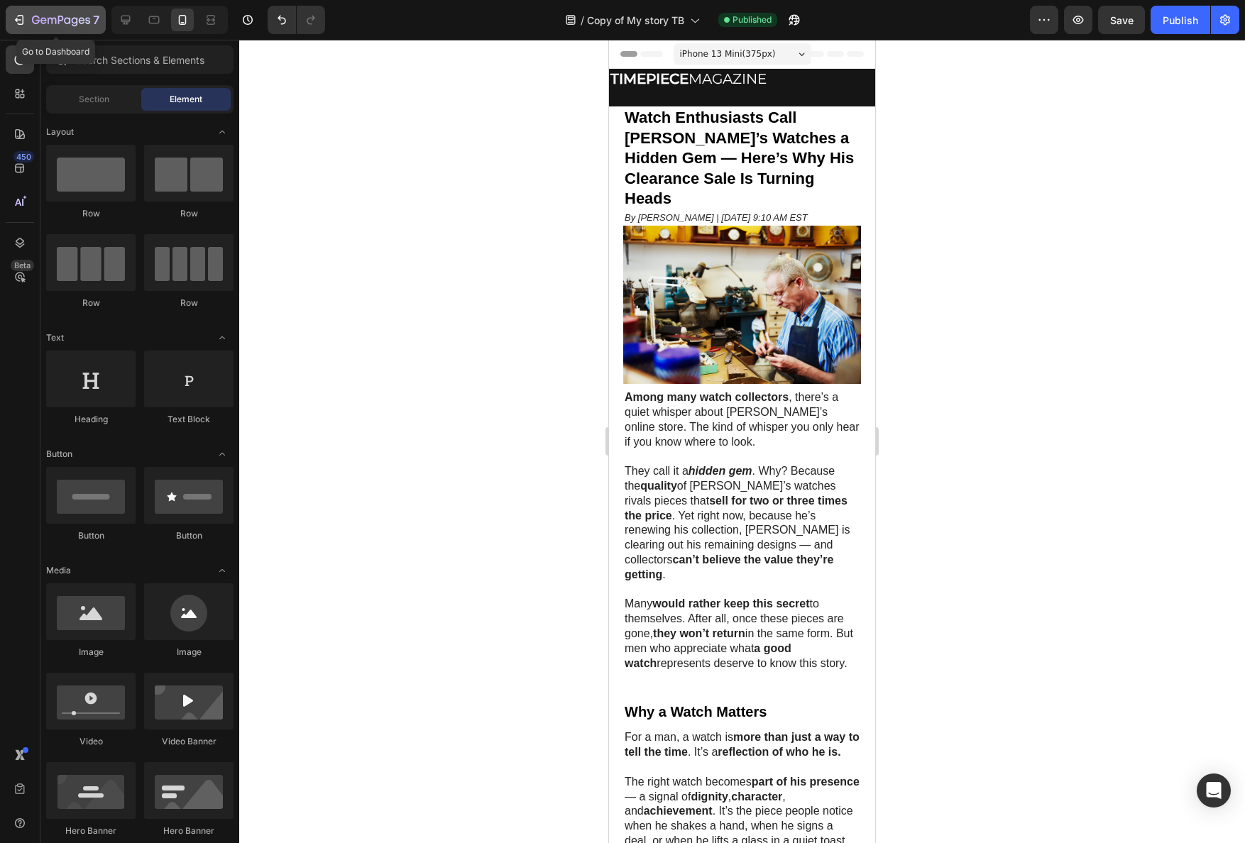
click at [31, 20] on div "7" at bounding box center [55, 19] width 87 height 17
click at [674, 119] on strong "Watch Enthusiasts Call [PERSON_NAME]’s Watches a Hidden Gem — Here’s Why His Cl…" at bounding box center [739, 158] width 229 height 99
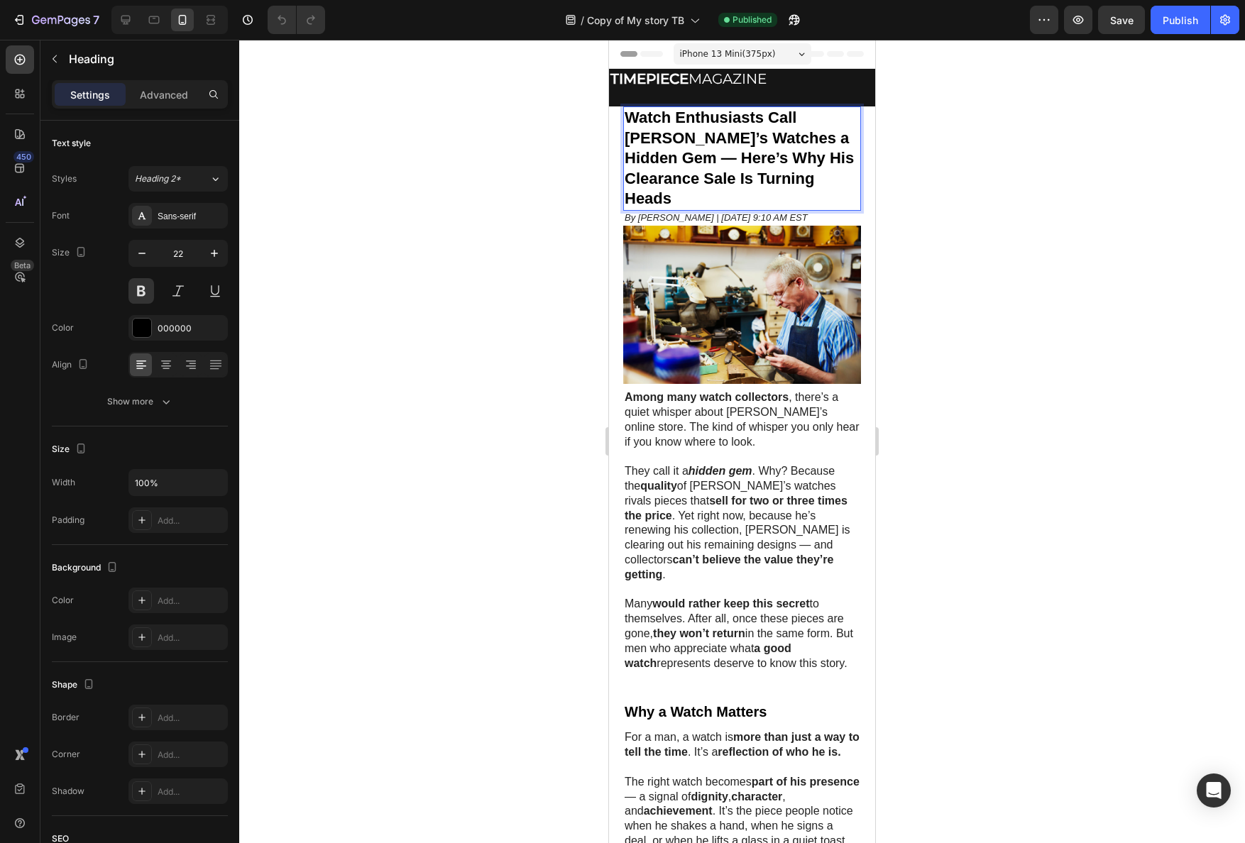
click at [678, 132] on strong "Watch Enthusiasts Call [PERSON_NAME]’s Watches a Hidden Gem — Here’s Why His Cl…" at bounding box center [739, 158] width 229 height 99
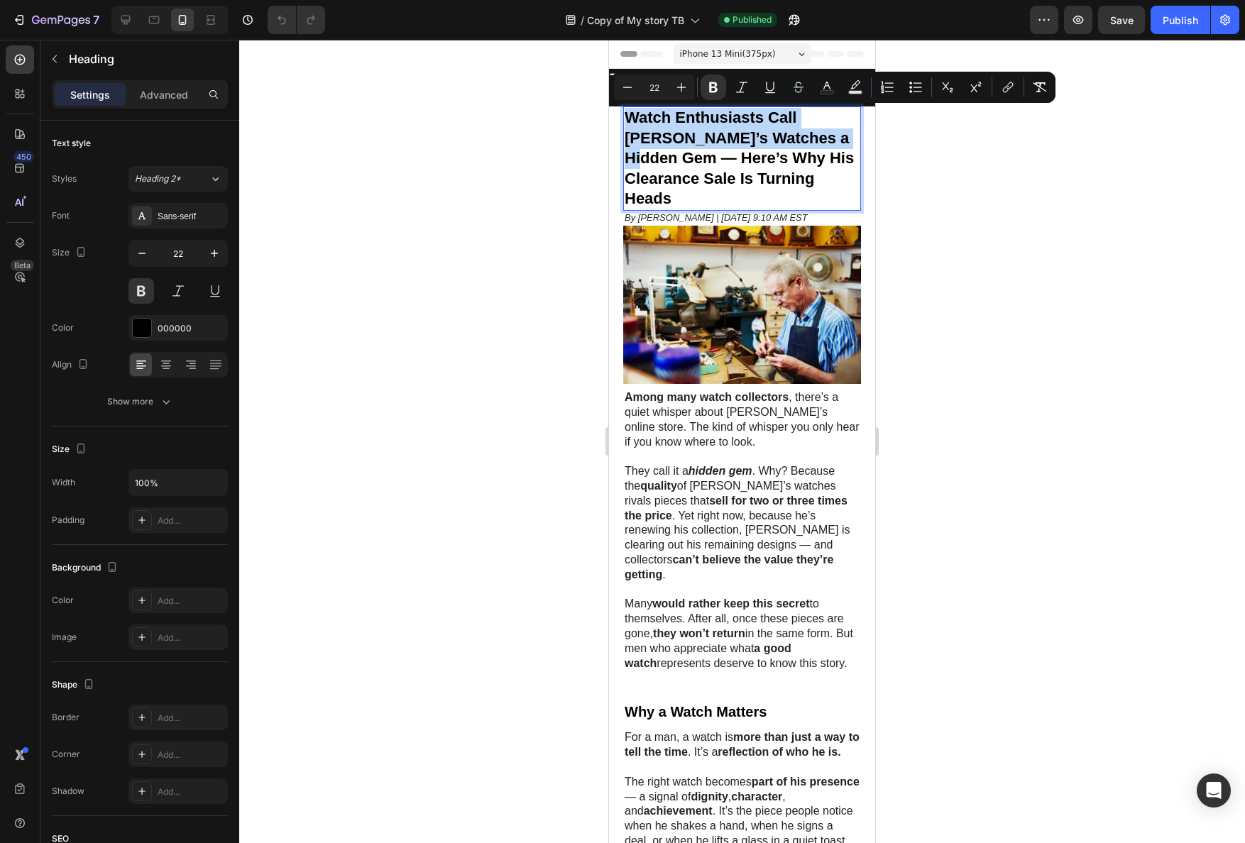
drag, startPoint x: 657, startPoint y: 157, endPoint x: 621, endPoint y: 121, distance: 51.2
click at [621, 121] on div "Watch Enthusiasts Call Ralph’s Watches a Hidden Gem — Here’s Why His Clearance …" at bounding box center [742, 529] width 266 height 847
copy strong "Watch Enthusiasts Call Ralph’s Watches a Hidden Gem"
click at [1224, 18] on icon "button" at bounding box center [1225, 20] width 14 height 14
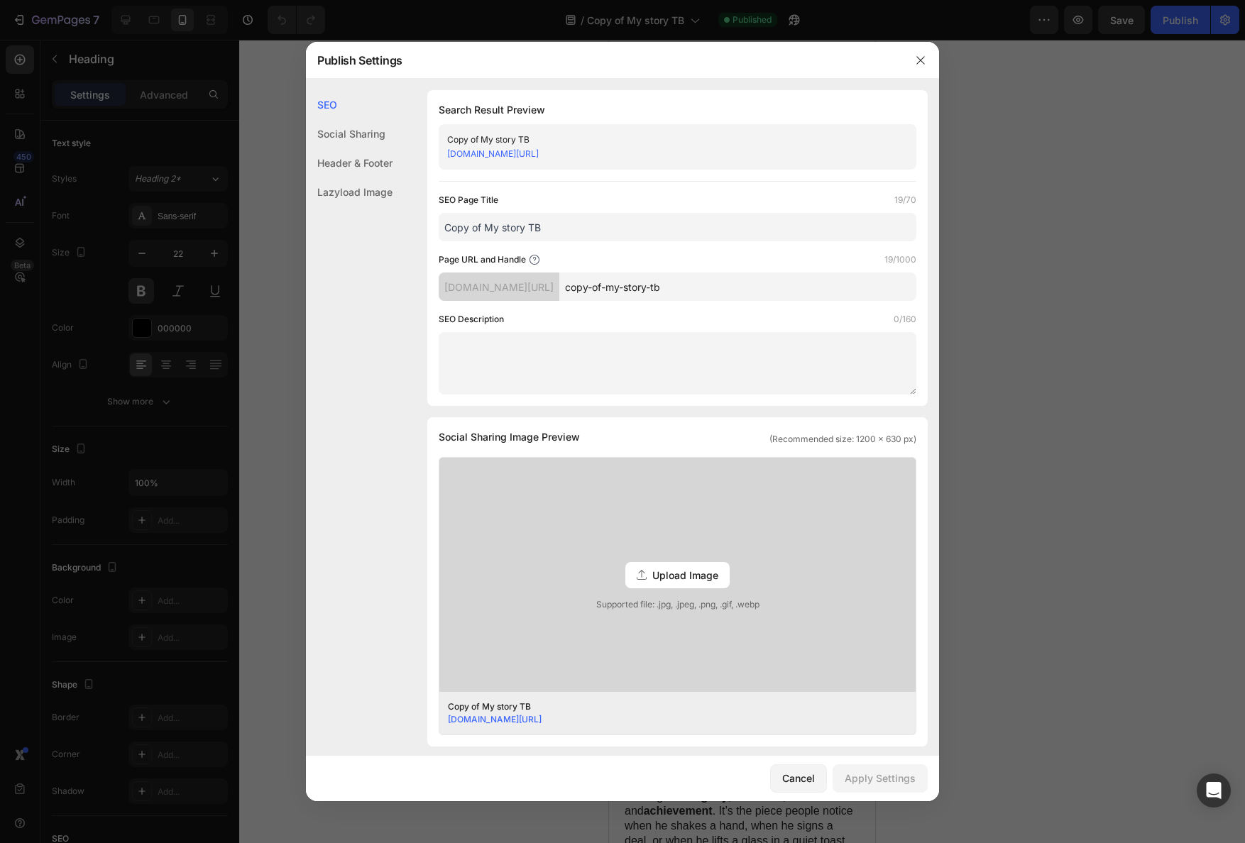
drag, startPoint x: 562, startPoint y: 215, endPoint x: 564, endPoint y: 225, distance: 10.2
click at [564, 224] on input "Copy of My story TB" at bounding box center [678, 227] width 478 height 28
click at [564, 225] on input "Copy of My story TB" at bounding box center [678, 227] width 478 height 28
paste input "Watch Enthusiasts Call Ralph’s Watches a Hidden Gem"
click at [574, 194] on div "SEO Page Title 51/70" at bounding box center [678, 200] width 478 height 14
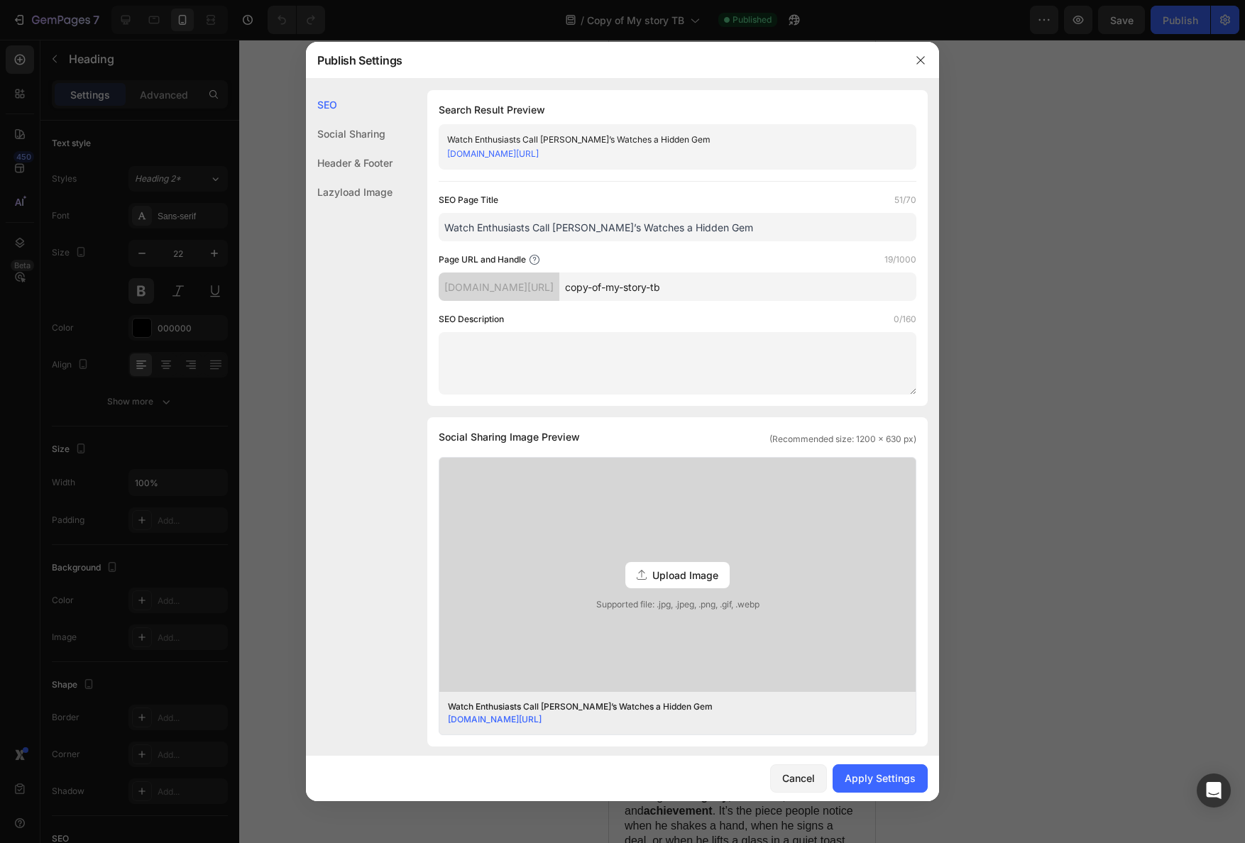
click at [625, 227] on input "Watch Enthusiasts Call Ralph’s Watches a Hidden Gem" at bounding box center [678, 227] width 478 height 28
click at [628, 228] on input "Watch Enthusiasts Call Ralph’s Watches a Hidden Gem" at bounding box center [678, 227] width 478 height 28
click at [630, 228] on input "Watch Enthusiasts Call Ralph’s Watches a Hidden Gem" at bounding box center [678, 227] width 478 height 28
drag, startPoint x: 554, startPoint y: 227, endPoint x: 351, endPoint y: 219, distance: 203.2
click at [351, 219] on div "SEO Social Sharing Header & Footer Lazyload Image SEO Search Result Preview Wat…" at bounding box center [622, 596] width 633 height 1013
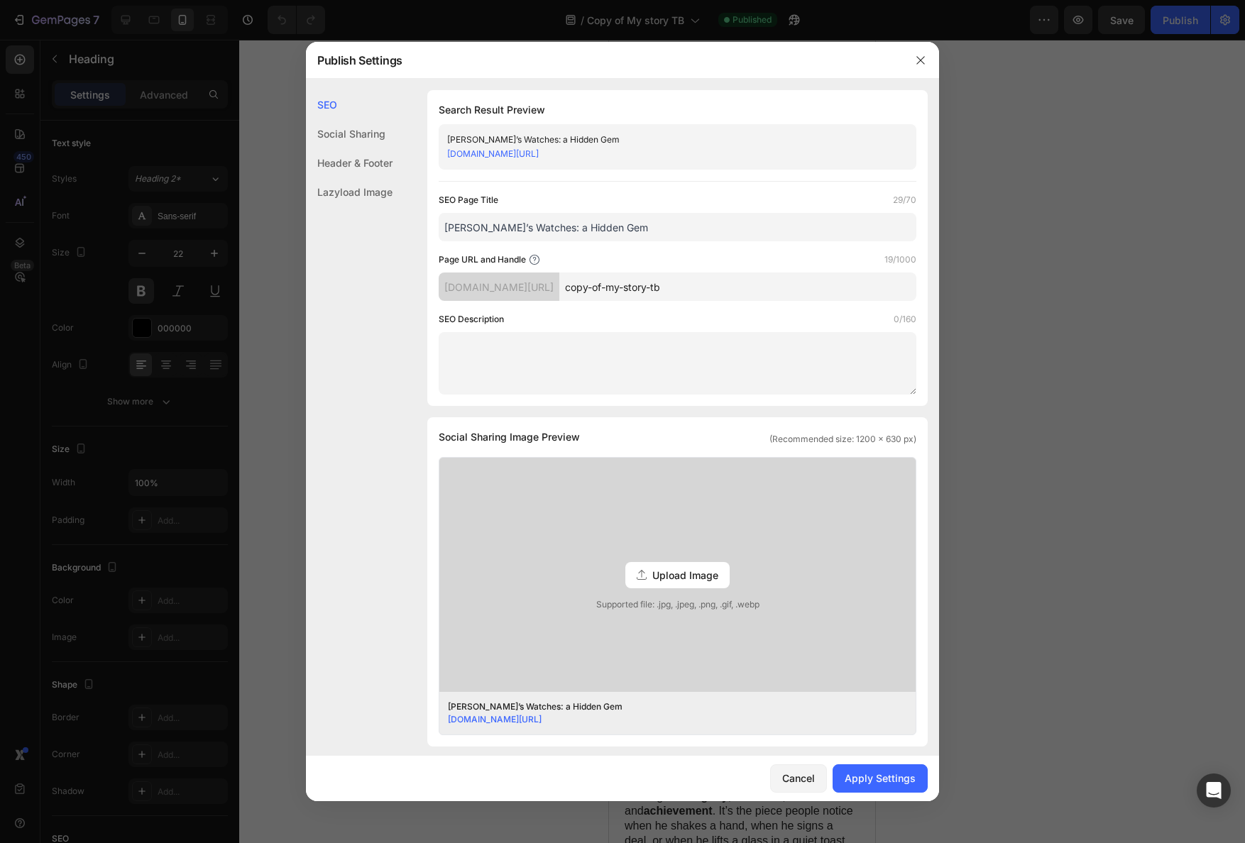
type input "Ralph’s Watches: a Hidden Gem"
click at [628, 204] on div "SEO Page Title 29/70" at bounding box center [678, 200] width 478 height 14
click at [673, 290] on input "copy-of-my-story-tb" at bounding box center [737, 287] width 357 height 28
click at [673, 289] on input "copy-of-my-story-tb" at bounding box center [737, 287] width 357 height 28
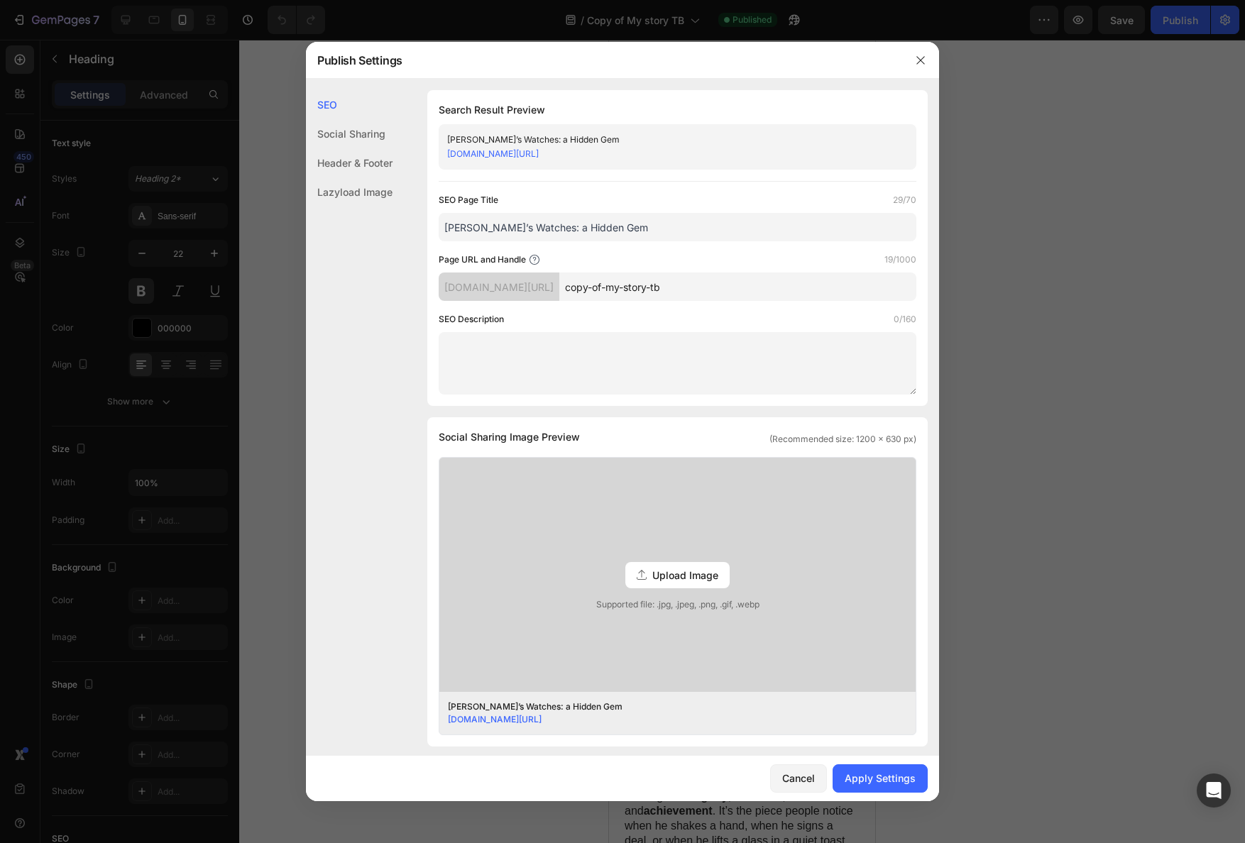
click at [557, 228] on input "Ralph’s Watches: a Hidden Gem" at bounding box center [678, 227] width 478 height 28
click at [696, 293] on input "copy-of-my-story-tb" at bounding box center [737, 287] width 357 height 28
paste input "Ralph’s Watches: a Hidden Gem"
click at [681, 261] on div "Page URL and Handle 19/1000" at bounding box center [678, 260] width 478 height 14
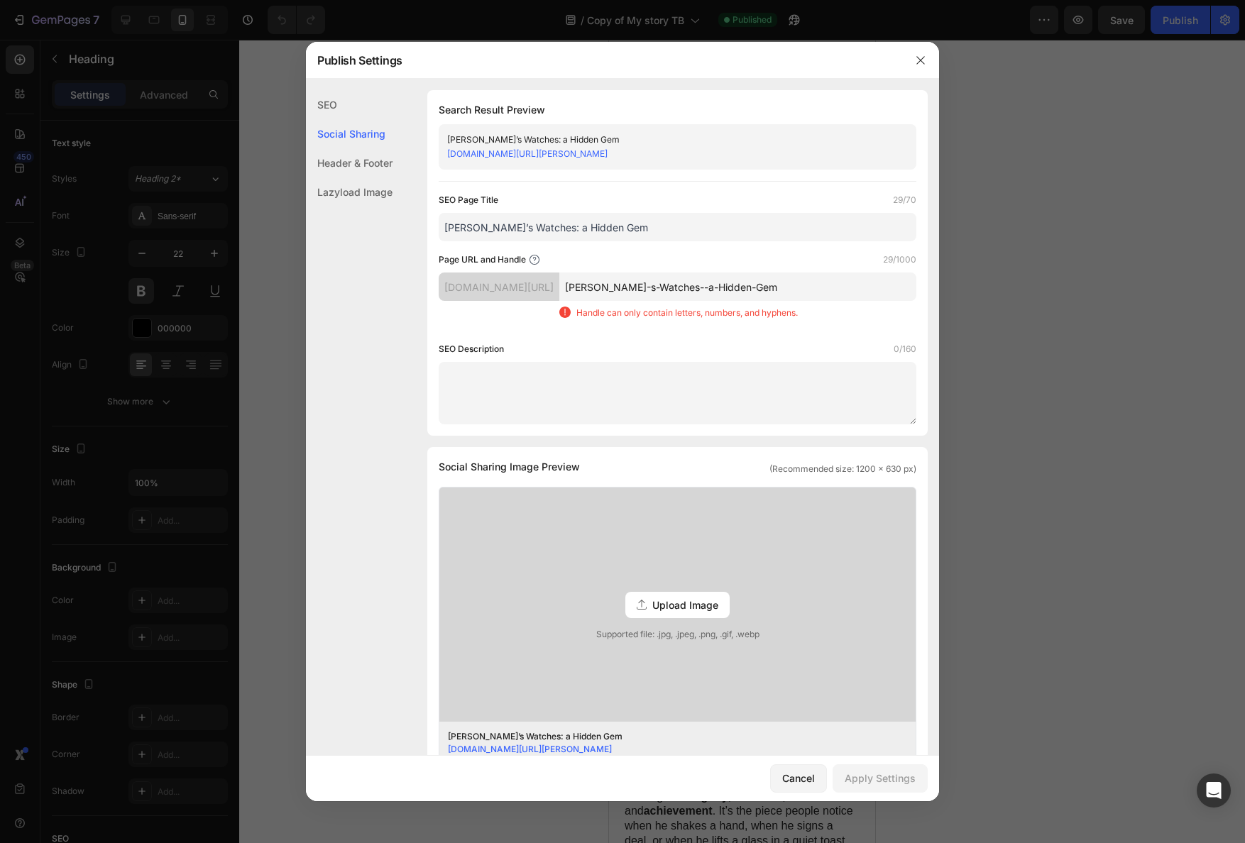
click at [725, 292] on input "Ralph-s-Watches--a-Hidden-Gem" at bounding box center [737, 287] width 357 height 28
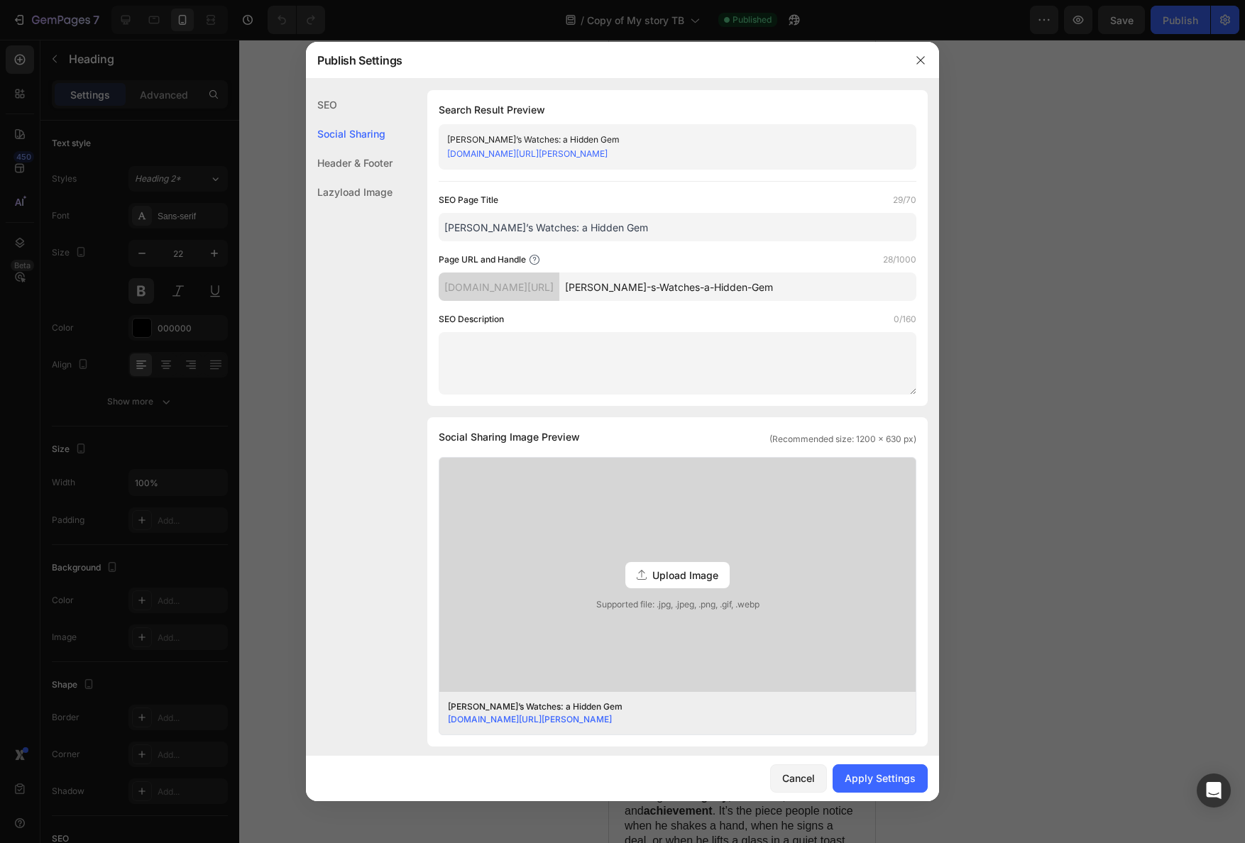
click at [530, 320] on div "SEO Description 0/160" at bounding box center [678, 319] width 478 height 14
click at [670, 290] on input "Ralph-s-Watches-a-Hidden-Gem" at bounding box center [737, 287] width 357 height 28
drag, startPoint x: 715, startPoint y: 290, endPoint x: 819, endPoint y: 290, distance: 104.3
click at [820, 290] on input "Ralphs-Watches-a-Hidden-Gem" at bounding box center [737, 287] width 357 height 28
type input "Ralphs-Watches"
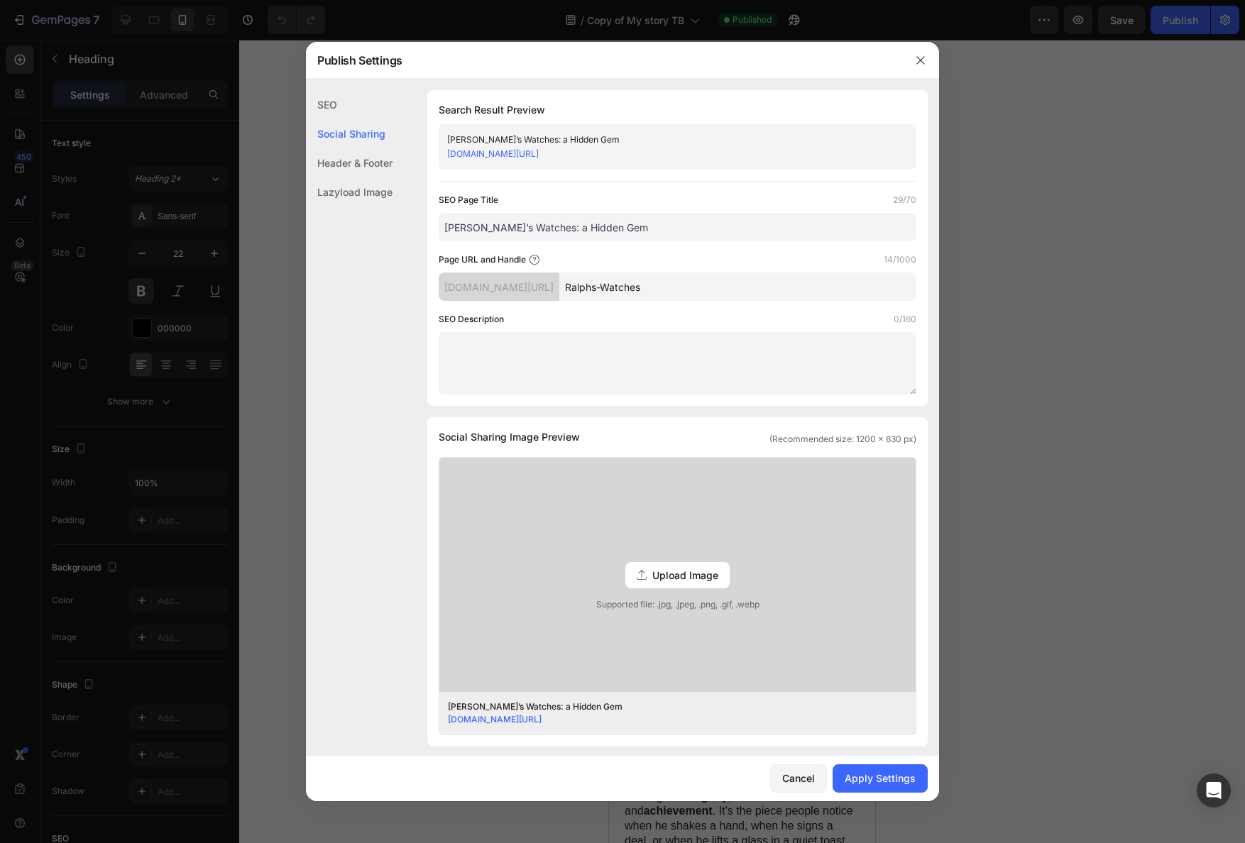
click at [738, 261] on div "Page URL and Handle 14/1000" at bounding box center [678, 260] width 478 height 14
click at [679, 255] on div "Page URL and Handle 14/1000" at bounding box center [678, 260] width 478 height 14
click at [679, 256] on div "Page URL and Handle 14/1000" at bounding box center [678, 260] width 478 height 14
click at [363, 164] on div "Header & Footer" at bounding box center [349, 162] width 87 height 29
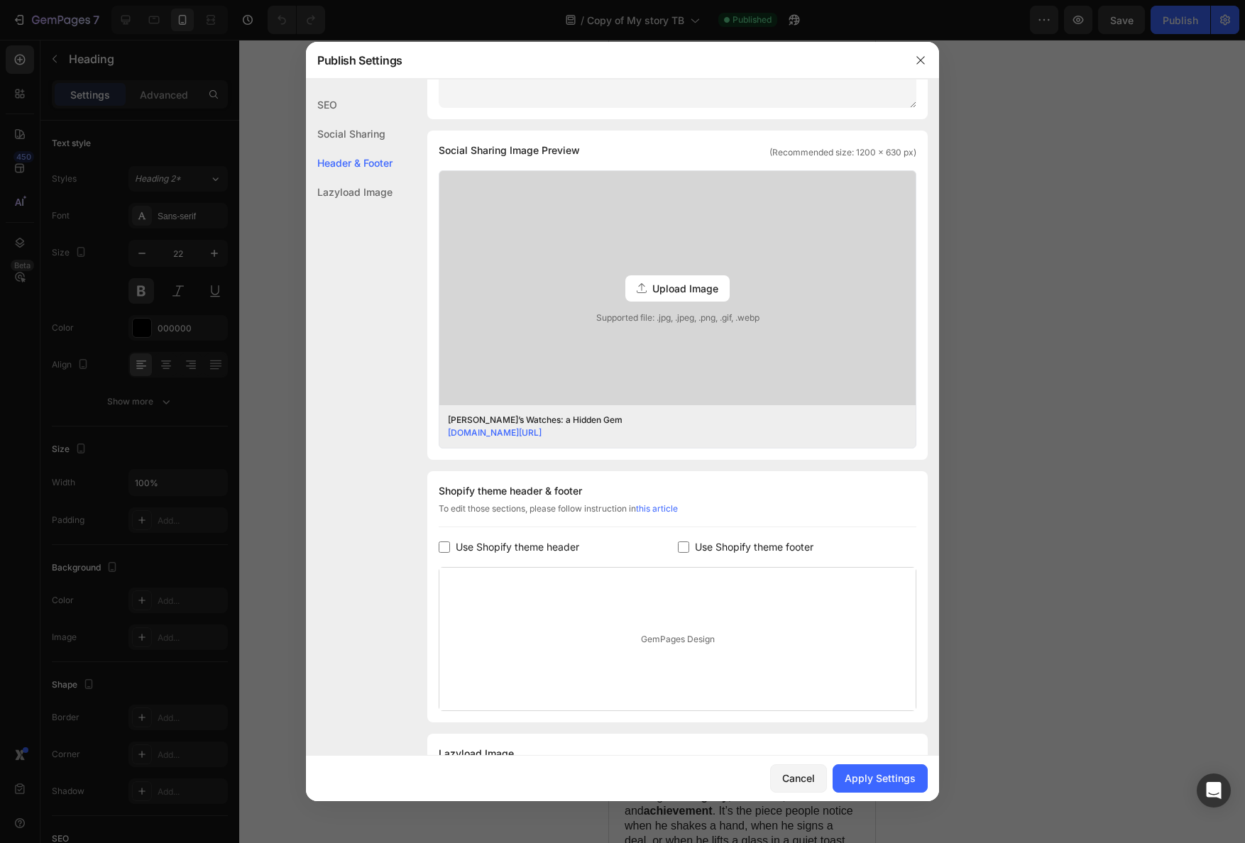
scroll to position [358, 0]
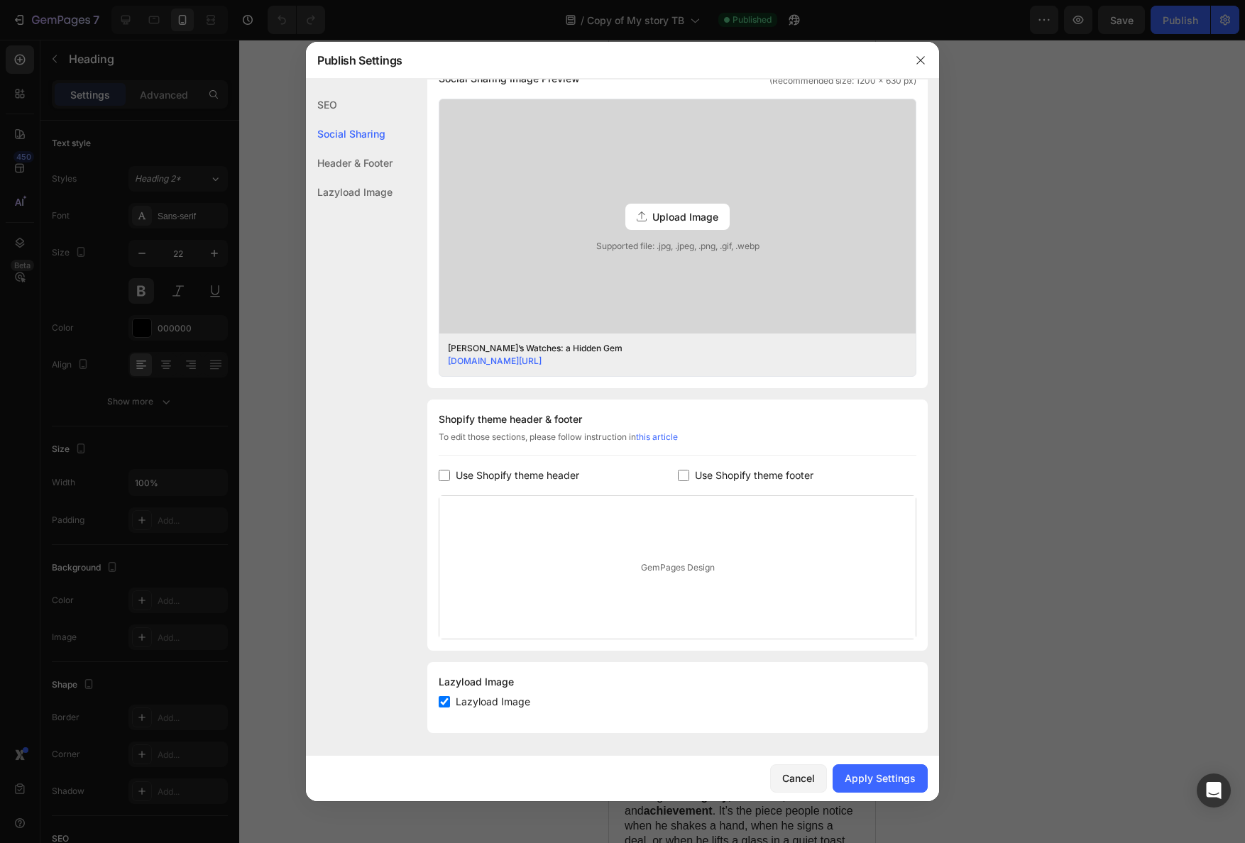
click at [537, 478] on span "Use Shopify theme header" at bounding box center [518, 475] width 124 height 17
checkbox input "true"
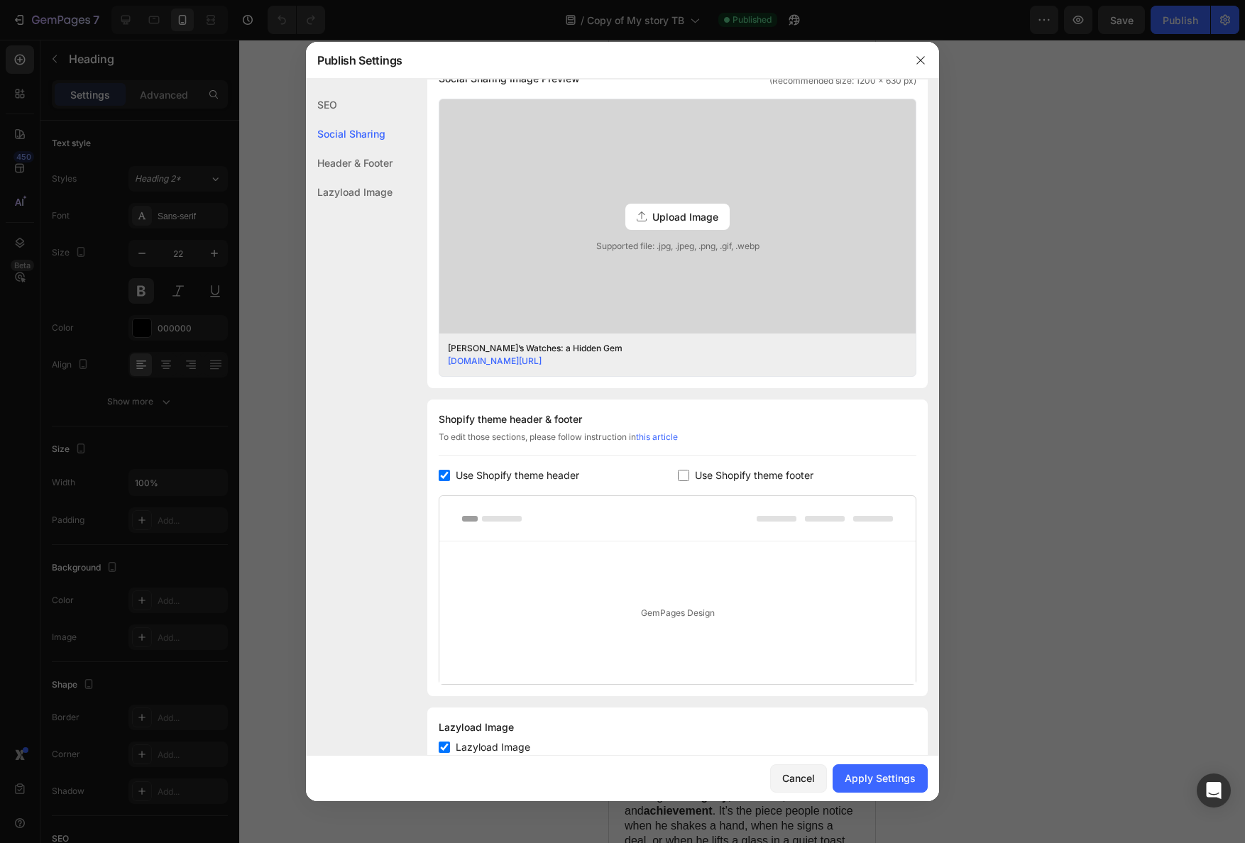
click at [747, 481] on span "Use Shopify theme footer" at bounding box center [754, 475] width 119 height 17
checkbox input "true"
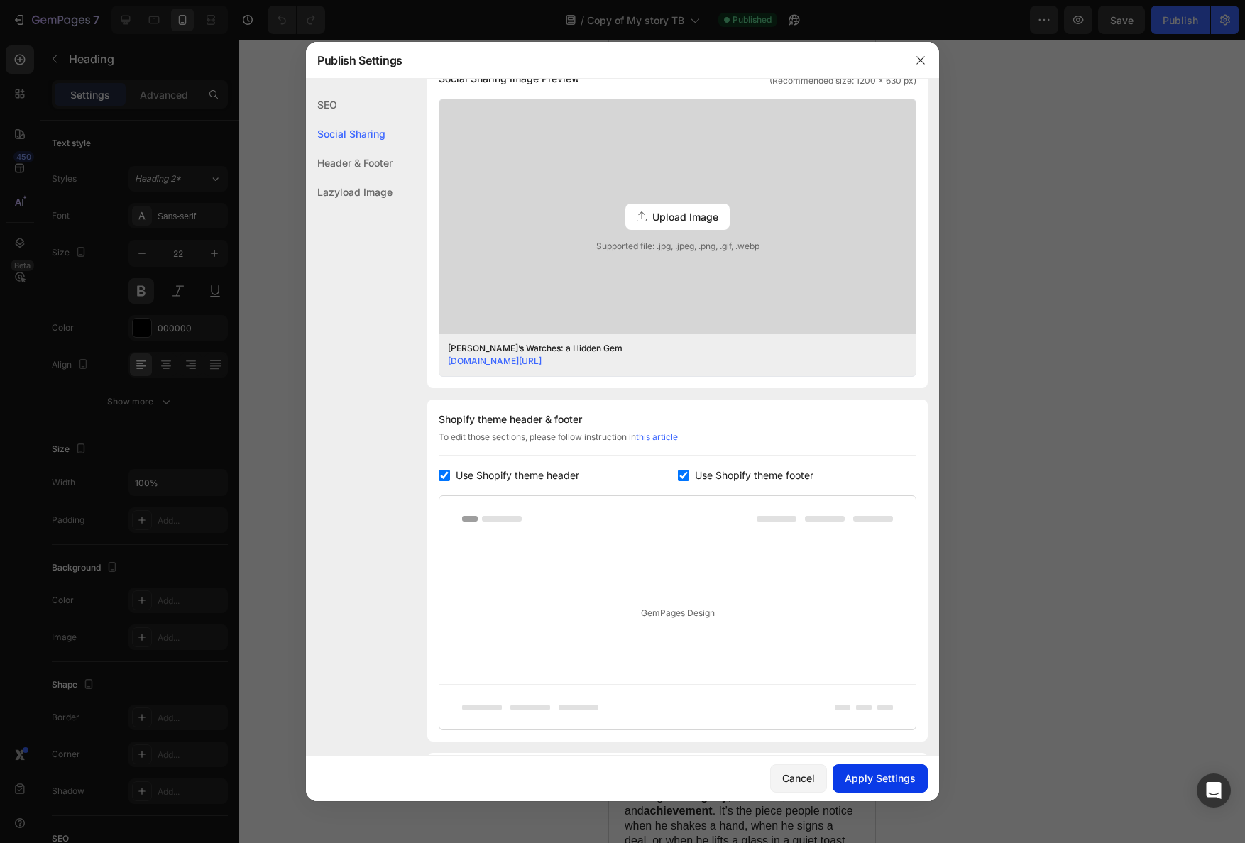
click at [877, 768] on button "Apply Settings" at bounding box center [880, 779] width 95 height 28
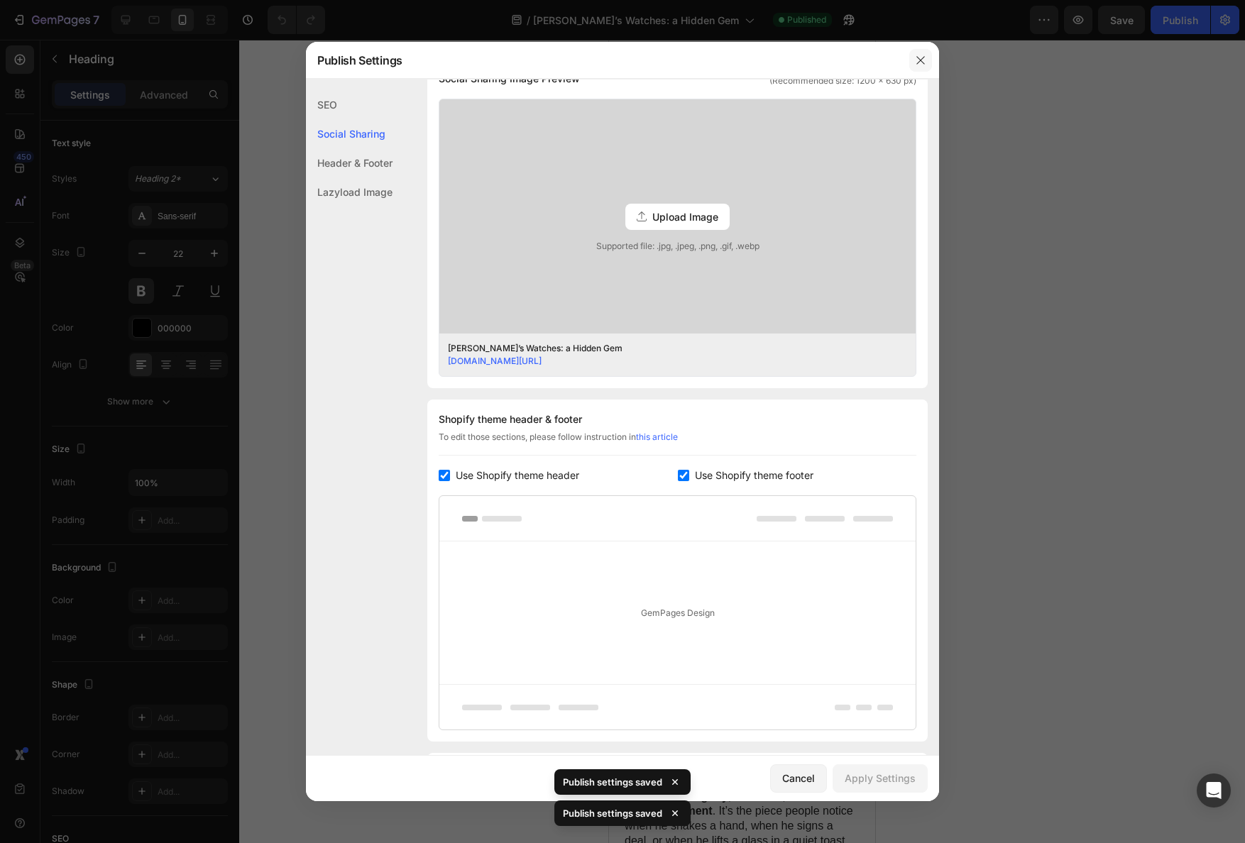
click at [925, 59] on icon "button" at bounding box center [920, 60] width 11 height 11
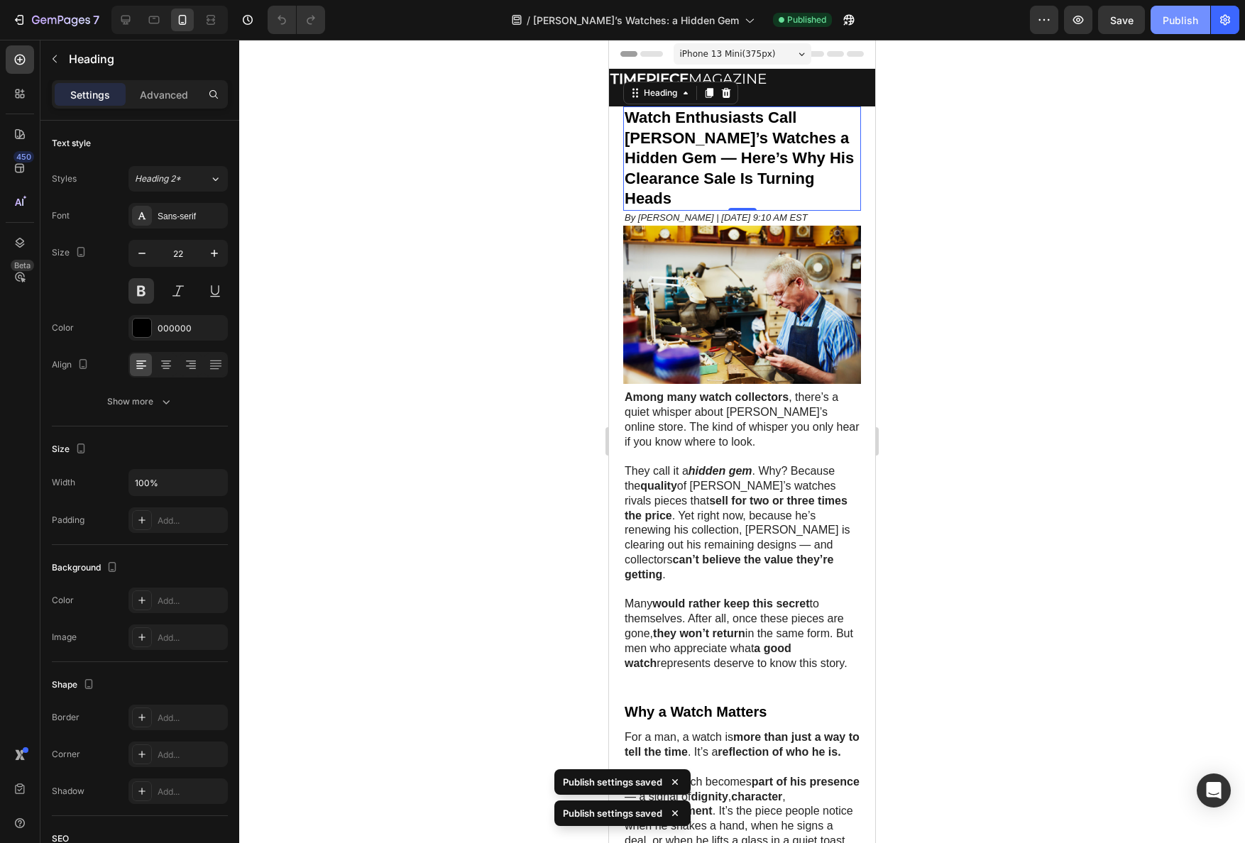
click at [1179, 29] on button "Publish" at bounding box center [1181, 20] width 60 height 28
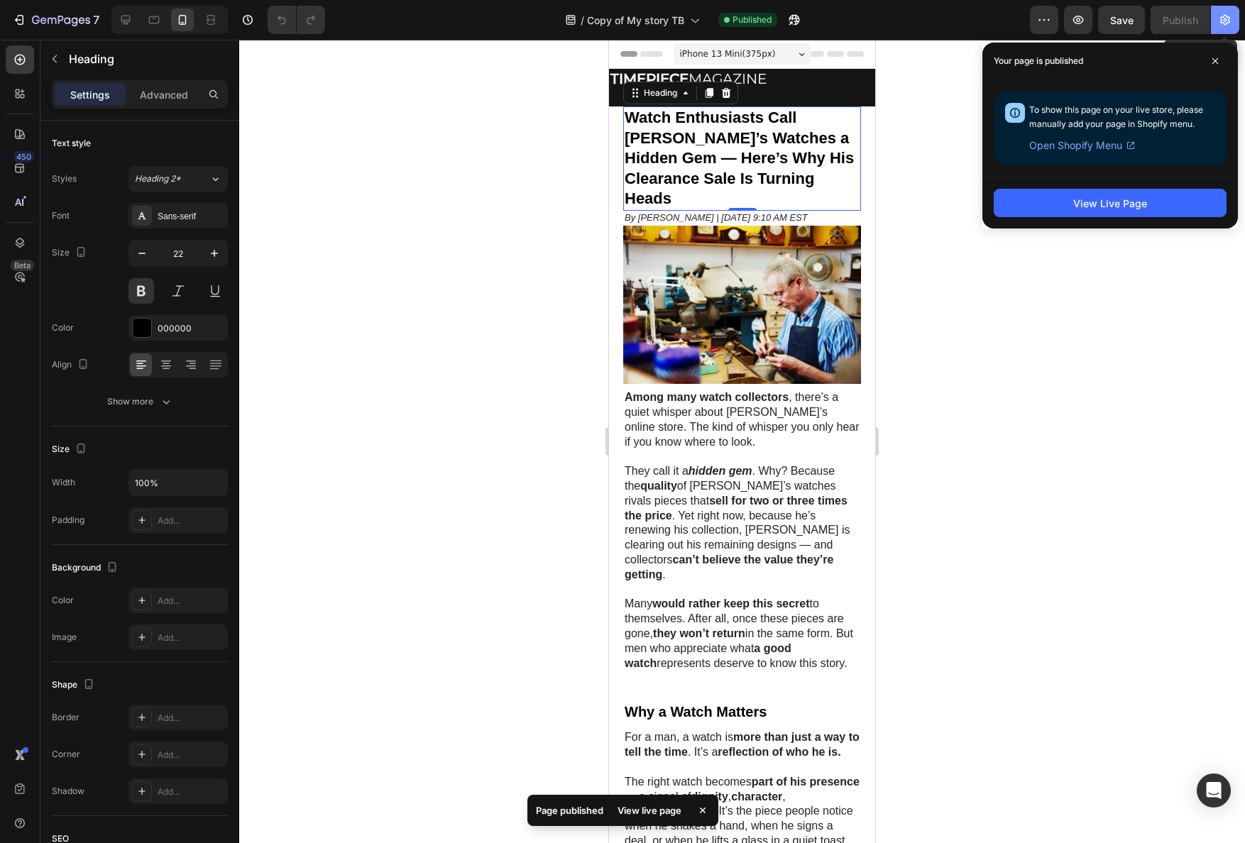
click at [1226, 24] on icon "button" at bounding box center [1225, 20] width 10 height 11
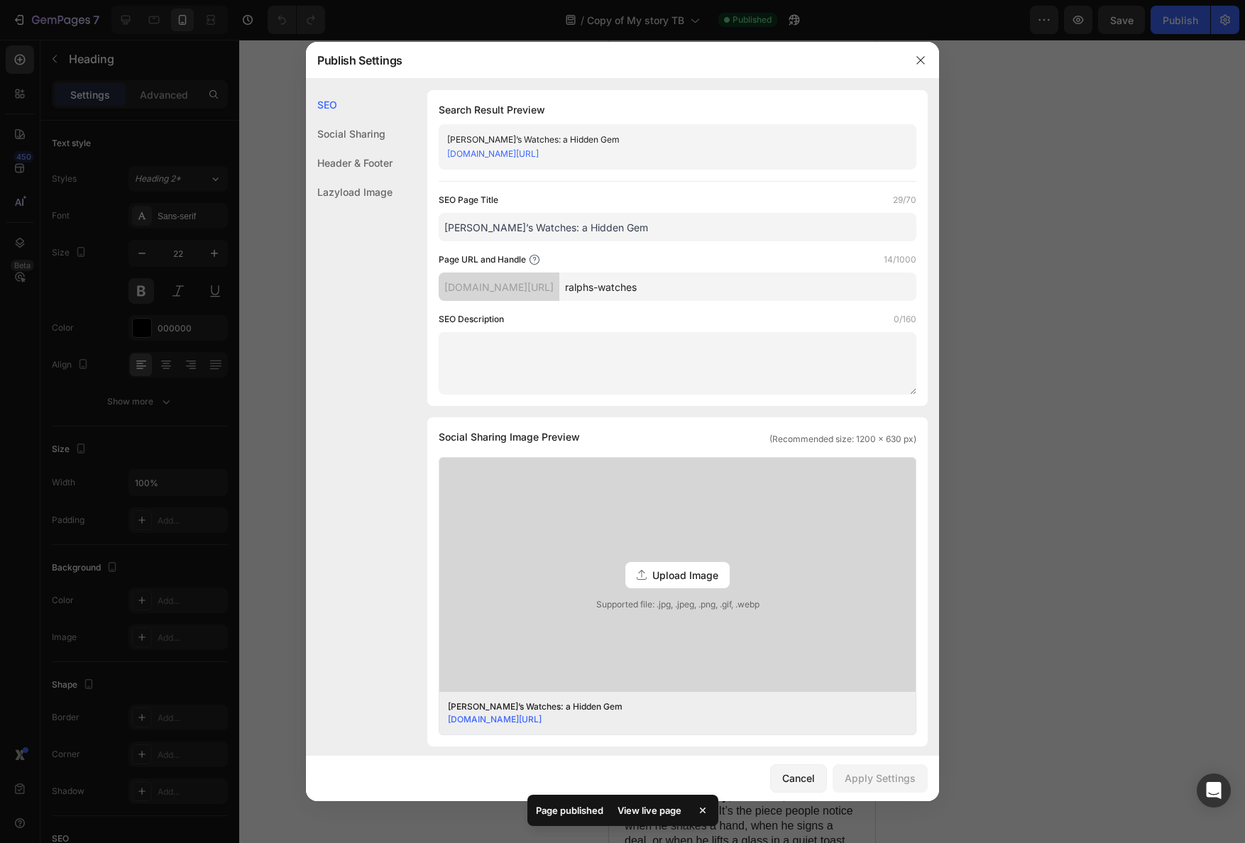
click at [357, 135] on div "Social Sharing" at bounding box center [349, 133] width 87 height 29
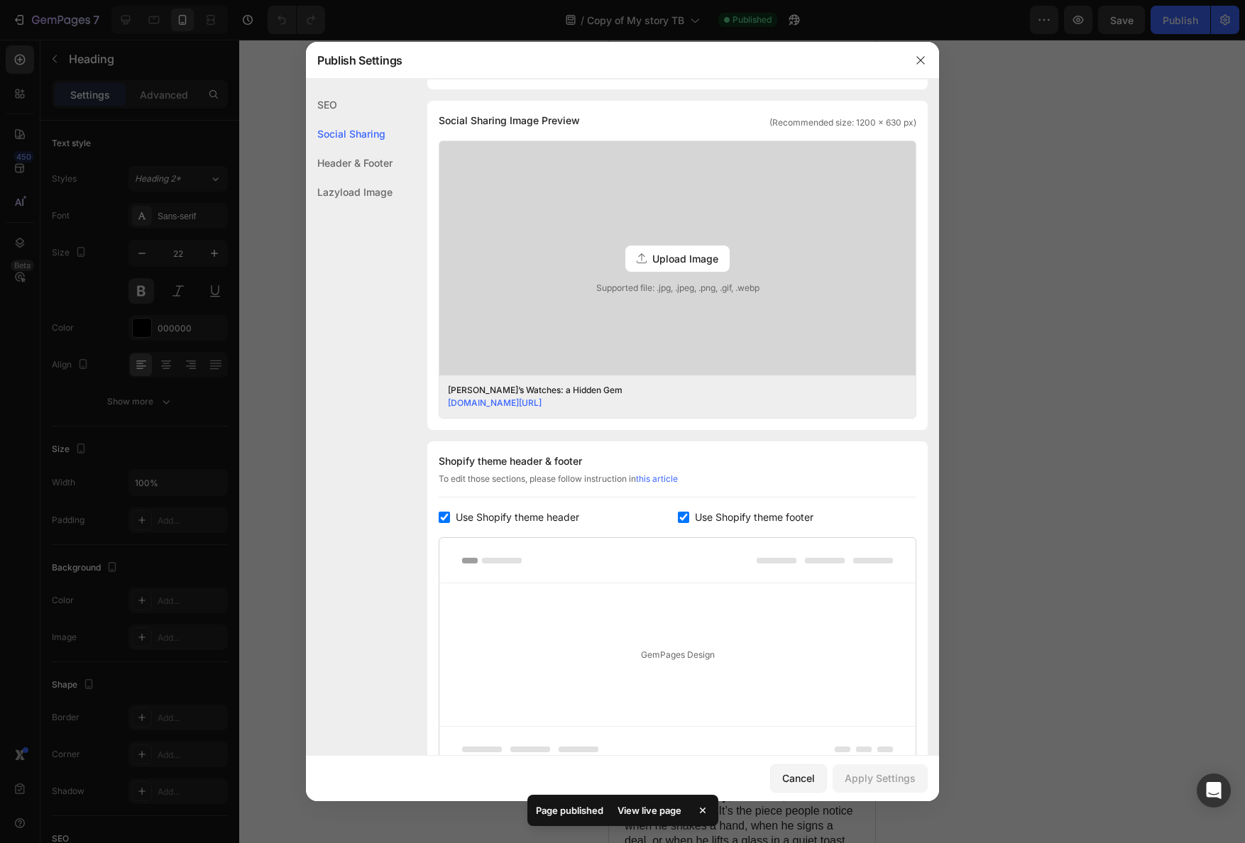
scroll to position [324, 0]
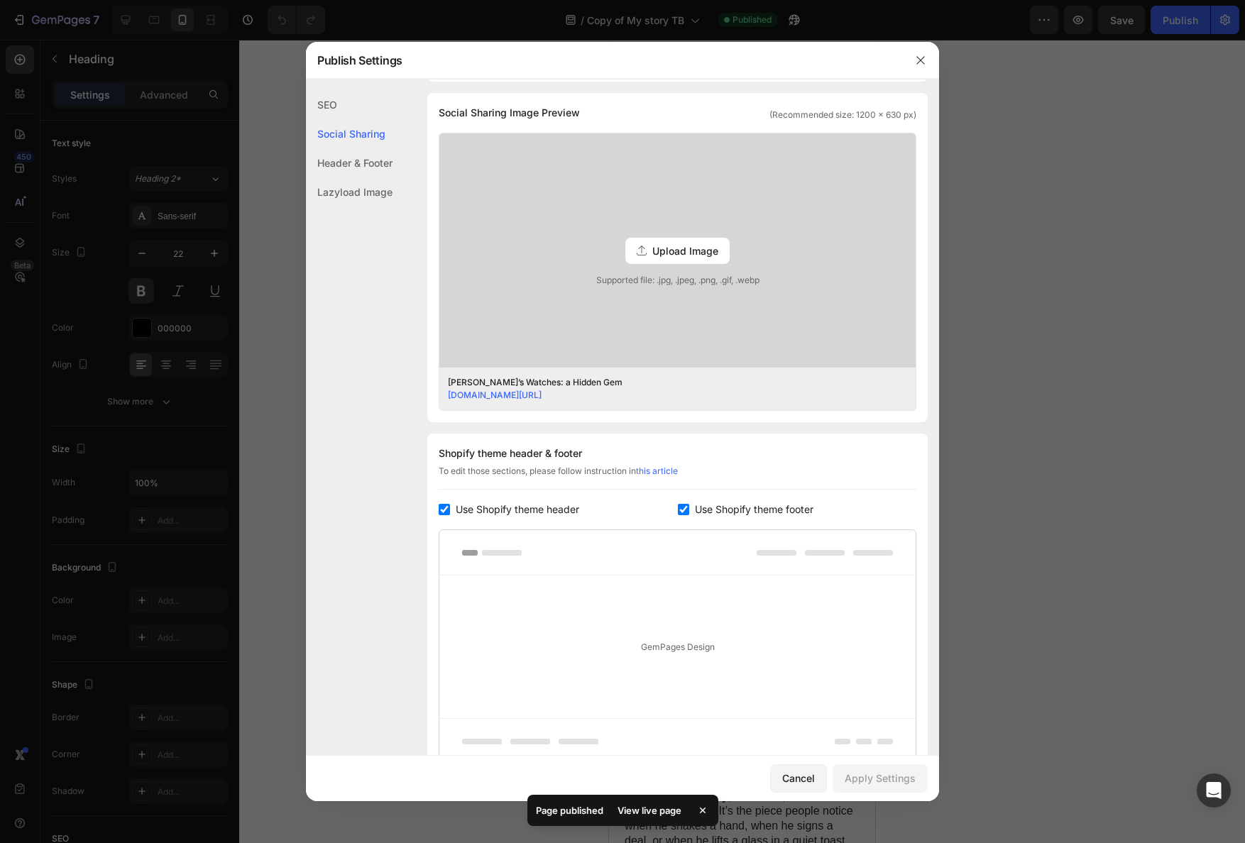
click at [570, 517] on span "Use Shopify theme header" at bounding box center [518, 509] width 124 height 17
checkbox input "false"
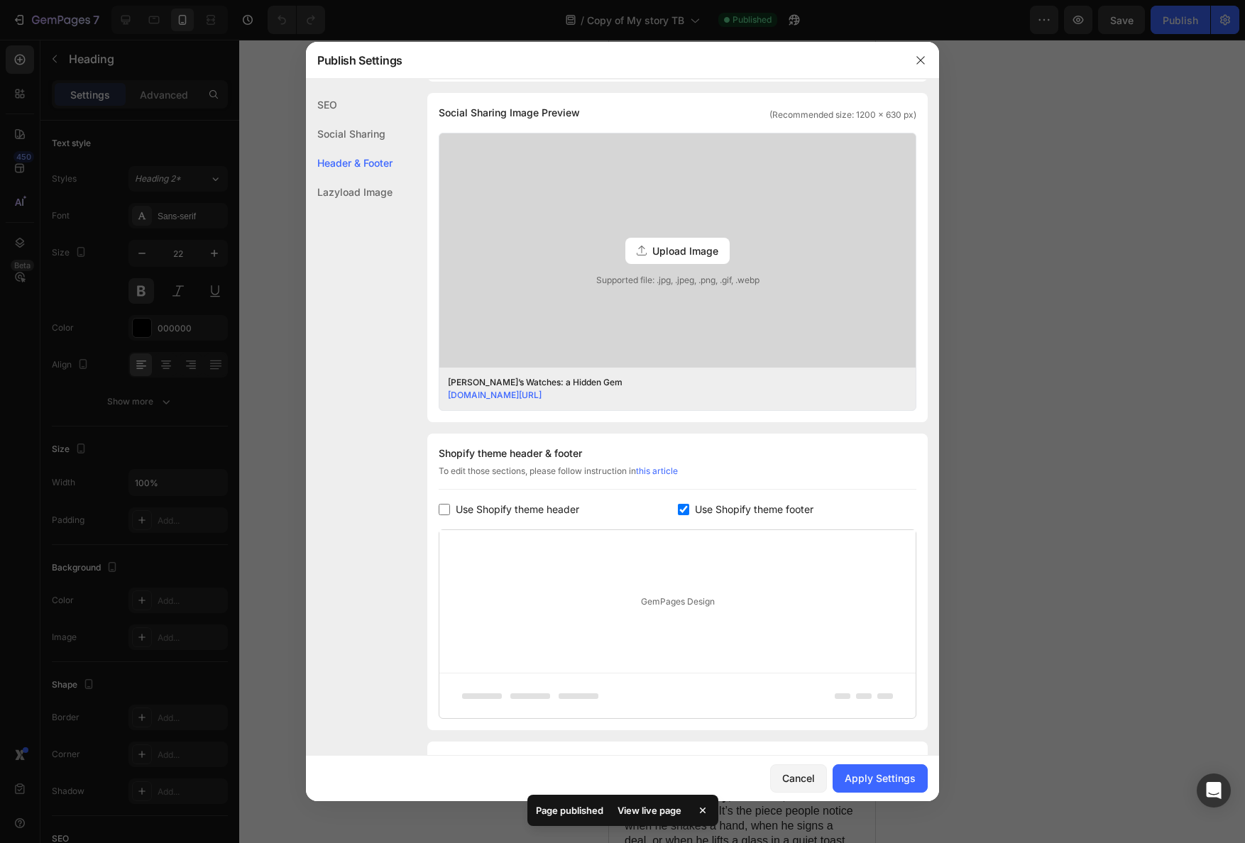
click at [719, 512] on span "Use Shopify theme footer" at bounding box center [754, 509] width 119 height 17
checkbox input "false"
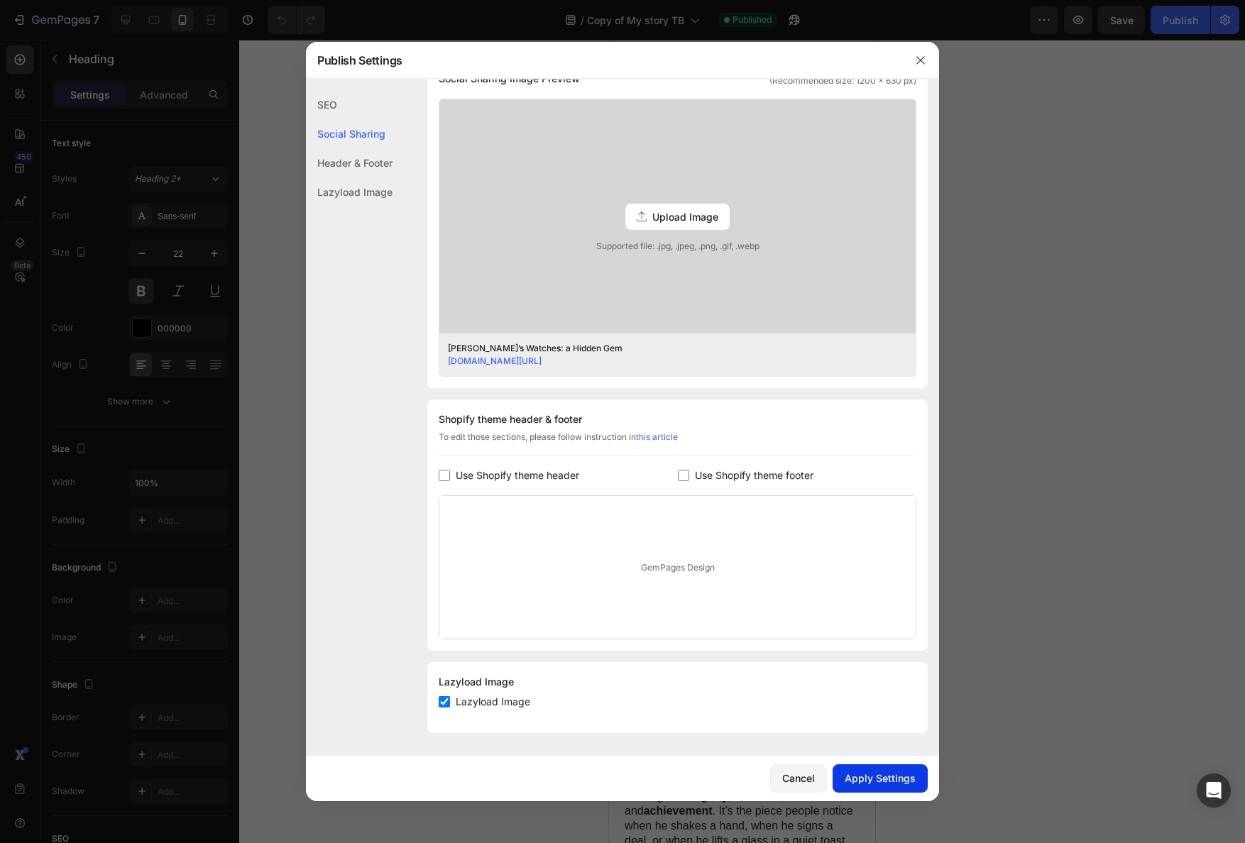
click at [902, 765] on div "Cancel Apply Settings" at bounding box center [622, 778] width 633 height 45
click at [899, 774] on div "Apply Settings" at bounding box center [880, 778] width 71 height 15
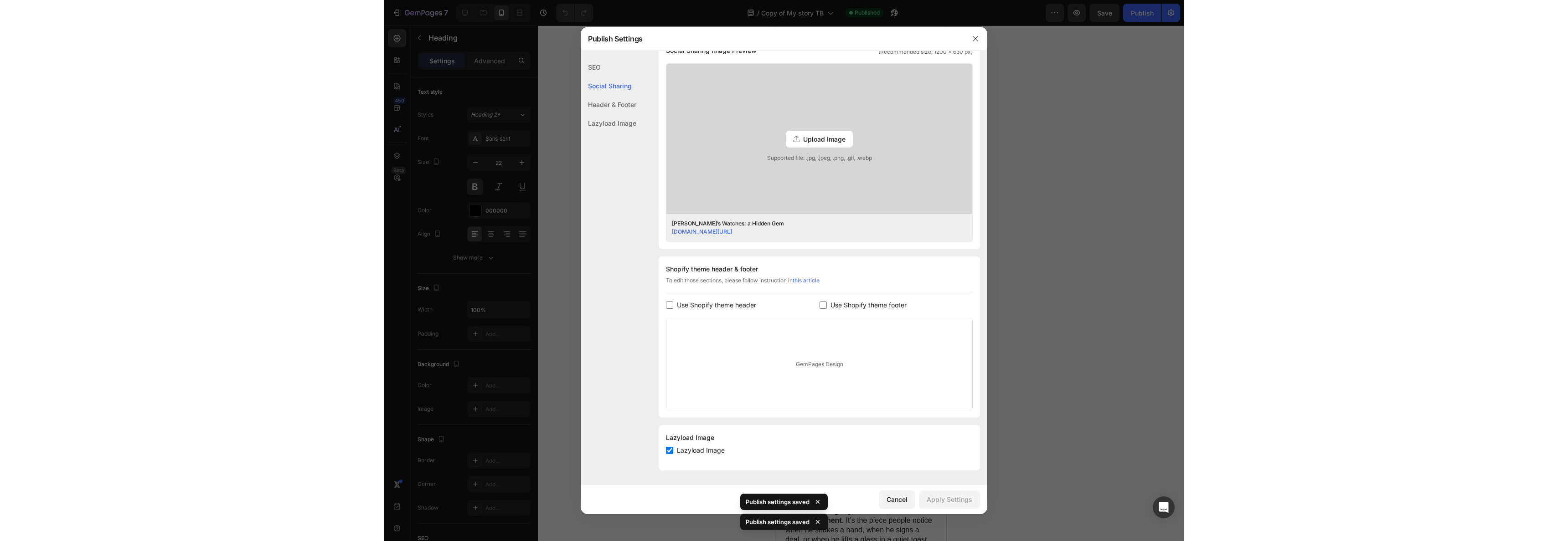
scroll to position [56, 0]
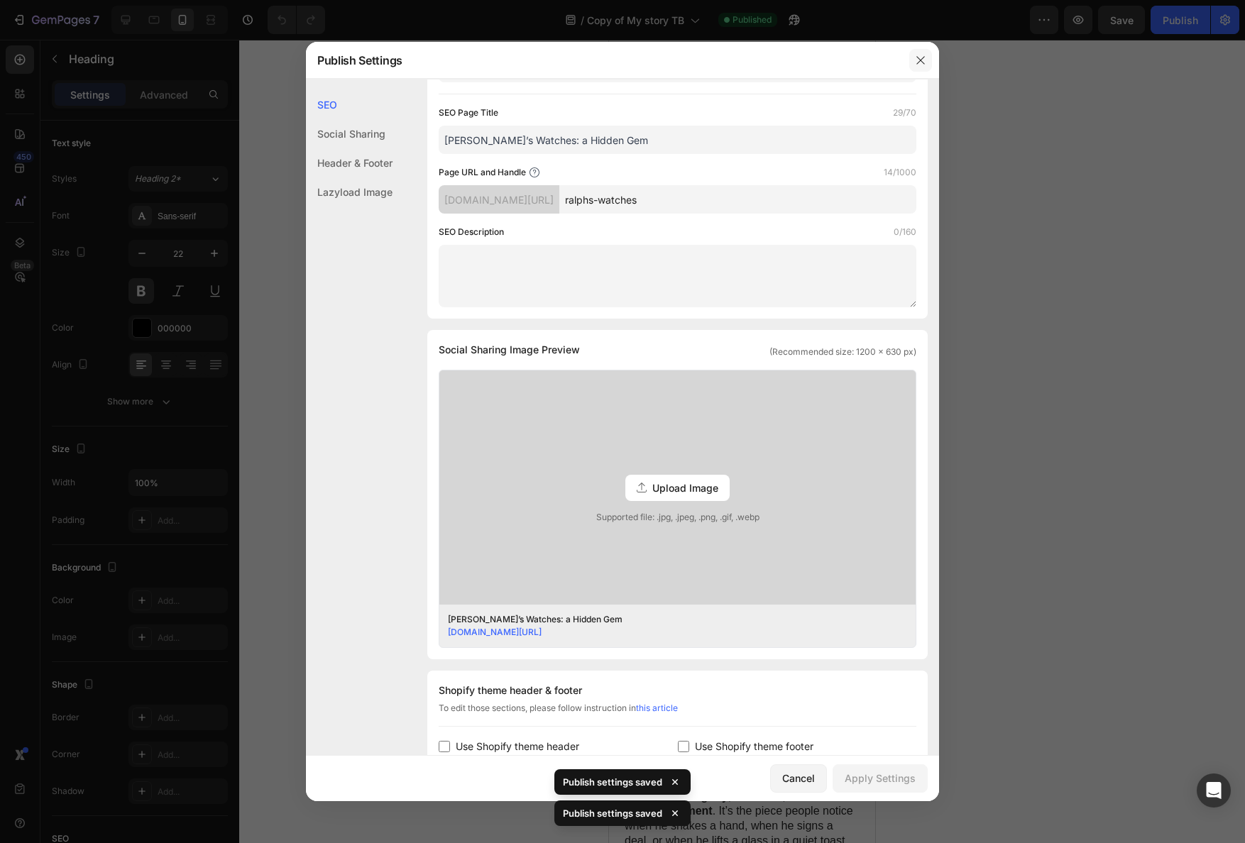
click at [914, 69] on button "button" at bounding box center [920, 60] width 23 height 23
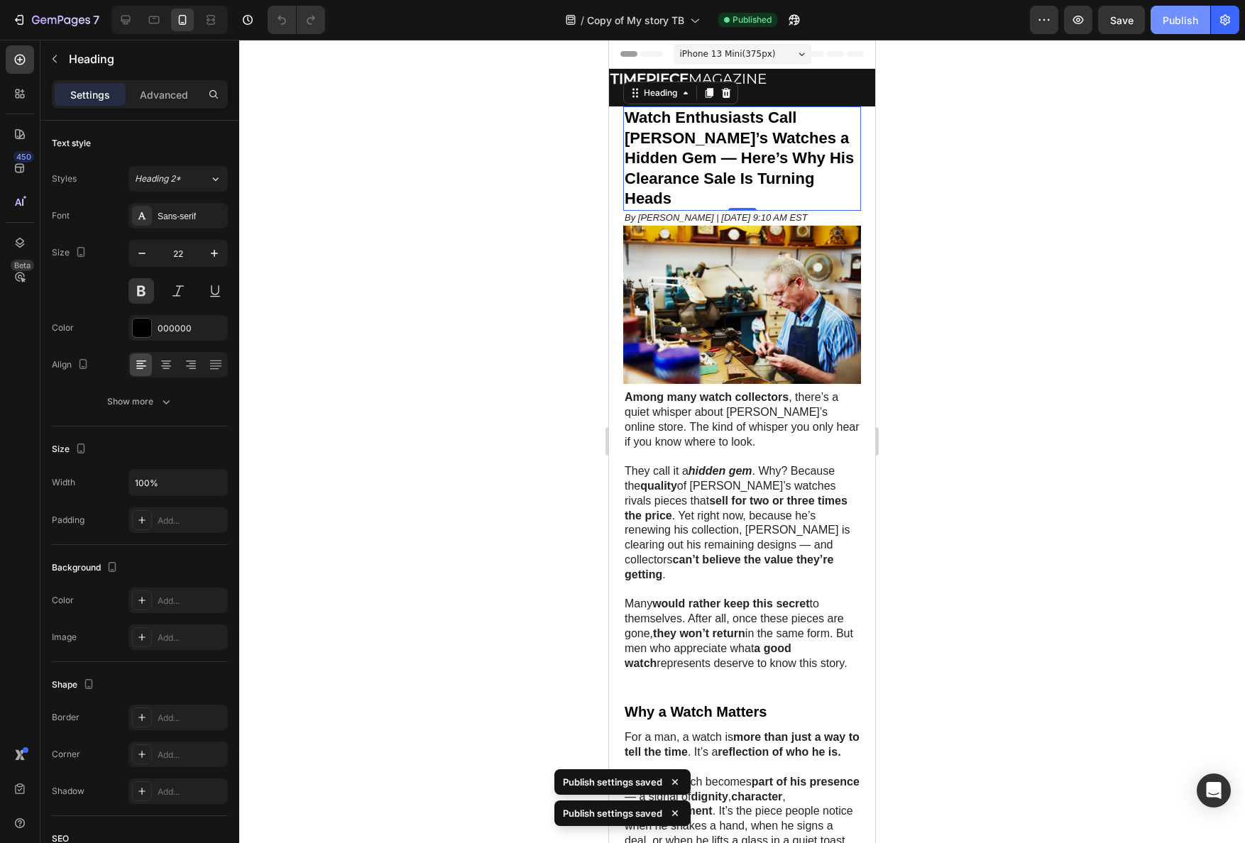
click at [1175, 25] on div "Publish" at bounding box center [1180, 20] width 35 height 15
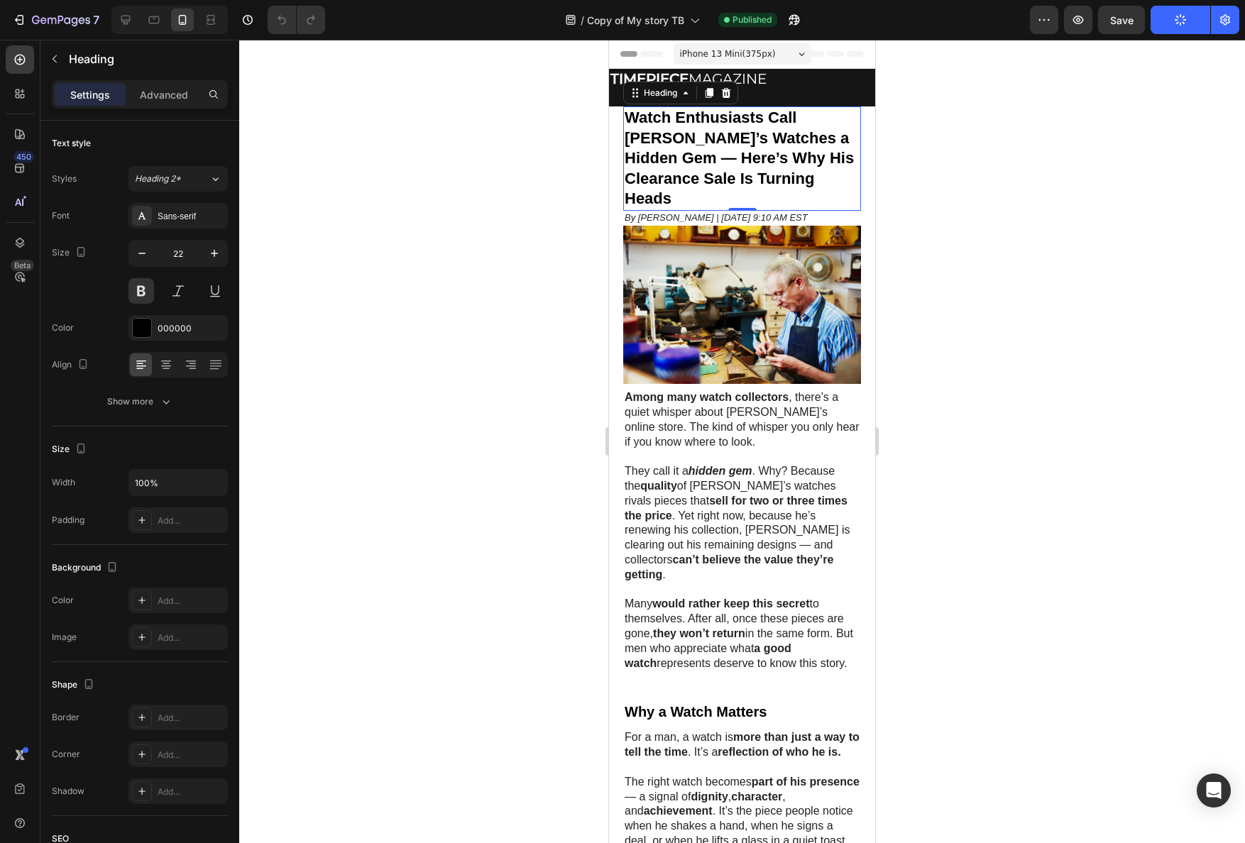
click at [957, 151] on div at bounding box center [742, 442] width 1006 height 804
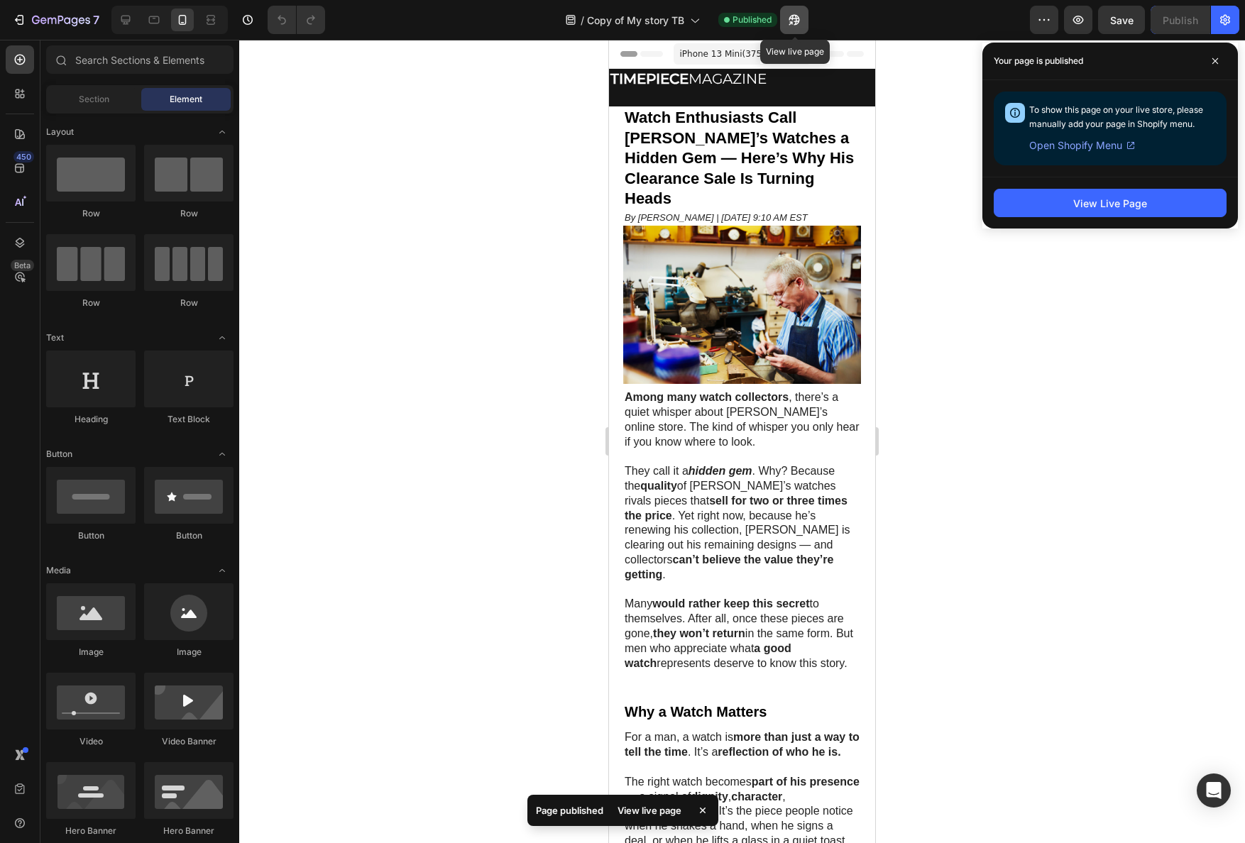
click at [789, 22] on icon "button" at bounding box center [794, 20] width 14 height 14
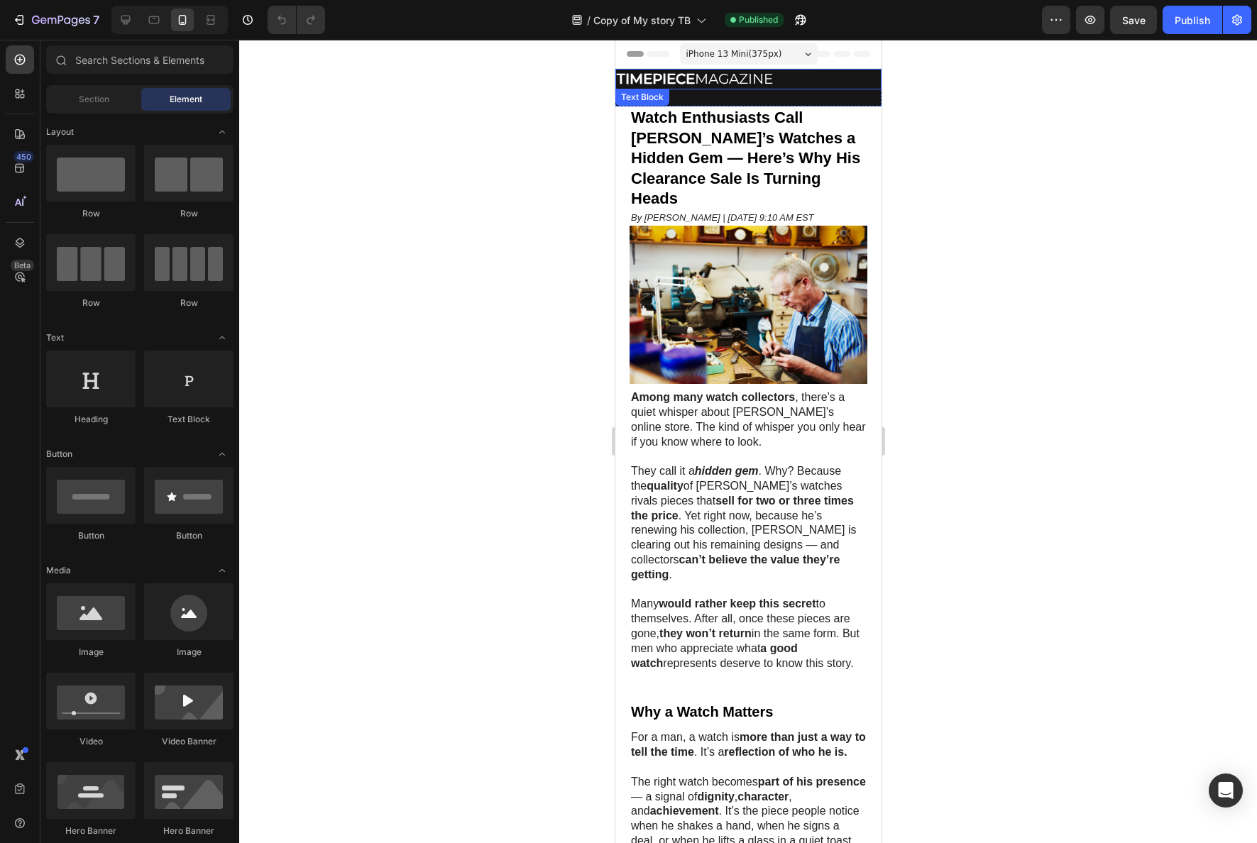
click at [659, 77] on strong "TIMEPIECE" at bounding box center [655, 78] width 78 height 17
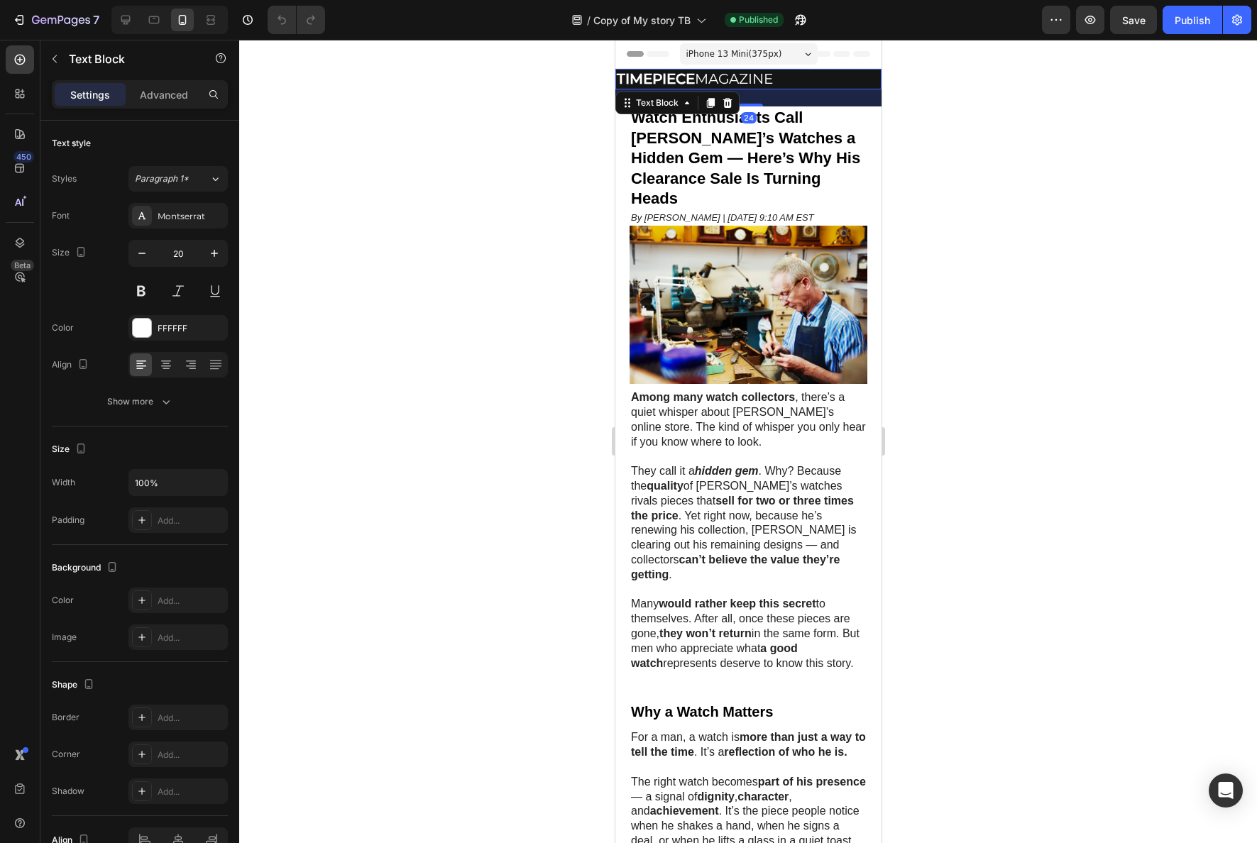
click at [659, 77] on strong "TIMEPIECE" at bounding box center [655, 78] width 78 height 17
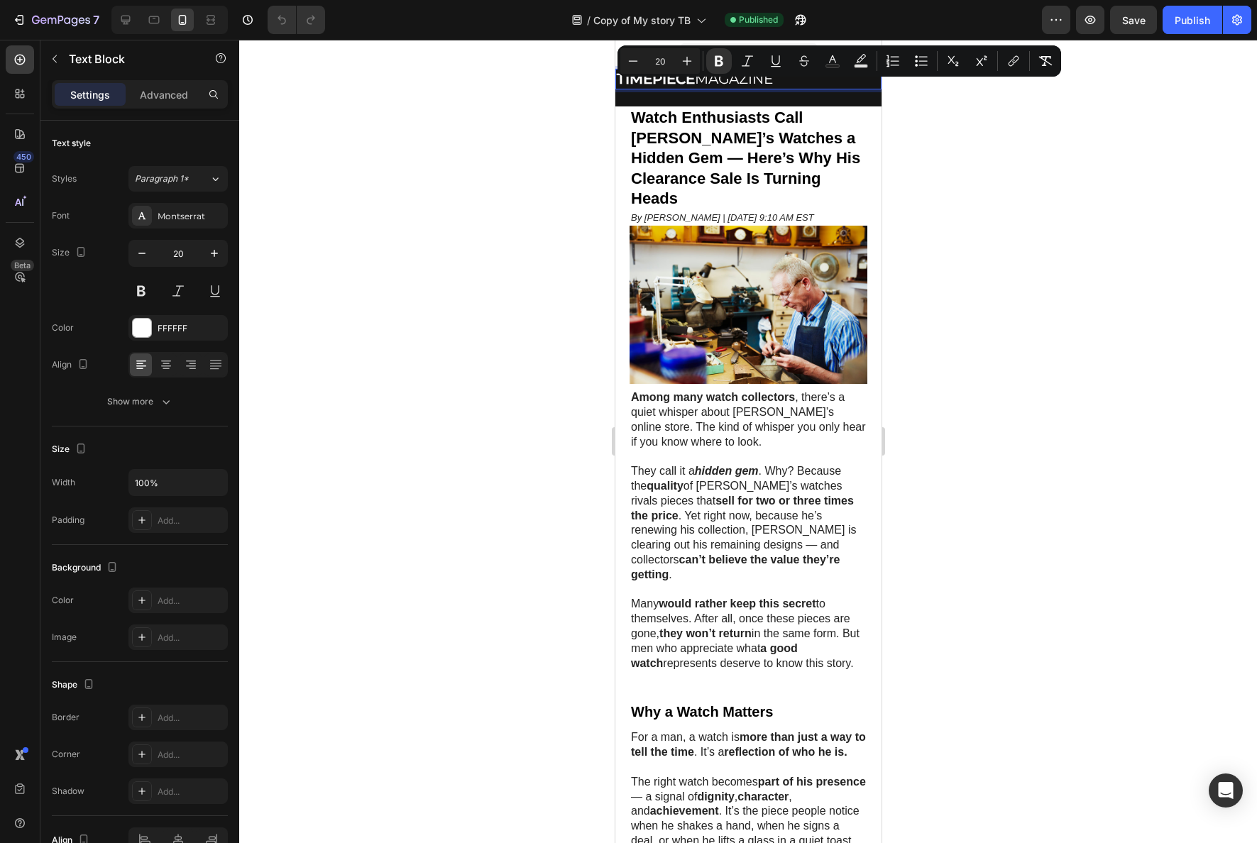
drag, startPoint x: 1247, startPoint y: 116, endPoint x: 629, endPoint y: 85, distance: 618.3
click at [628, 86] on strong "TIMEPIECE" at bounding box center [655, 78] width 78 height 17
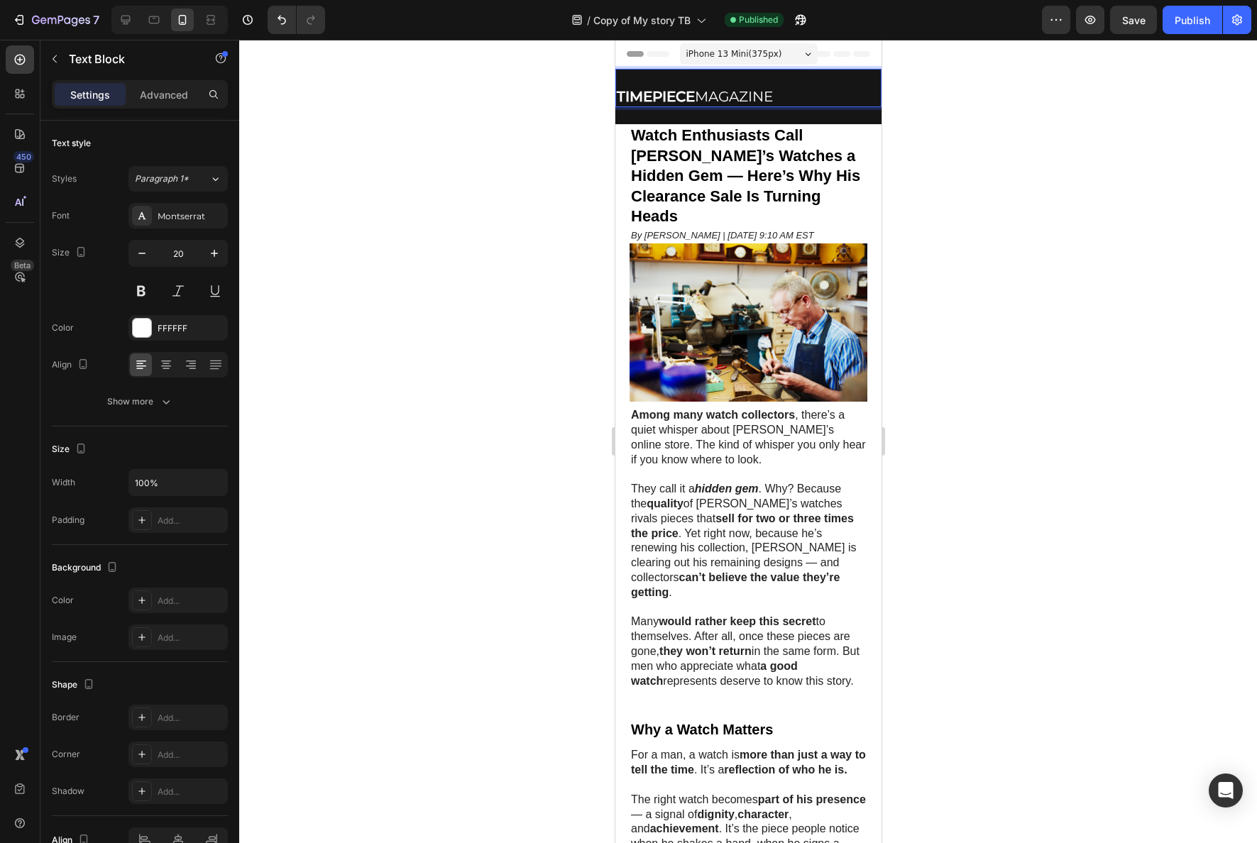
click at [983, 217] on div at bounding box center [748, 442] width 1018 height 804
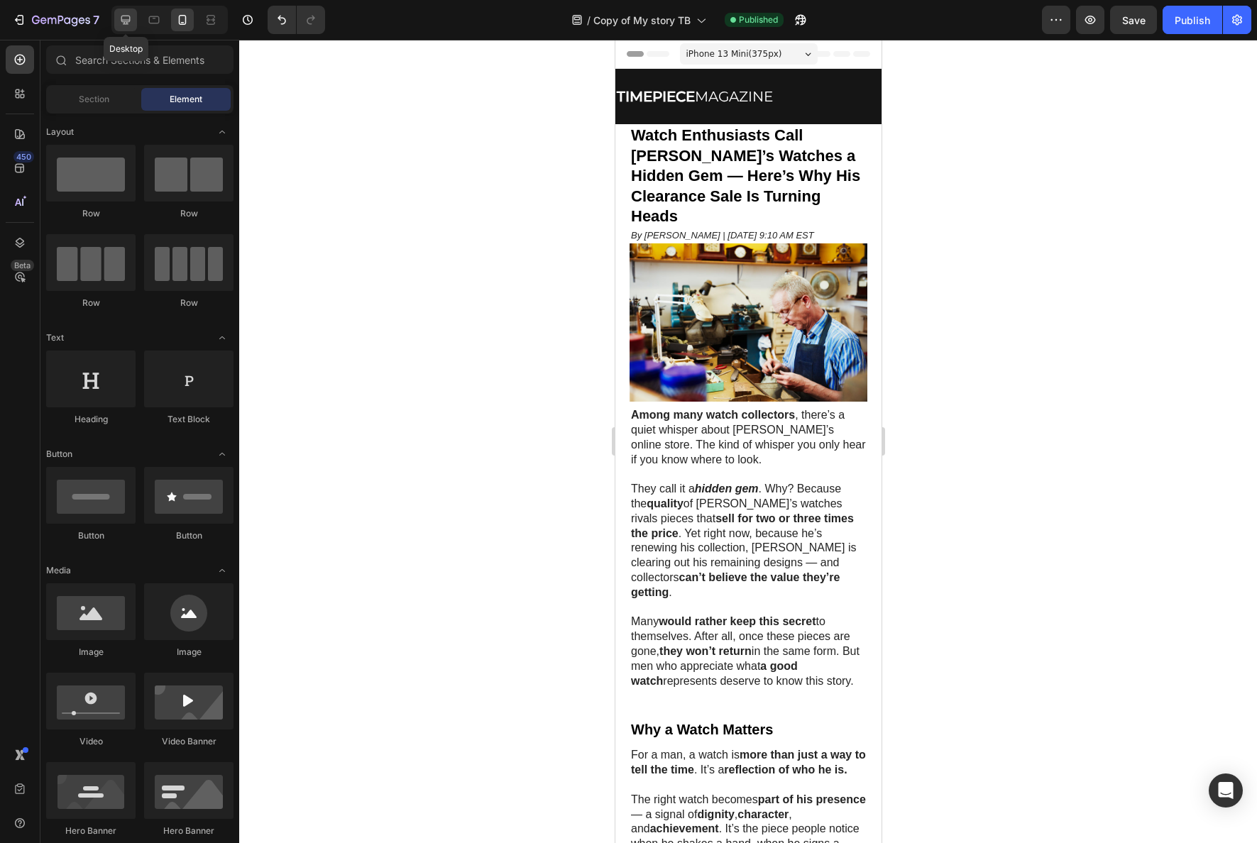
click at [121, 23] on icon at bounding box center [126, 20] width 14 height 14
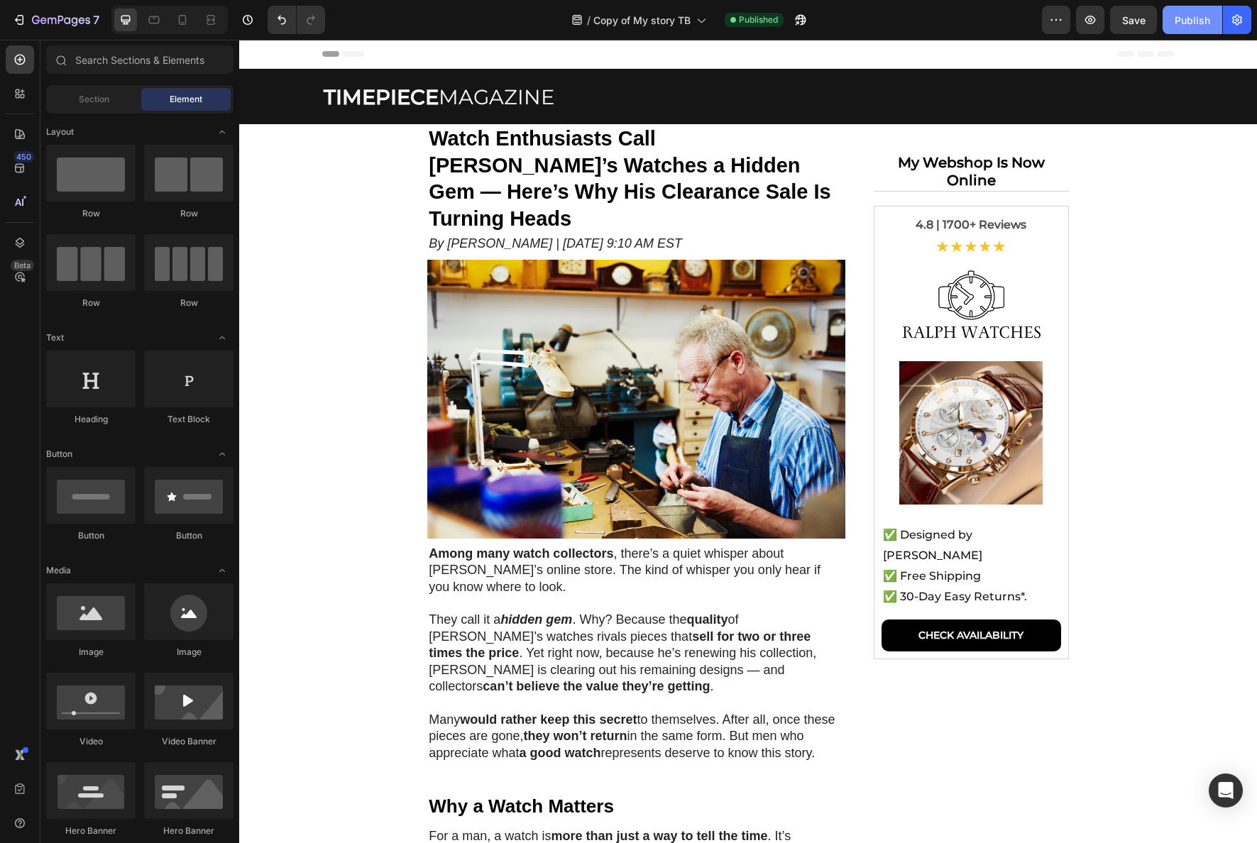
click at [1180, 19] on div "Publish" at bounding box center [1192, 20] width 35 height 15
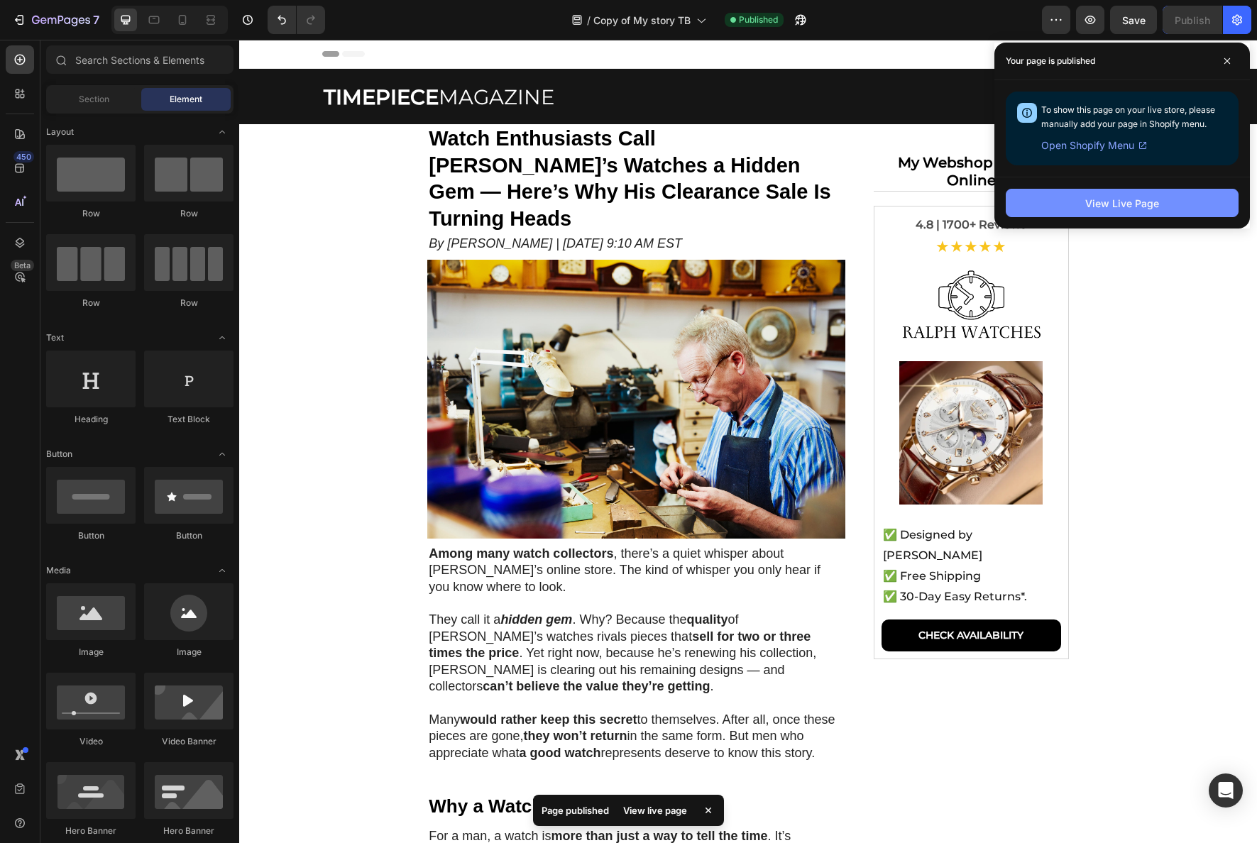
click at [1121, 217] on div "View Live Page" at bounding box center [1123, 203] width 256 height 52
click at [1124, 207] on div "View Live Page" at bounding box center [1122, 203] width 74 height 15
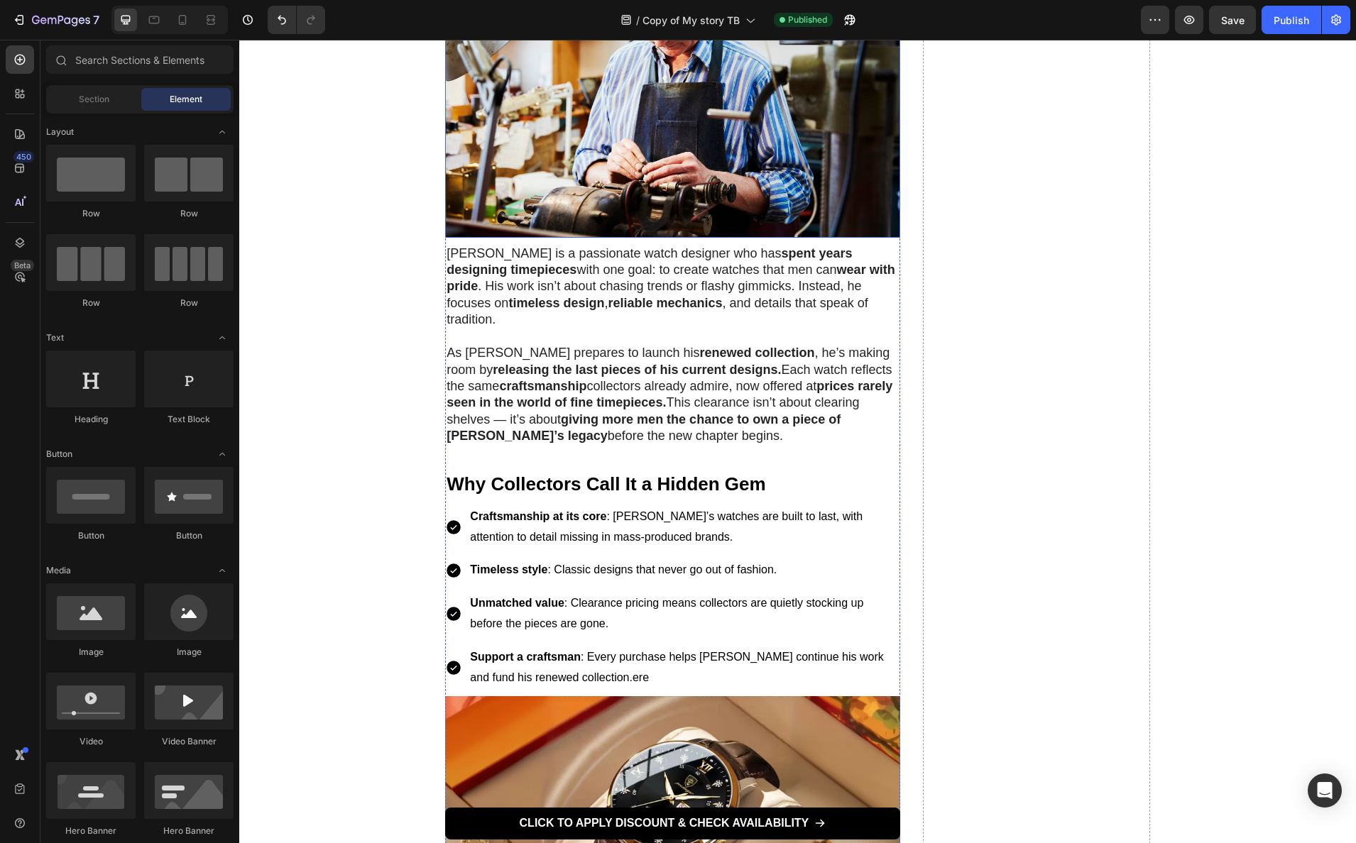
scroll to position [1349, 0]
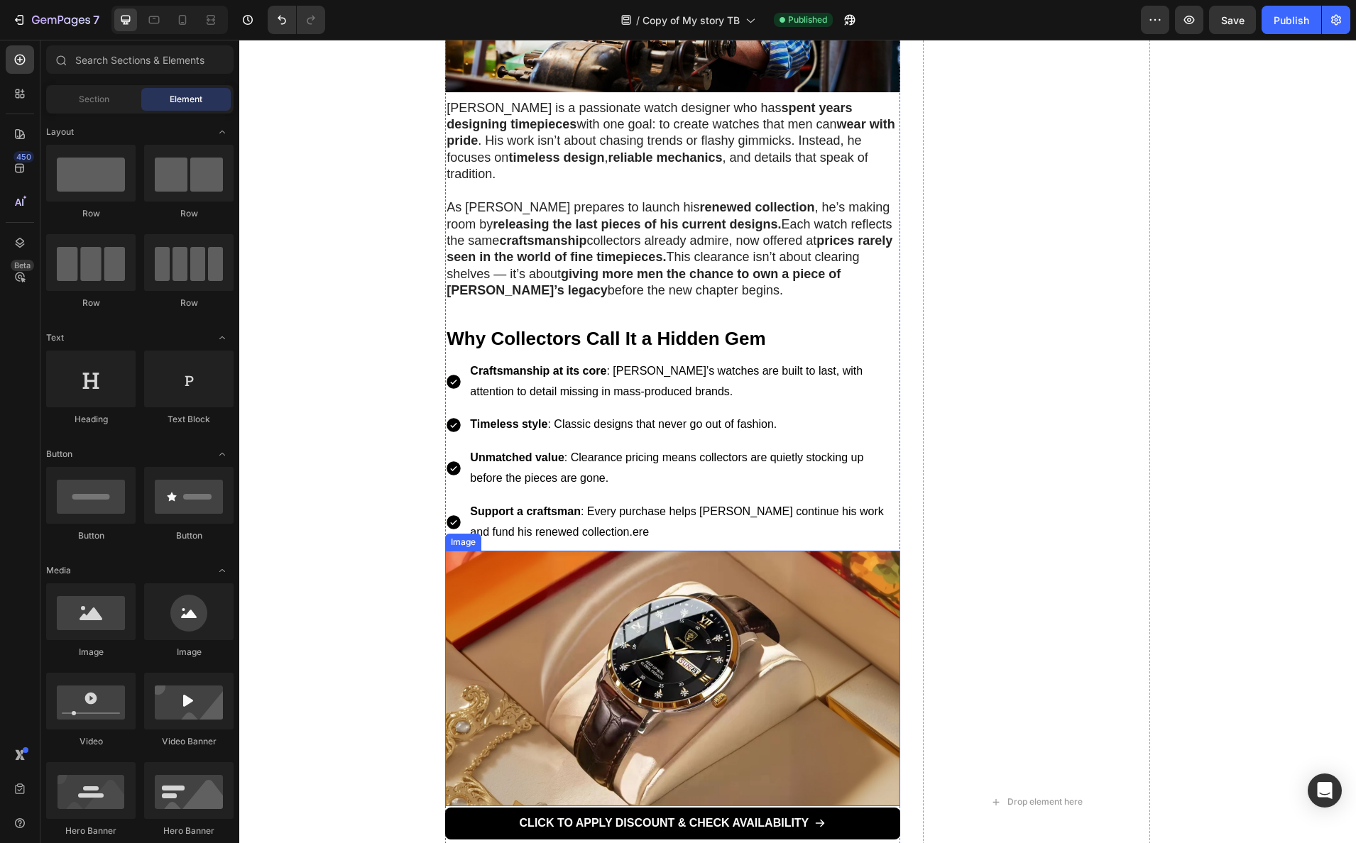
click at [733, 635] on img at bounding box center [672, 679] width 454 height 256
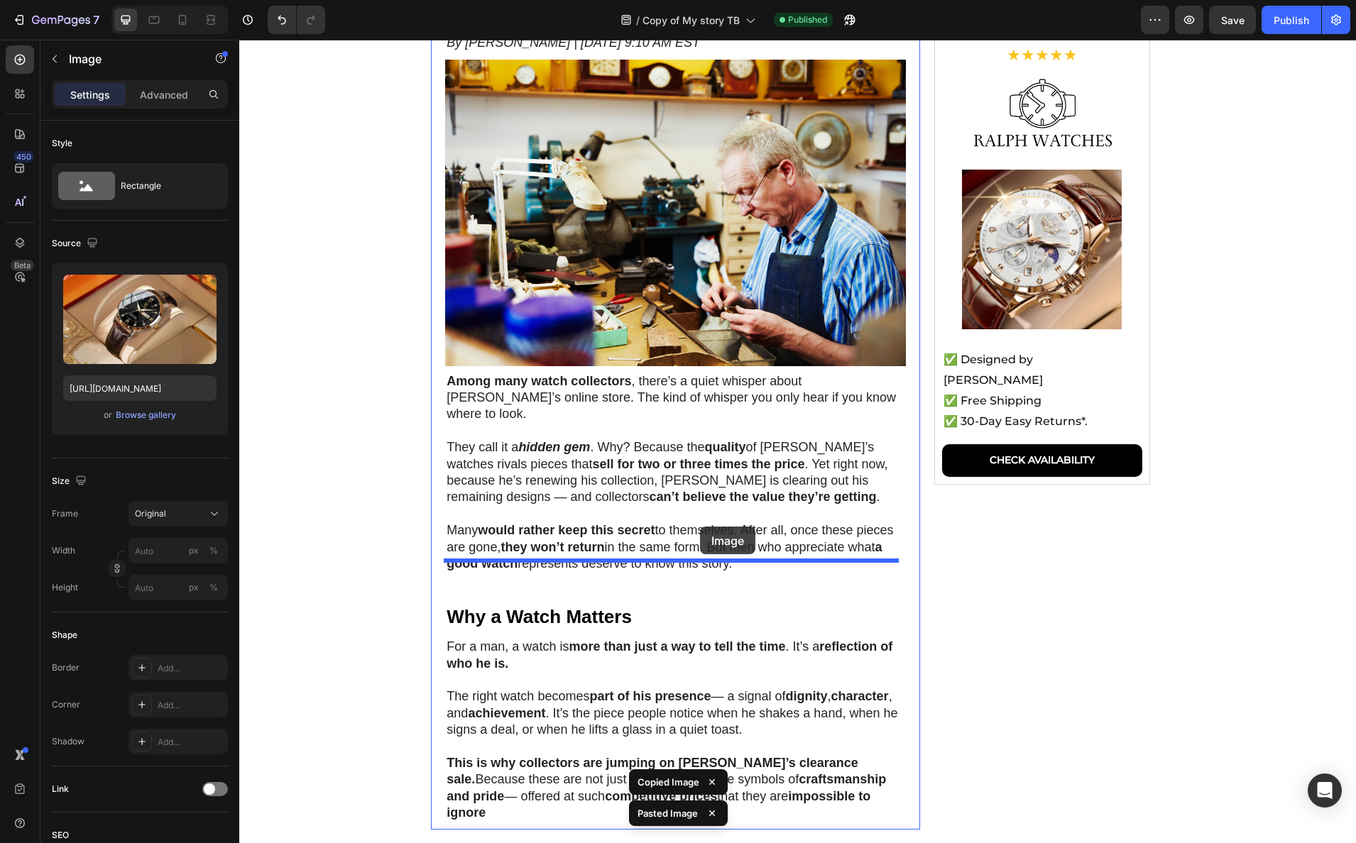
scroll to position [276, 0]
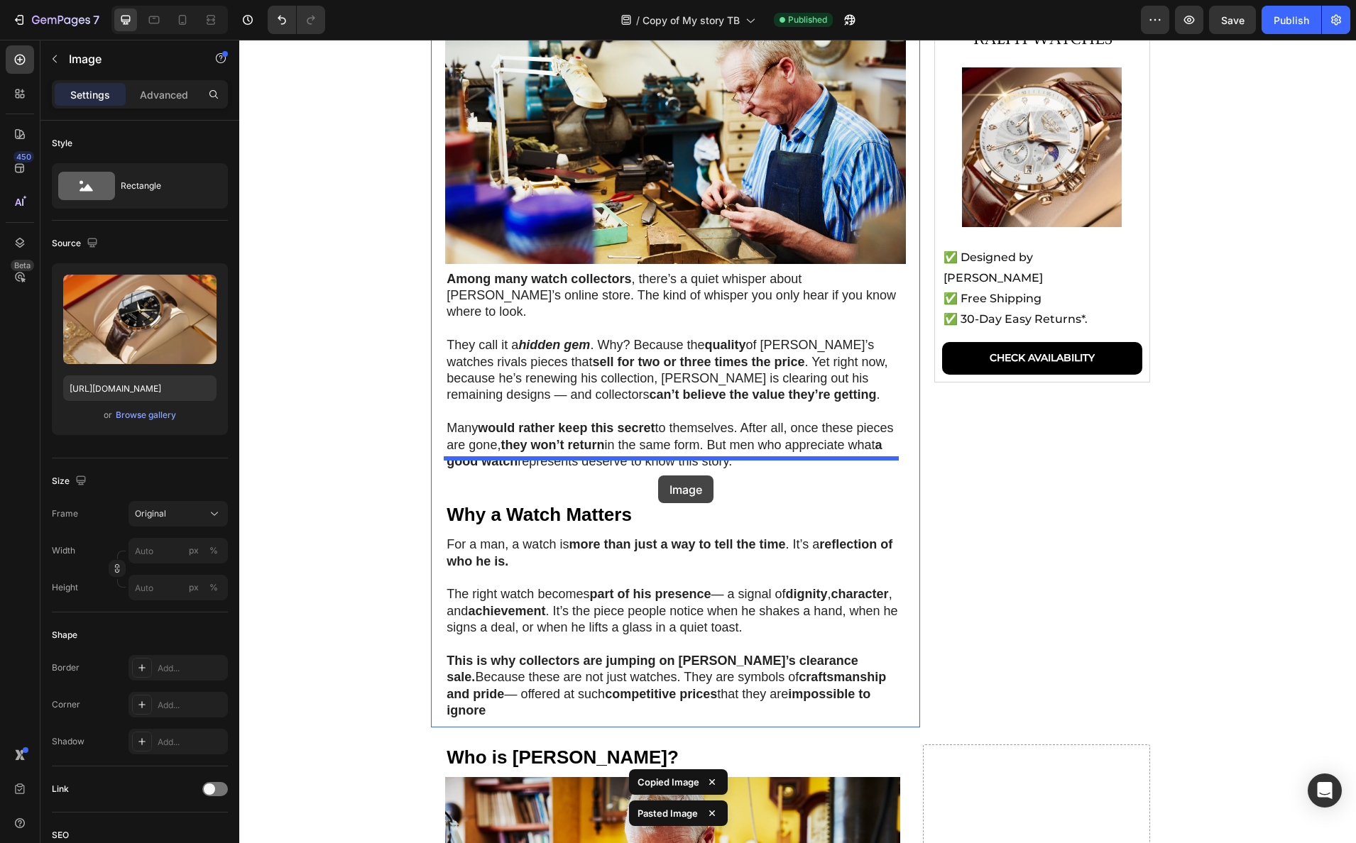
drag, startPoint x: 711, startPoint y: 283, endPoint x: 658, endPoint y: 476, distance: 200.1
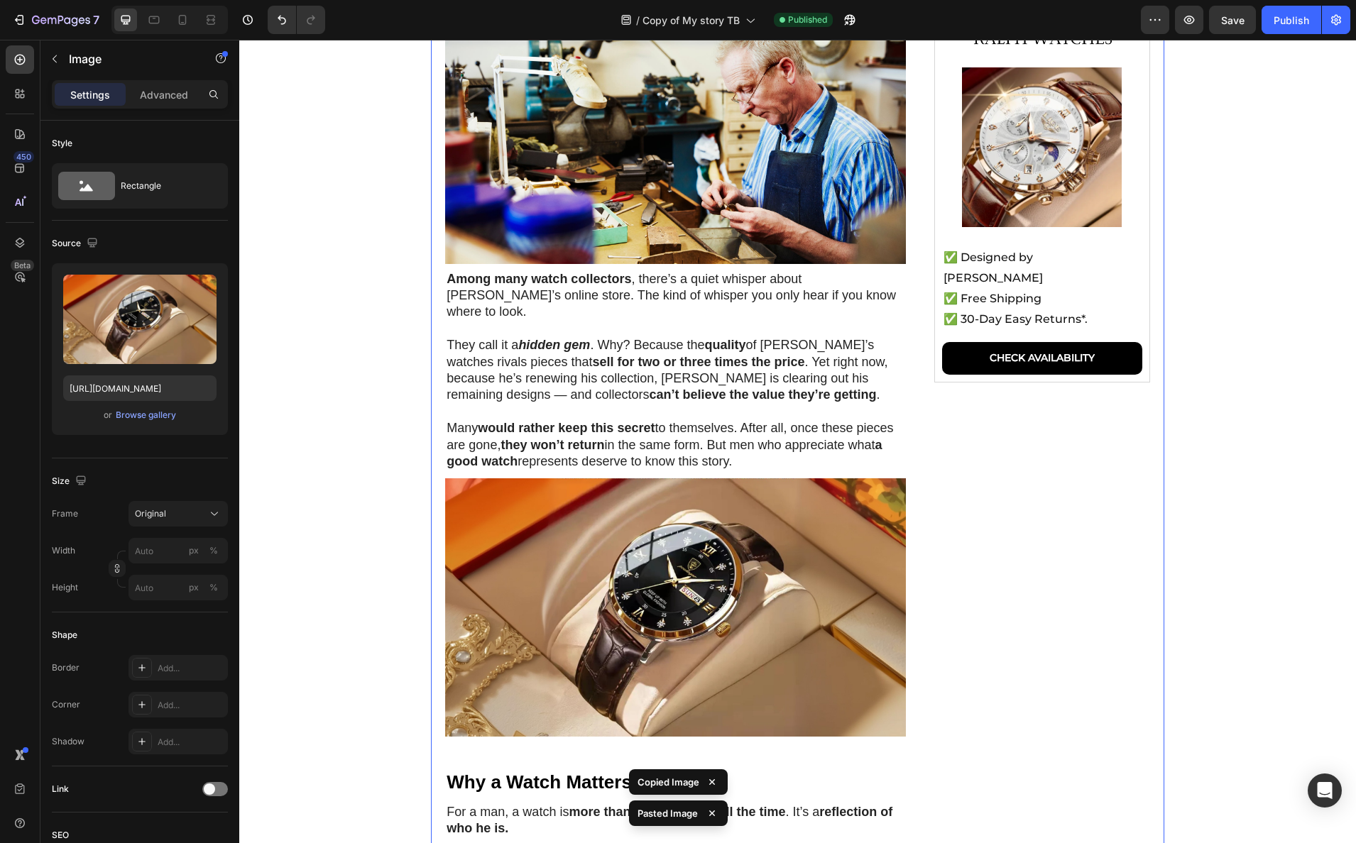
click at [1014, 508] on div "My Webshop Is Now Online Text Block 4.8 | 1700+ Reviews Text Block ★★★★★ Text B…" at bounding box center [1042, 421] width 244 height 1146
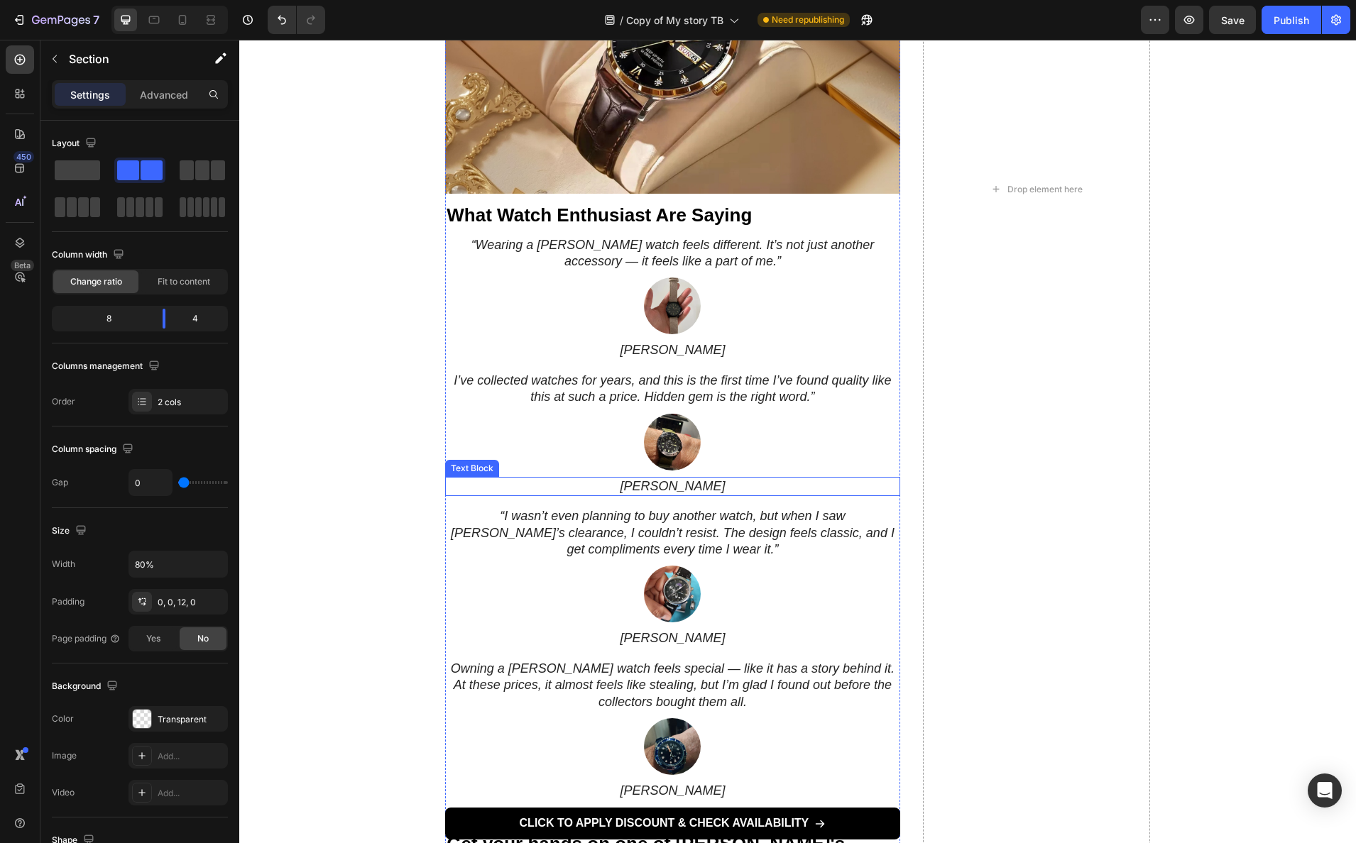
scroll to position [1760, 0]
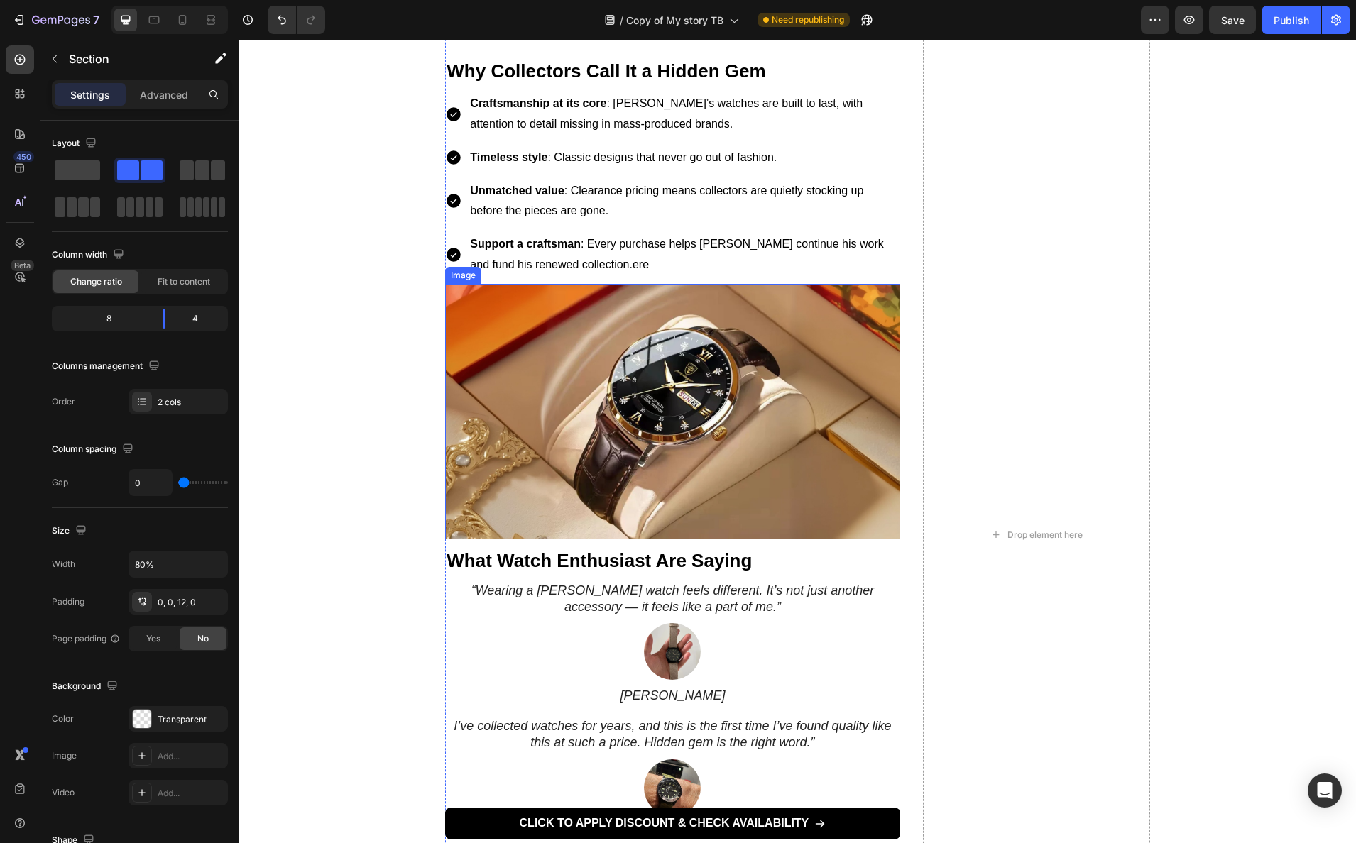
click at [761, 444] on img at bounding box center [672, 412] width 454 height 256
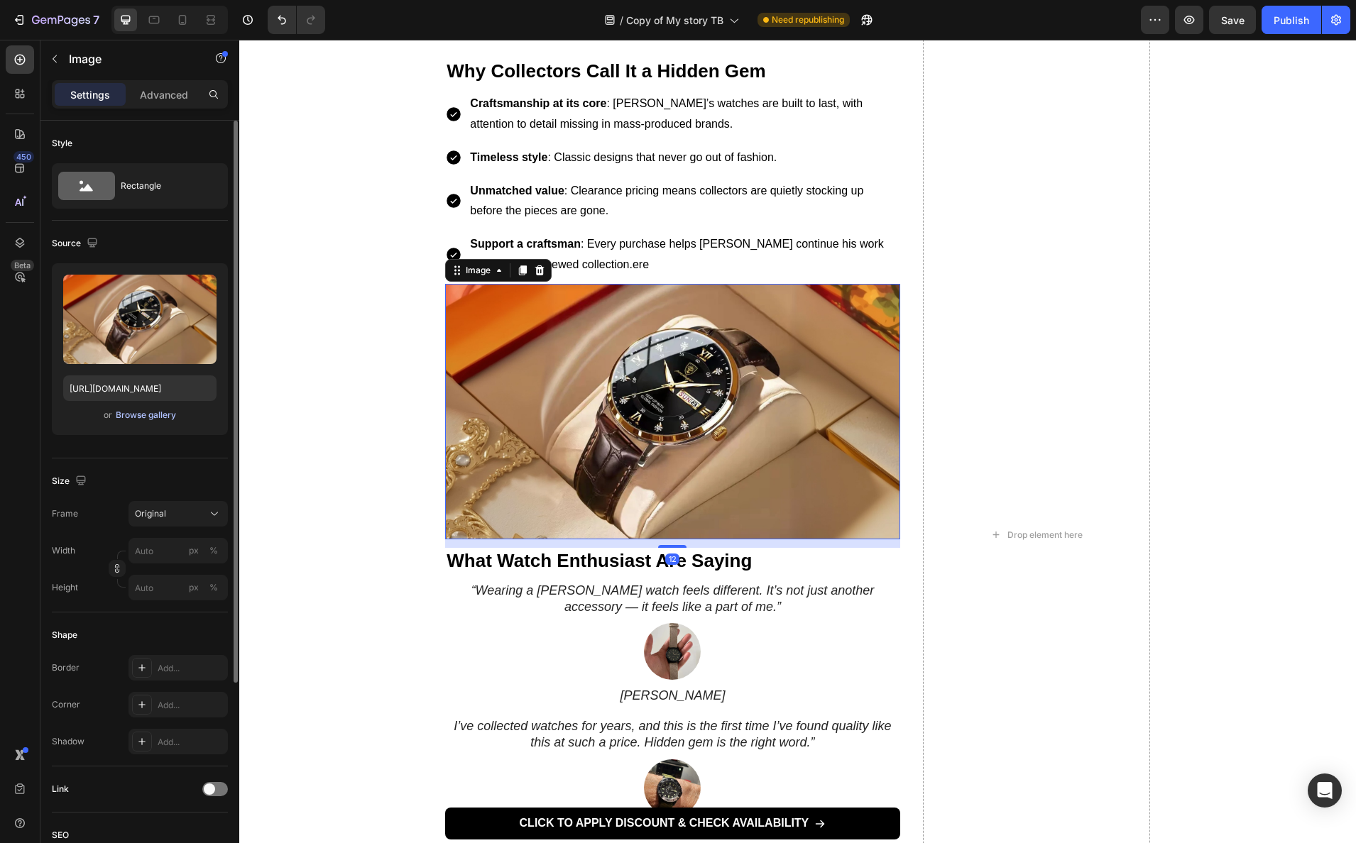
click at [133, 420] on div "Browse gallery" at bounding box center [146, 415] width 60 height 13
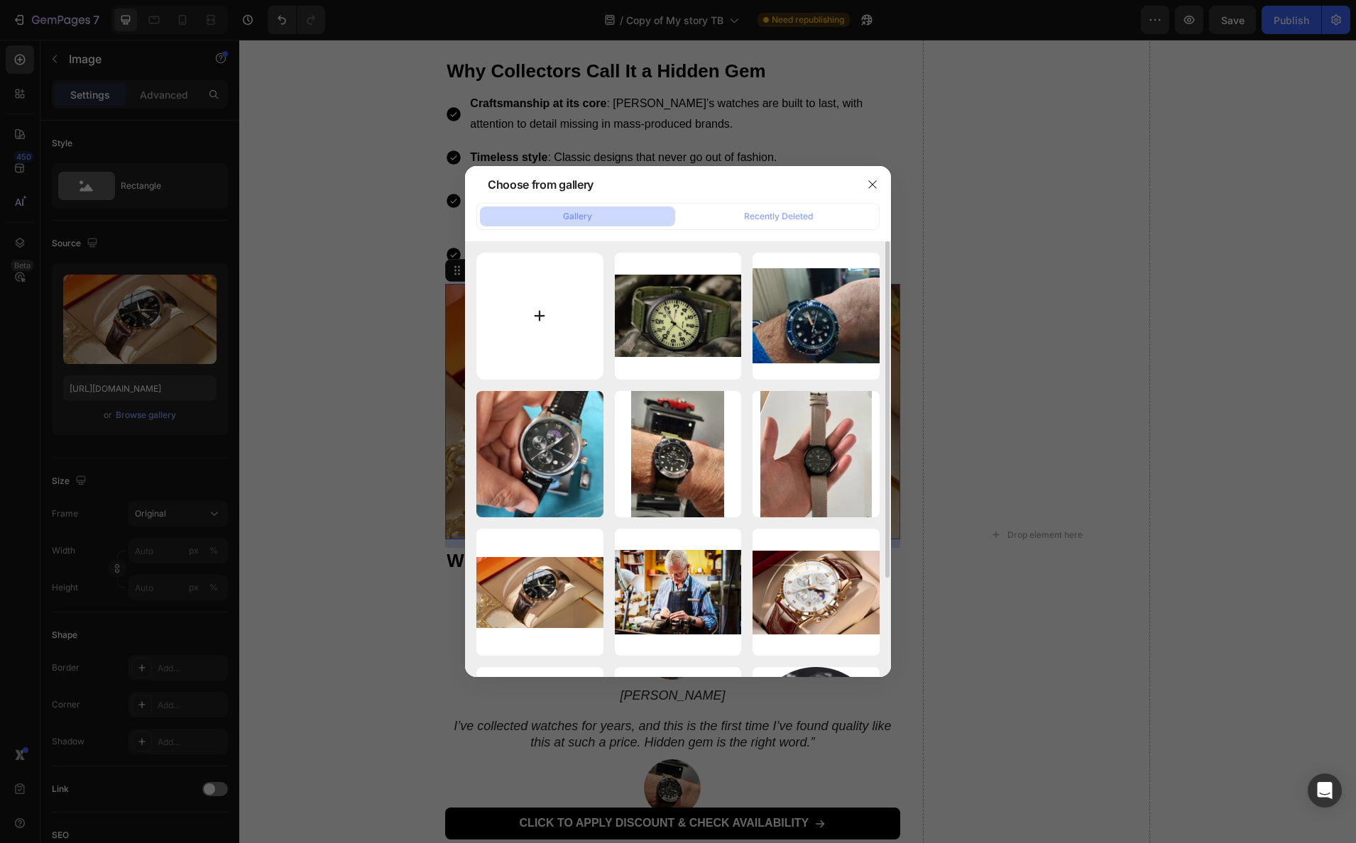
click at [546, 309] on input "file" at bounding box center [539, 316] width 127 height 127
type input "C:\fakepath\Winning-Image-4.png"
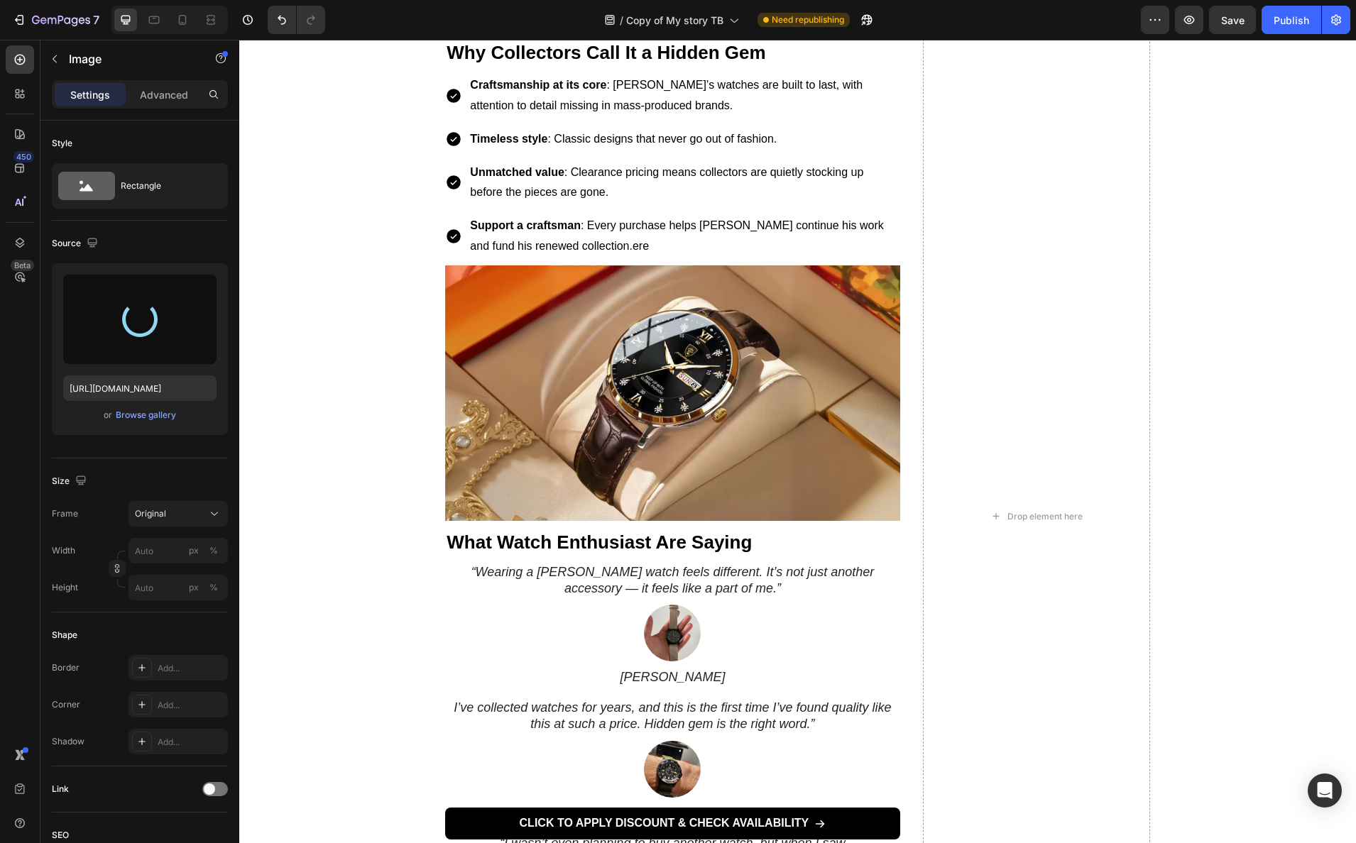
scroll to position [1672, 0]
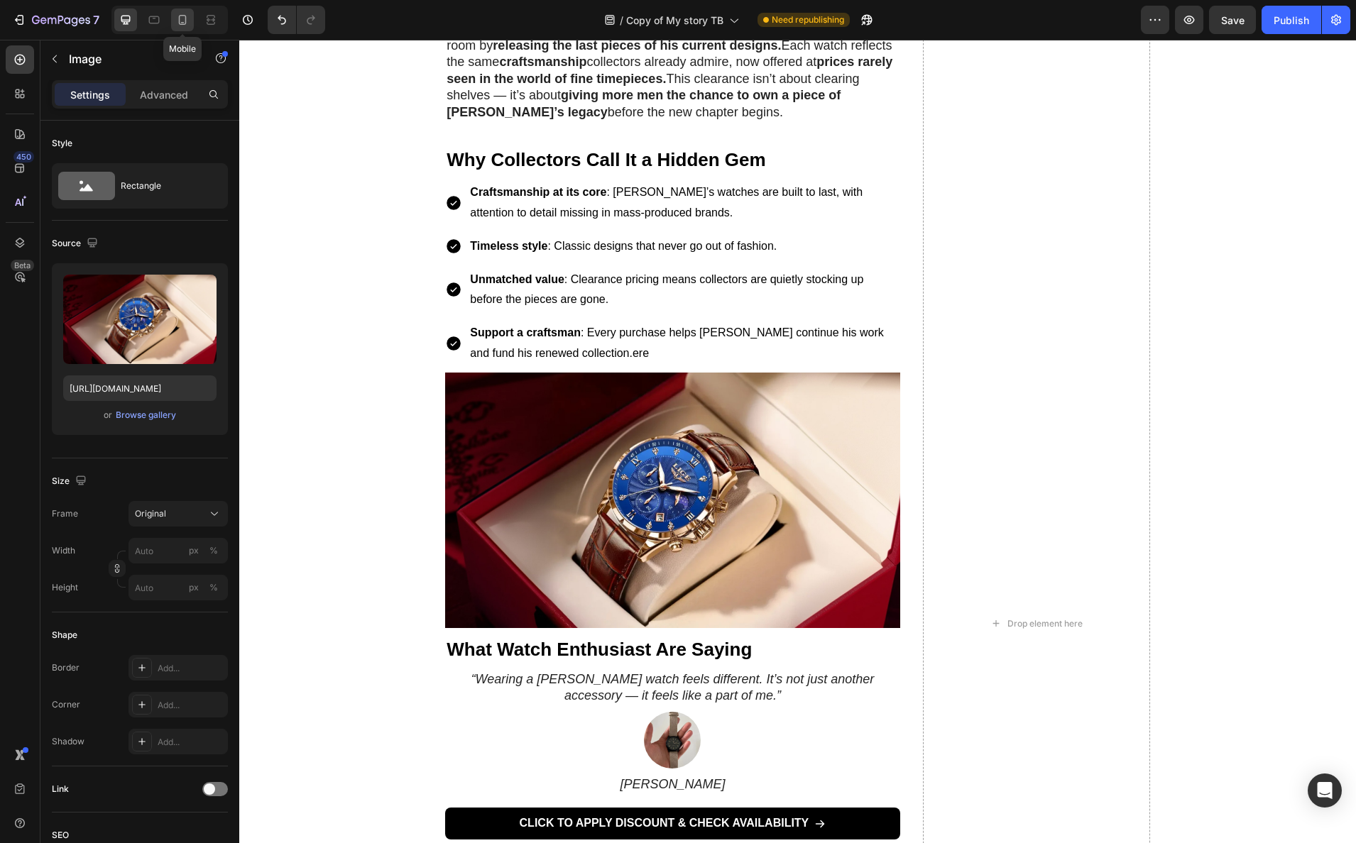
click at [184, 23] on icon at bounding box center [182, 20] width 14 height 14
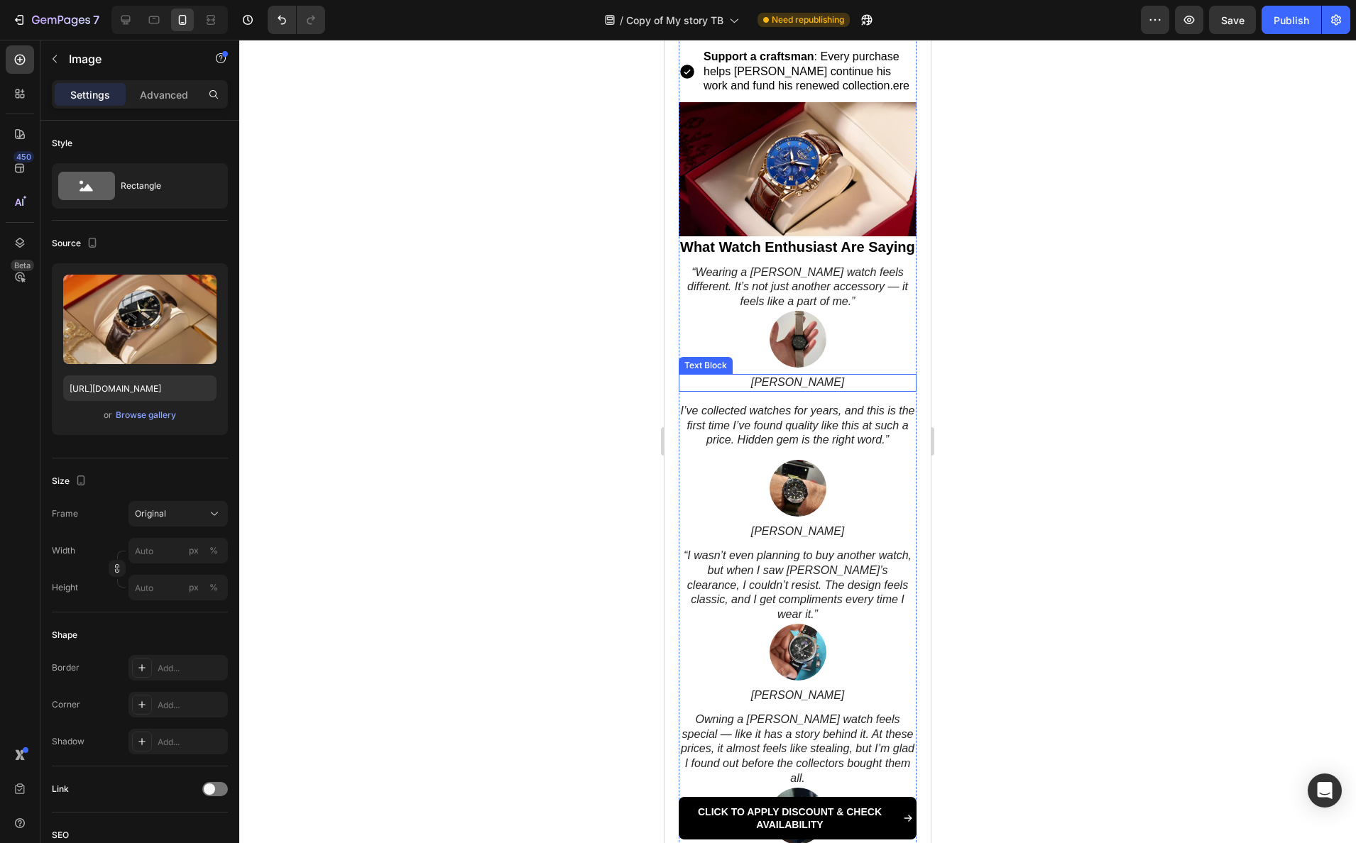
scroll to position [1922, 0]
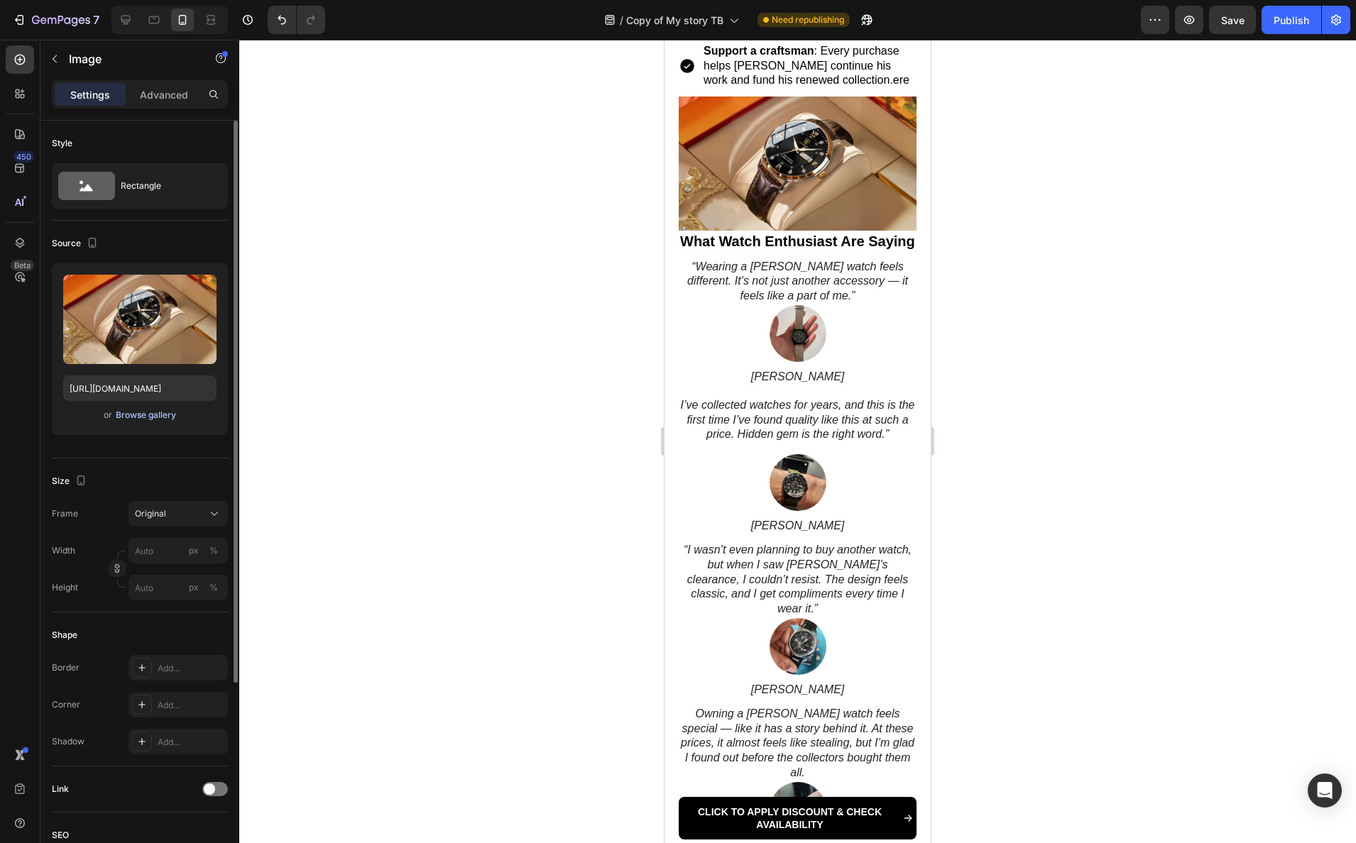
click at [148, 418] on div "Browse gallery" at bounding box center [146, 415] width 60 height 13
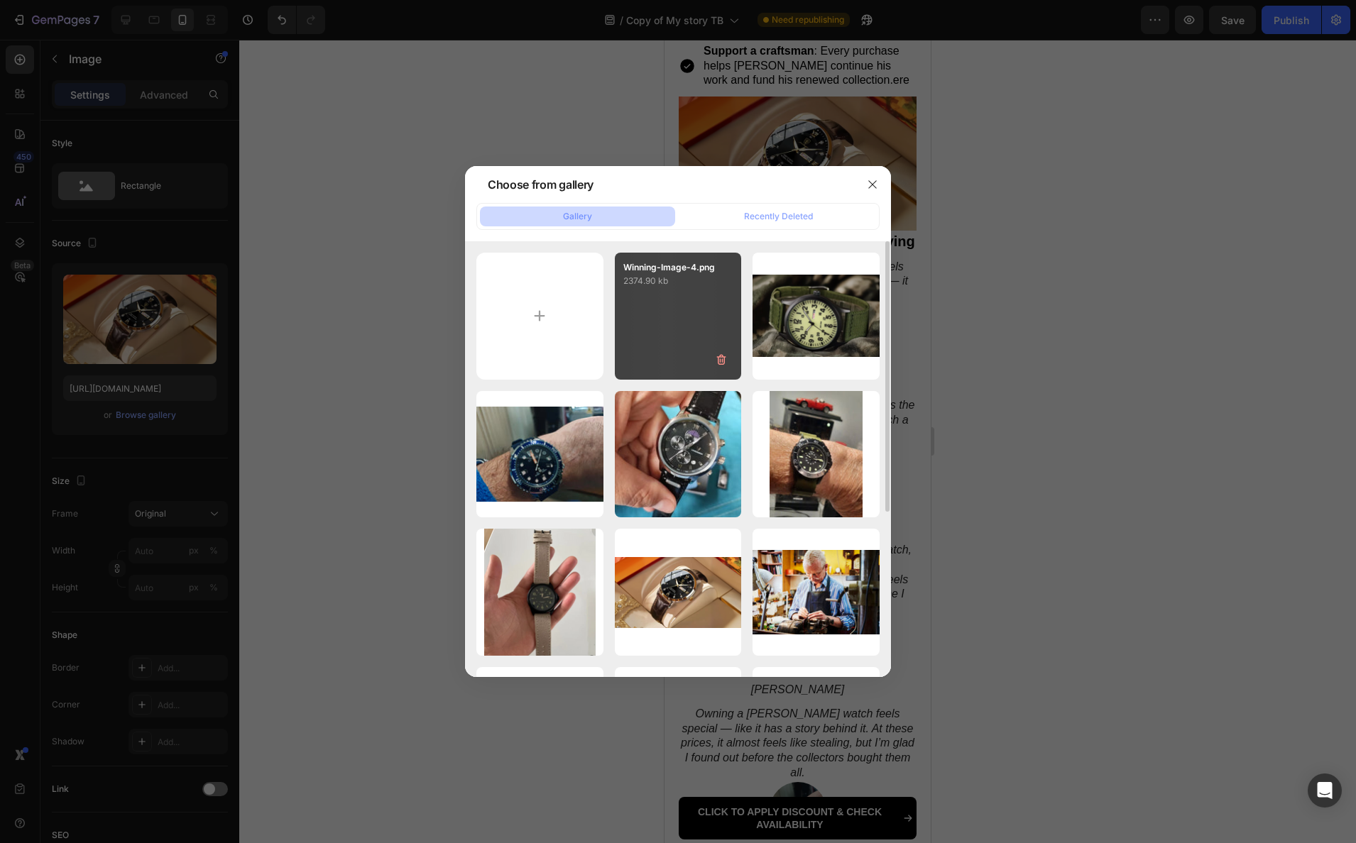
click at [663, 318] on div "Winning-Image-4.png 2374.90 kb" at bounding box center [678, 316] width 127 height 127
type input "https://cdn.shopify.com/s/files/1/0898/5582/0158/files/gempages_584231198612521…"
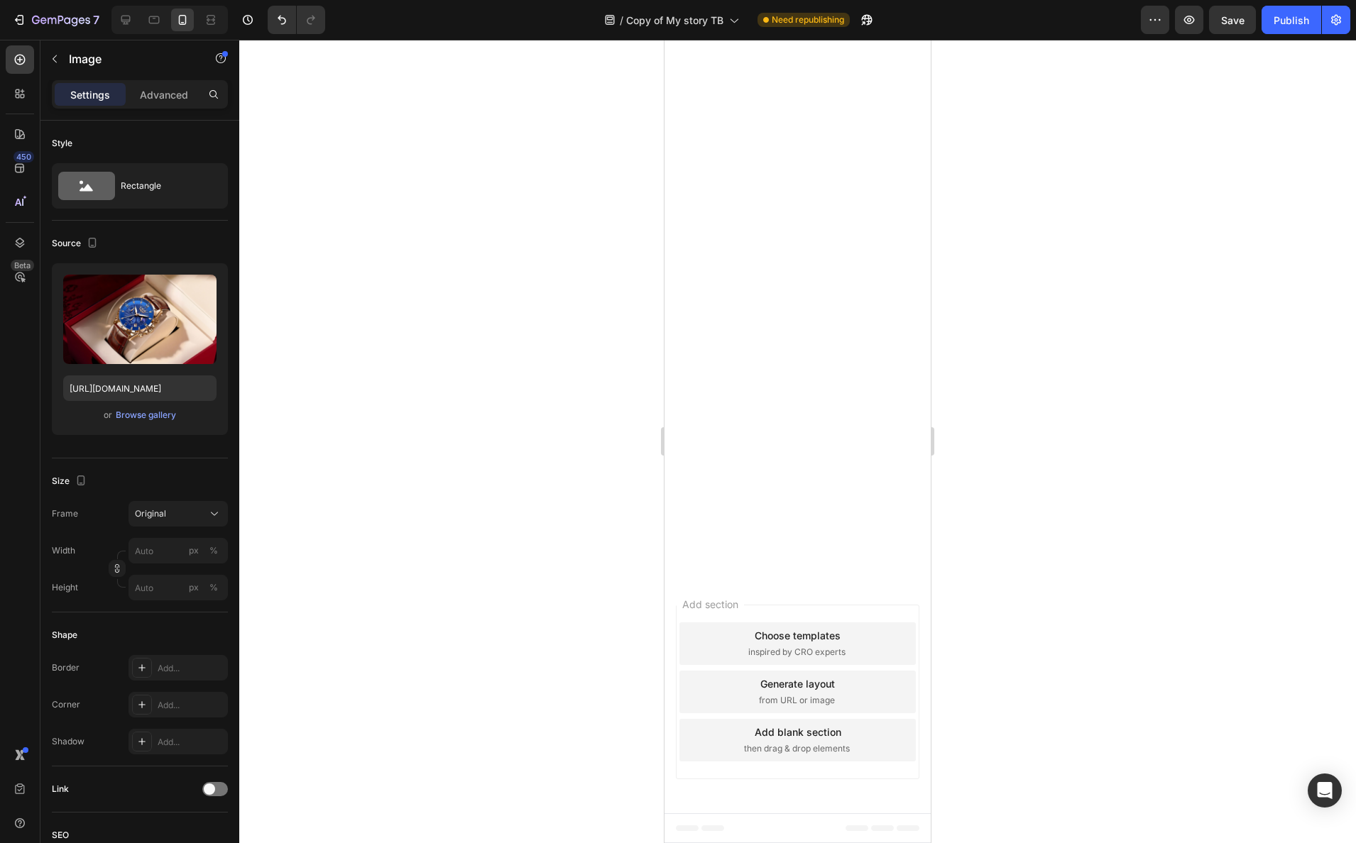
scroll to position [0, 0]
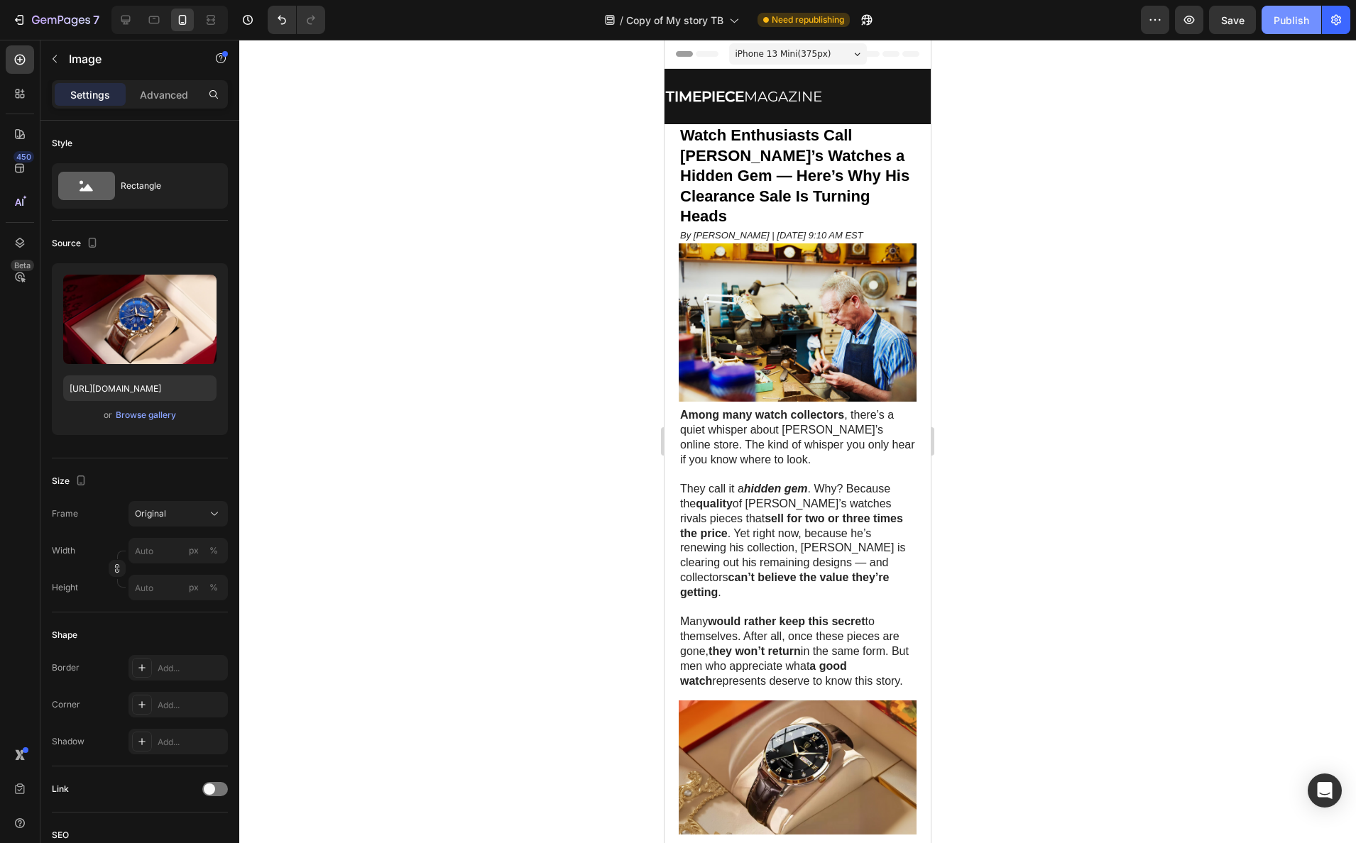
click at [1244, 21] on button "Publish" at bounding box center [1291, 20] width 60 height 28
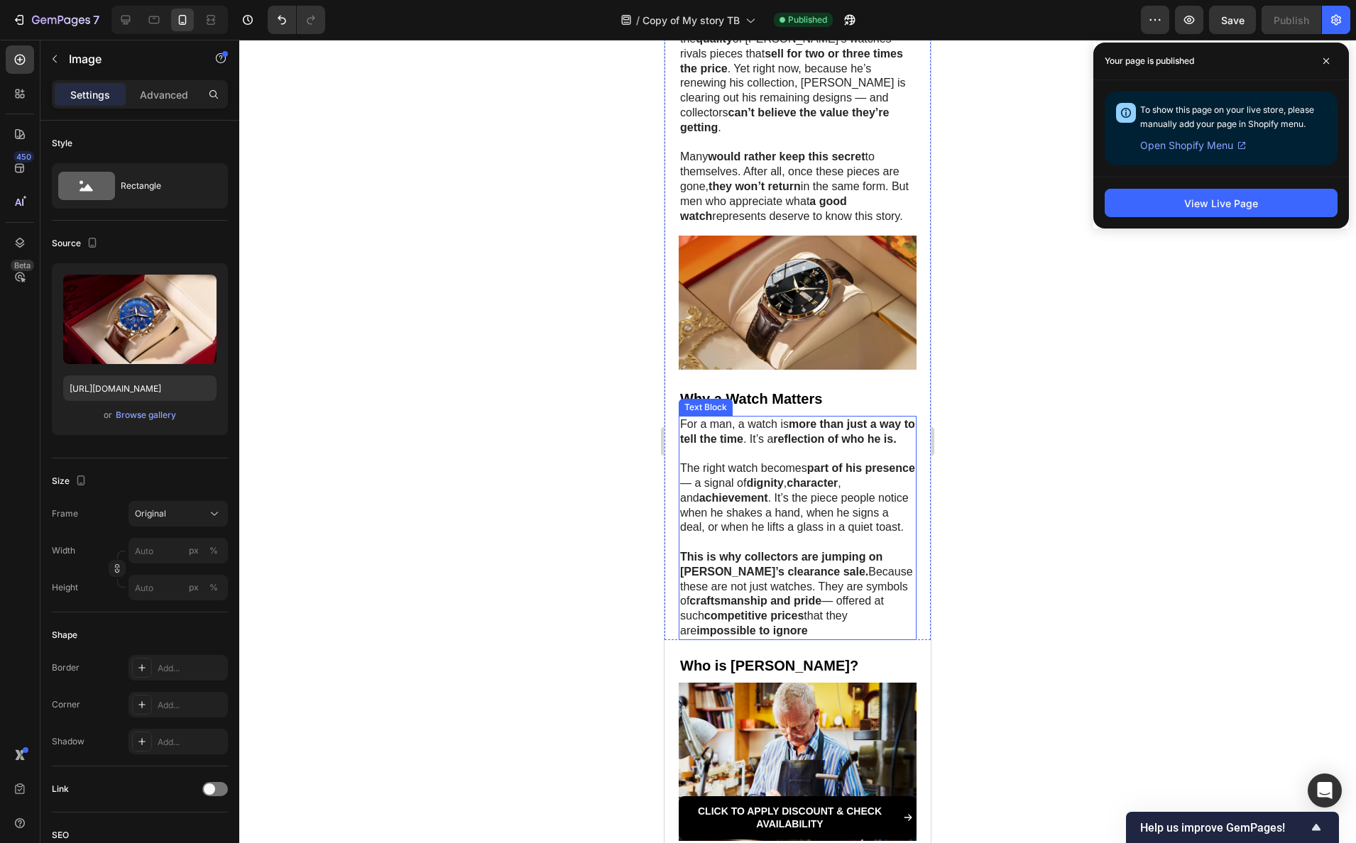
scroll to position [703, 0]
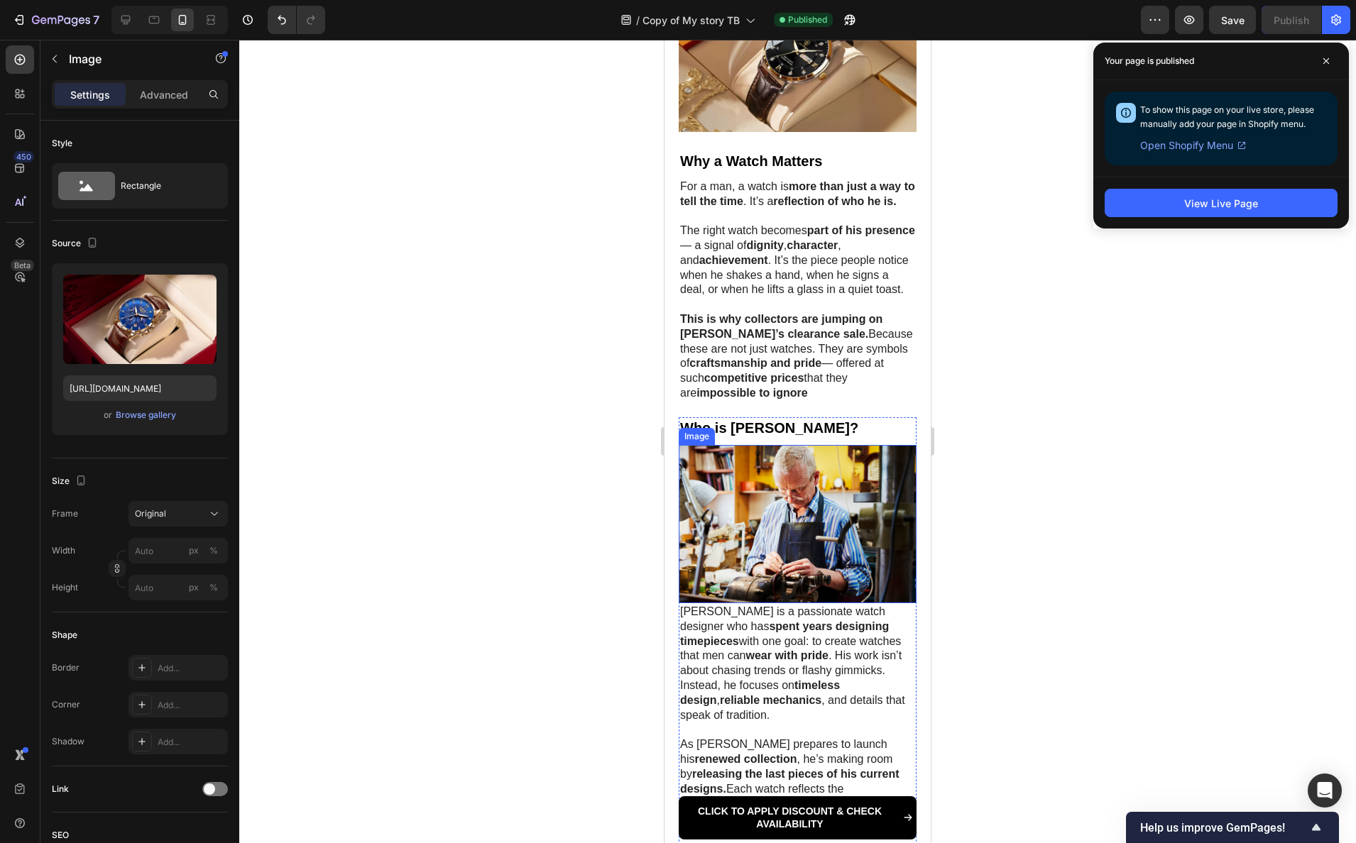
click at [806, 590] on img at bounding box center [798, 524] width 238 height 158
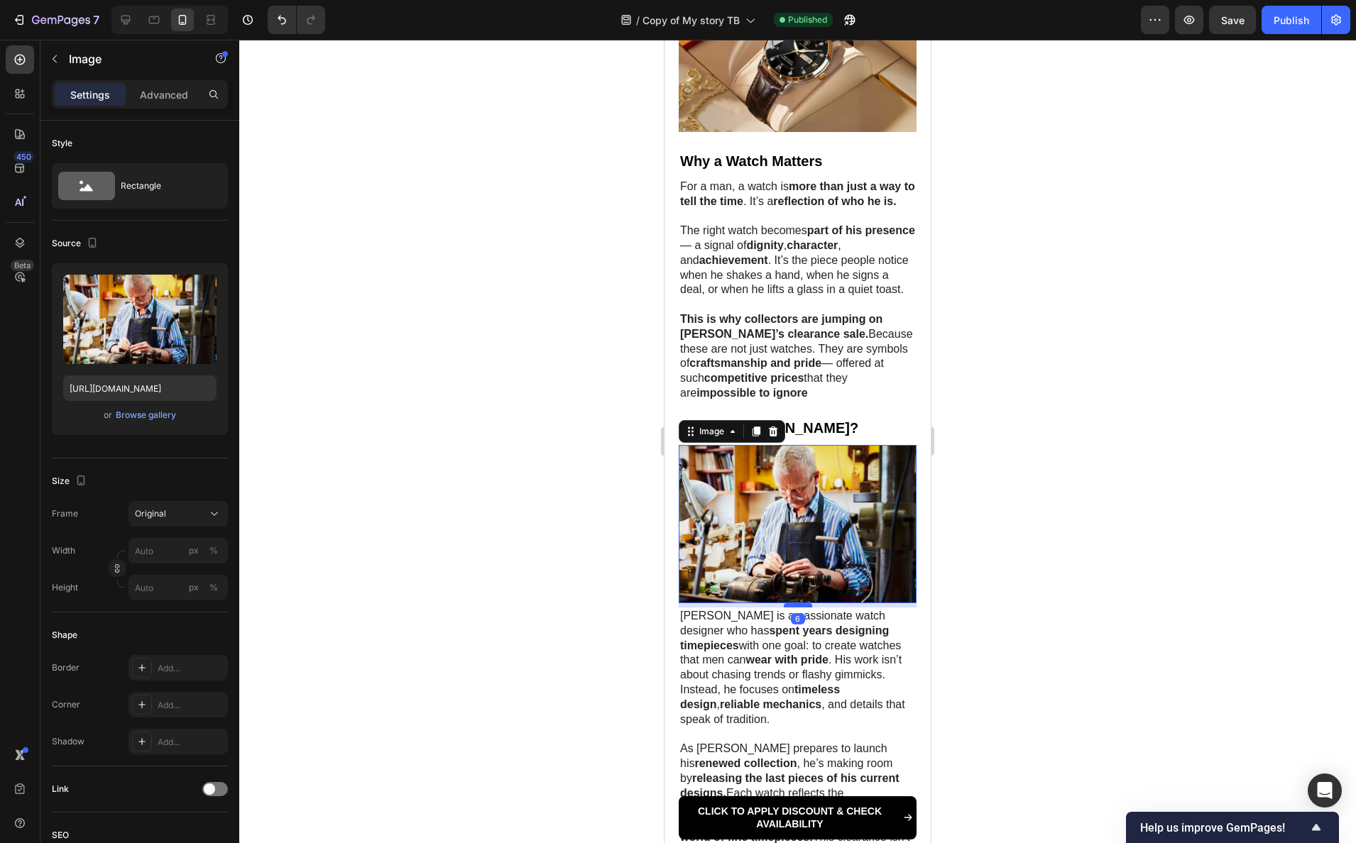
click at [793, 608] on div at bounding box center [798, 605] width 28 height 4
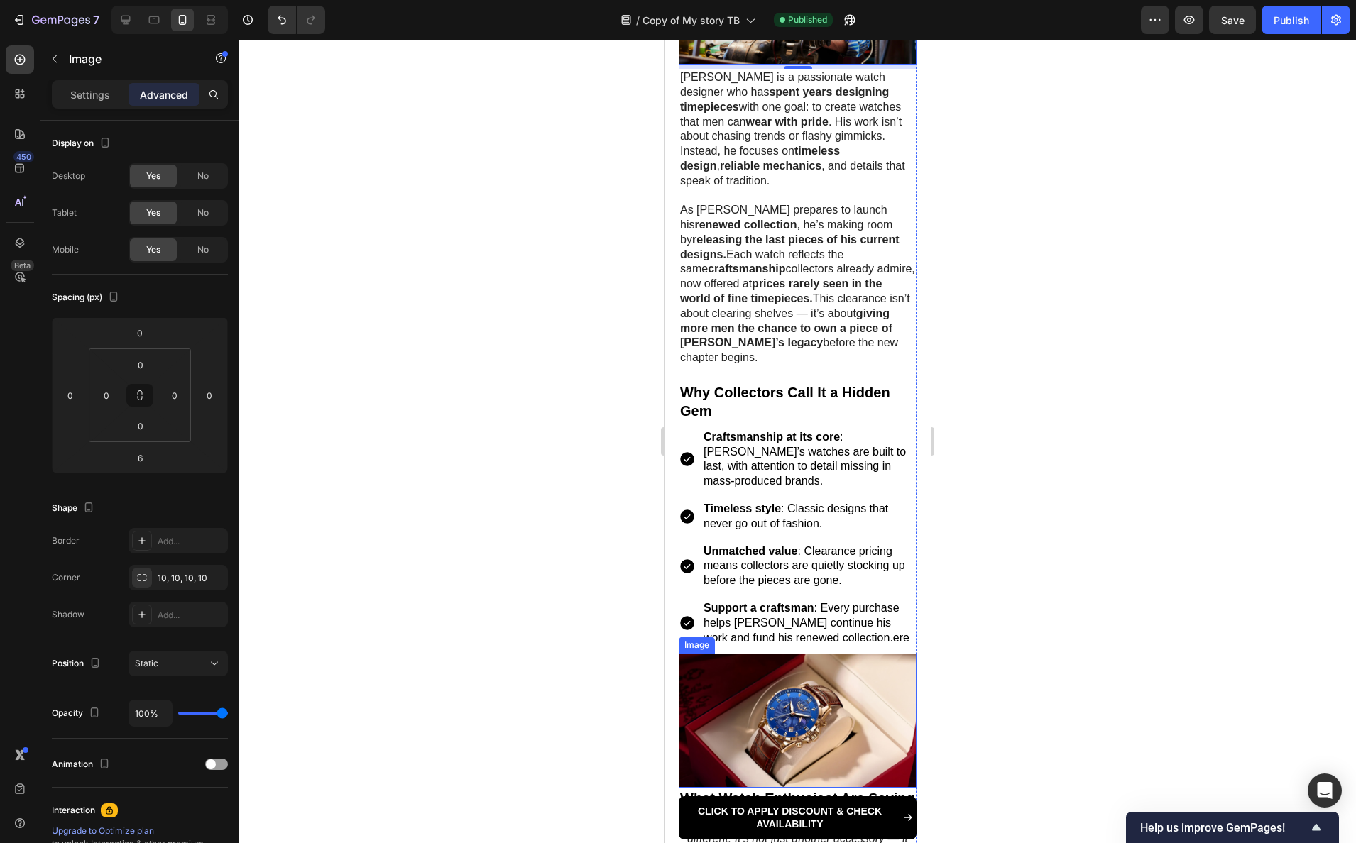
scroll to position [1508, 0]
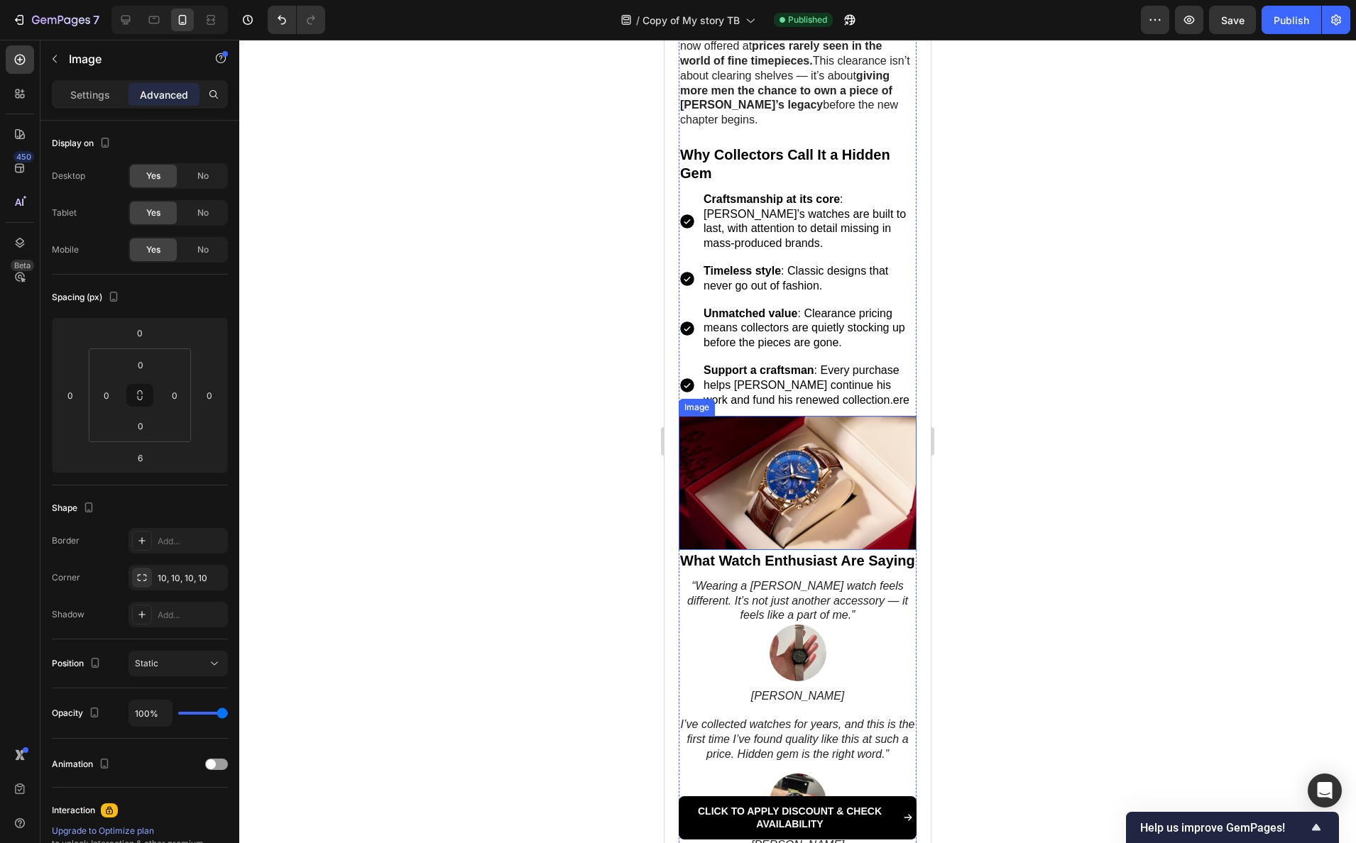
click at [799, 500] on img at bounding box center [798, 482] width 238 height 133
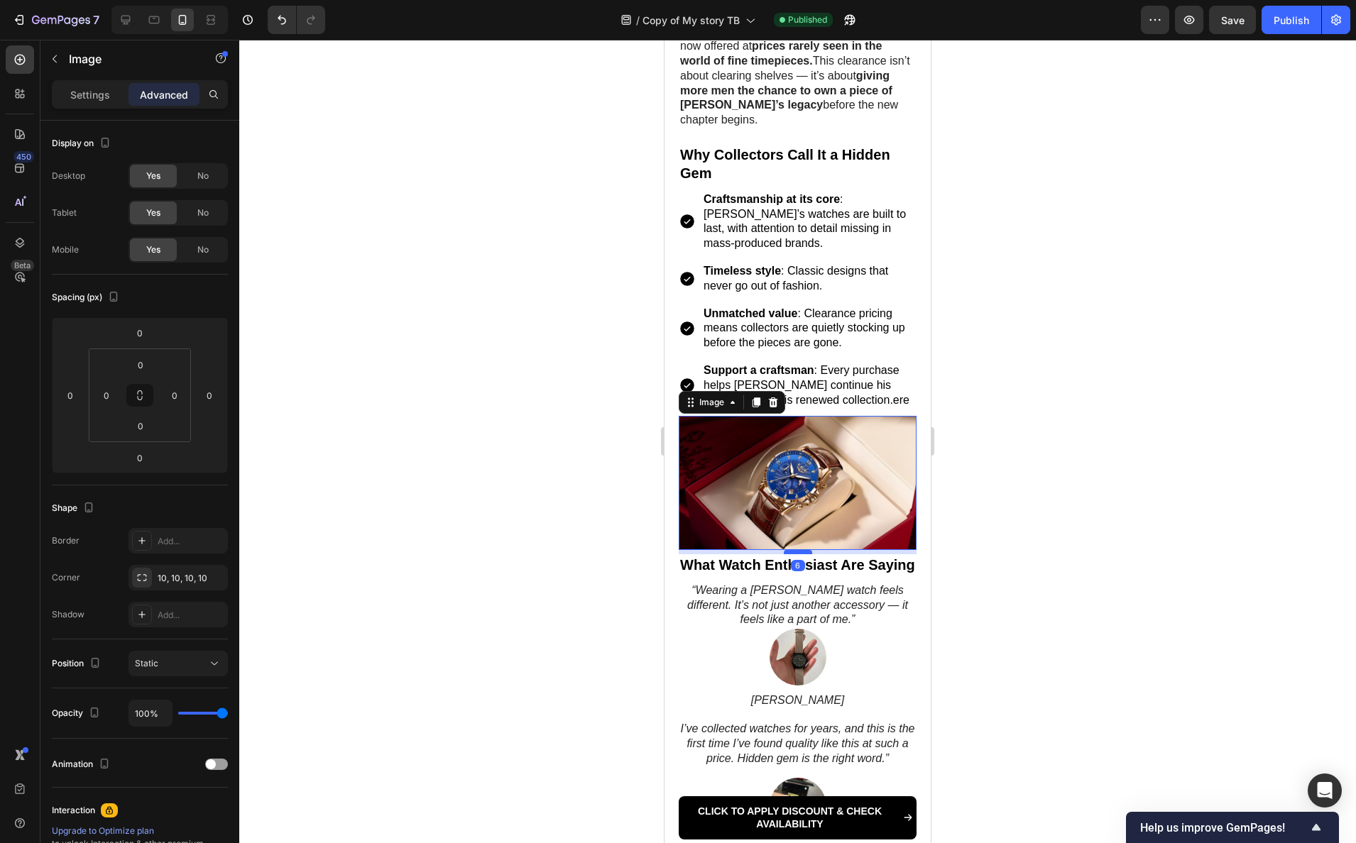
click at [796, 550] on div at bounding box center [798, 552] width 28 height 4
type input "6"
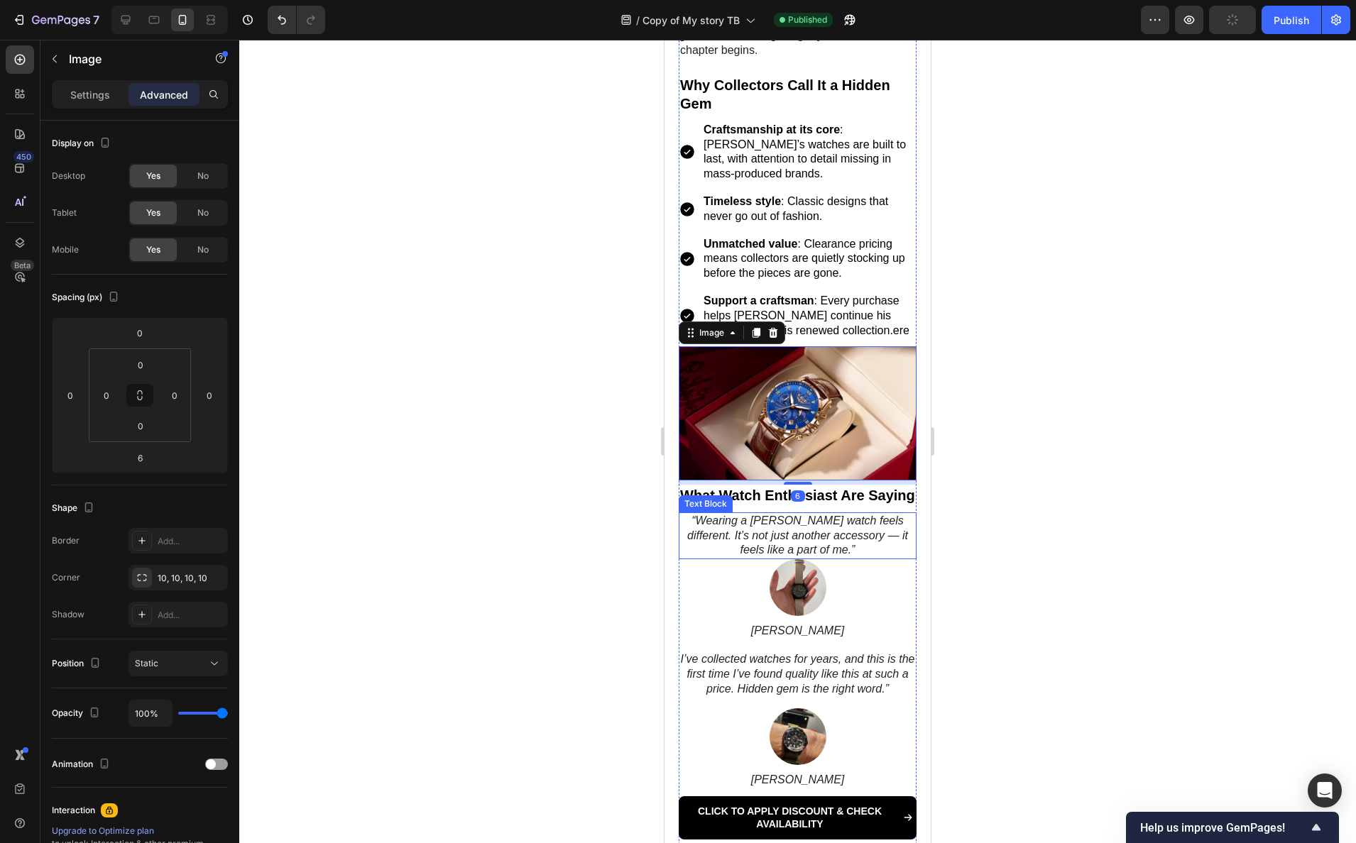
scroll to position [1631, 0]
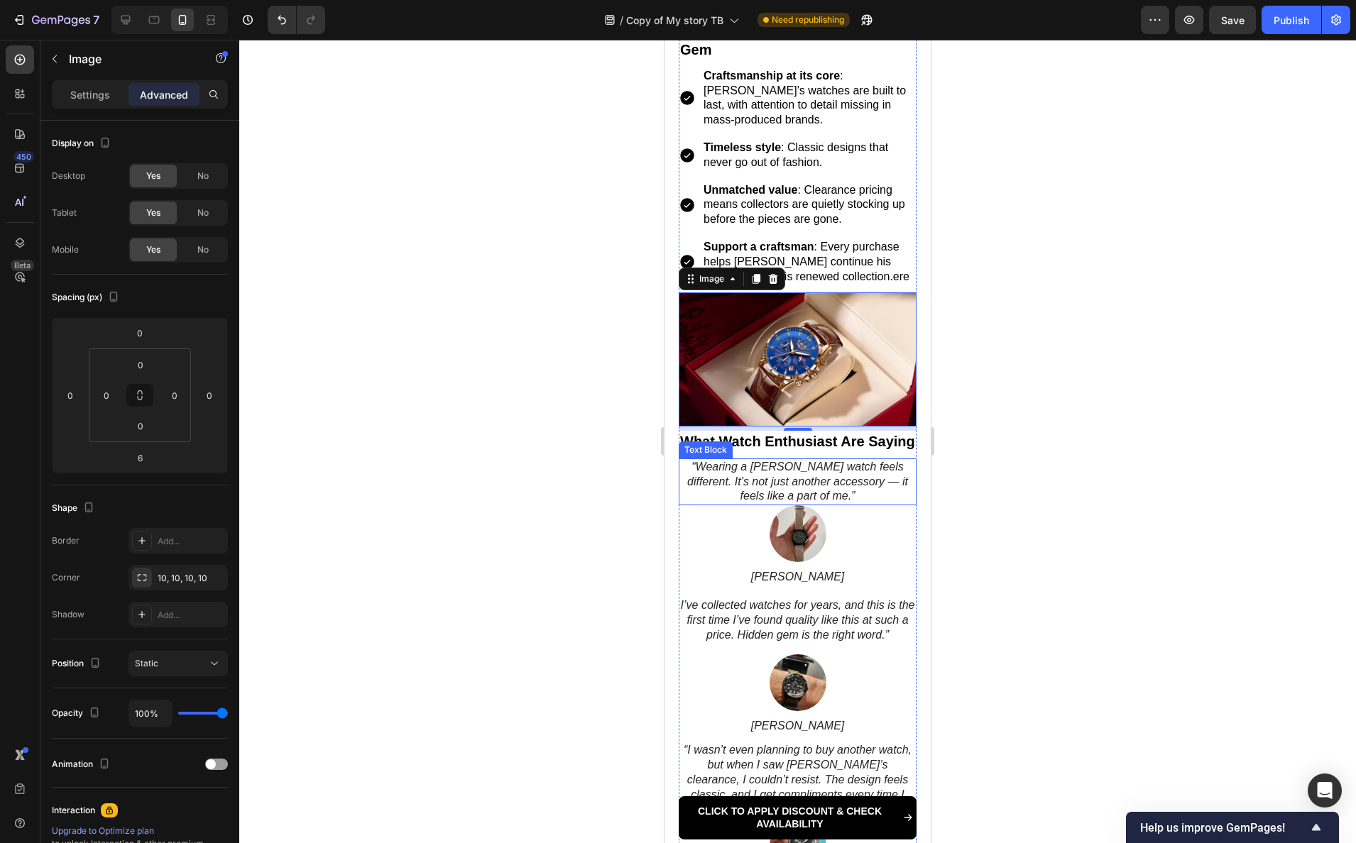
click at [785, 486] on p "“Wearing a Ralph watch feels different. It’s not just another accessory — it fe…" at bounding box center [797, 482] width 235 height 44
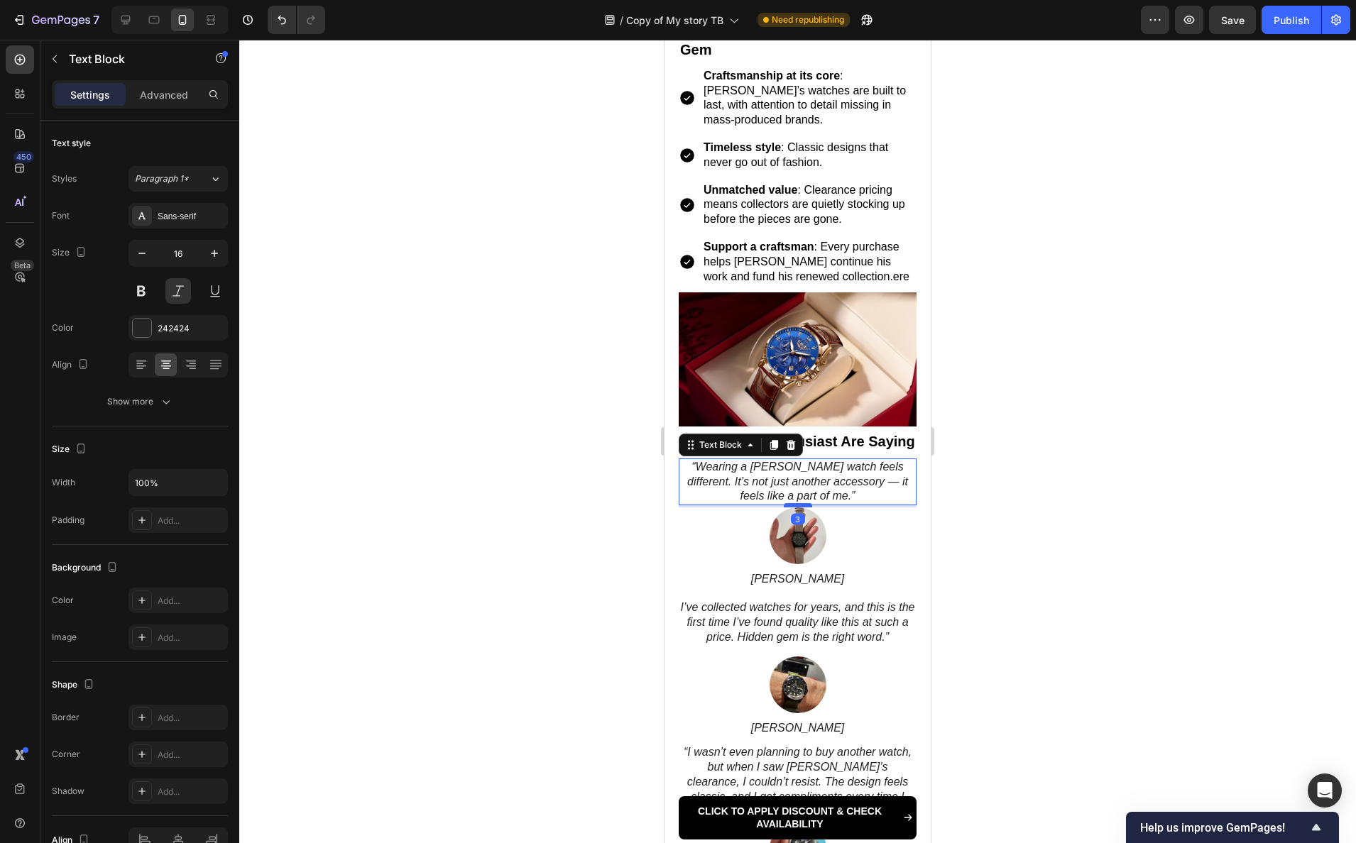
click at [796, 508] on div at bounding box center [798, 505] width 28 height 4
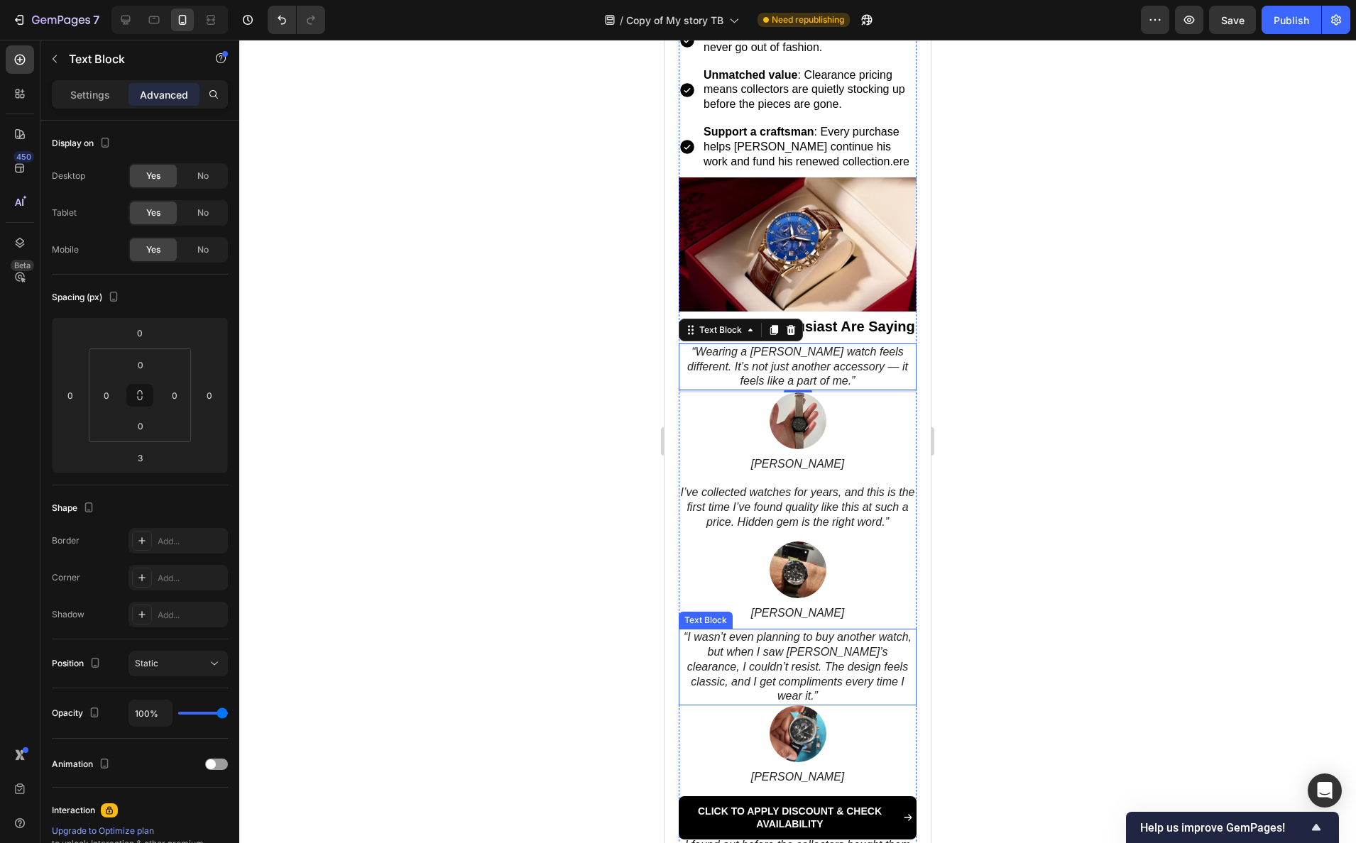
scroll to position [1778, 0]
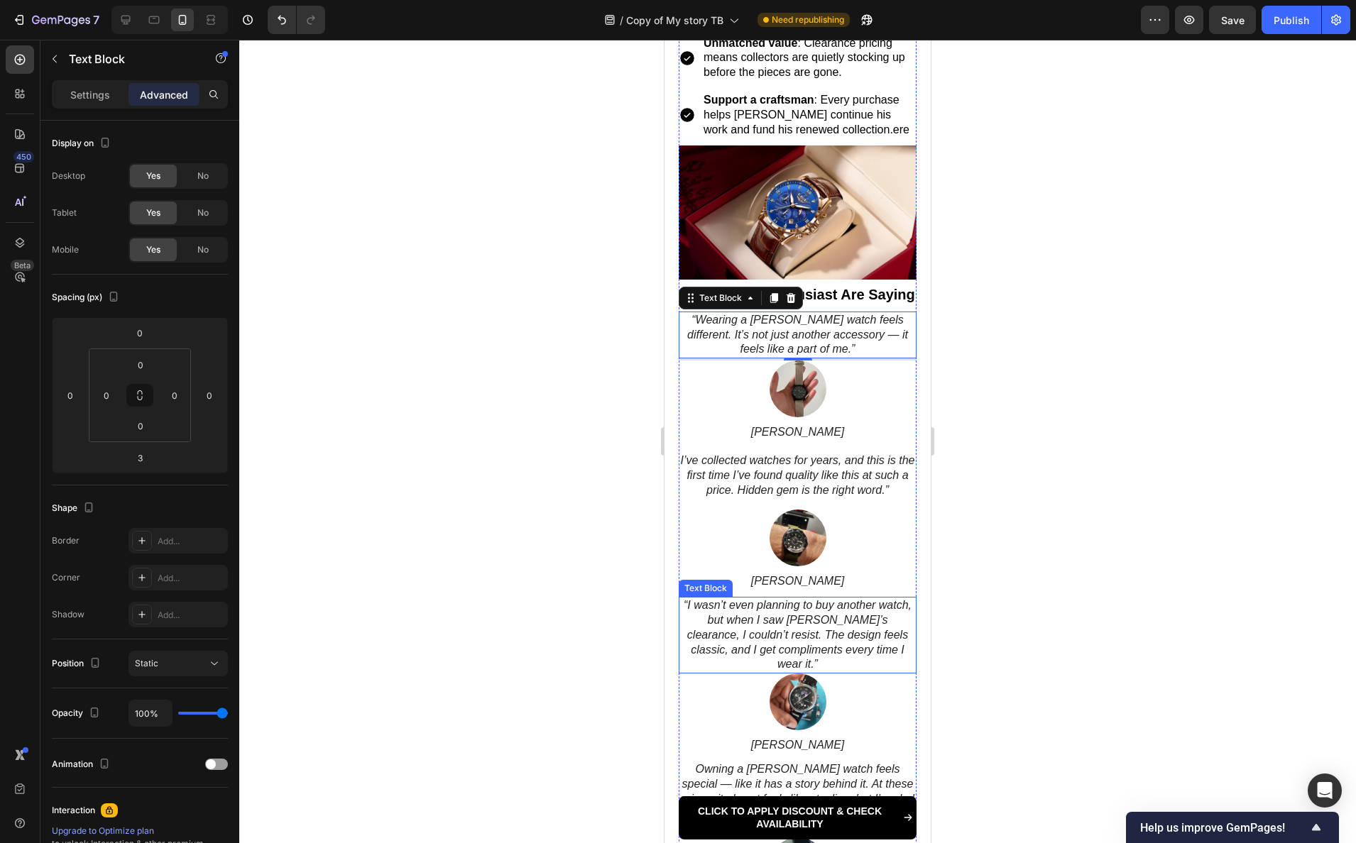
click at [806, 615] on p "“I wasn’t even planning to buy another watch, but when I saw Ralph’s clearance,…" at bounding box center [797, 635] width 235 height 74
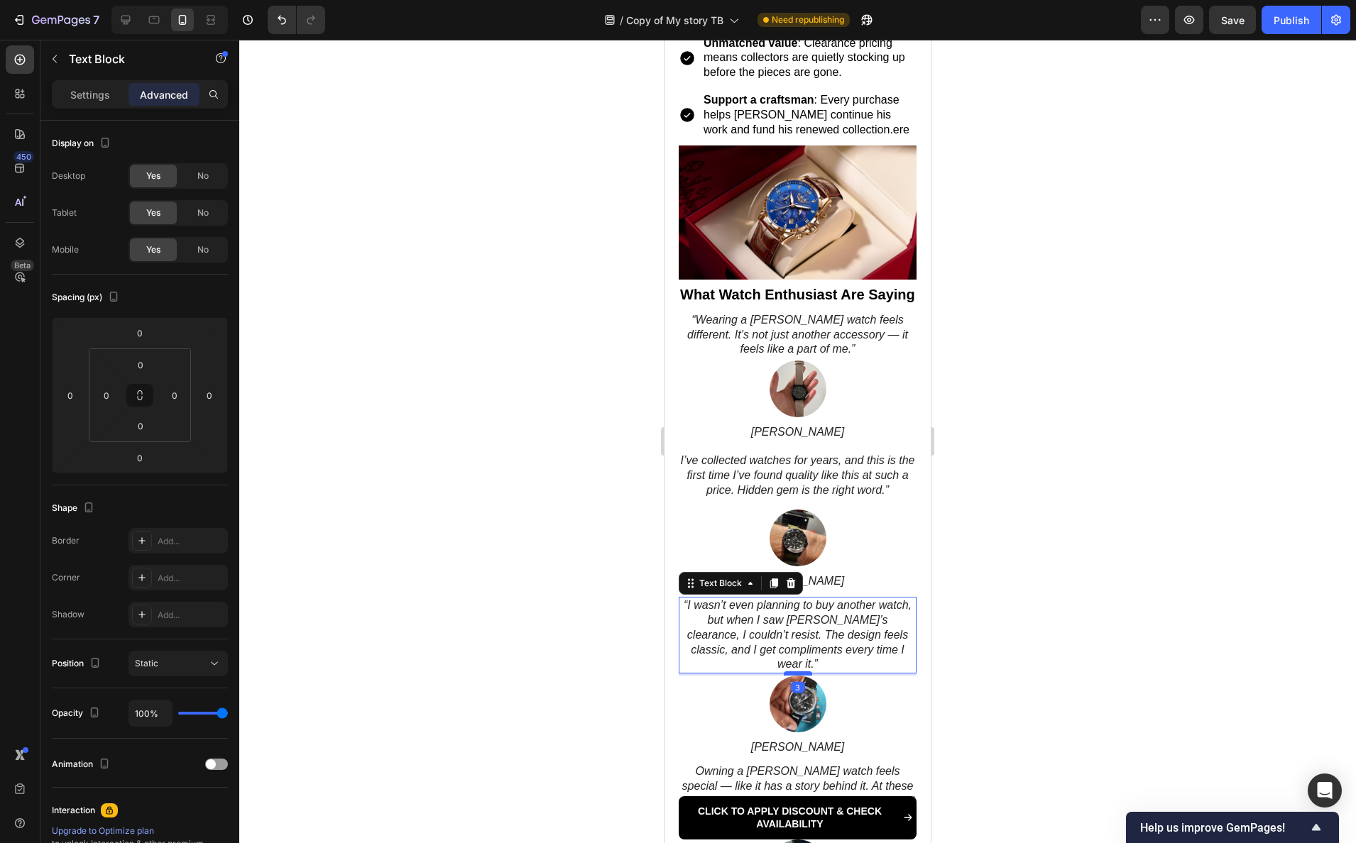
click at [796, 672] on div at bounding box center [798, 674] width 28 height 4
type input "3"
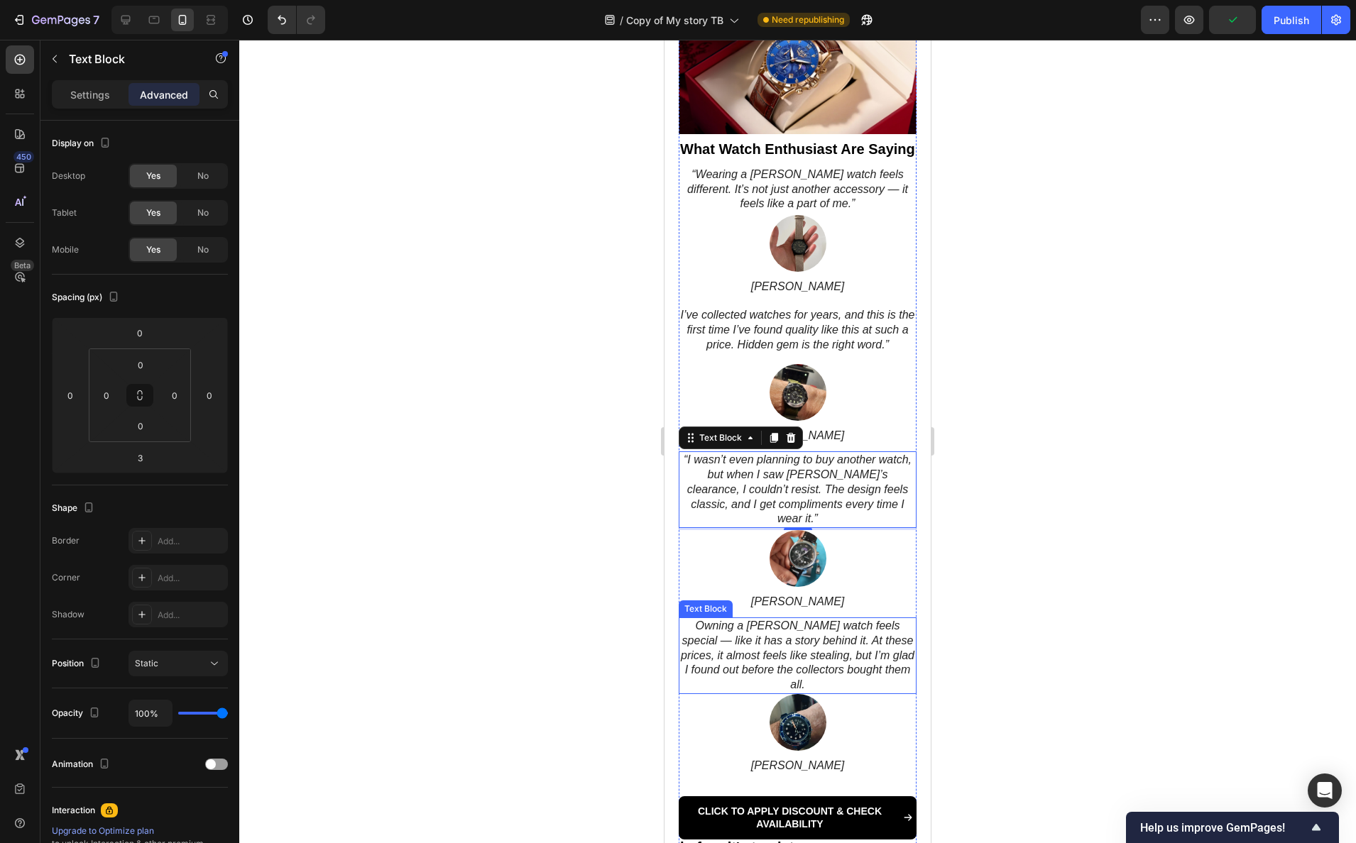
scroll to position [1997, 0]
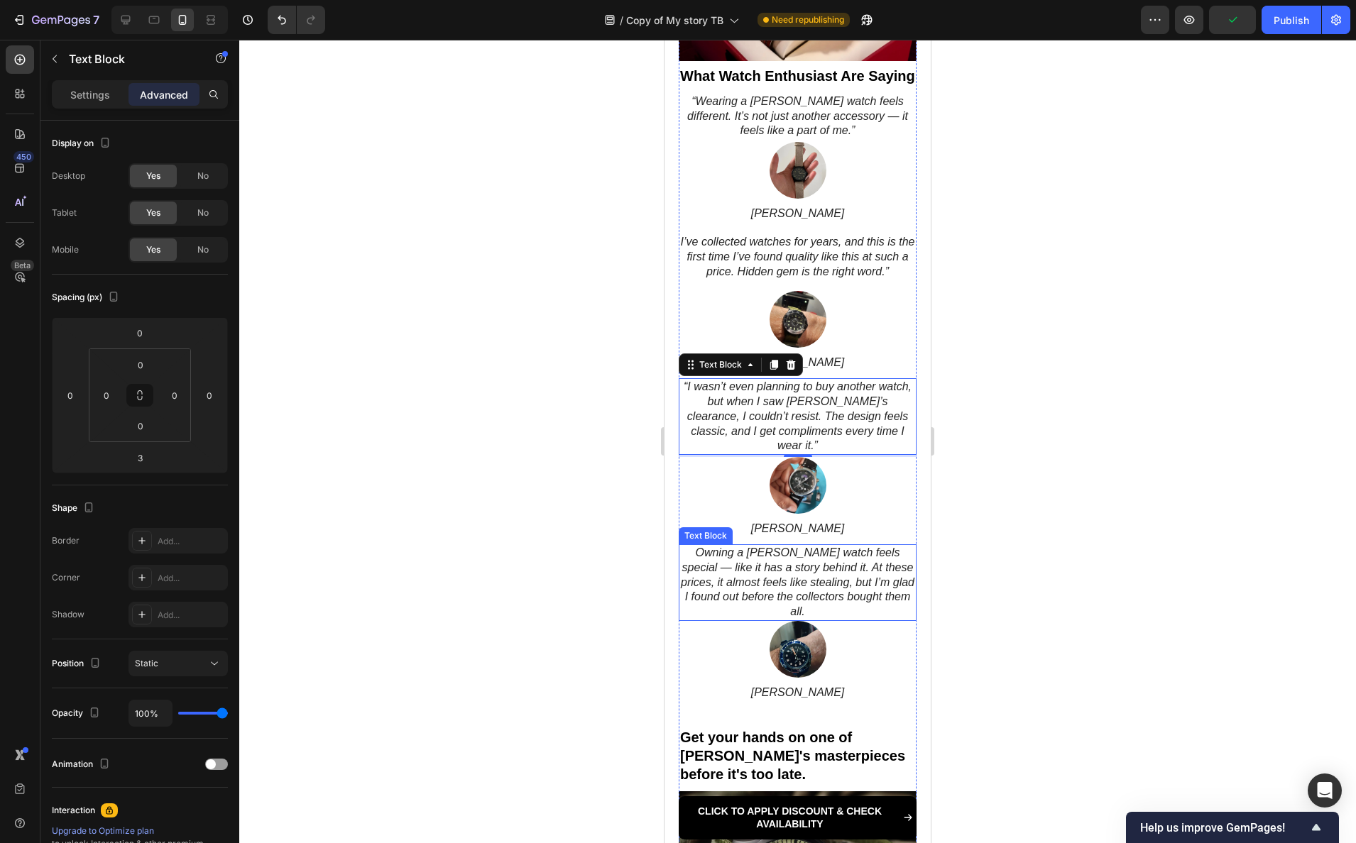
click at [797, 598] on p "Owning a Ralph watch feels special — like it has a story behind it. At these pr…" at bounding box center [797, 583] width 235 height 74
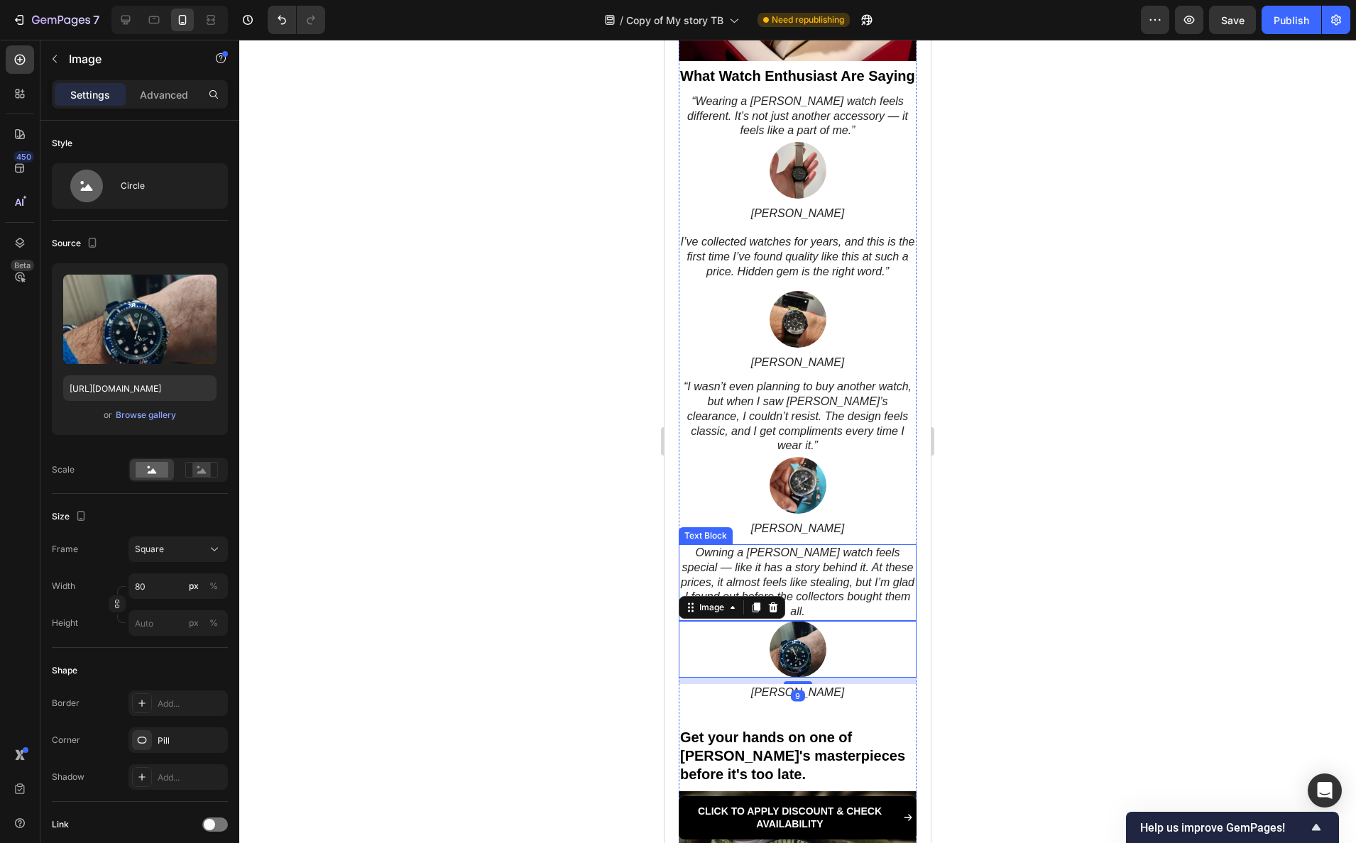
click at [794, 593] on p "Owning a Ralph watch feels special — like it has a story behind it. At these pr…" at bounding box center [797, 583] width 235 height 74
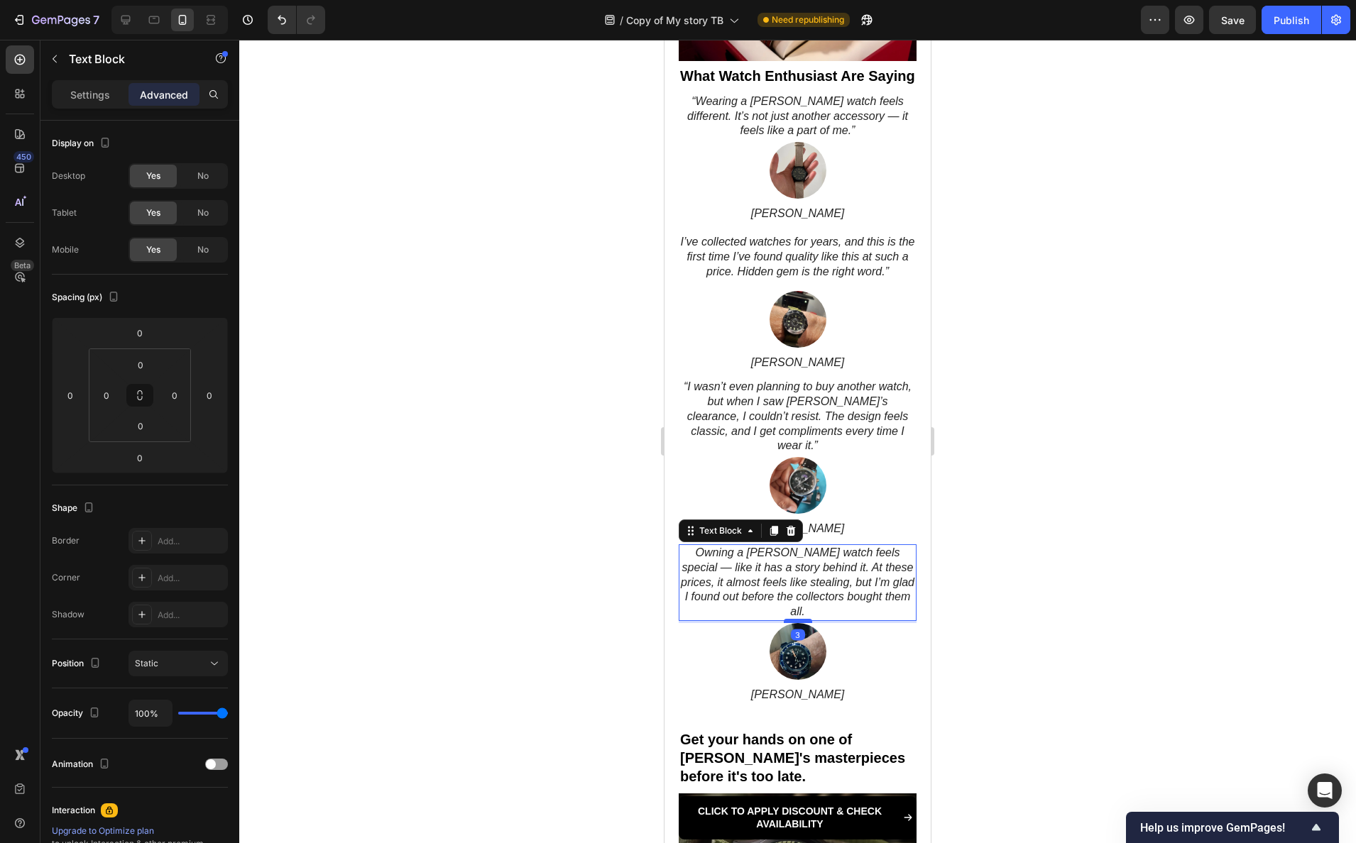
click at [796, 619] on div at bounding box center [798, 621] width 28 height 4
type input "3"
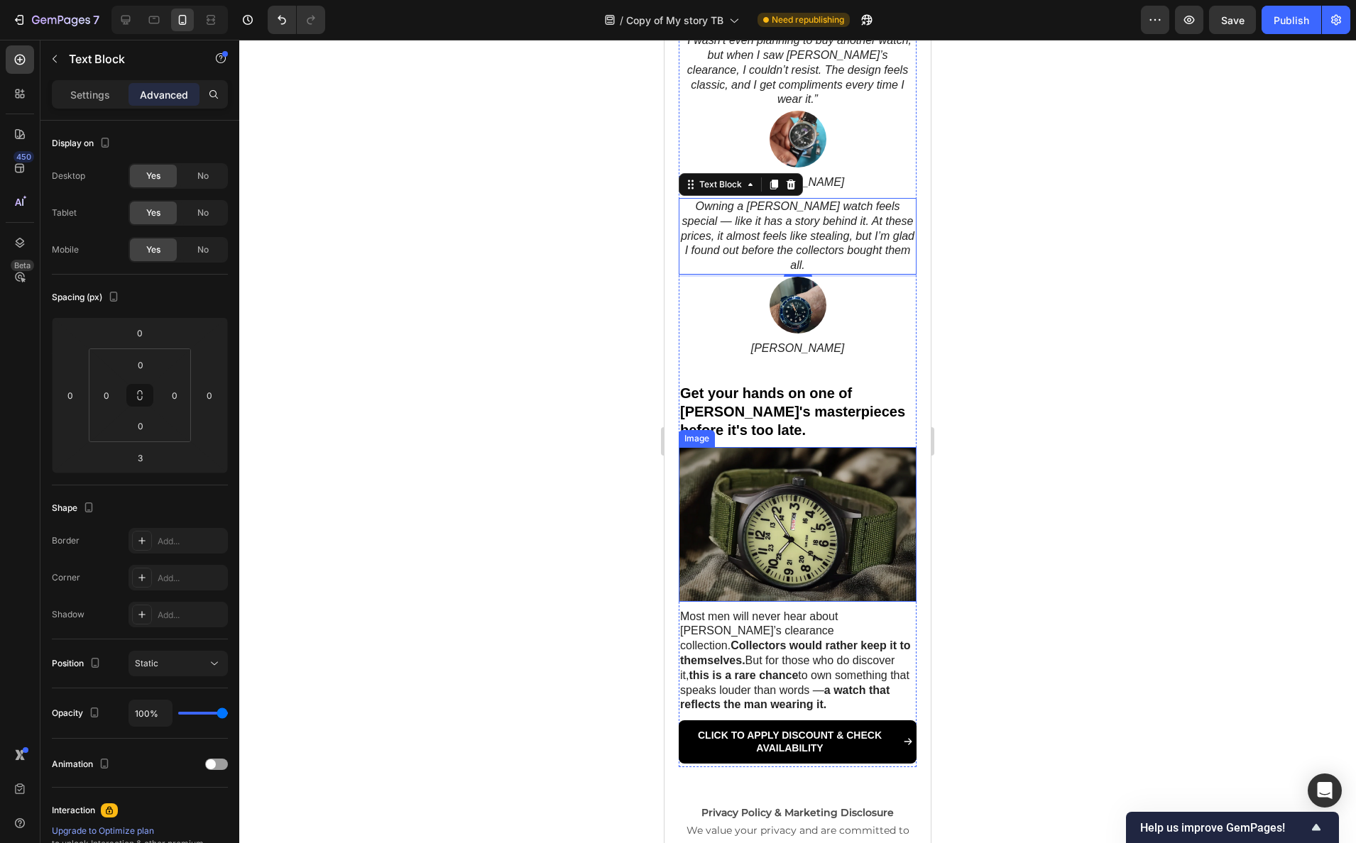
scroll to position [2416, 0]
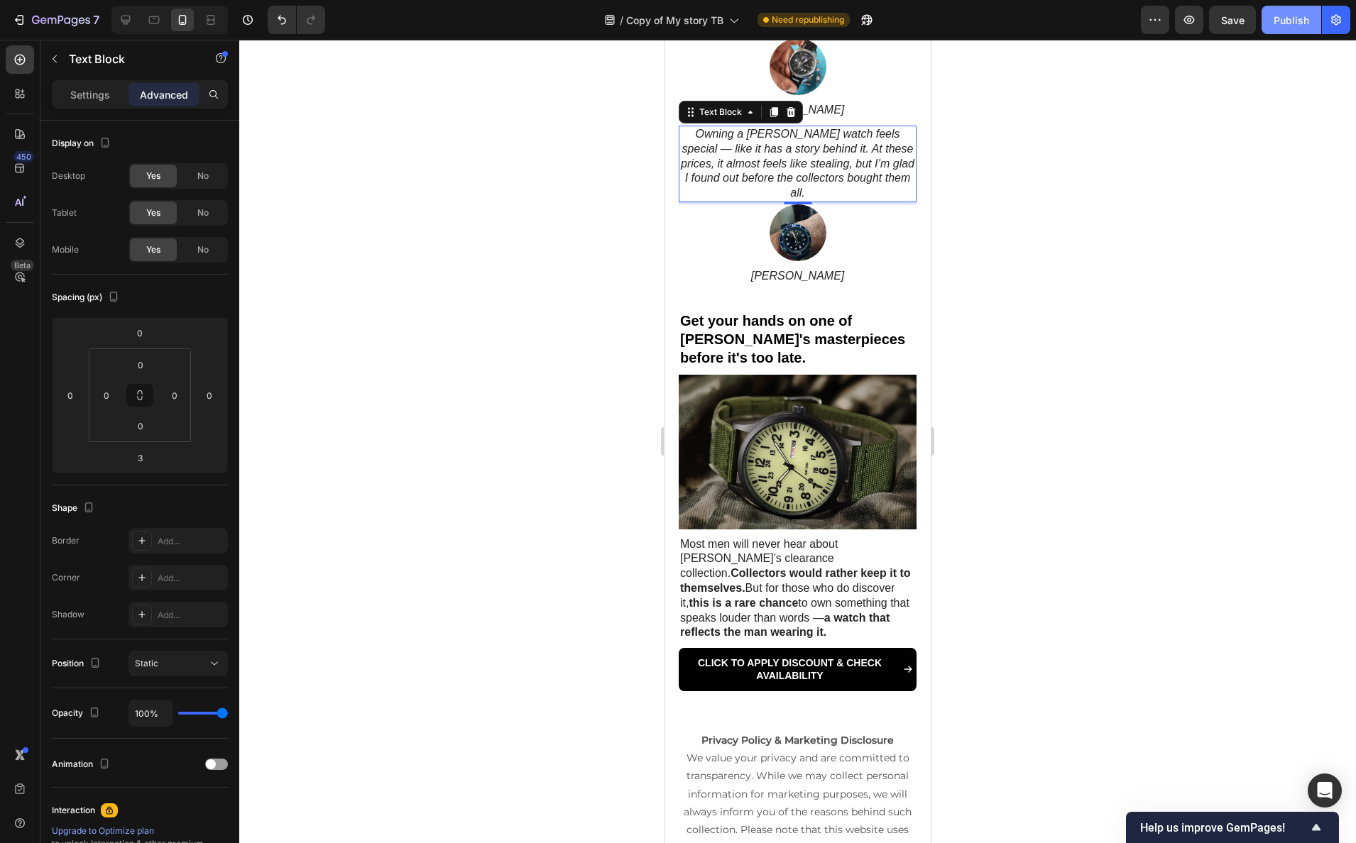
click at [1244, 33] on button "Publish" at bounding box center [1291, 20] width 60 height 28
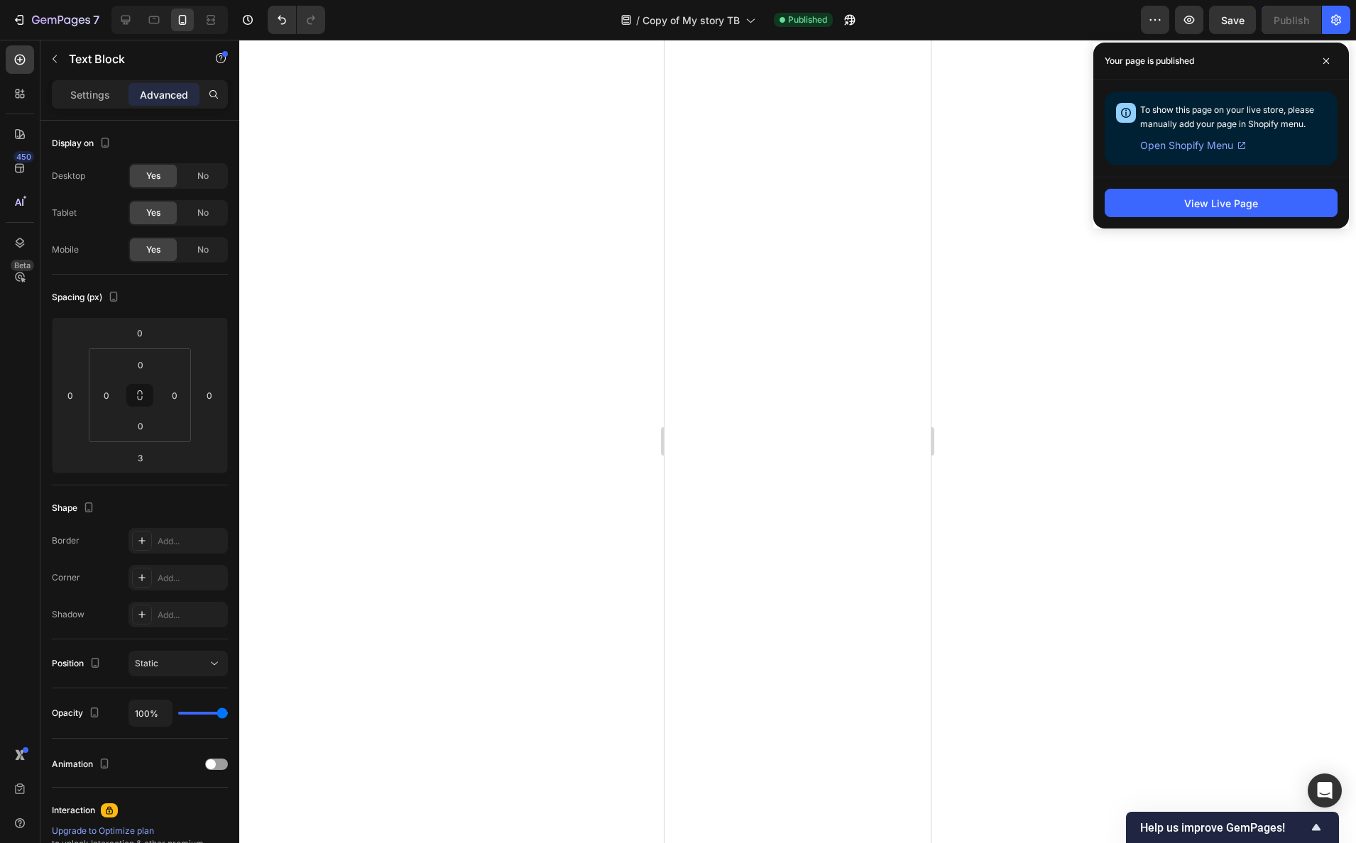
scroll to position [0, 0]
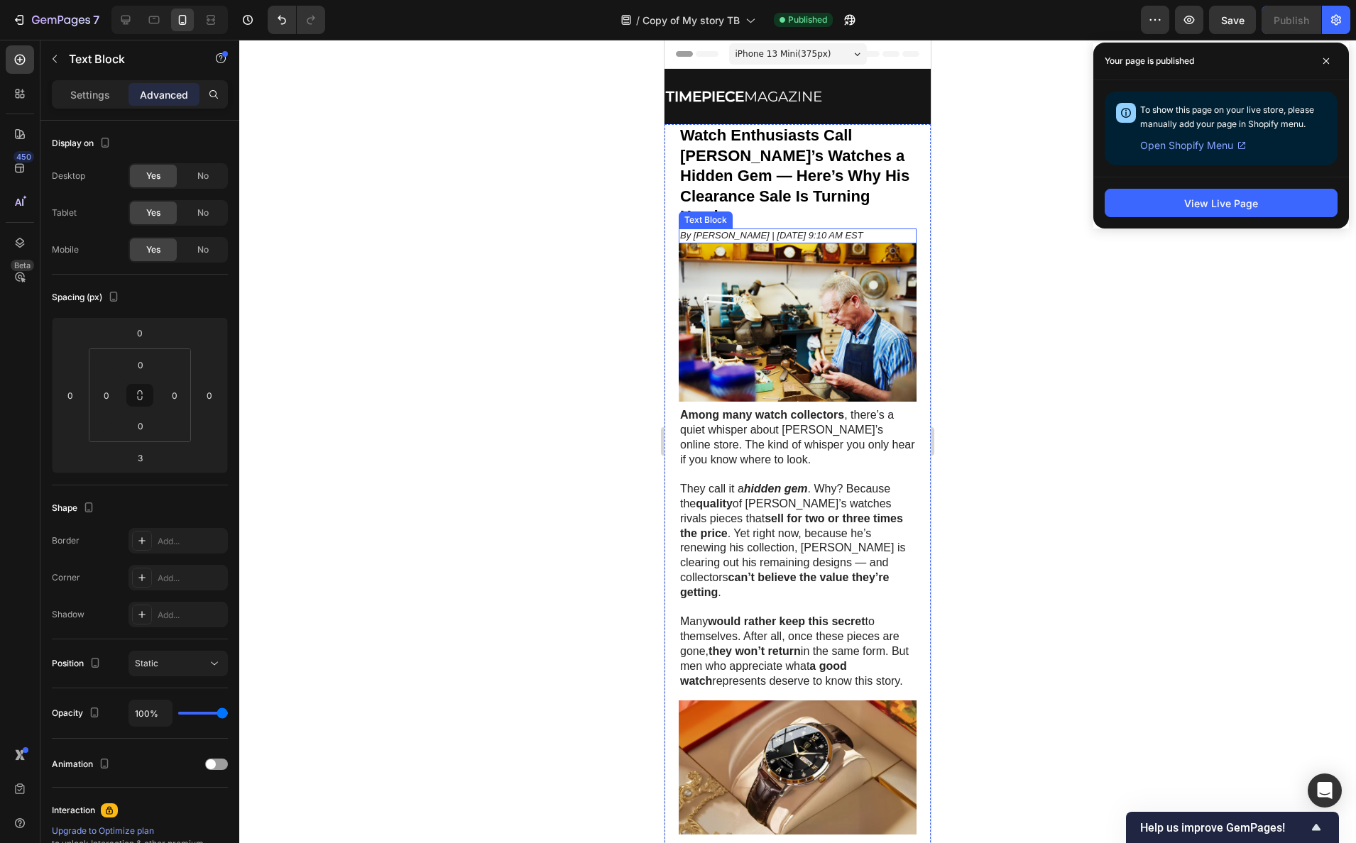
click at [764, 232] on p "By [PERSON_NAME] | [DATE] 9:10 AM EST" at bounding box center [797, 236] width 235 height 12
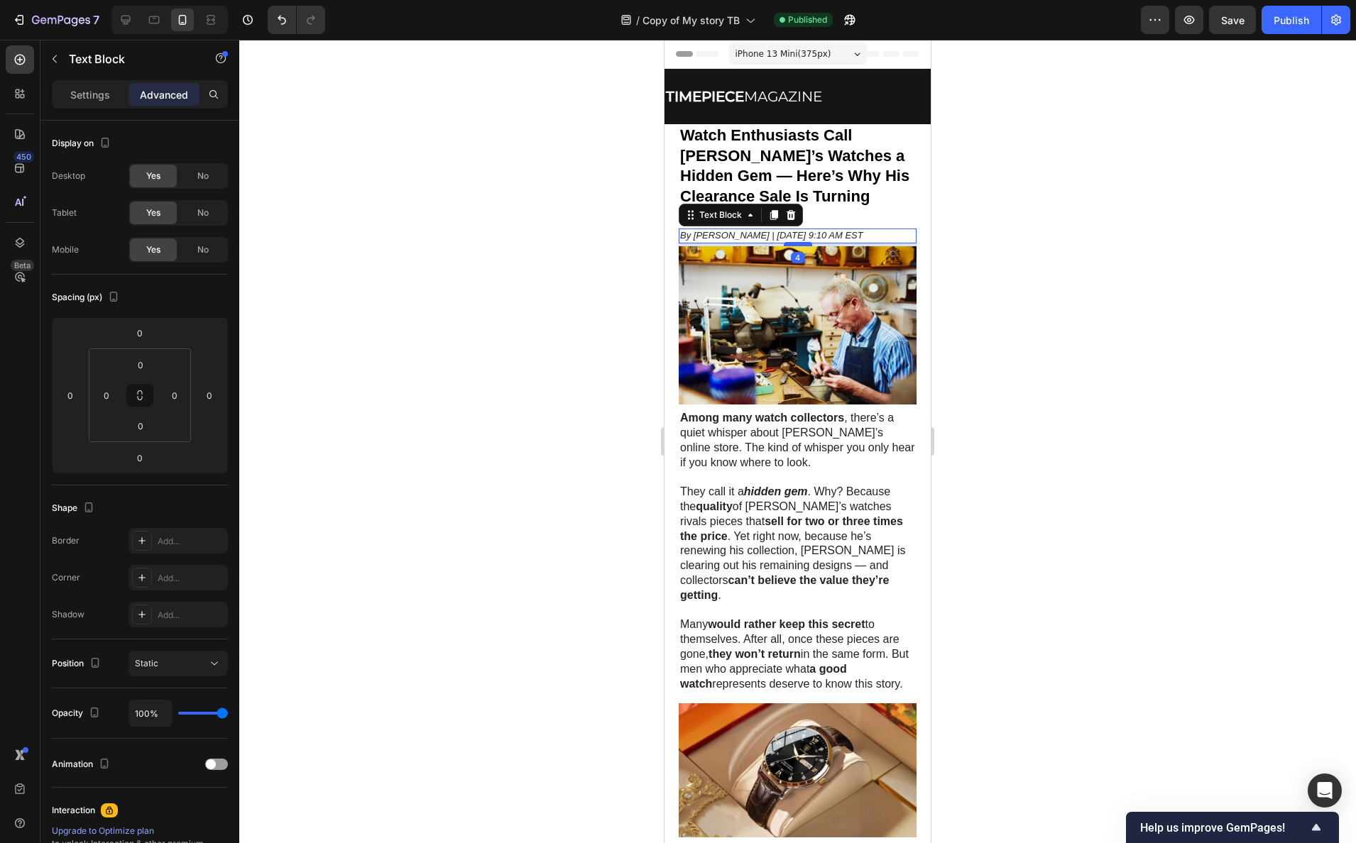
click at [785, 246] on div at bounding box center [798, 244] width 28 height 4
click at [789, 247] on div at bounding box center [798, 245] width 28 height 4
type input "5"
click at [1013, 243] on div at bounding box center [797, 442] width 1117 height 804
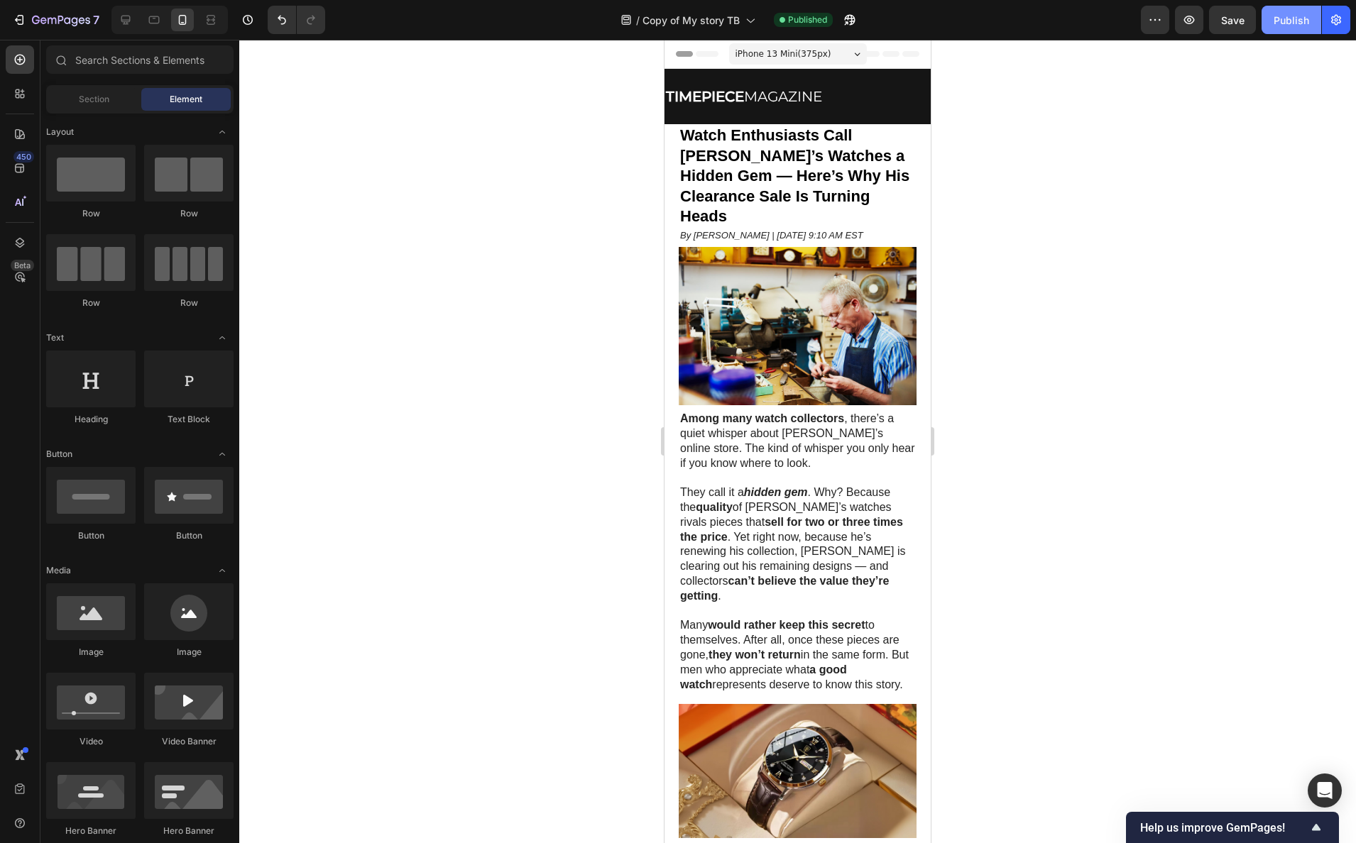
click at [1244, 26] on div "Publish" at bounding box center [1290, 20] width 35 height 15
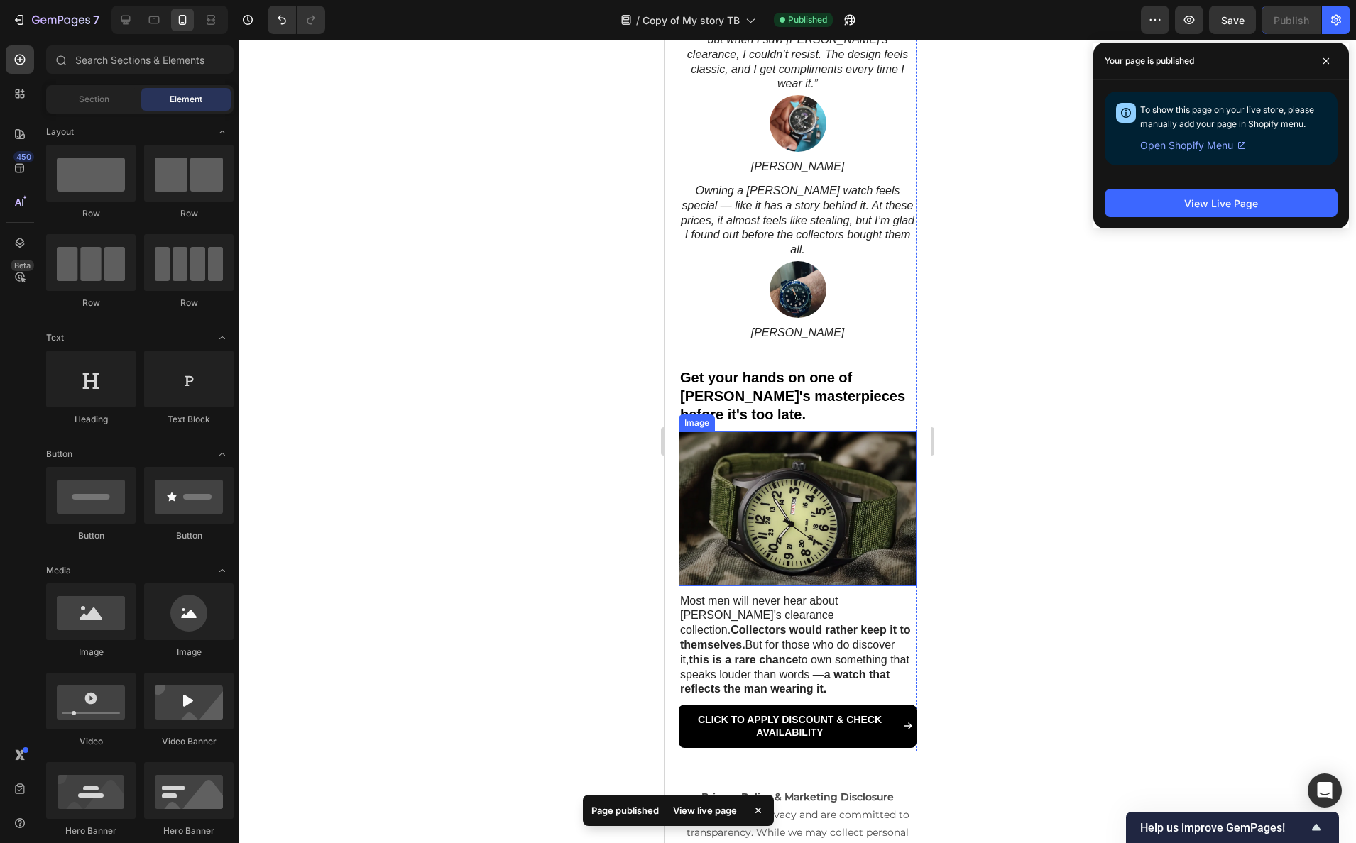
scroll to position [2090, 0]
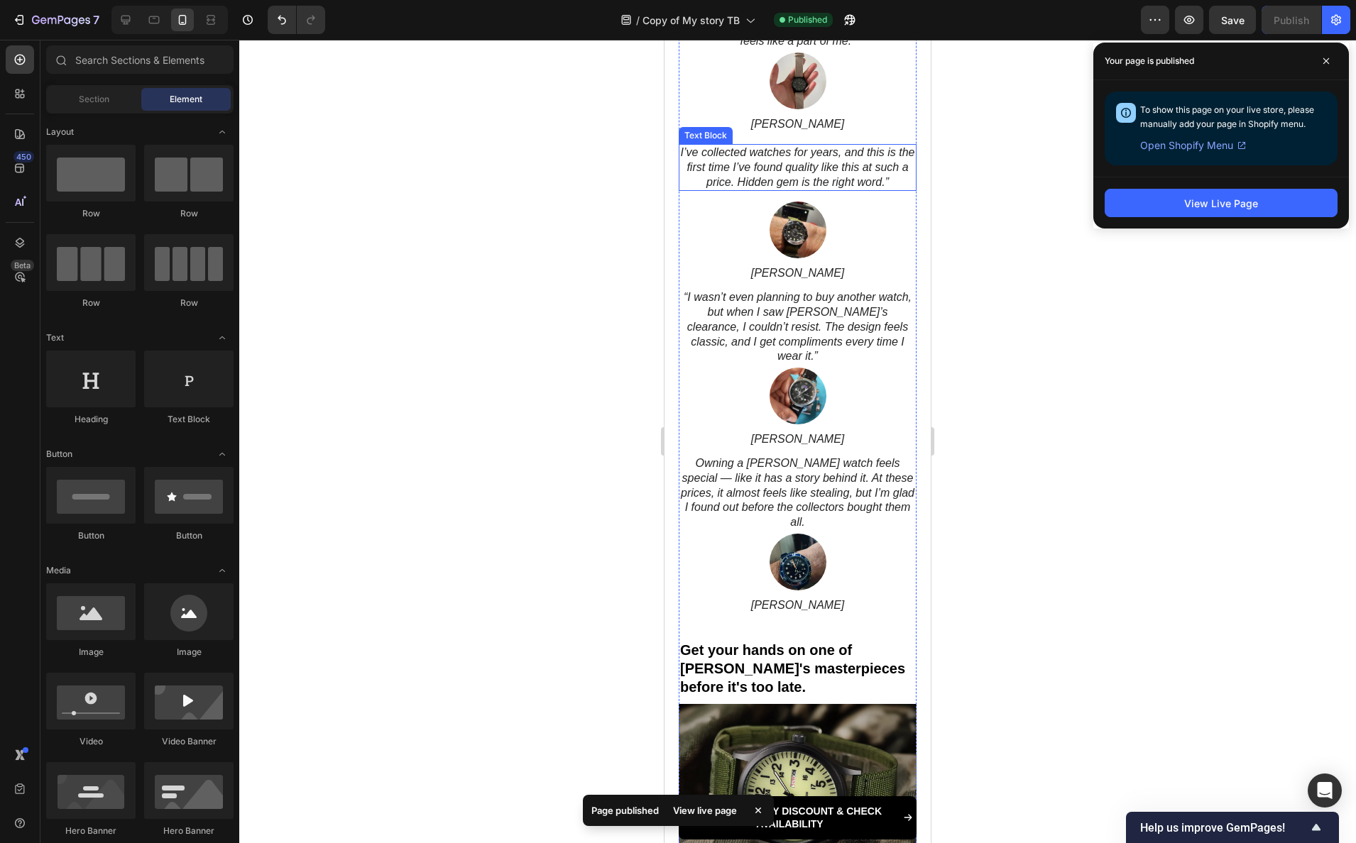
click at [791, 176] on p "I’ve collected watches for years, and this is the first time I’ve found quality…" at bounding box center [797, 168] width 235 height 44
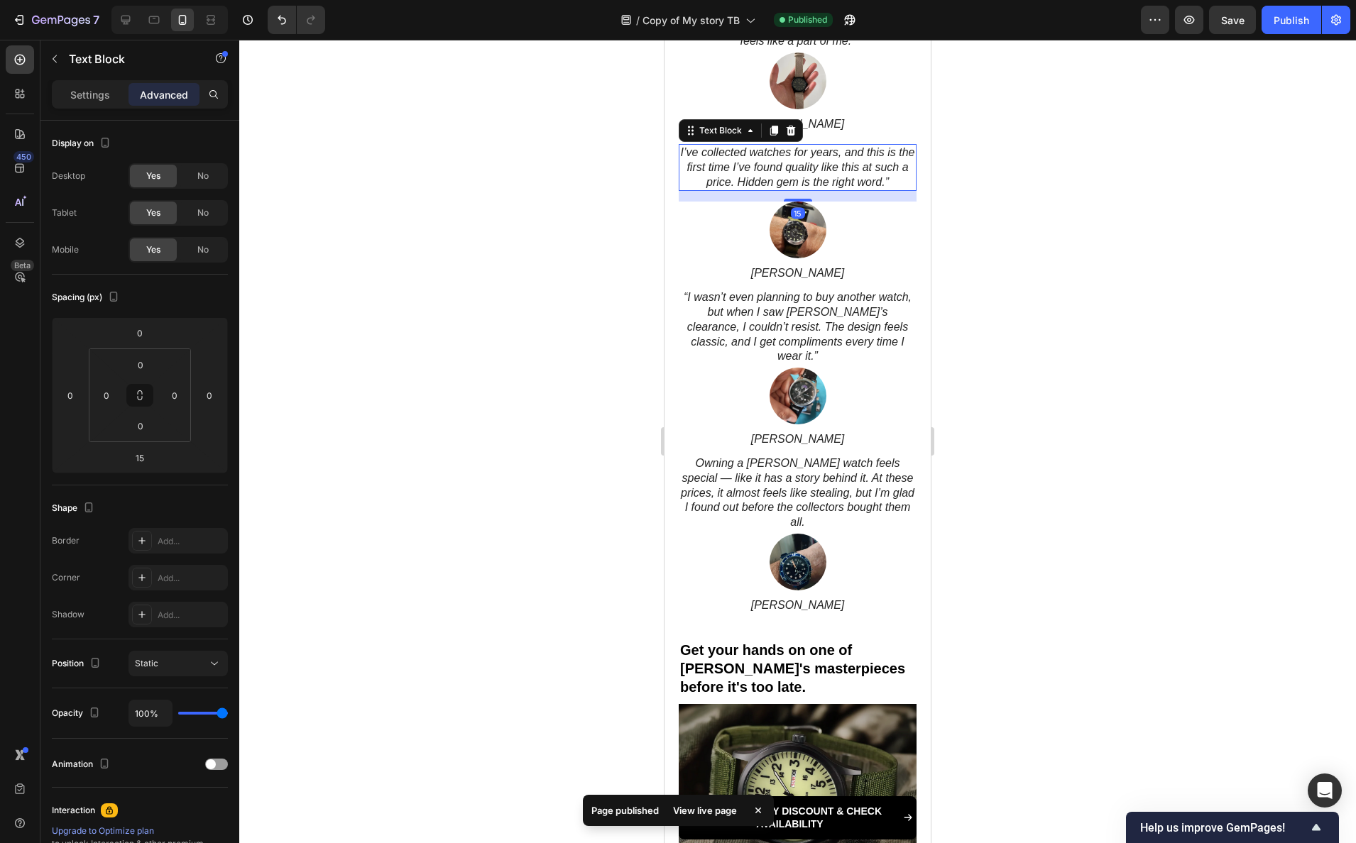
scroll to position [2015, 0]
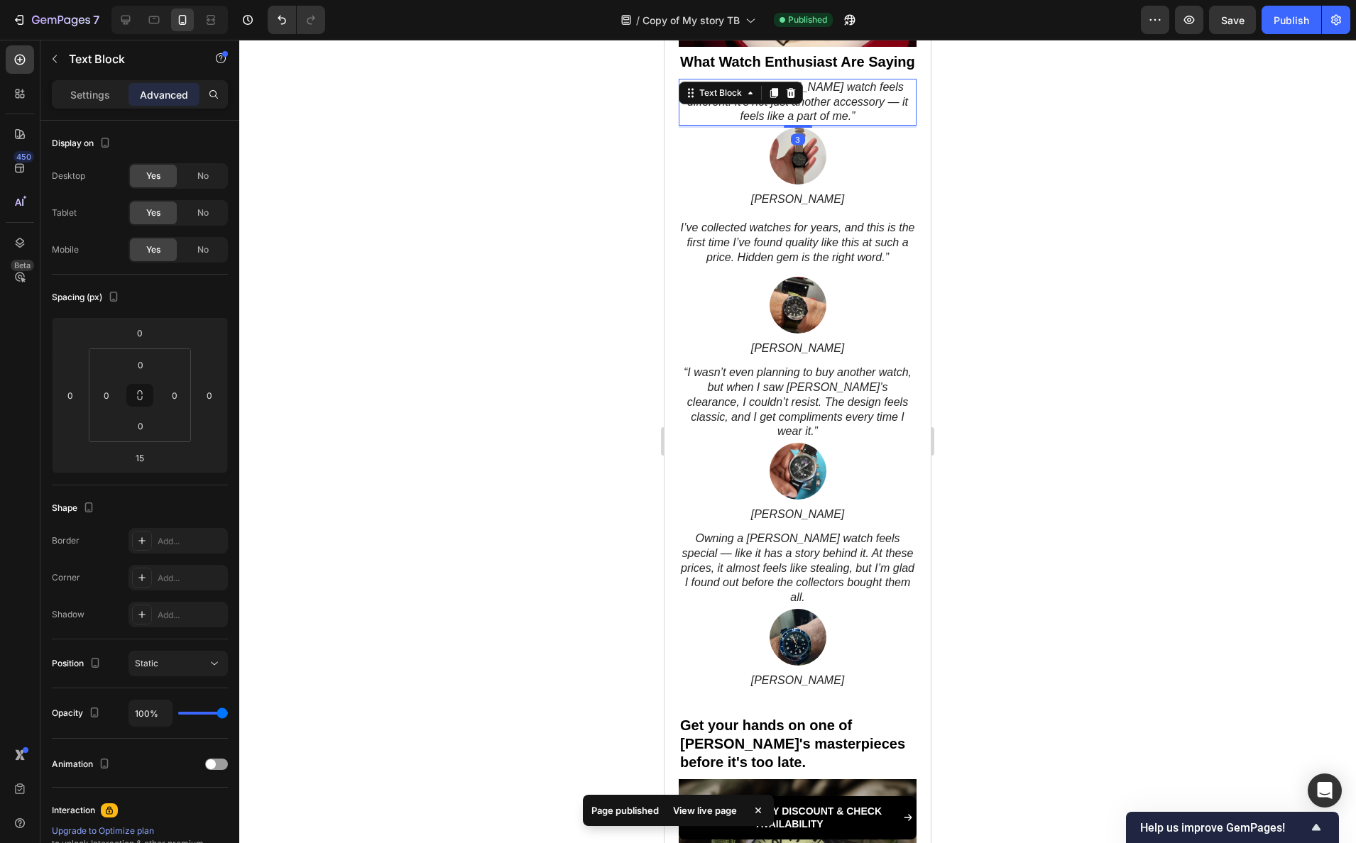
click at [806, 105] on p "“Wearing a Ralph watch feels different. It’s not just another accessory — it fe…" at bounding box center [797, 102] width 235 height 44
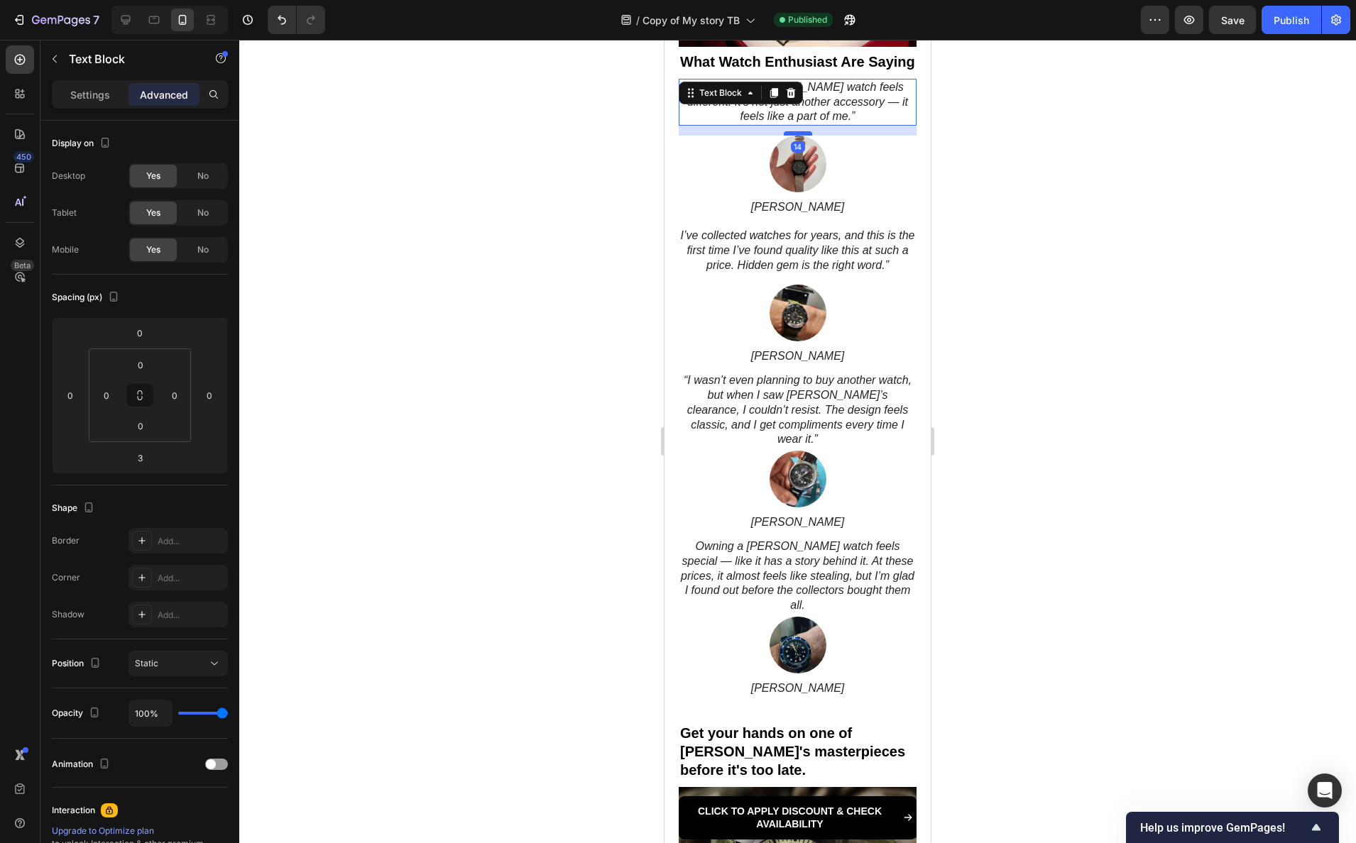
drag, startPoint x: 794, startPoint y: 131, endPoint x: 796, endPoint y: 139, distance: 8.1
click at [796, 136] on div at bounding box center [798, 133] width 28 height 4
click at [797, 136] on div at bounding box center [798, 134] width 28 height 4
type input "15"
click at [776, 405] on p "“I wasn’t even planning to buy another watch, but when I saw Ralph’s clearance,…" at bounding box center [797, 411] width 235 height 74
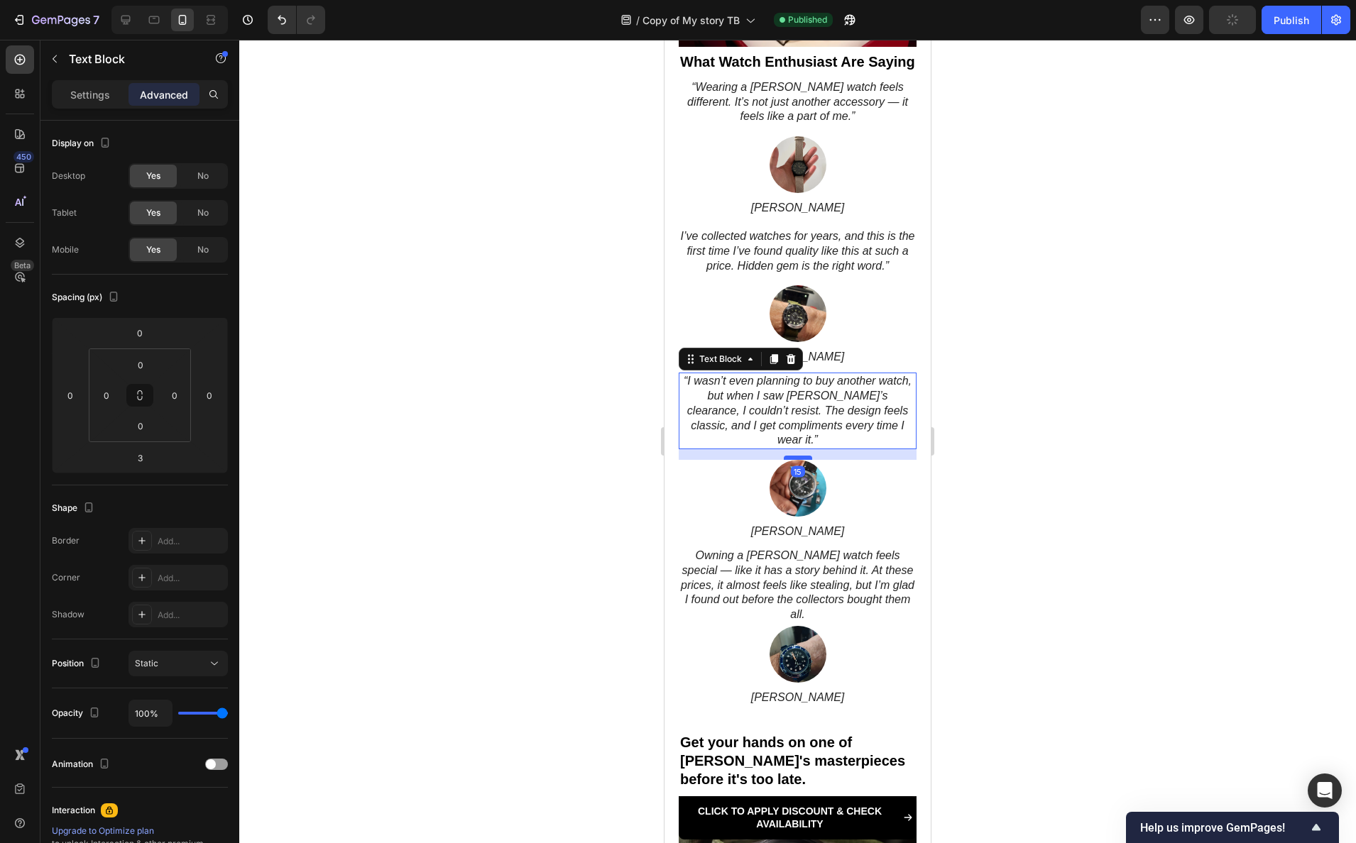
drag, startPoint x: 790, startPoint y: 439, endPoint x: 789, endPoint y: 448, distance: 8.6
click at [789, 456] on div at bounding box center [798, 458] width 28 height 4
type input "15"
click at [789, 598] on p "Owning a Ralph watch feels special — like it has a story behind it. At these pr…" at bounding box center [797, 586] width 235 height 74
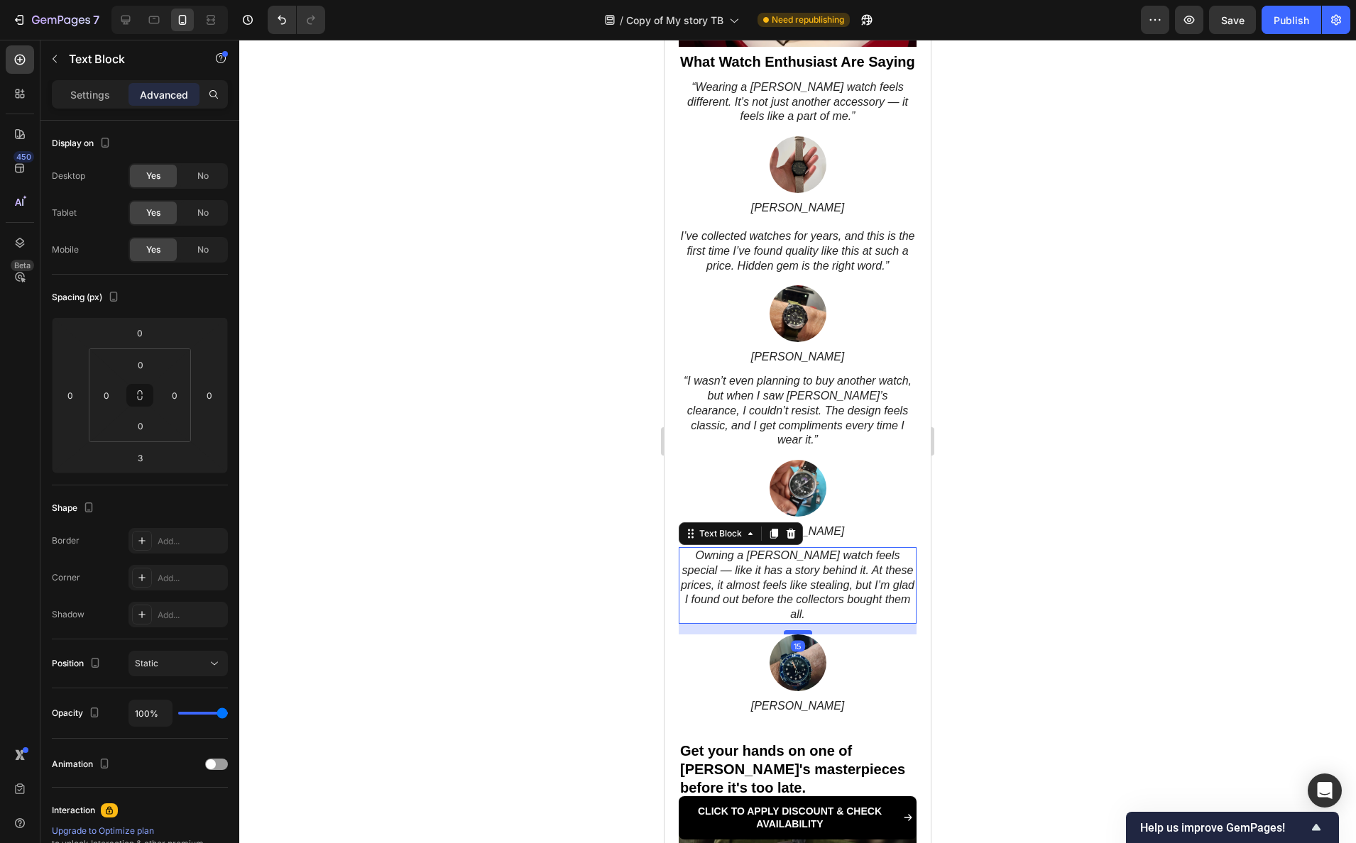
drag, startPoint x: 796, startPoint y: 614, endPoint x: 795, endPoint y: 623, distance: 8.5
click at [795, 630] on div at bounding box center [798, 632] width 28 height 4
type input "15"
click at [1238, 600] on div at bounding box center [797, 442] width 1117 height 804
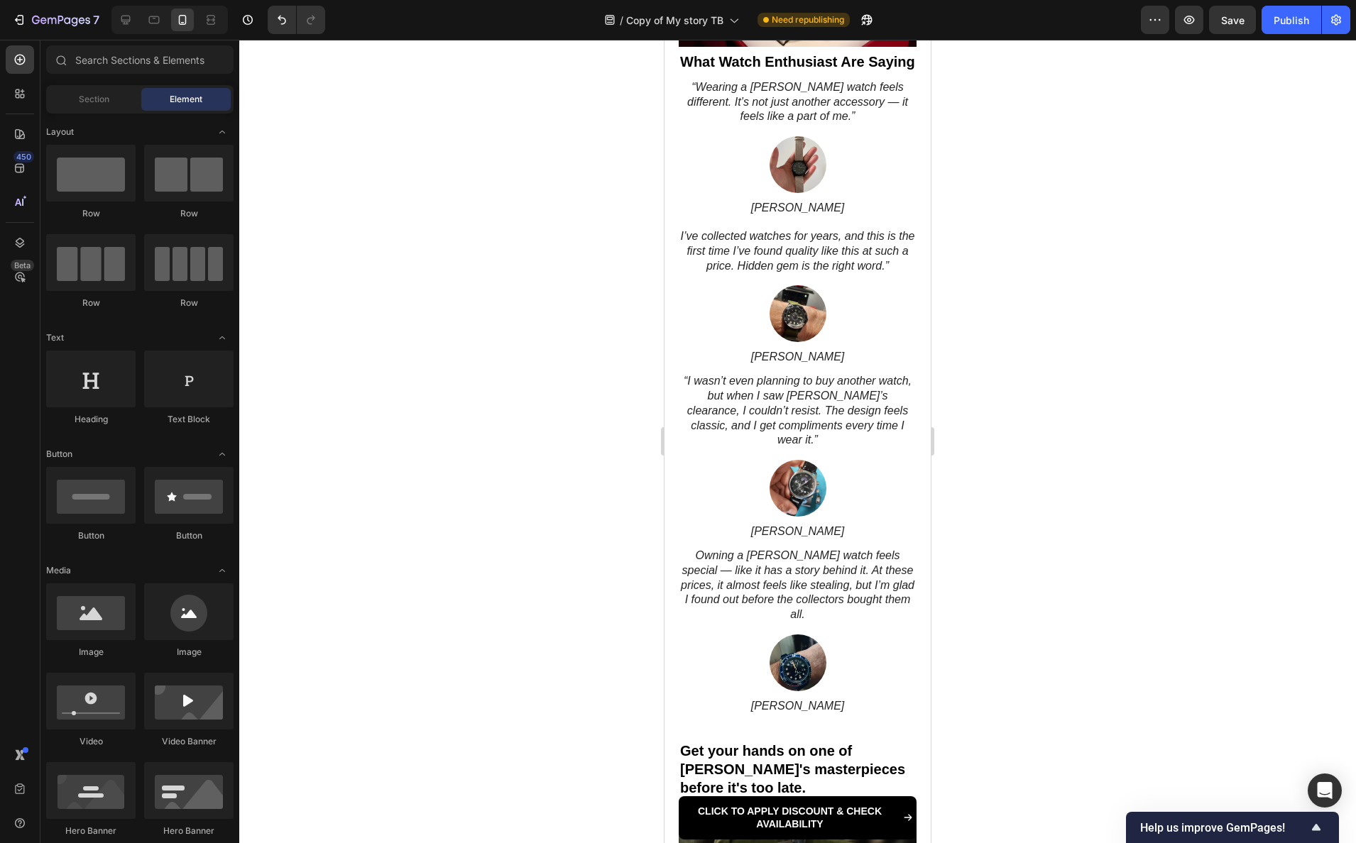
drag, startPoint x: 1286, startPoint y: 18, endPoint x: 1263, endPoint y: 128, distance: 111.8
click at [1244, 18] on div "Publish" at bounding box center [1290, 20] width 35 height 15
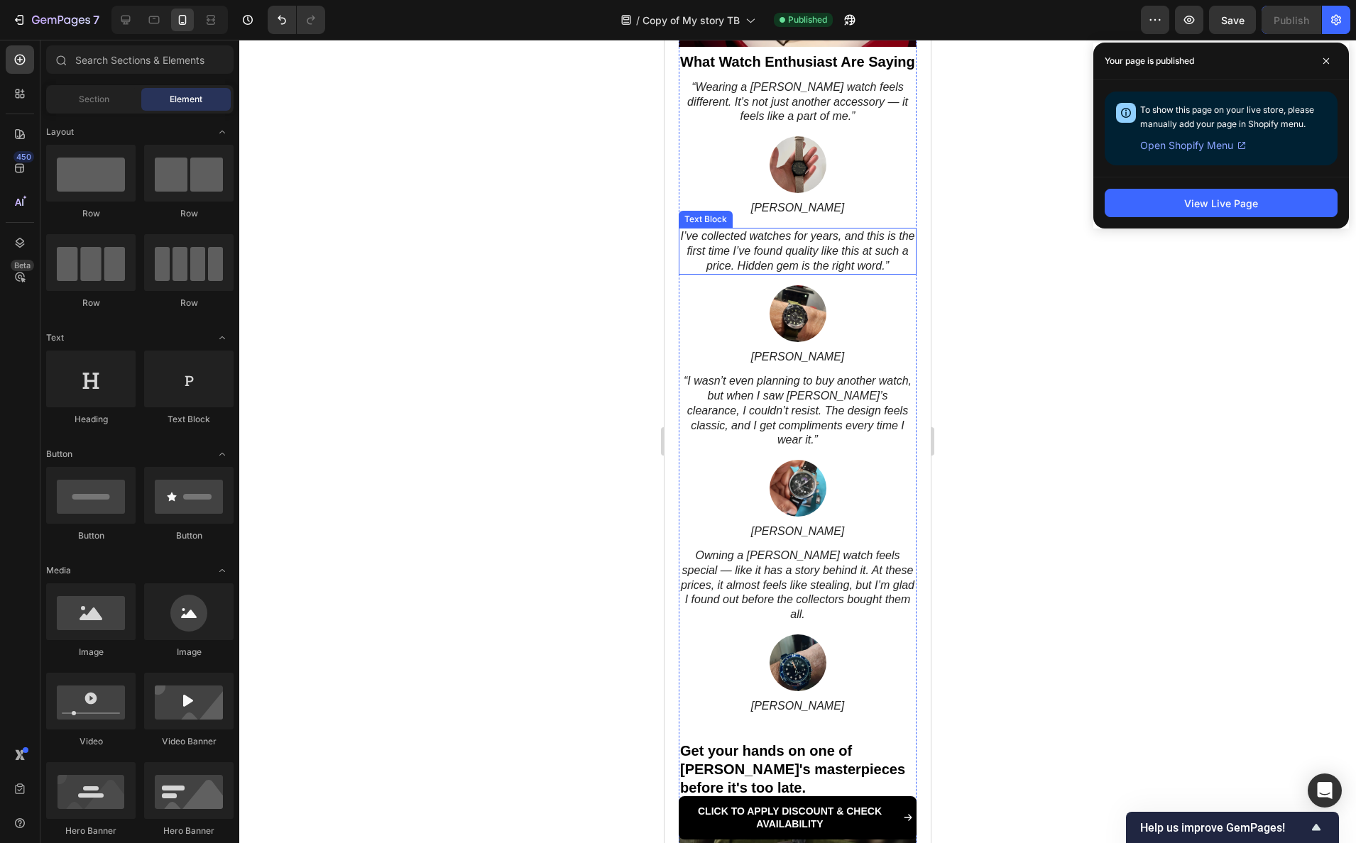
click at [845, 270] on p "I’ve collected watches for years, and this is the first time I’ve found quality…" at bounding box center [797, 251] width 235 height 44
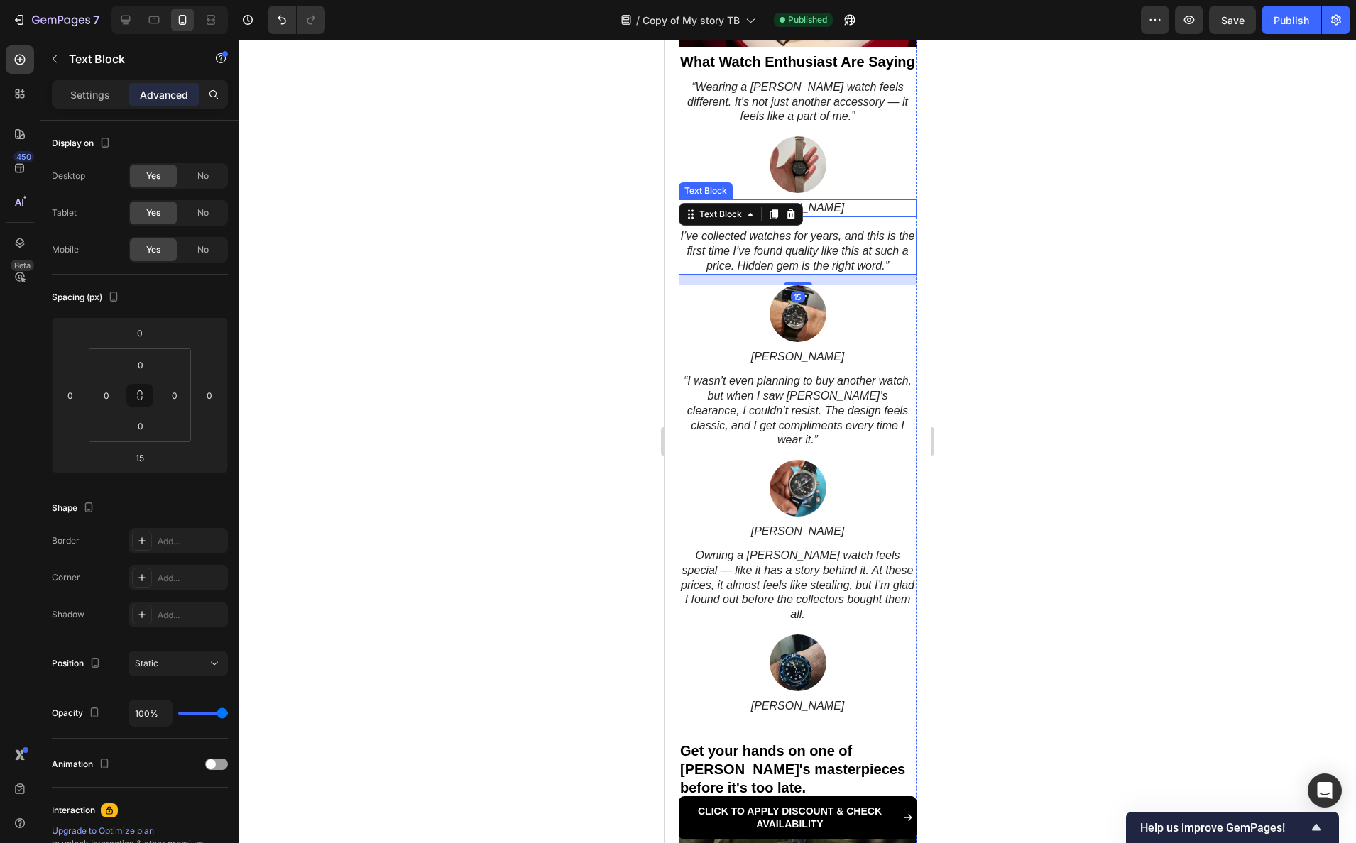
click at [807, 210] on p "James L." at bounding box center [797, 208] width 235 height 15
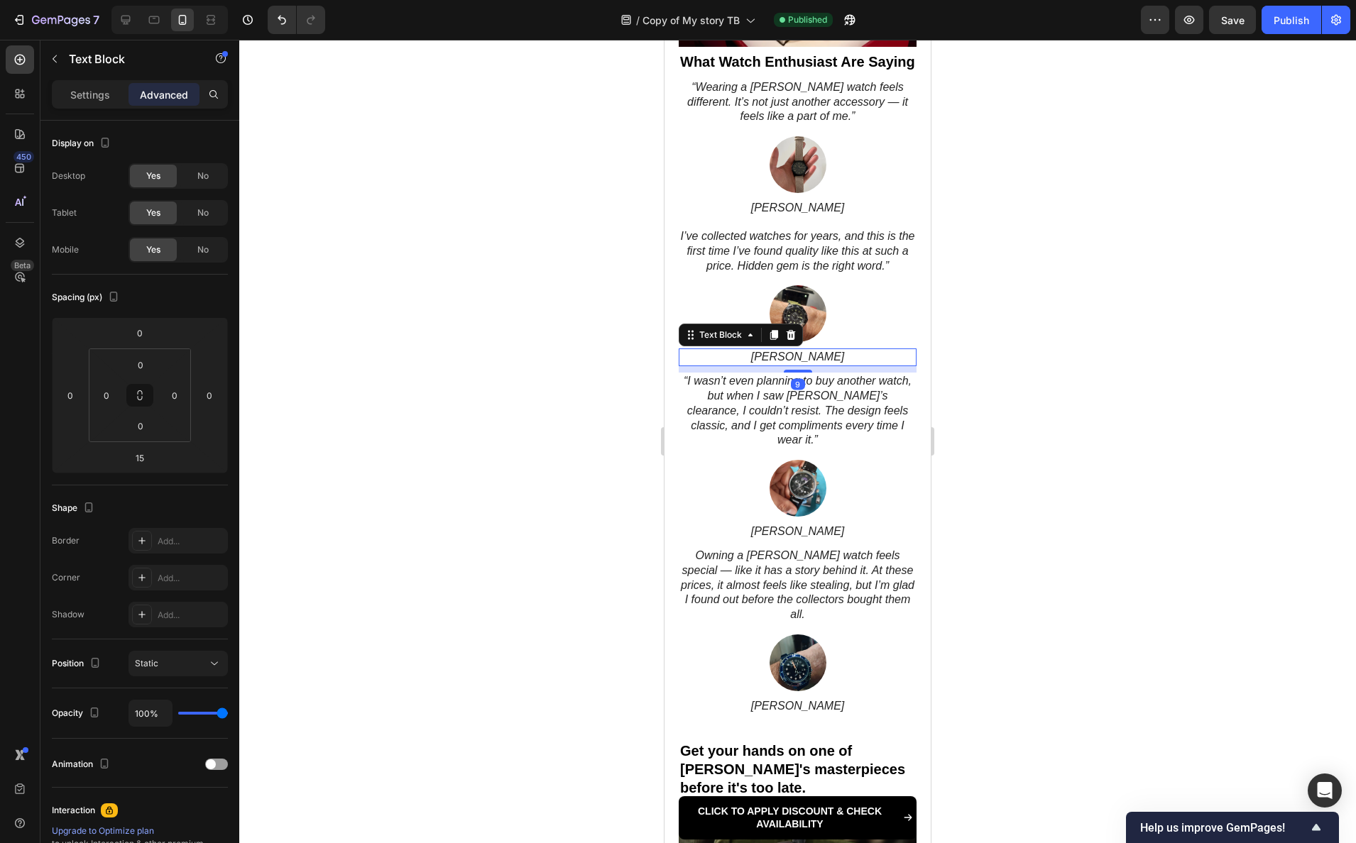
click at [804, 359] on p "Robert T." at bounding box center [797, 357] width 235 height 15
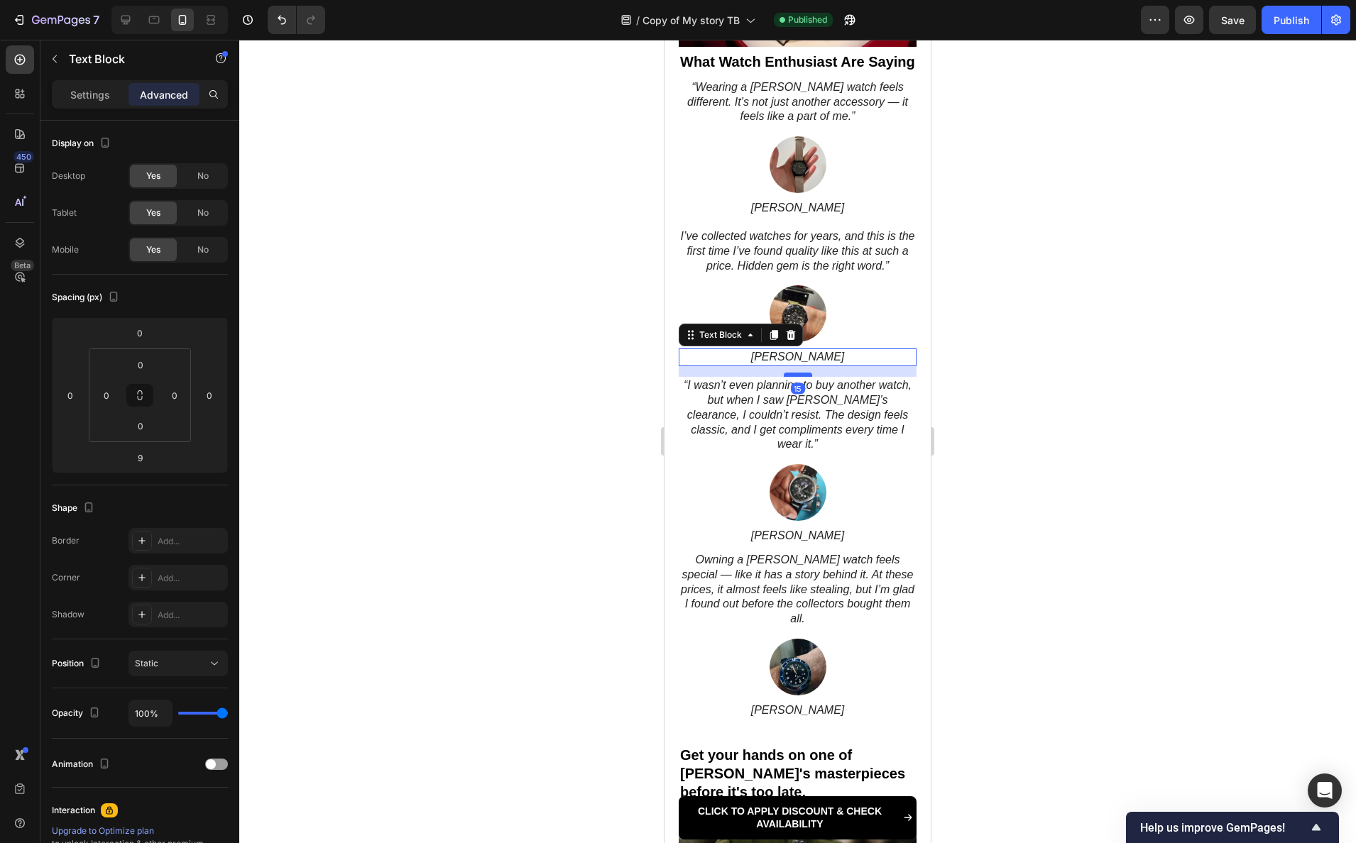
click at [798, 377] on div at bounding box center [798, 375] width 28 height 4
click at [793, 377] on div at bounding box center [798, 375] width 28 height 4
type input "15"
click at [802, 529] on p "David R." at bounding box center [797, 536] width 235 height 15
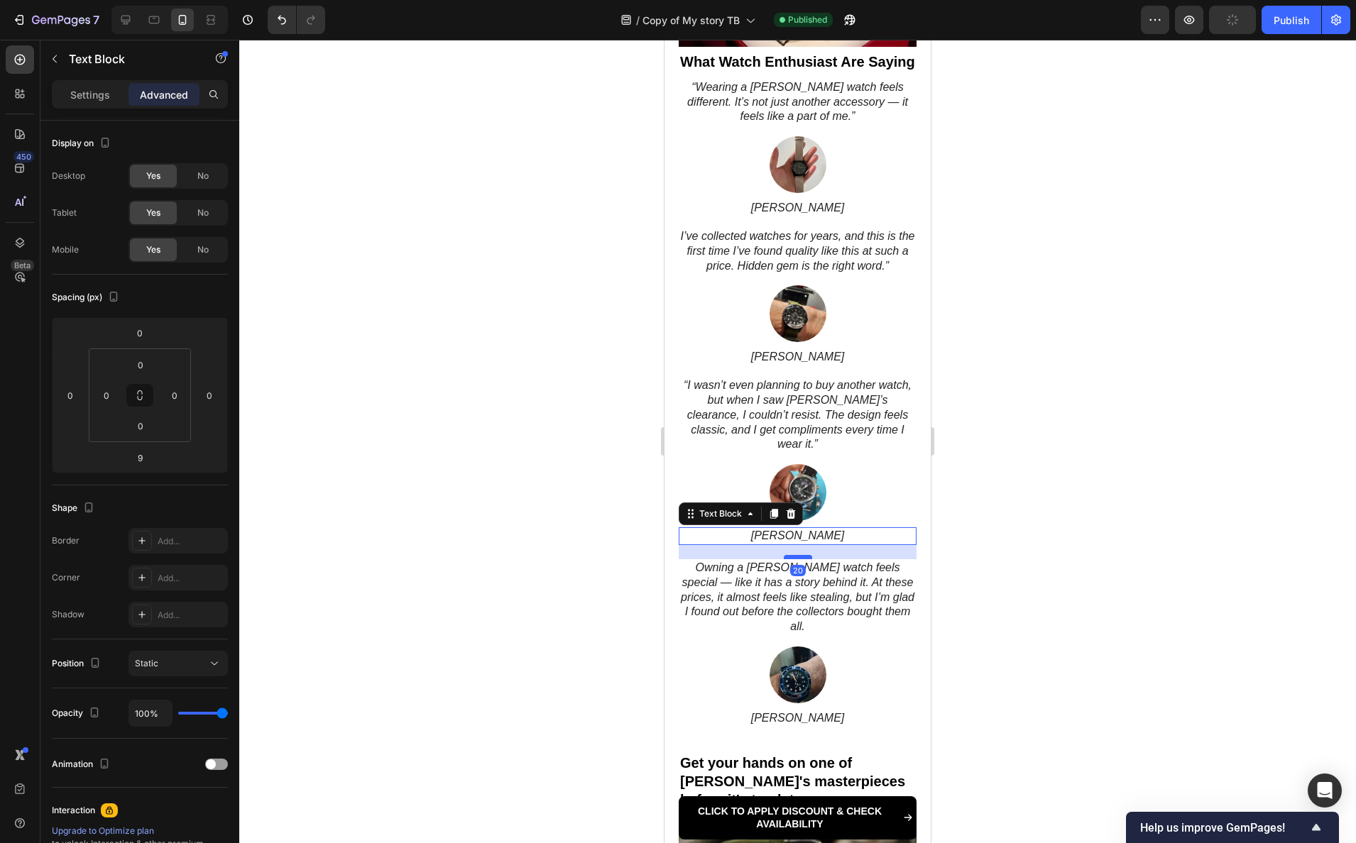
drag, startPoint x: 791, startPoint y: 541, endPoint x: 790, endPoint y: 549, distance: 7.9
click at [790, 555] on div at bounding box center [798, 557] width 28 height 4
type input "20"
click at [1110, 522] on div at bounding box center [797, 442] width 1117 height 804
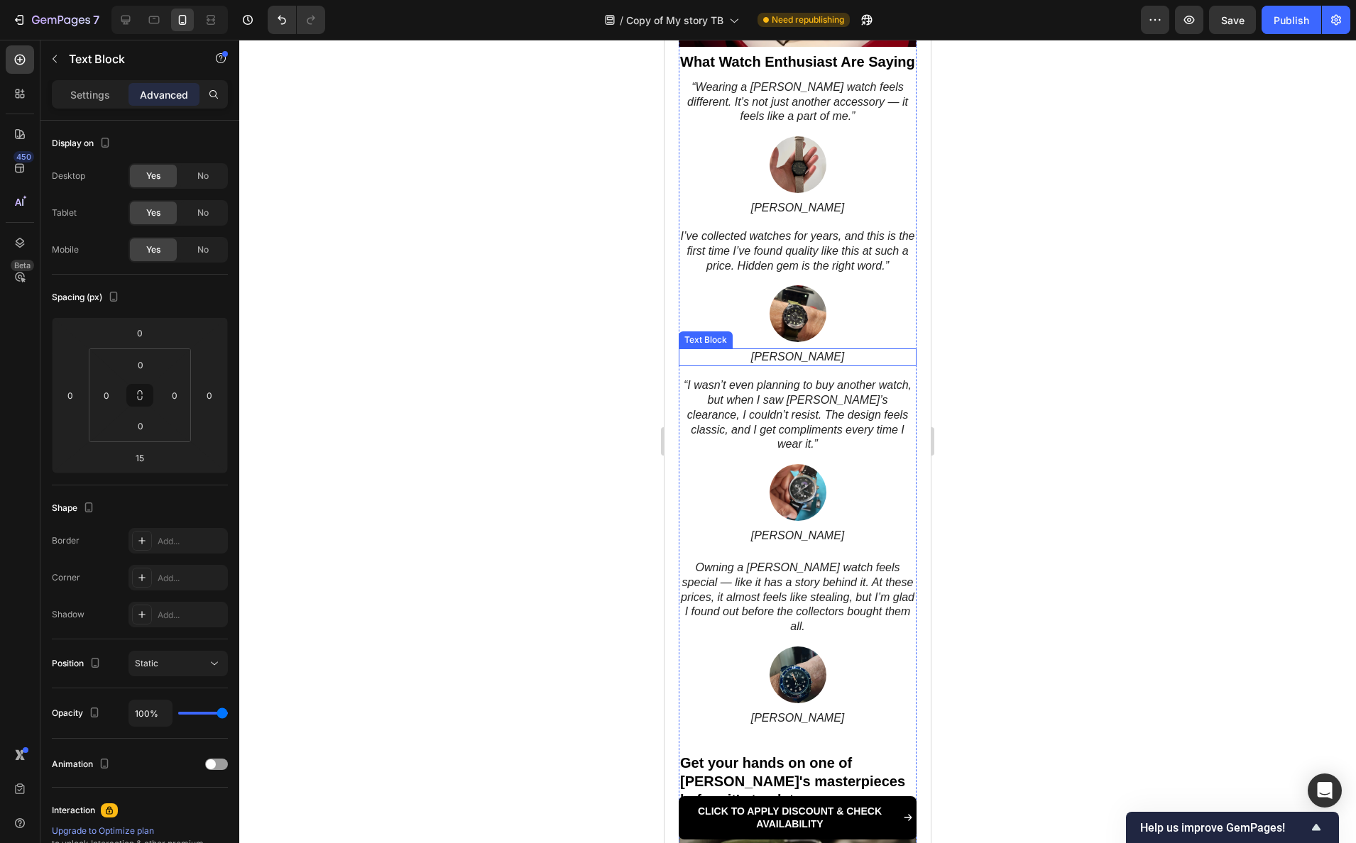
click at [794, 365] on p "Robert T." at bounding box center [797, 357] width 235 height 15
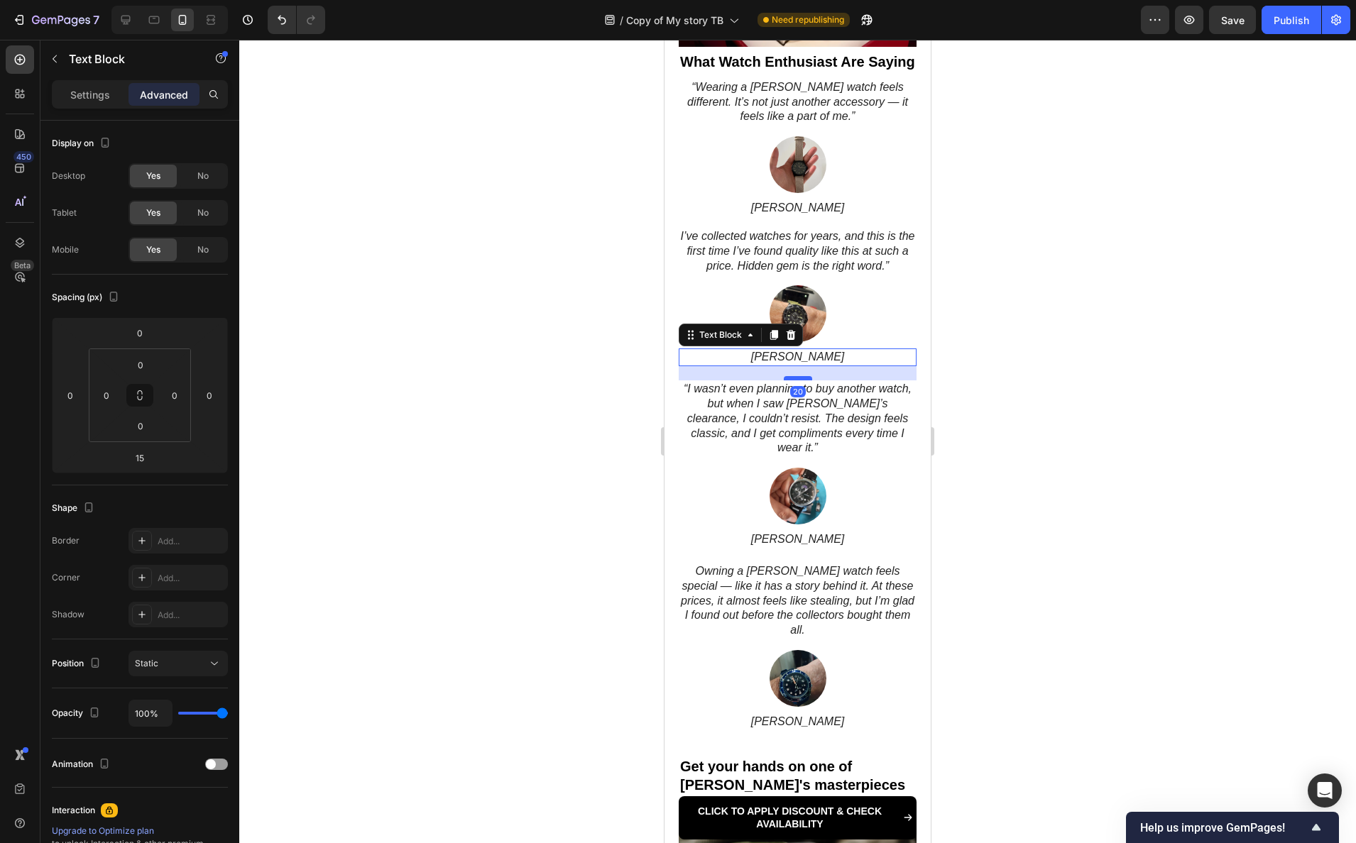
click at [795, 380] on div at bounding box center [798, 378] width 28 height 4
type input "20"
click at [806, 216] on p "James L." at bounding box center [797, 208] width 235 height 15
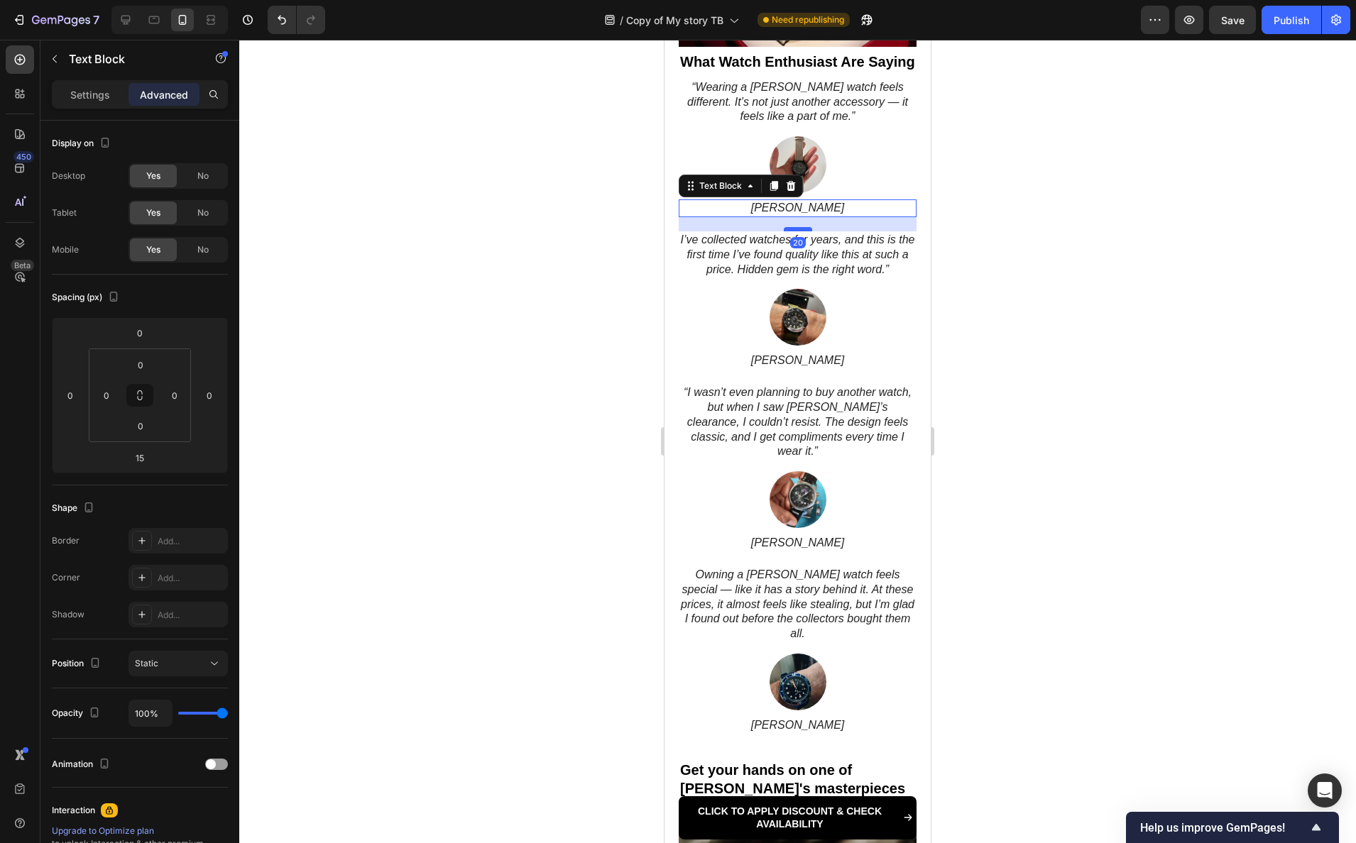
click at [797, 231] on div at bounding box center [798, 229] width 28 height 4
type input "20"
click at [1095, 268] on div at bounding box center [797, 442] width 1117 height 804
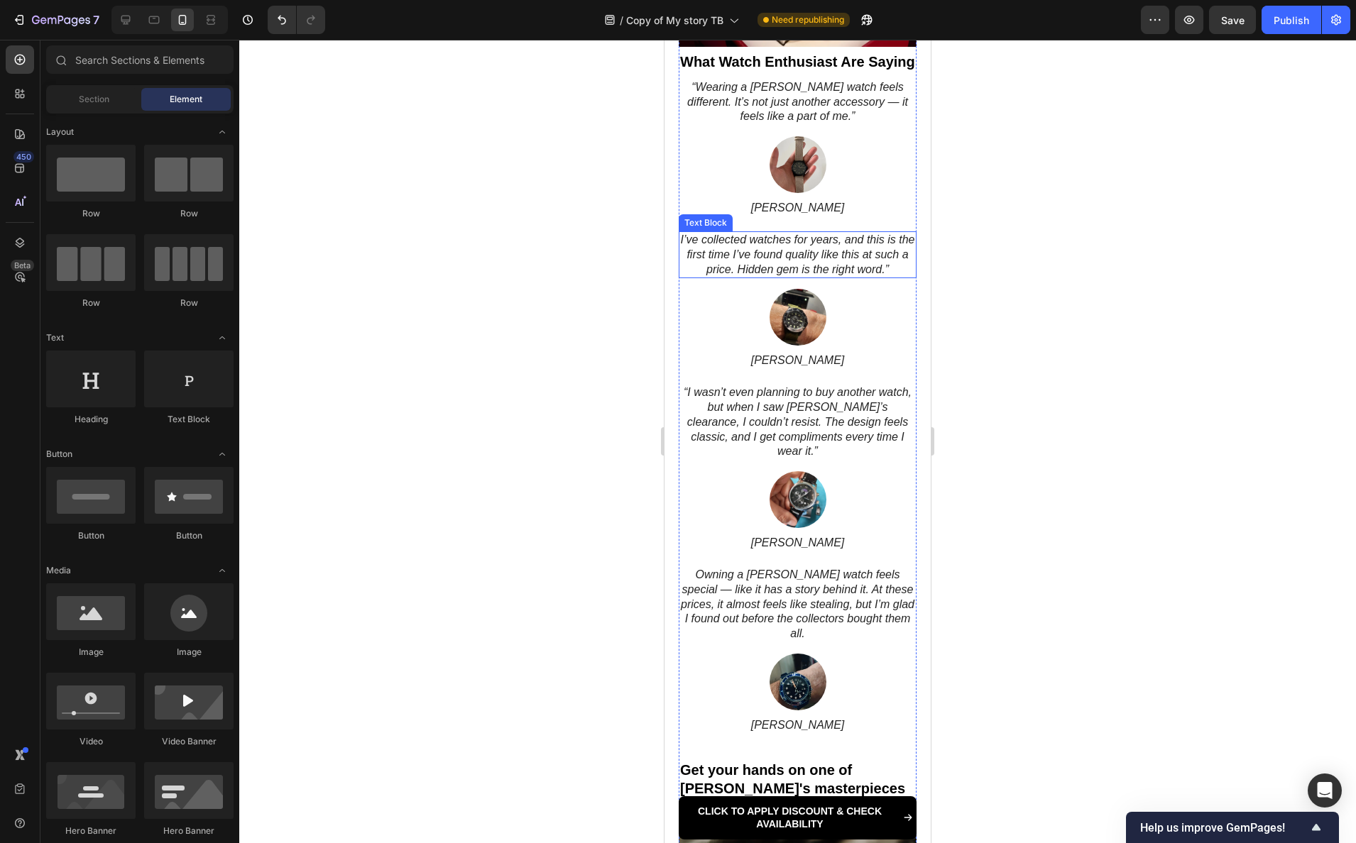
click at [801, 265] on p "I’ve collected watches for years, and this is the first time I’ve found quality…" at bounding box center [797, 255] width 235 height 44
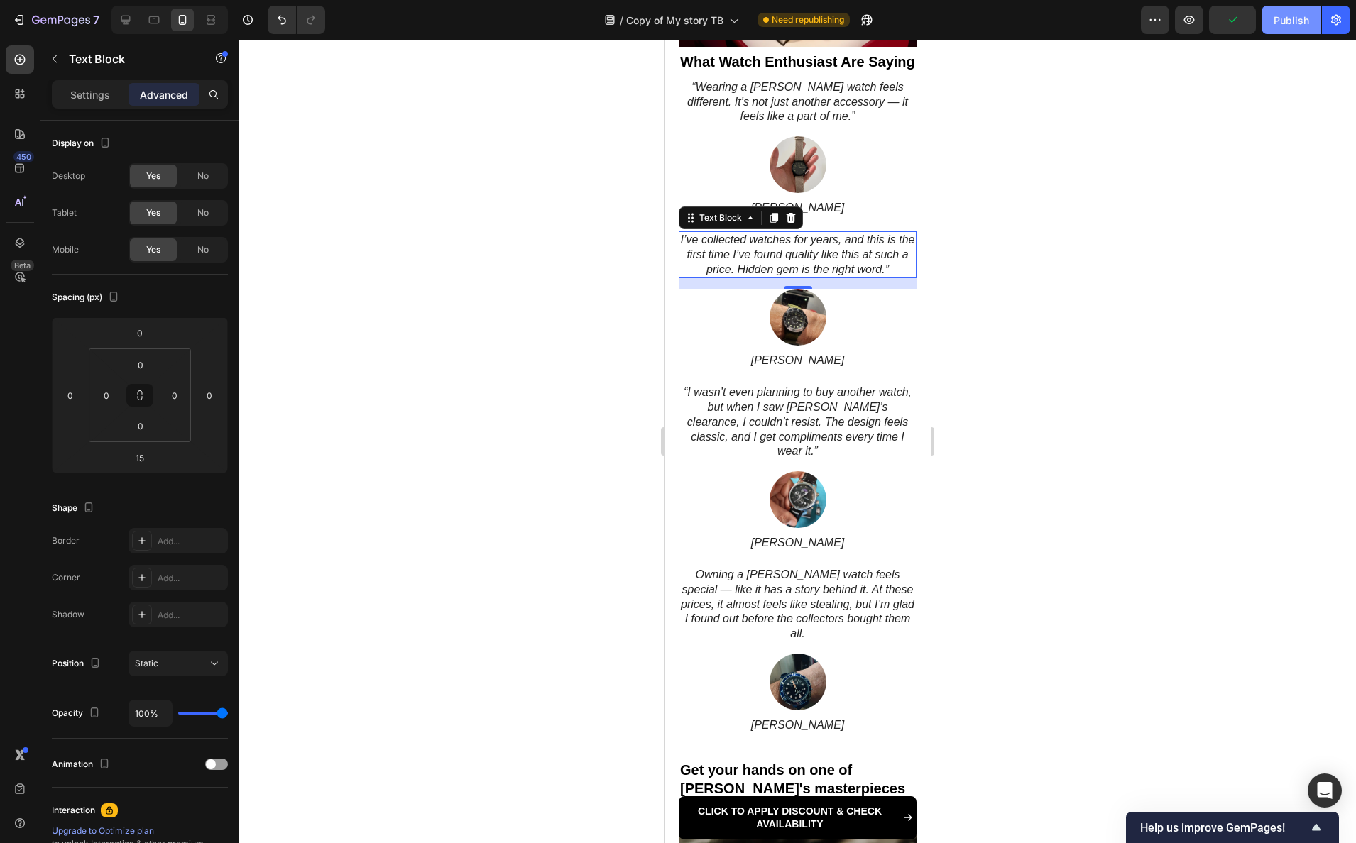
click at [1244, 21] on div "Publish" at bounding box center [1290, 20] width 35 height 15
